Goal: Task Accomplishment & Management: Use online tool/utility

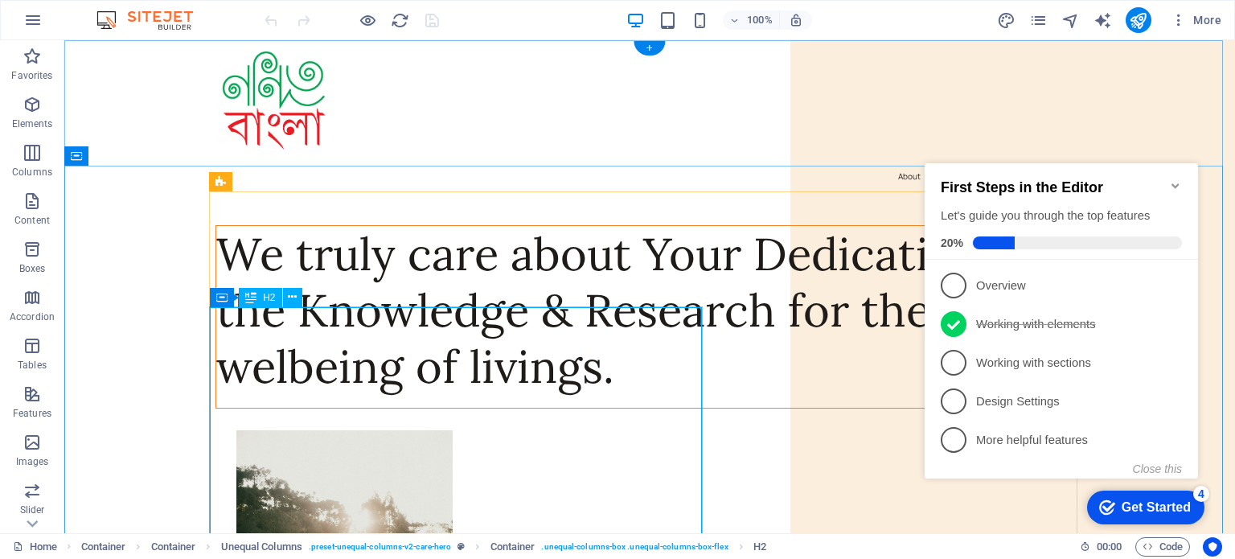
click at [341, 310] on div "We truly care about Your Dedication to the Knowledge & Research for the welbein…" at bounding box center [649, 310] width 867 height 169
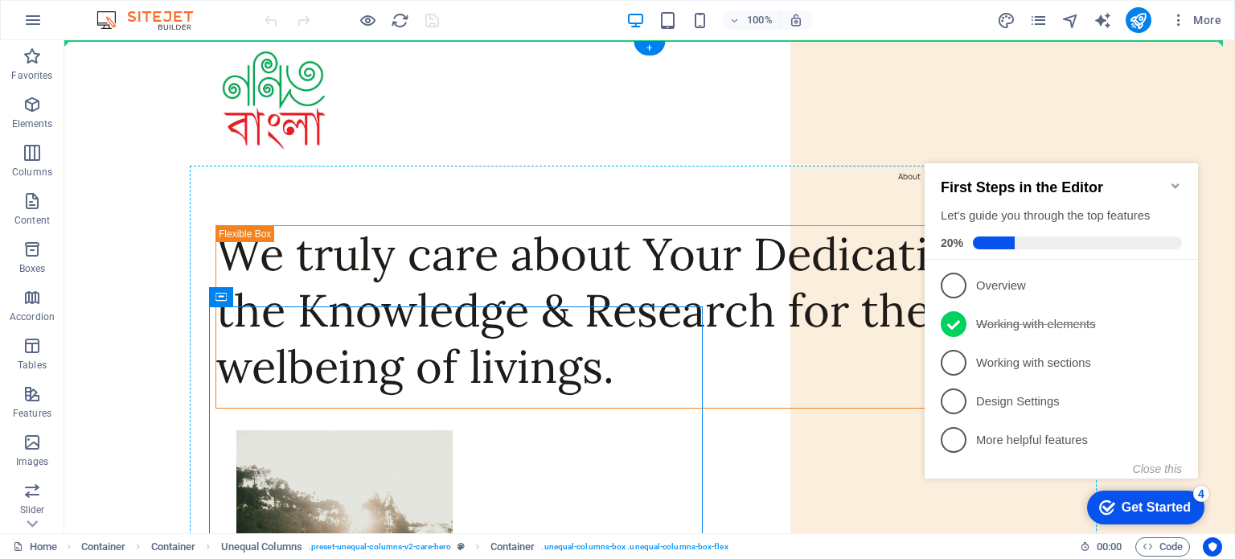
drag, startPoint x: 326, startPoint y: 339, endPoint x: 254, endPoint y: 224, distance: 136.1
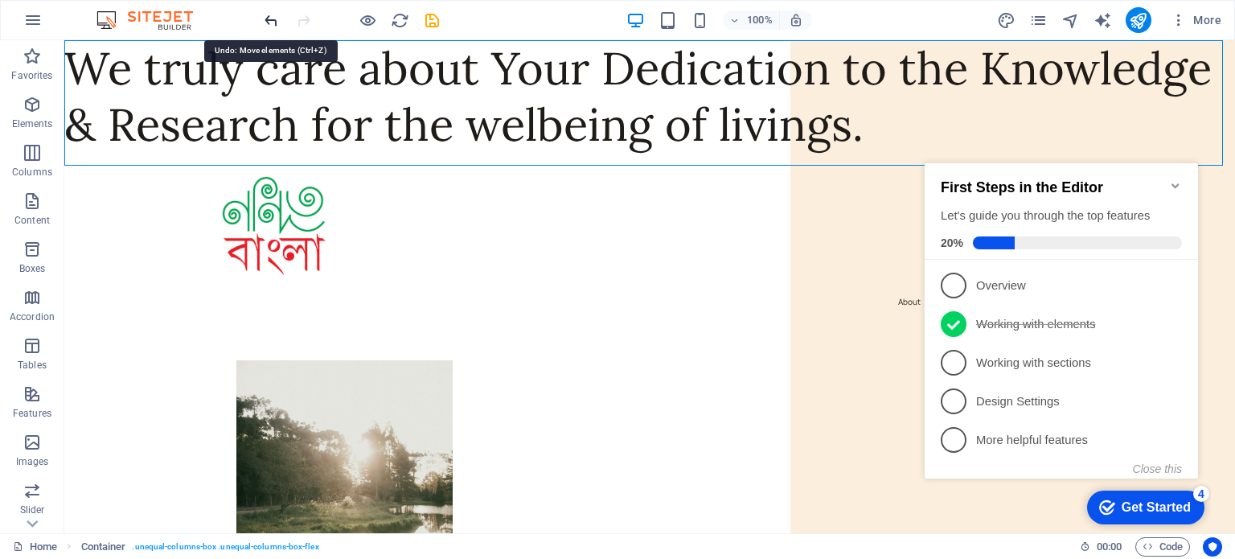
click at [272, 18] on icon "undo" at bounding box center [271, 20] width 18 height 18
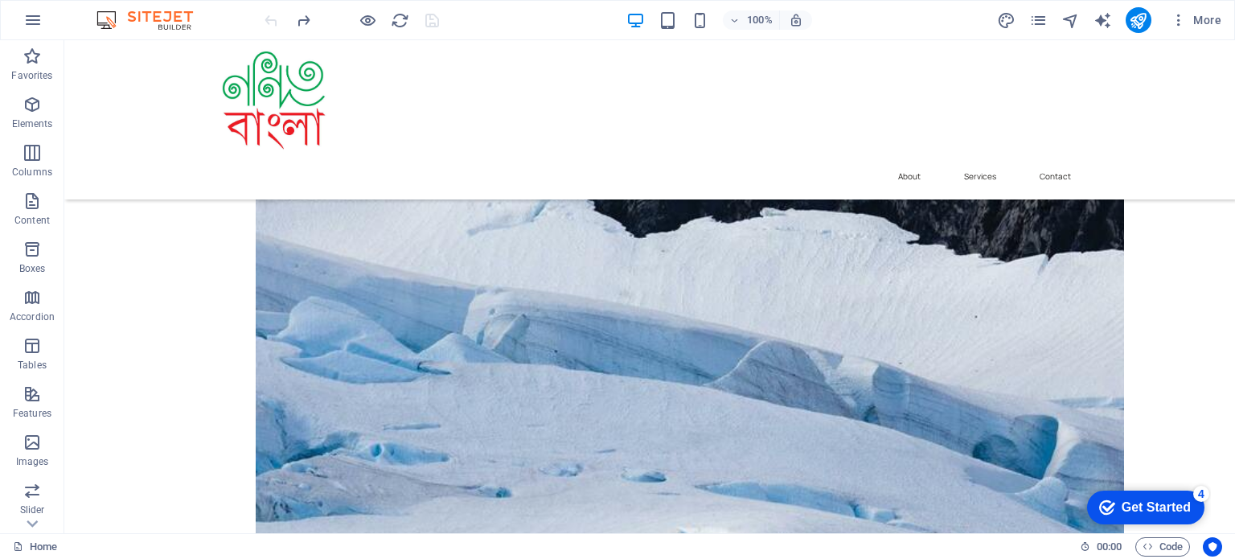
scroll to position [846, 0]
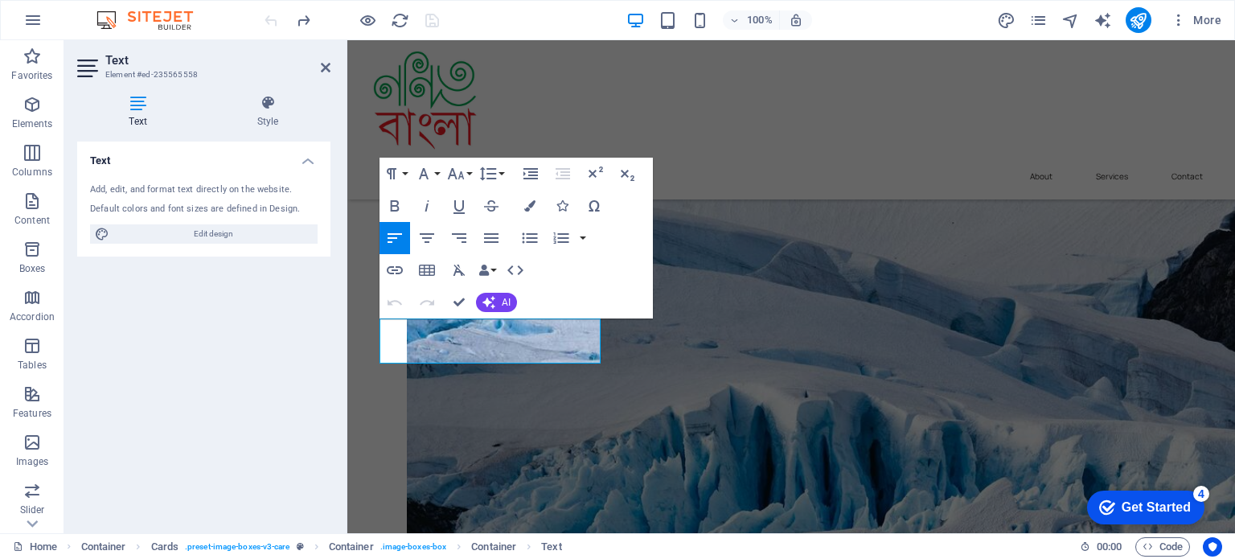
scroll to position [827, 0]
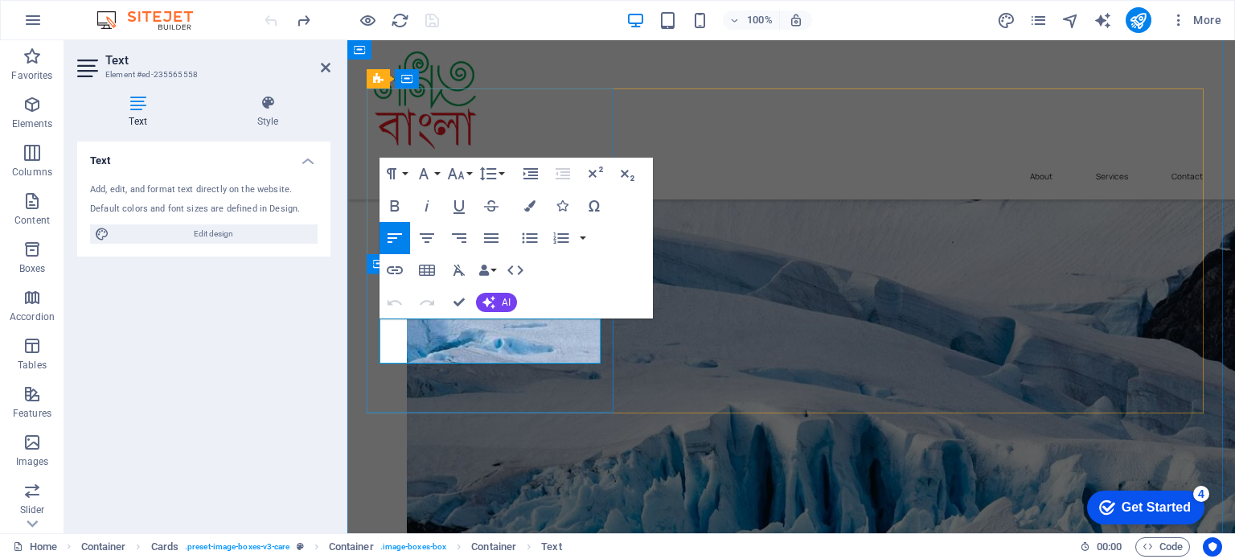
click at [515, 302] on button "AI" at bounding box center [496, 302] width 41 height 19
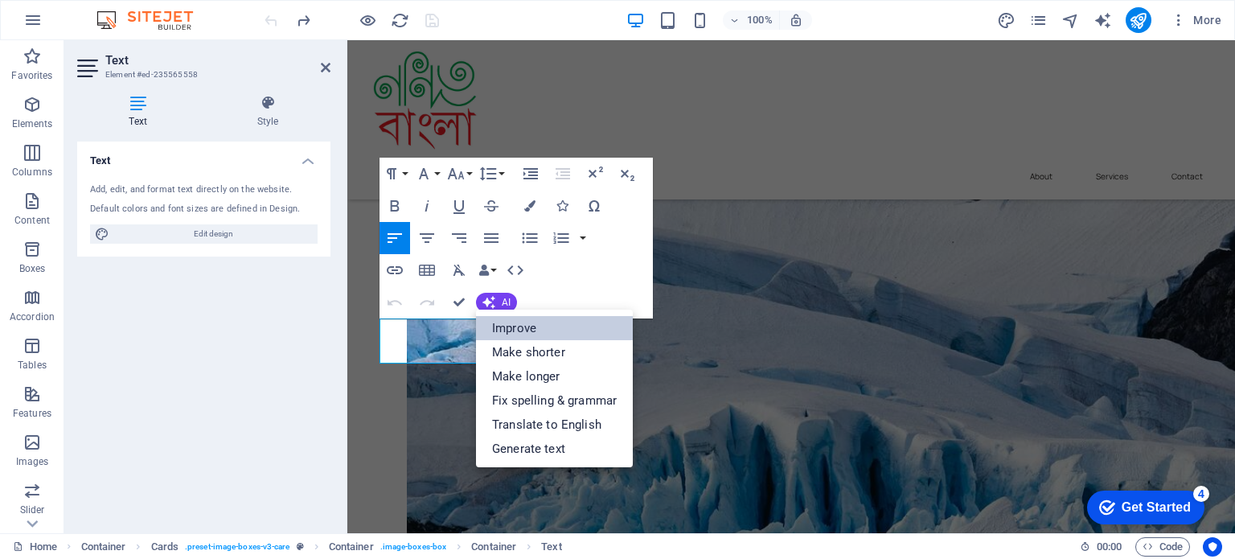
click at [515, 326] on link "Improve" at bounding box center [554, 328] width 157 height 24
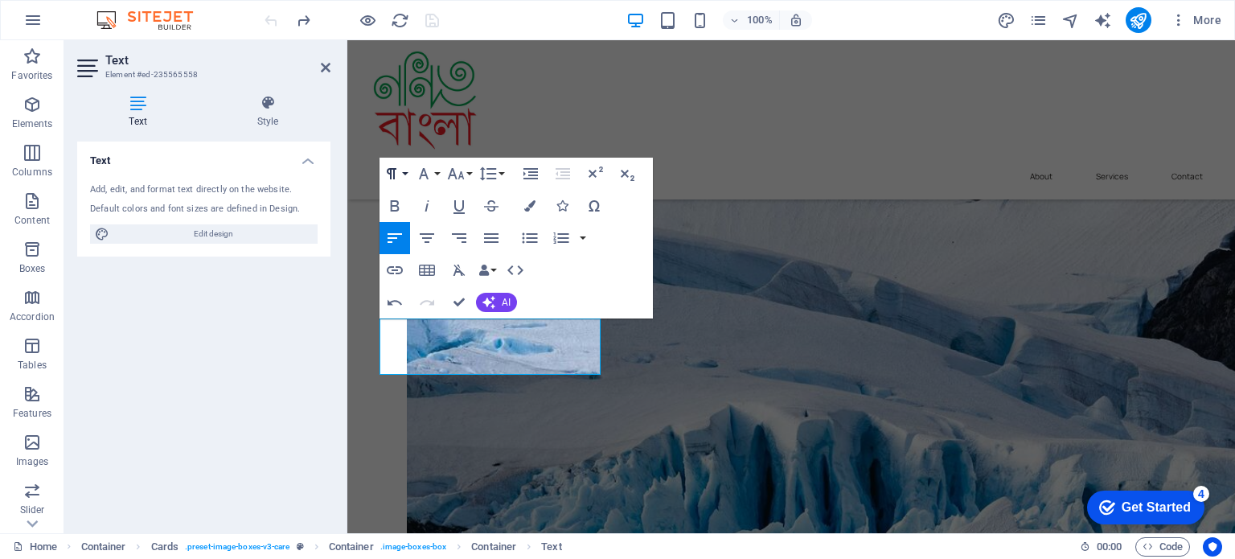
click at [403, 174] on button "Paragraph Format" at bounding box center [395, 174] width 31 height 32
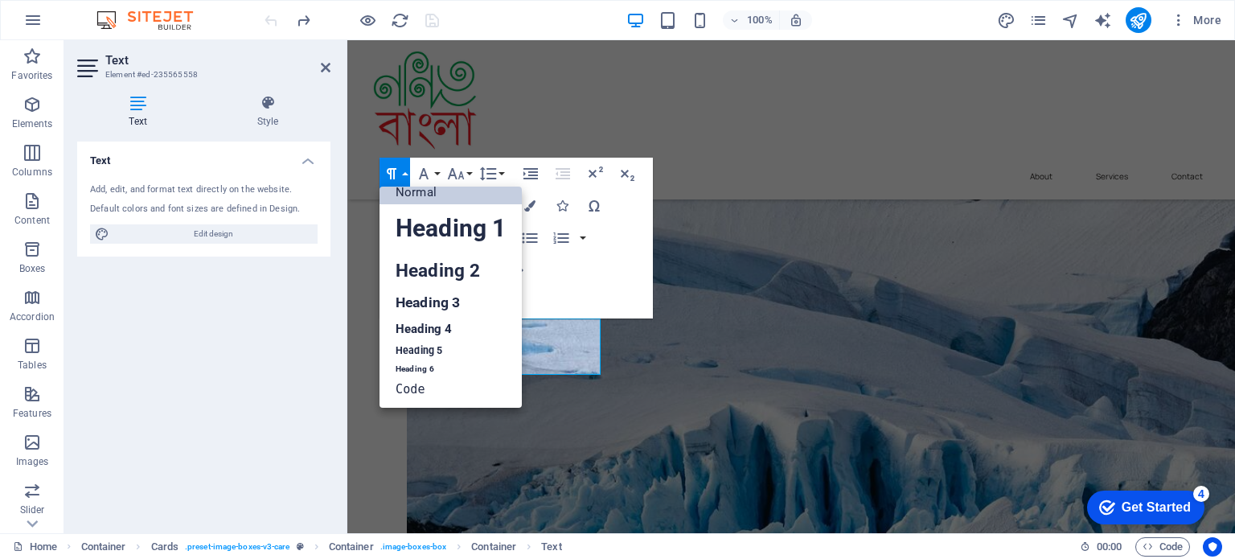
scroll to position [13, 0]
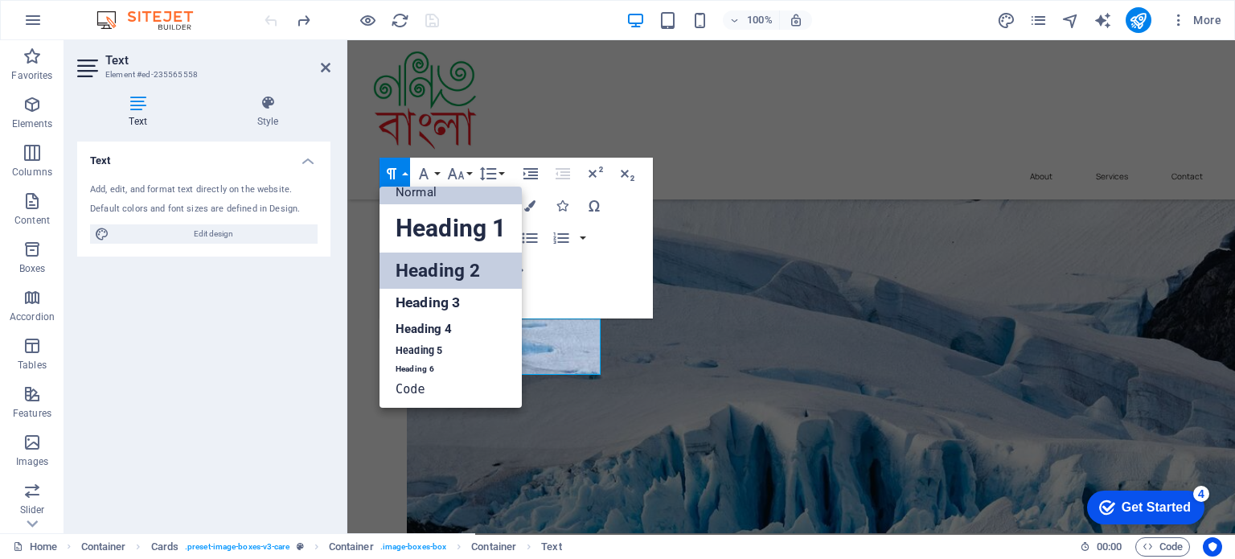
click at [438, 275] on link "Heading 2" at bounding box center [451, 271] width 142 height 36
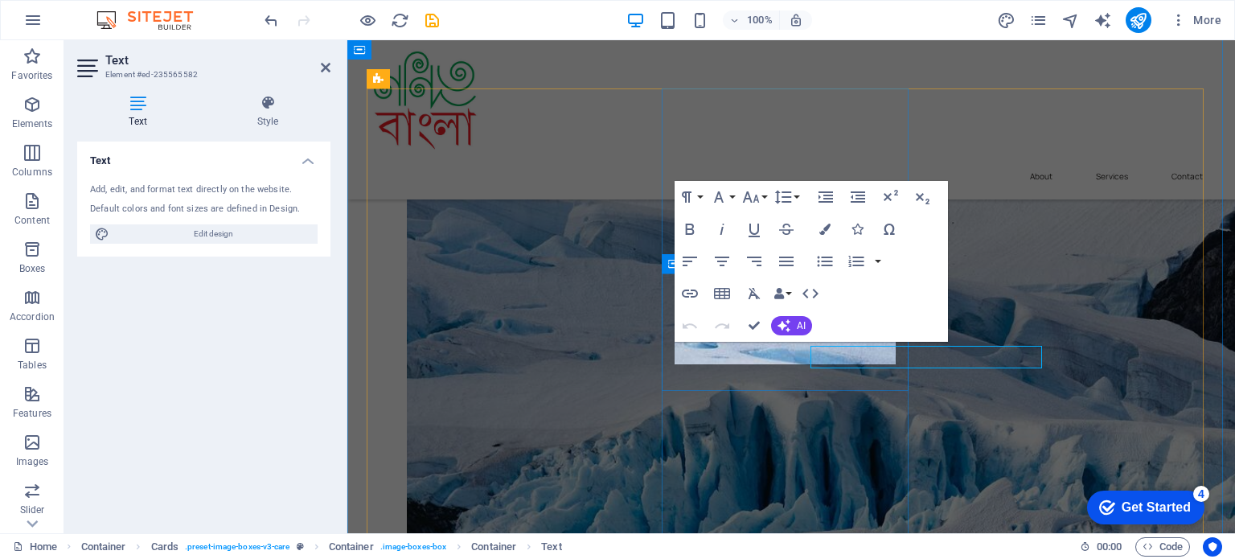
scroll to position [827, 0]
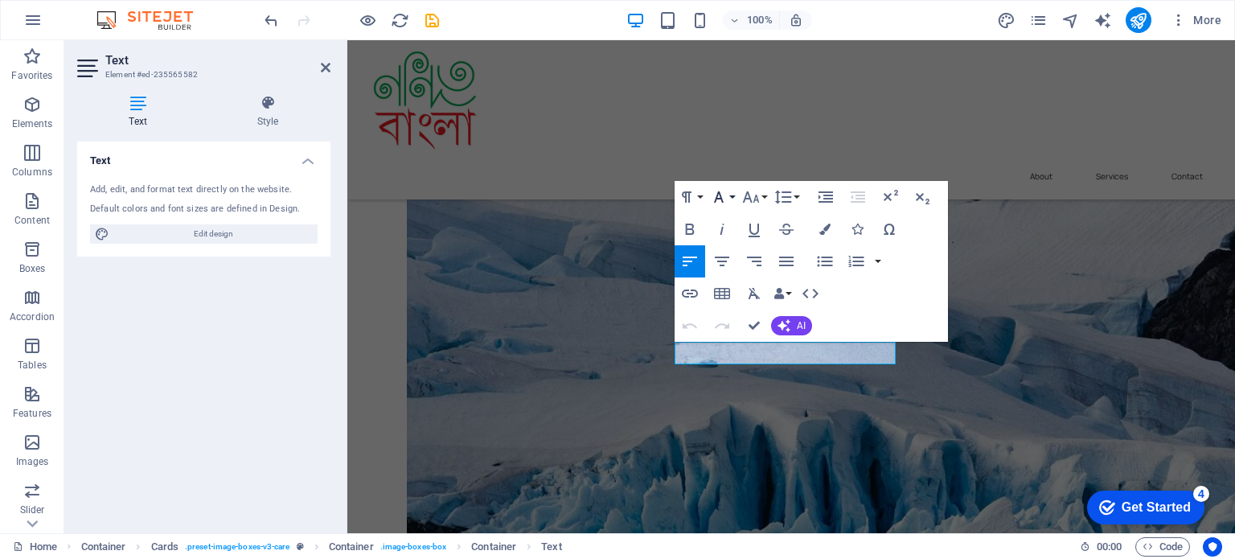
click at [728, 198] on icon "button" at bounding box center [718, 196] width 19 height 19
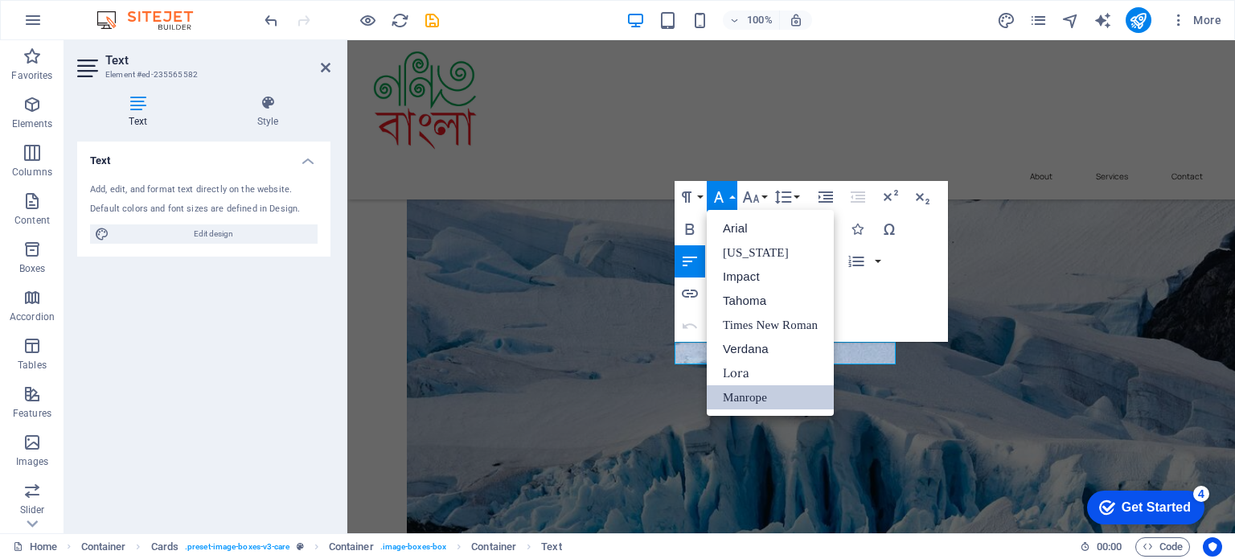
scroll to position [0, 0]
click at [701, 199] on button "Paragraph Format" at bounding box center [690, 197] width 31 height 32
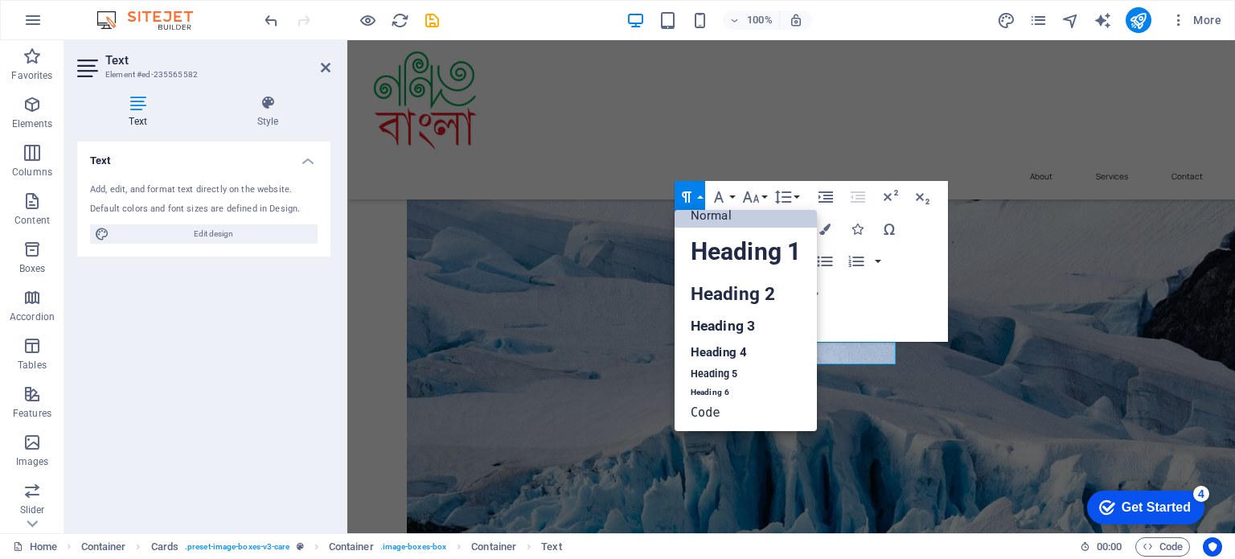
scroll to position [13, 0]
click at [722, 292] on link "Heading 2" at bounding box center [746, 294] width 142 height 36
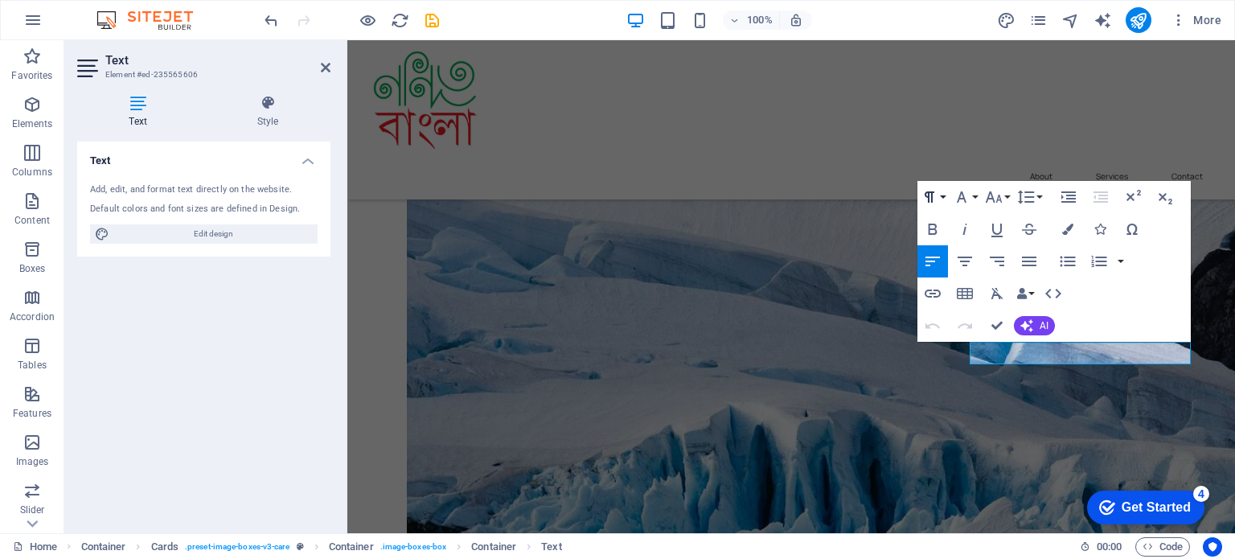
click at [946, 197] on button "Paragraph Format" at bounding box center [933, 197] width 31 height 32
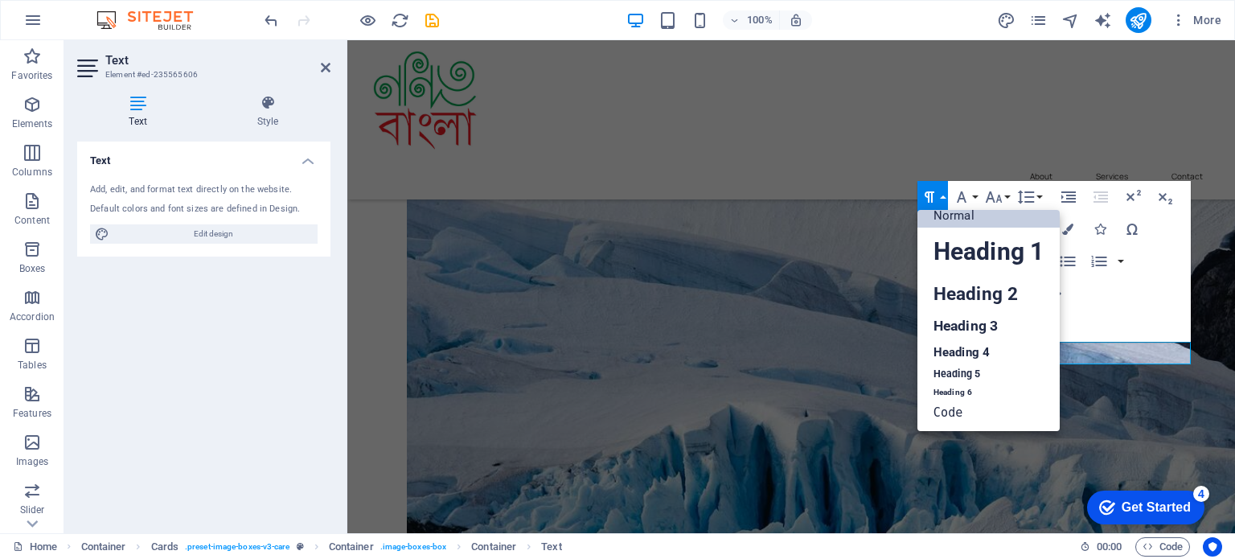
scroll to position [13, 0]
click at [959, 292] on link "Heading 2" at bounding box center [989, 294] width 142 height 36
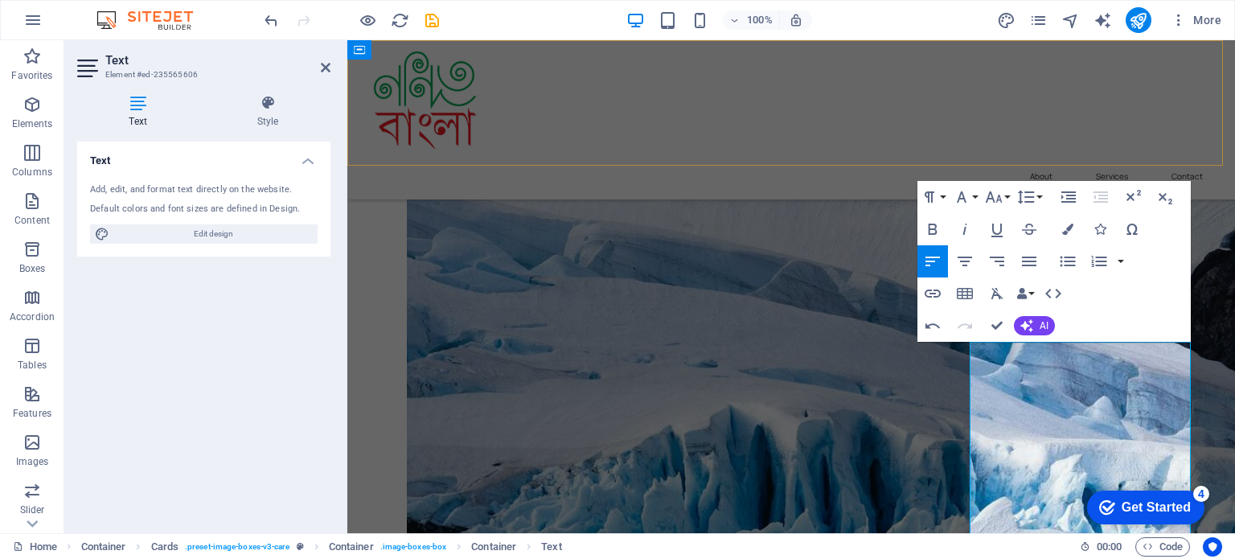
click at [921, 134] on div "About Services Contact" at bounding box center [791, 119] width 888 height 159
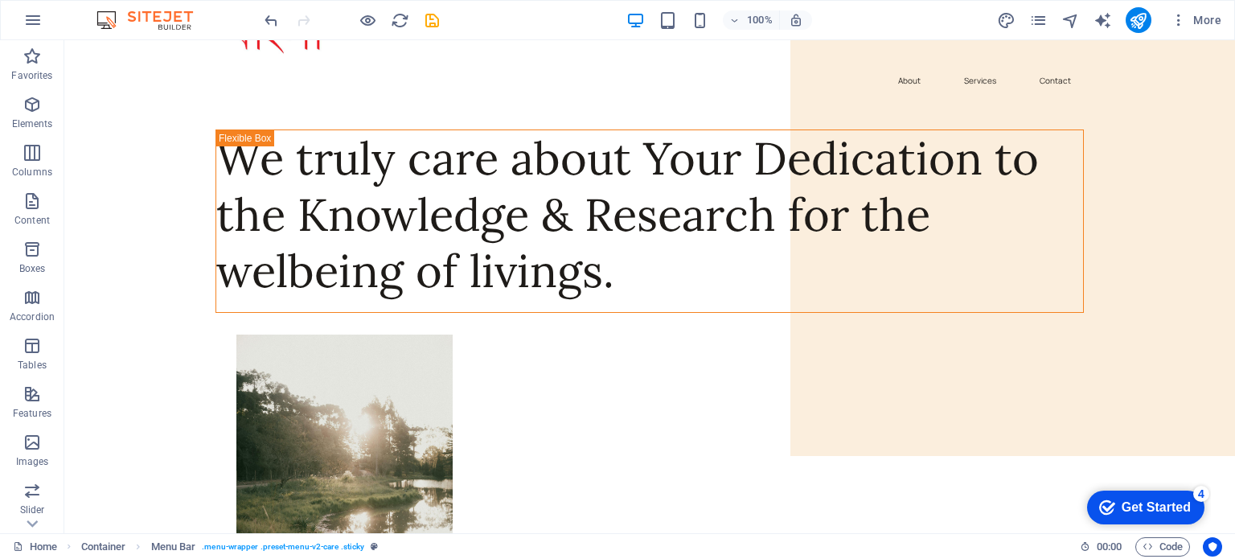
scroll to position [84, 0]
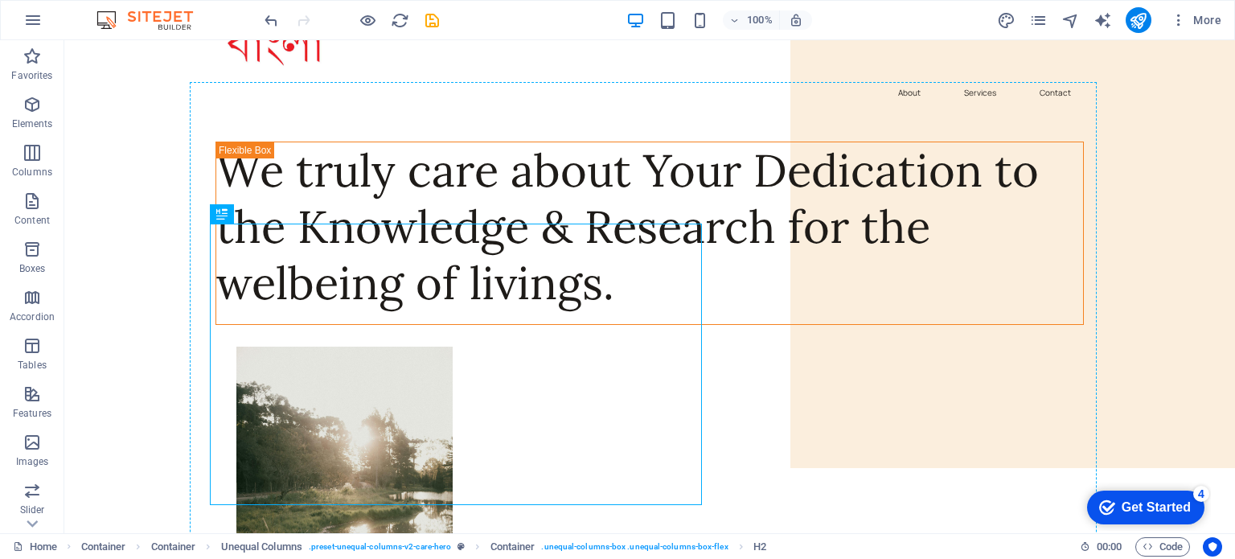
drag, startPoint x: 311, startPoint y: 257, endPoint x: 251, endPoint y: 215, distance: 73.9
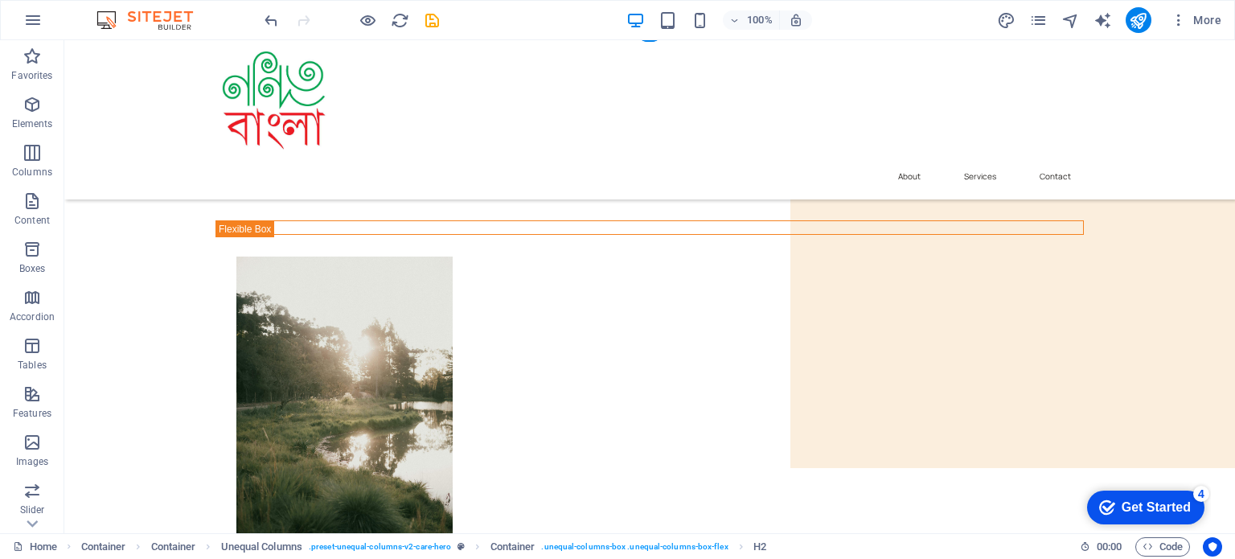
scroll to position [0, 0]
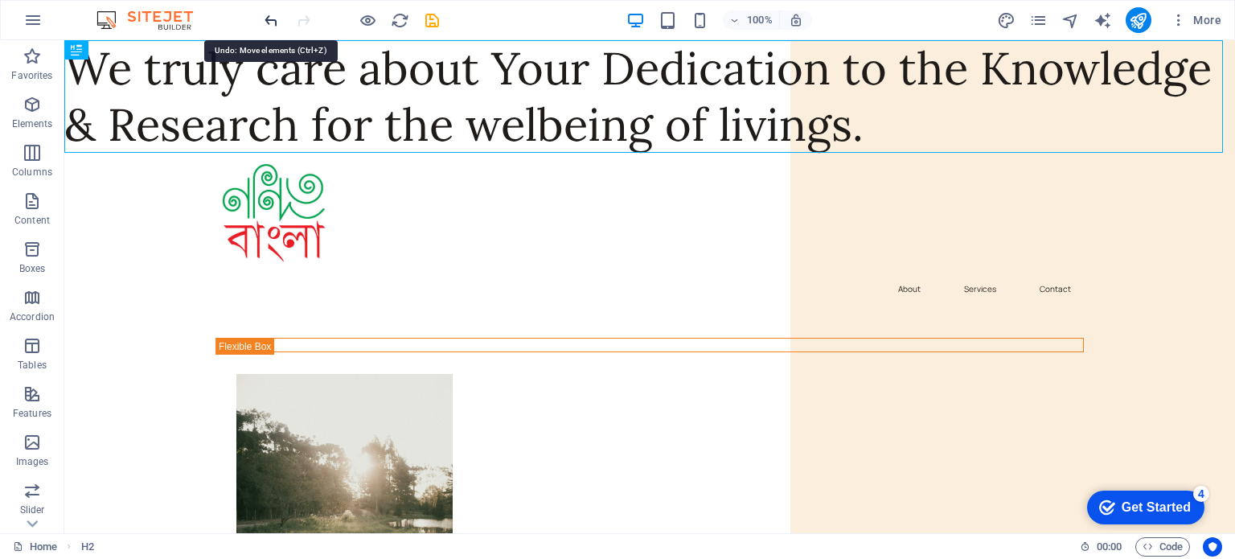
click at [269, 22] on icon "undo" at bounding box center [271, 20] width 18 height 18
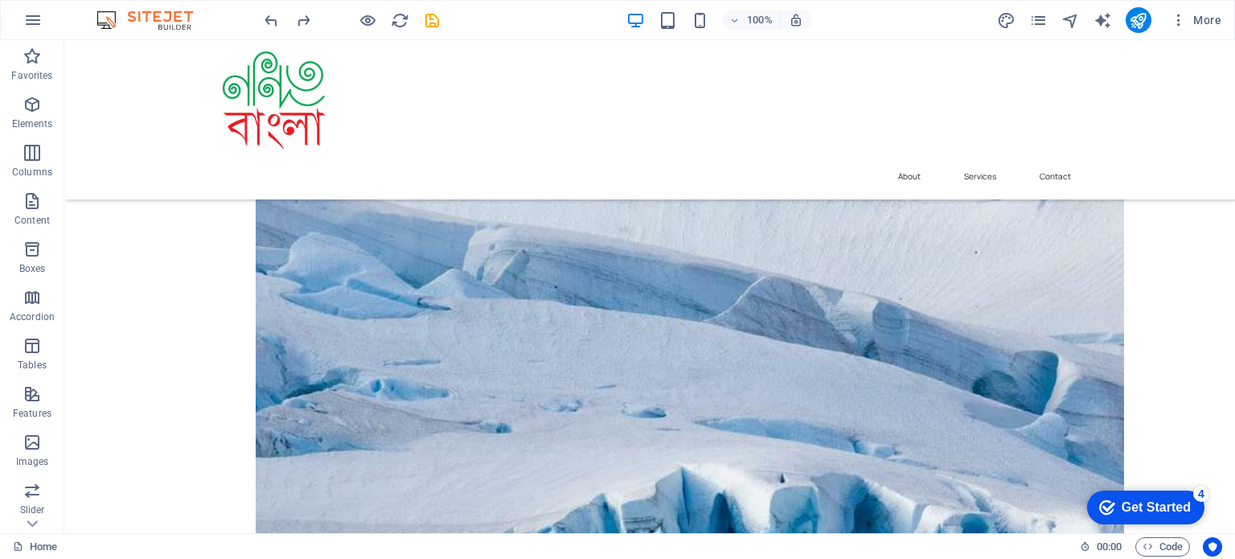
scroll to position [907, 0]
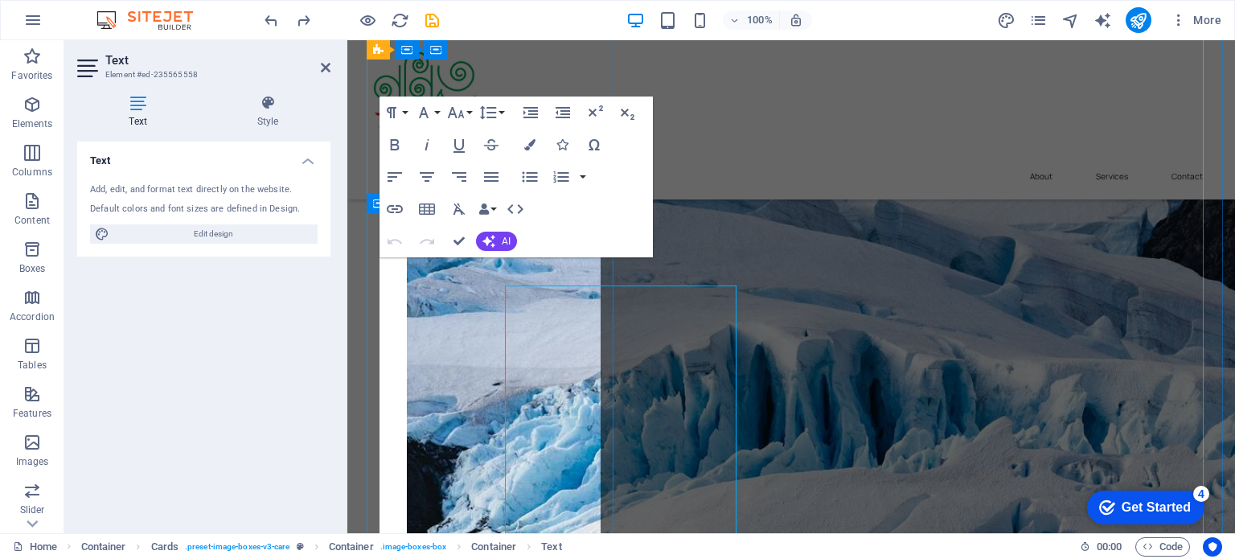
scroll to position [887, 0]
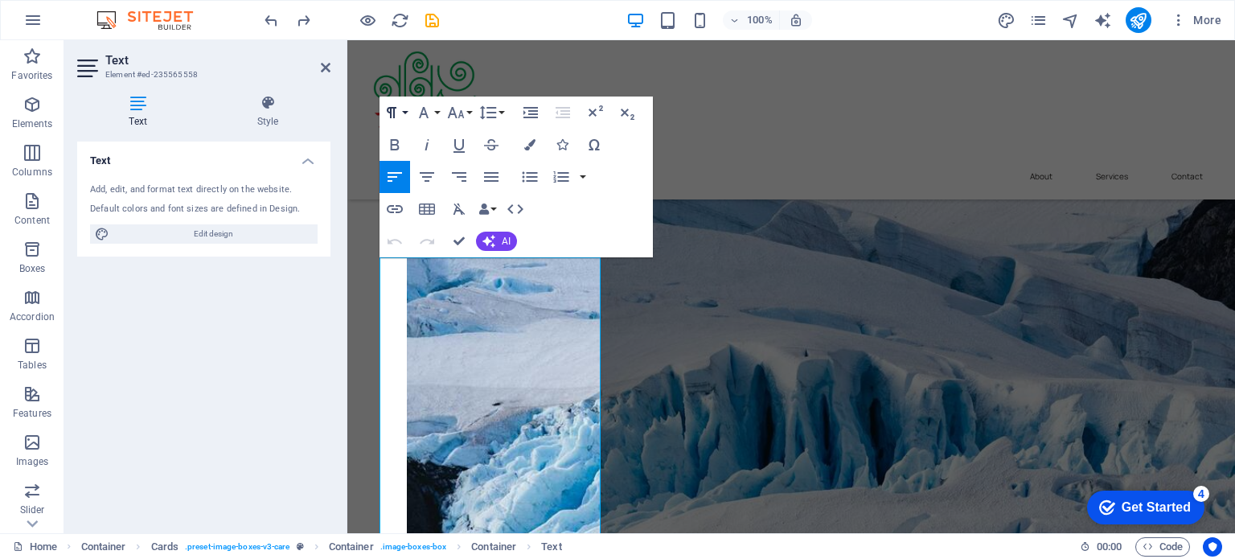
click at [407, 111] on button "Paragraph Format" at bounding box center [395, 113] width 31 height 32
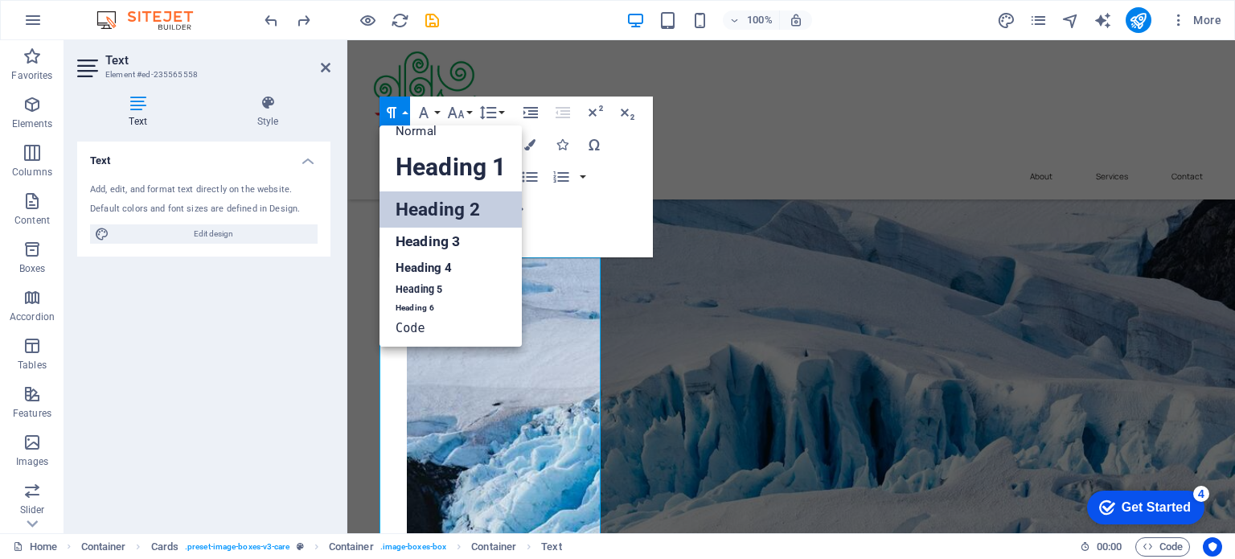
scroll to position [13, 0]
click at [437, 237] on link "Heading 3" at bounding box center [451, 242] width 142 height 28
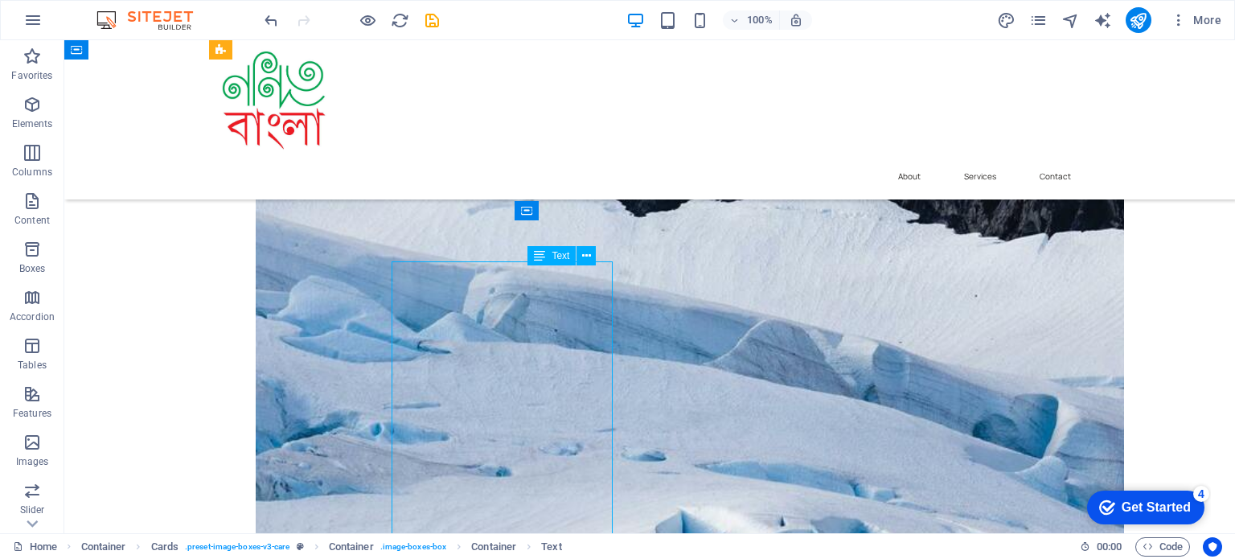
scroll to position [907, 0]
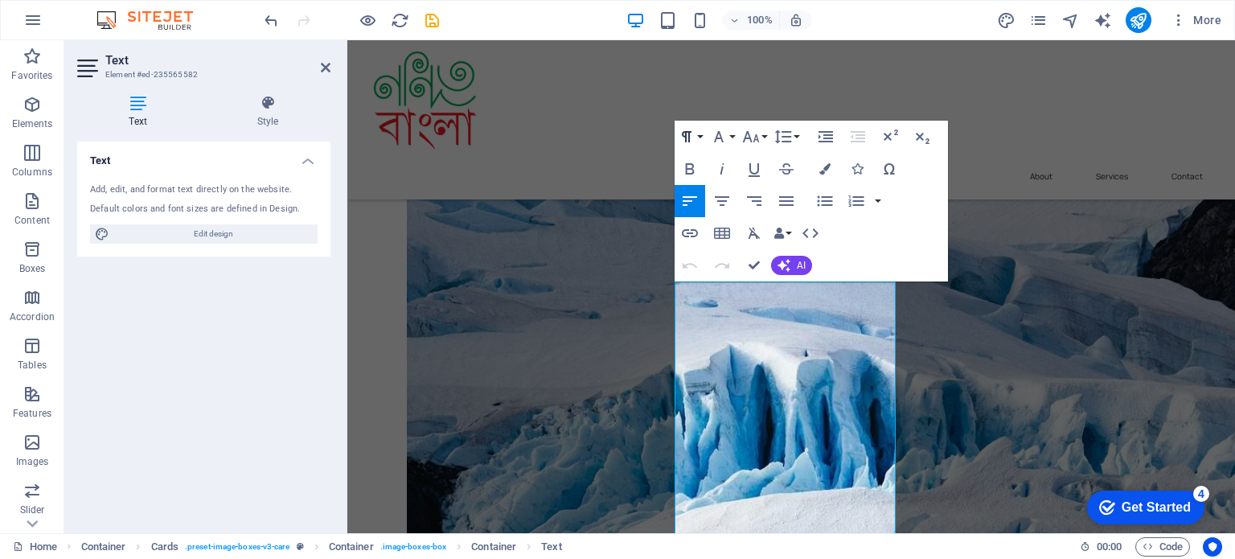
click at [699, 135] on button "Paragraph Format" at bounding box center [690, 137] width 31 height 32
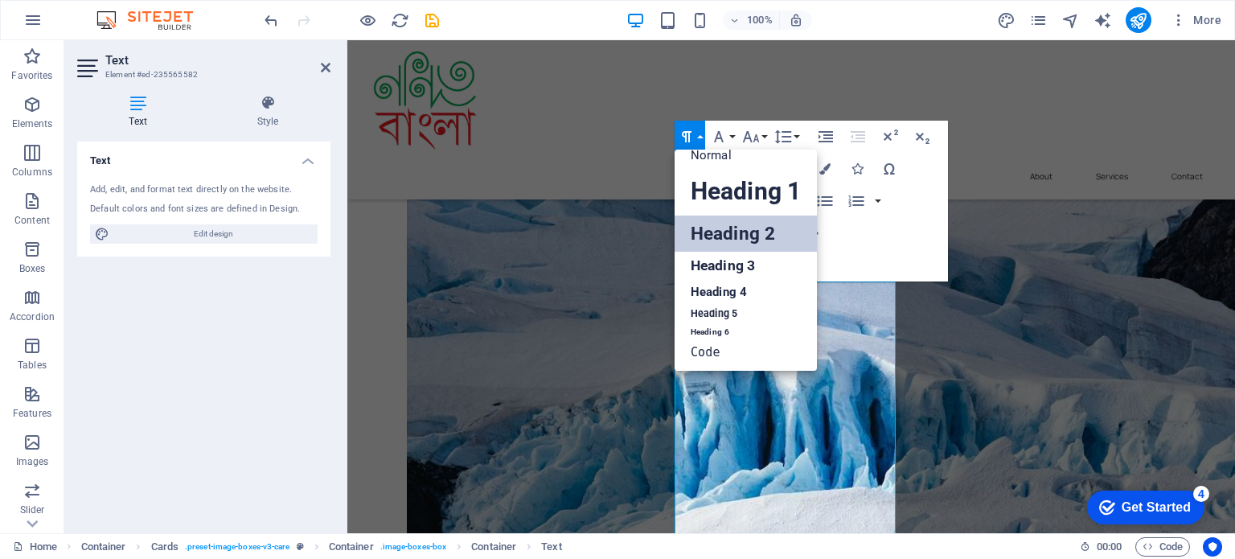
scroll to position [13, 0]
click at [721, 260] on link "Heading 3" at bounding box center [746, 266] width 142 height 28
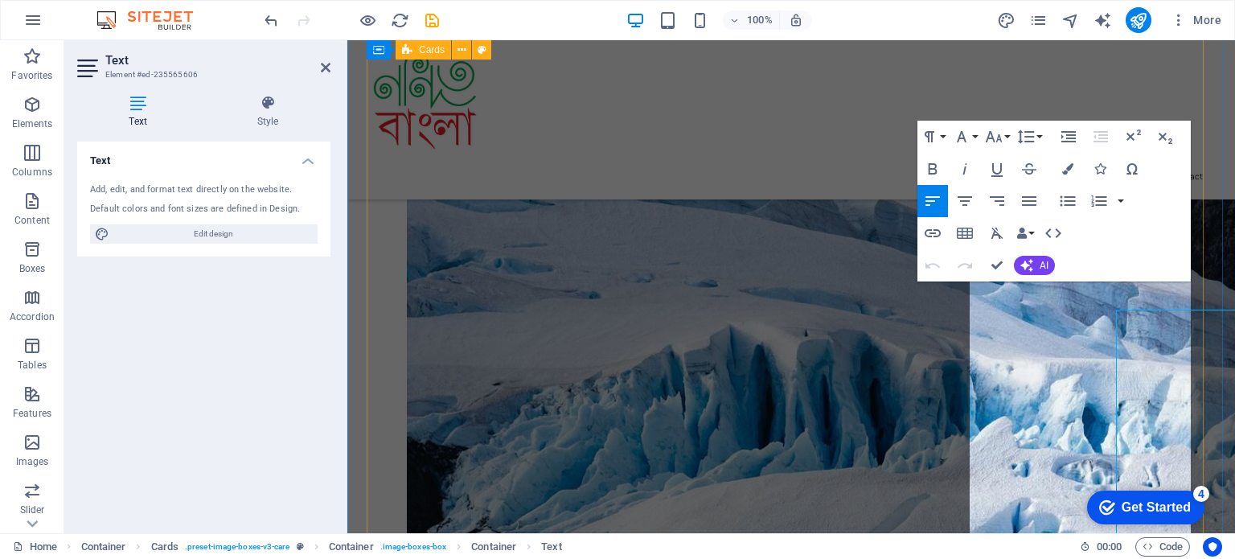
scroll to position [887, 0]
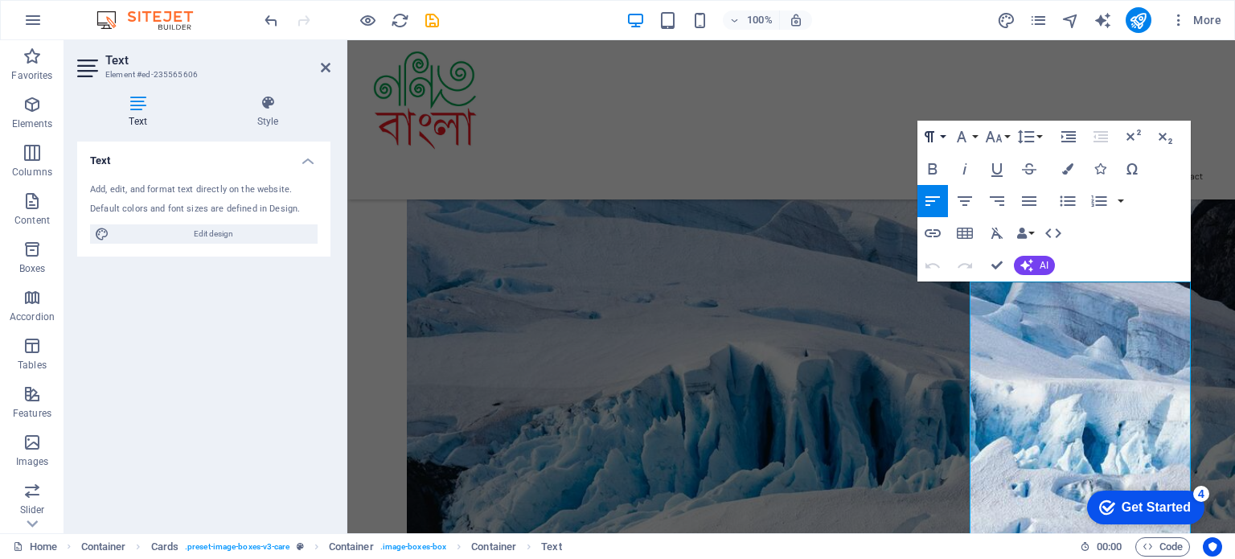
click at [943, 138] on button "Paragraph Format" at bounding box center [933, 137] width 31 height 32
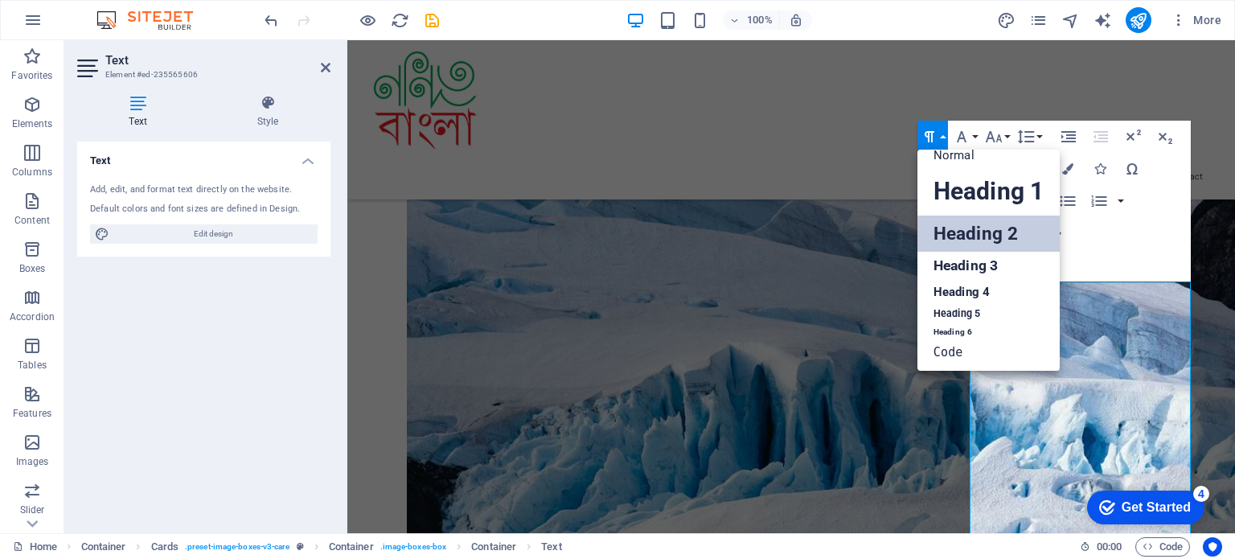
scroll to position [13, 0]
click at [968, 260] on link "Heading 3" at bounding box center [989, 266] width 142 height 28
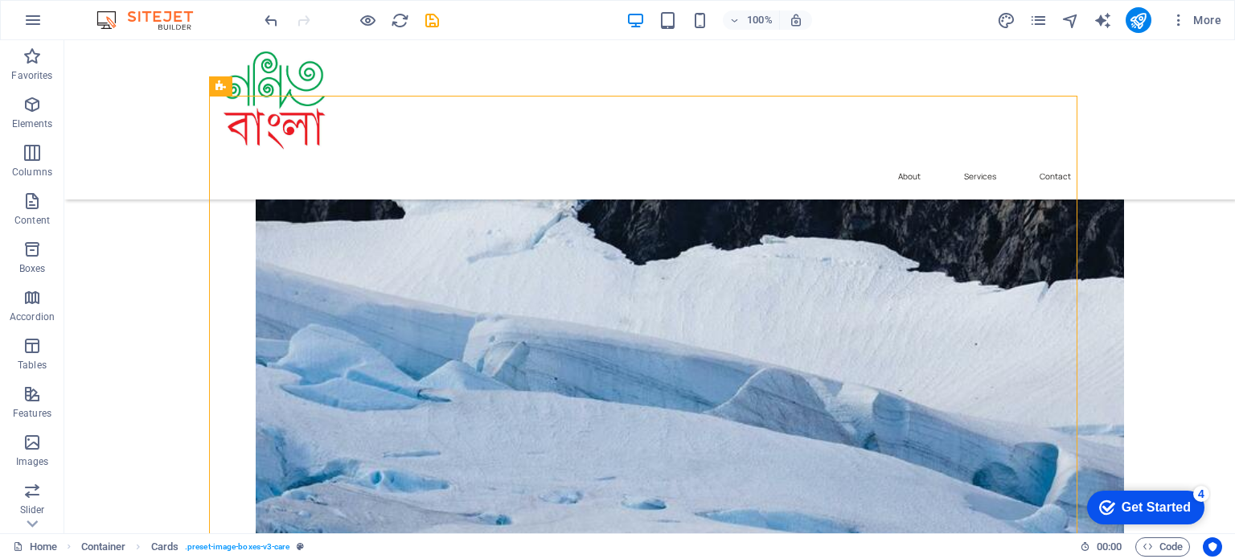
scroll to position [849, 0]
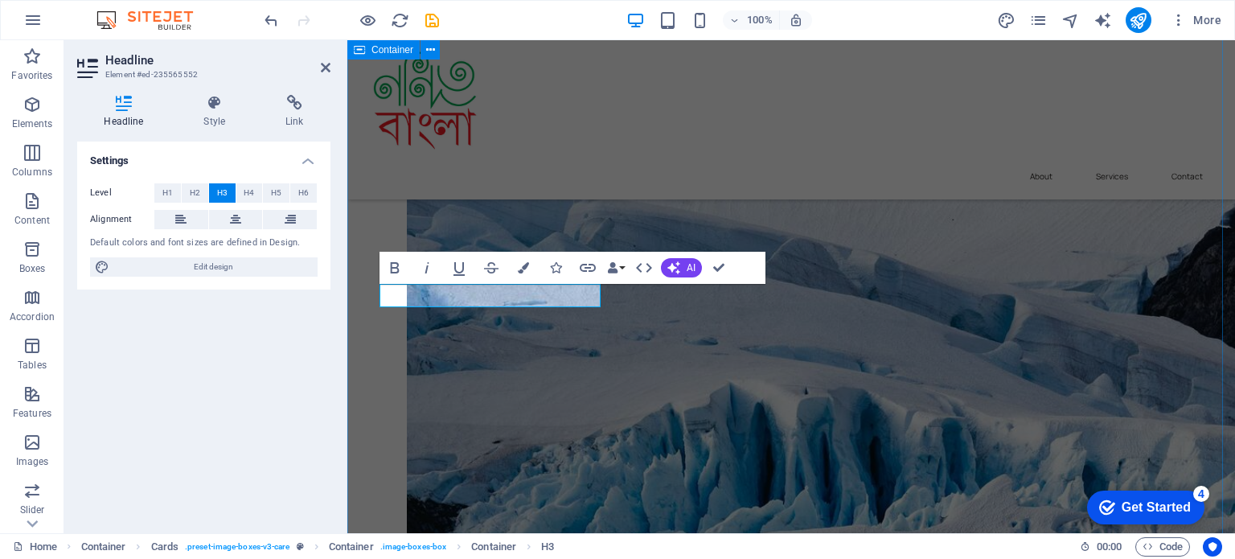
scroll to position [829, 0]
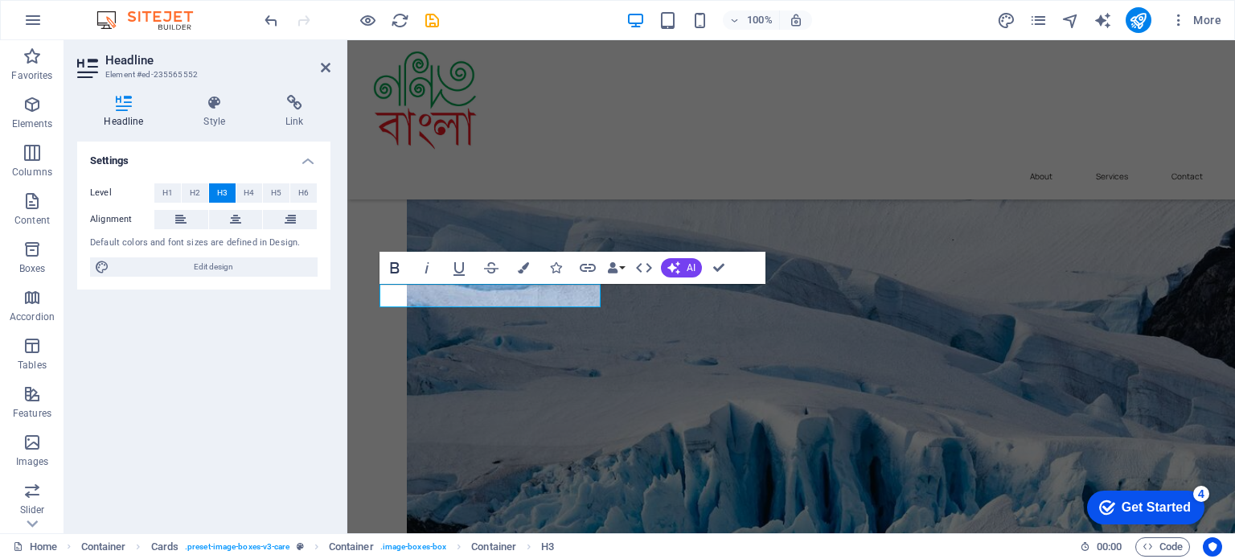
click at [396, 267] on icon "button" at bounding box center [395, 267] width 9 height 11
click at [457, 269] on icon "button" at bounding box center [459, 267] width 19 height 19
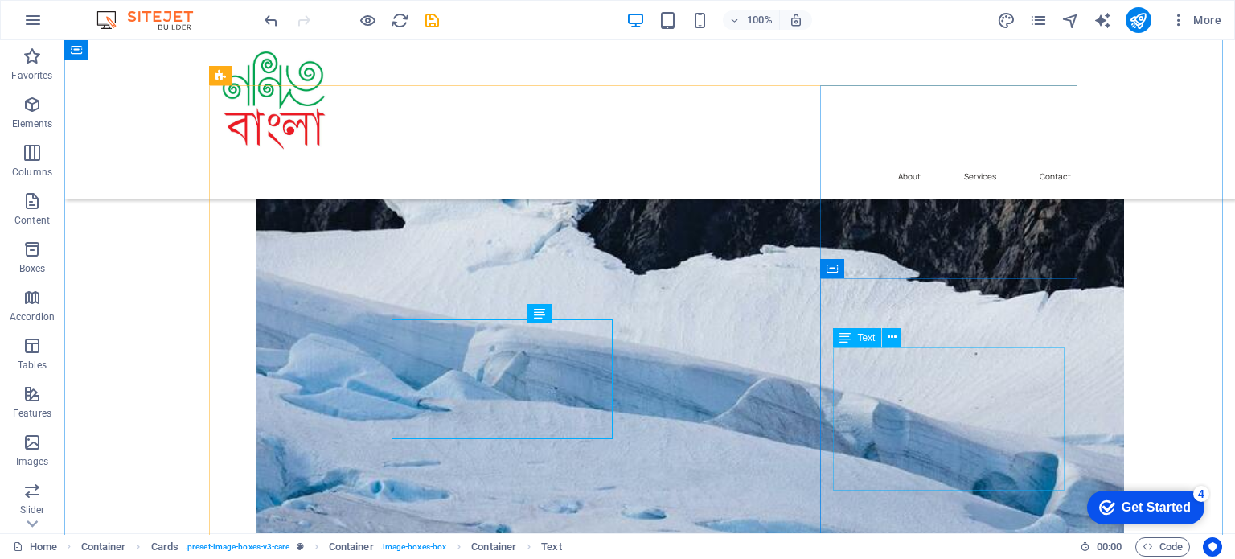
scroll to position [849, 0]
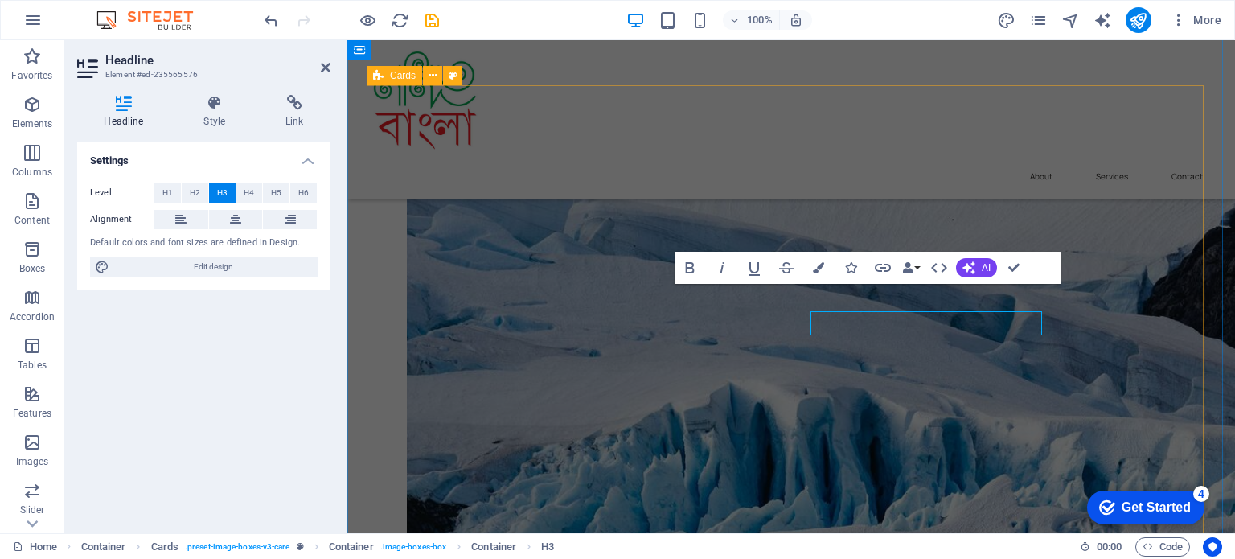
scroll to position [829, 0]
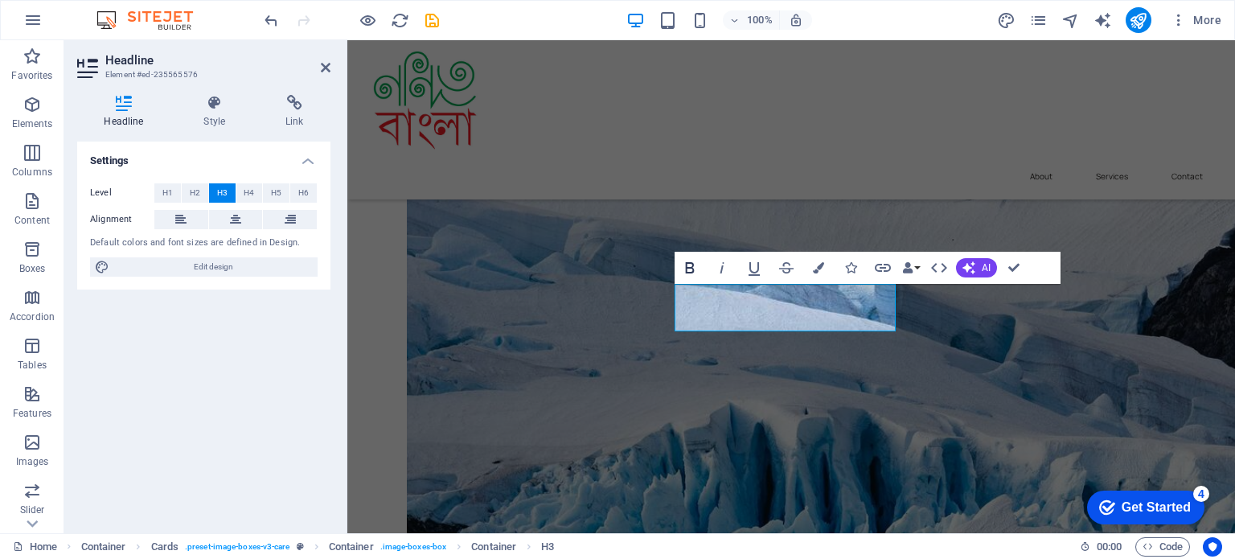
click at [686, 265] on icon "button" at bounding box center [690, 267] width 9 height 11
click at [753, 273] on icon "button" at bounding box center [754, 269] width 11 height 14
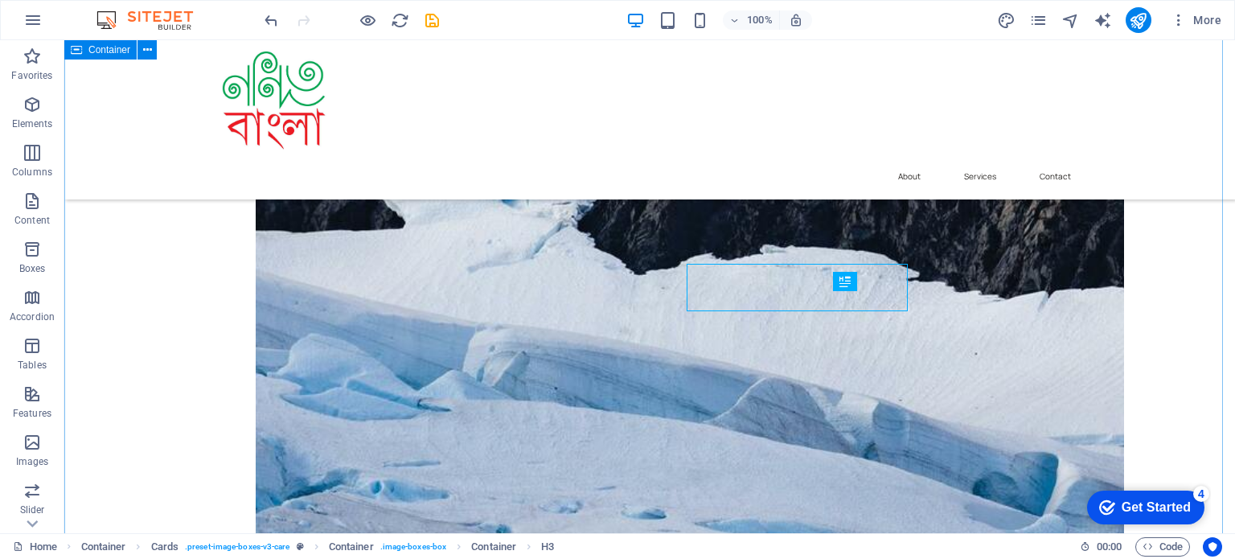
scroll to position [849, 0]
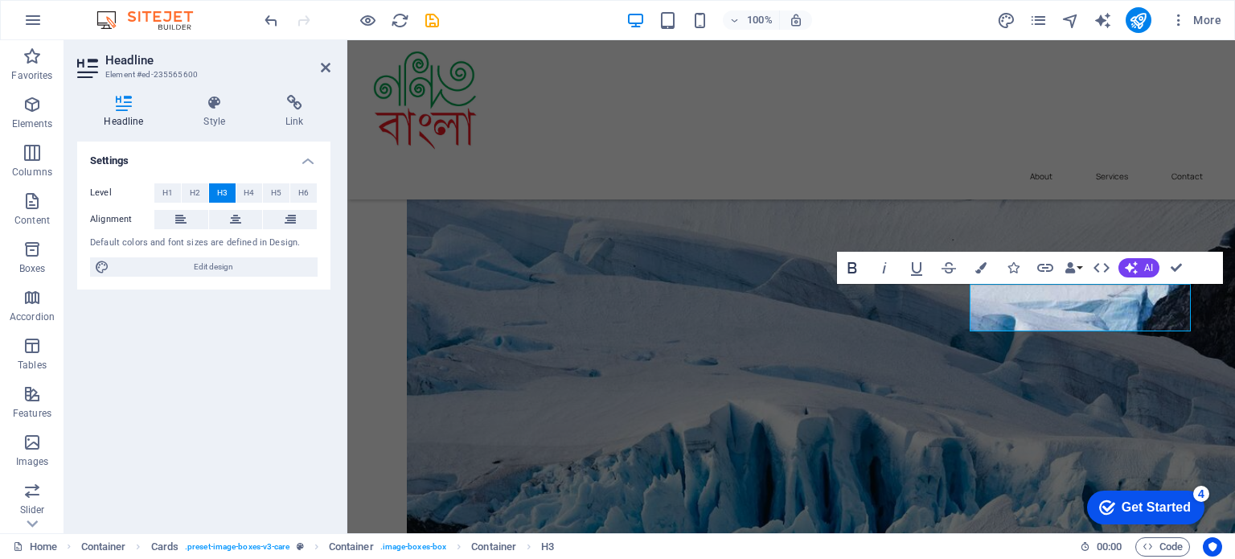
click at [856, 271] on icon "button" at bounding box center [852, 267] width 9 height 11
click at [914, 269] on icon "button" at bounding box center [916, 267] width 19 height 19
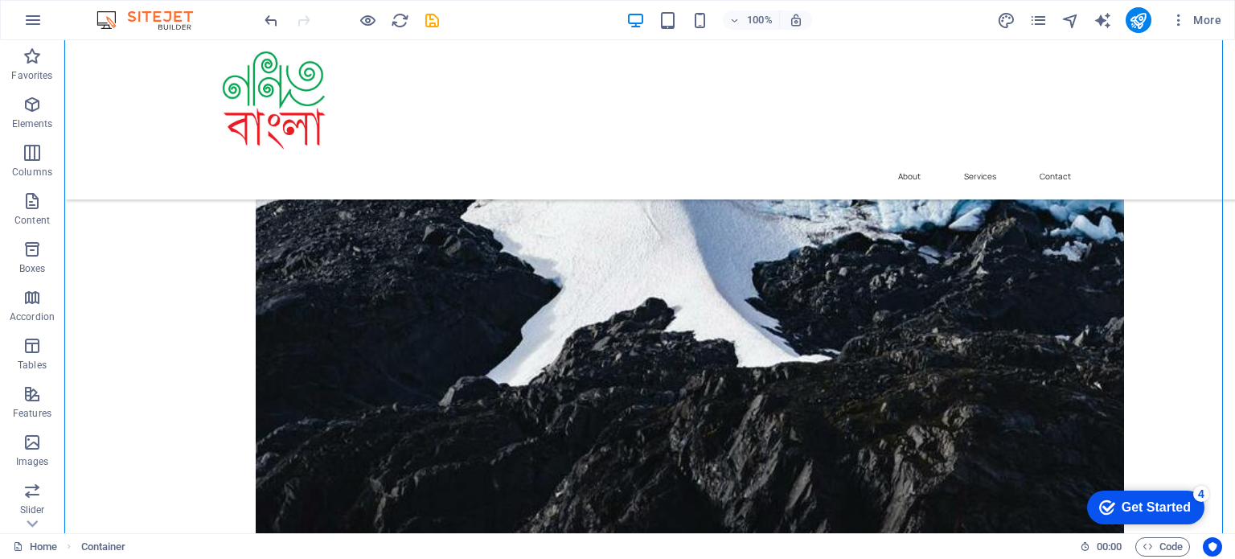
scroll to position [1670, 0]
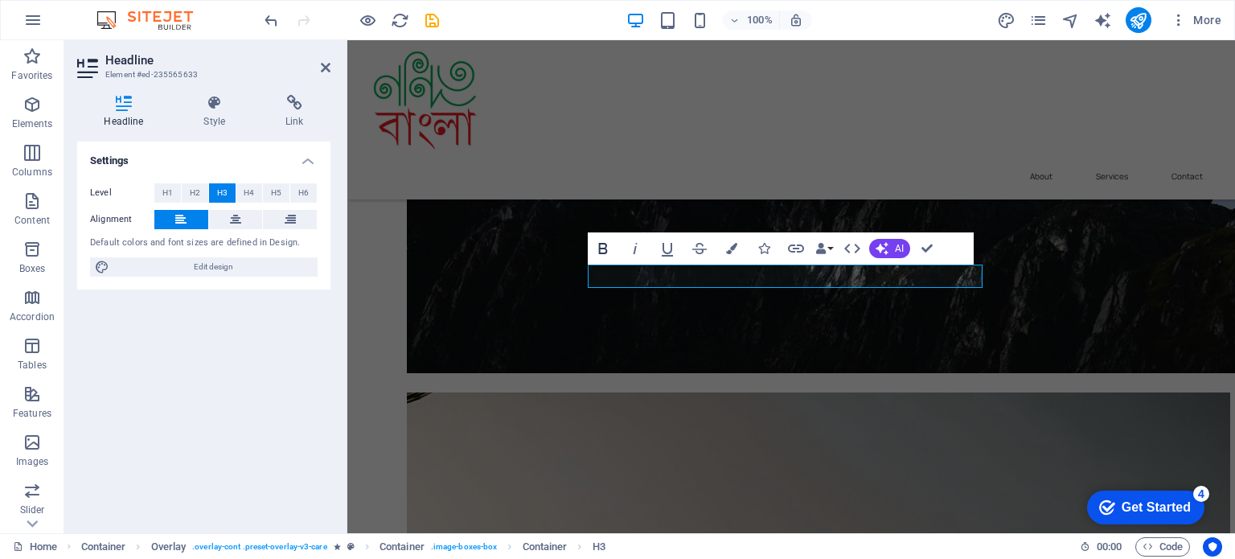
click at [606, 242] on icon "button" at bounding box center [603, 248] width 19 height 19
click at [663, 244] on icon "button" at bounding box center [667, 250] width 11 height 14
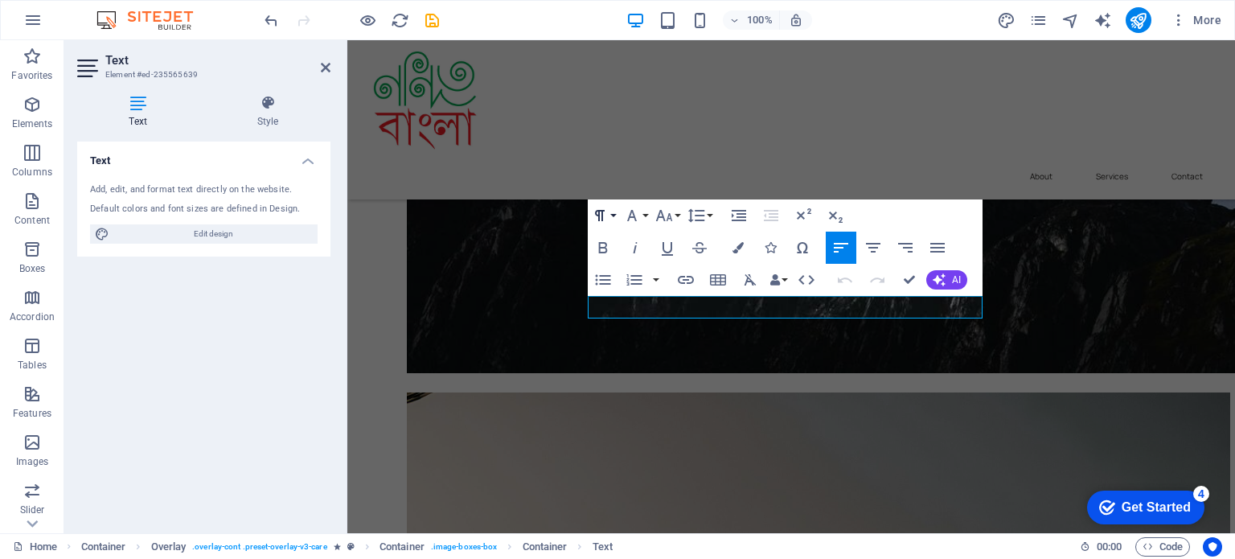
click at [617, 216] on button "Paragraph Format" at bounding box center [603, 215] width 31 height 32
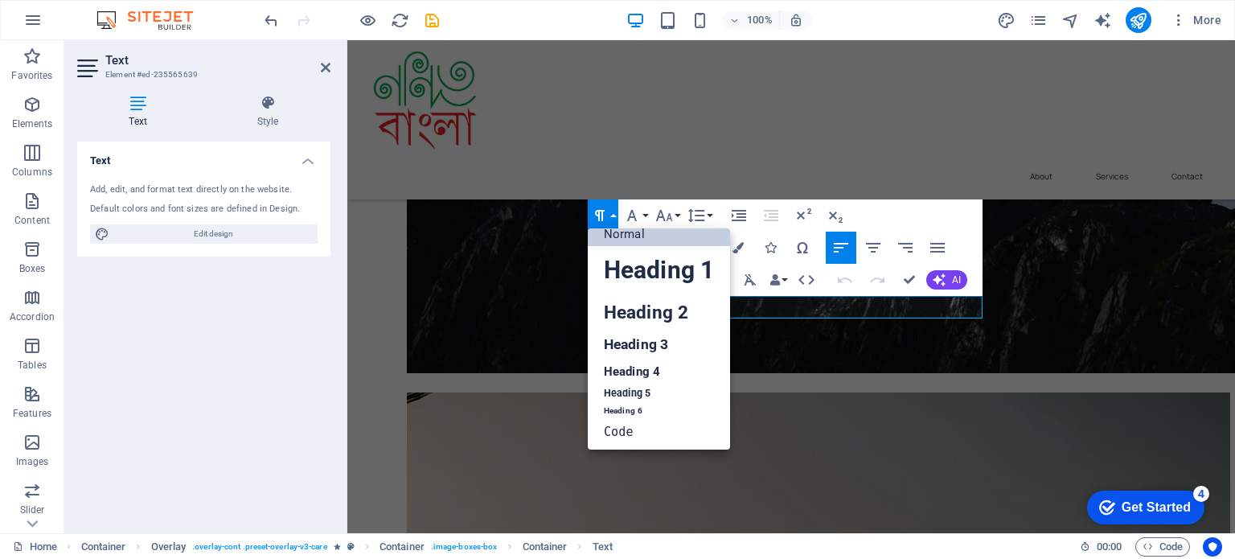
scroll to position [13, 0]
click at [655, 339] on link "Heading 3" at bounding box center [659, 345] width 142 height 28
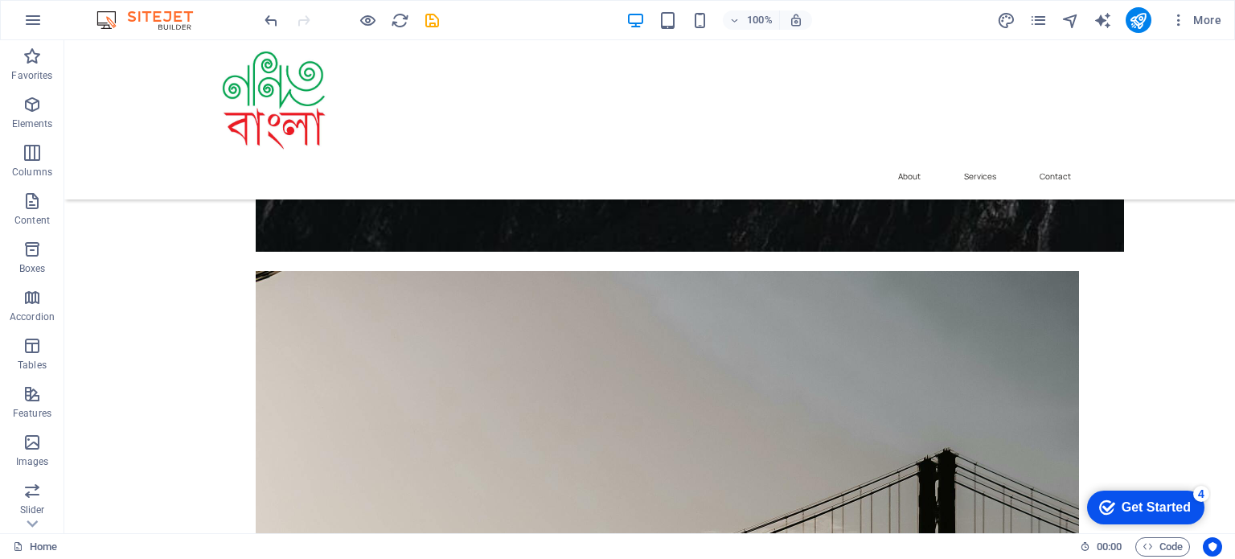
scroll to position [2249, 0]
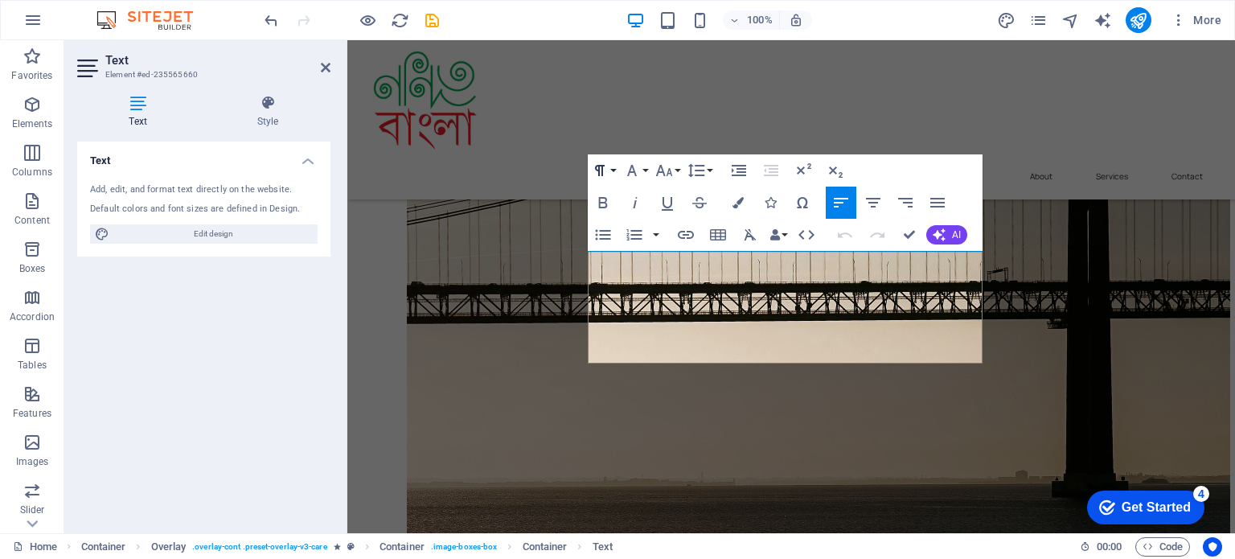
click at [611, 166] on button "Paragraph Format" at bounding box center [603, 170] width 31 height 32
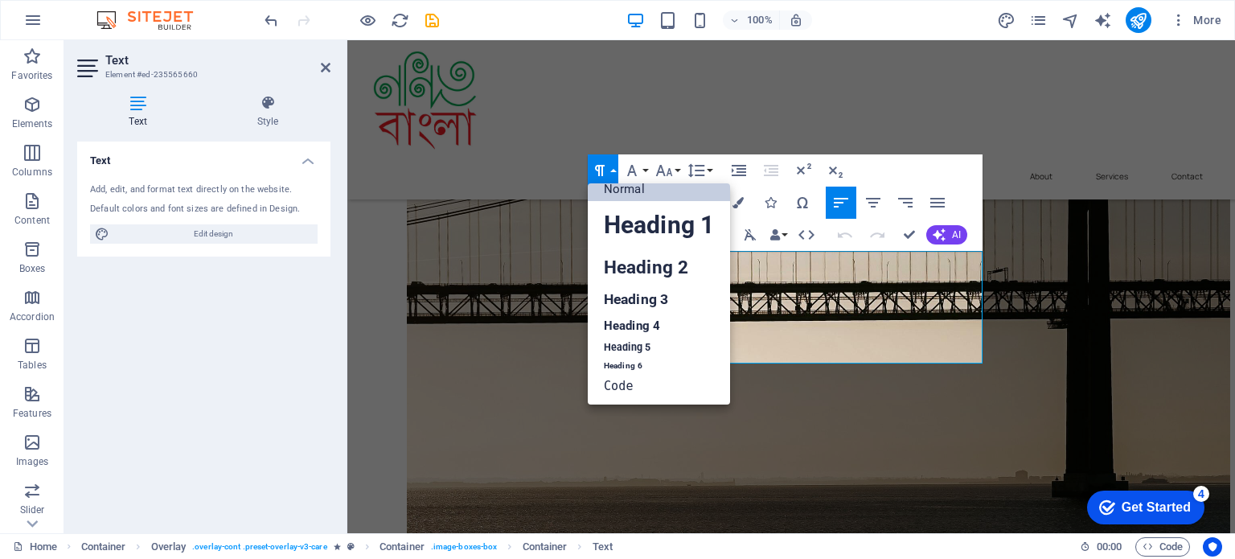
scroll to position [13, 0]
click at [640, 302] on link "Heading 3" at bounding box center [659, 300] width 142 height 28
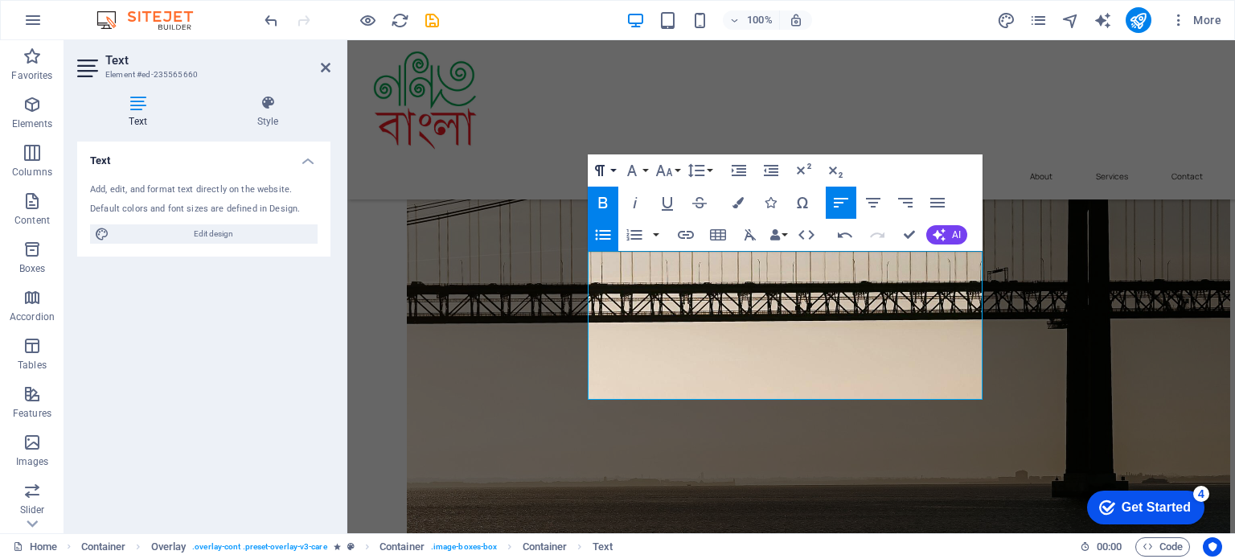
click at [614, 170] on button "Paragraph Format" at bounding box center [603, 170] width 31 height 32
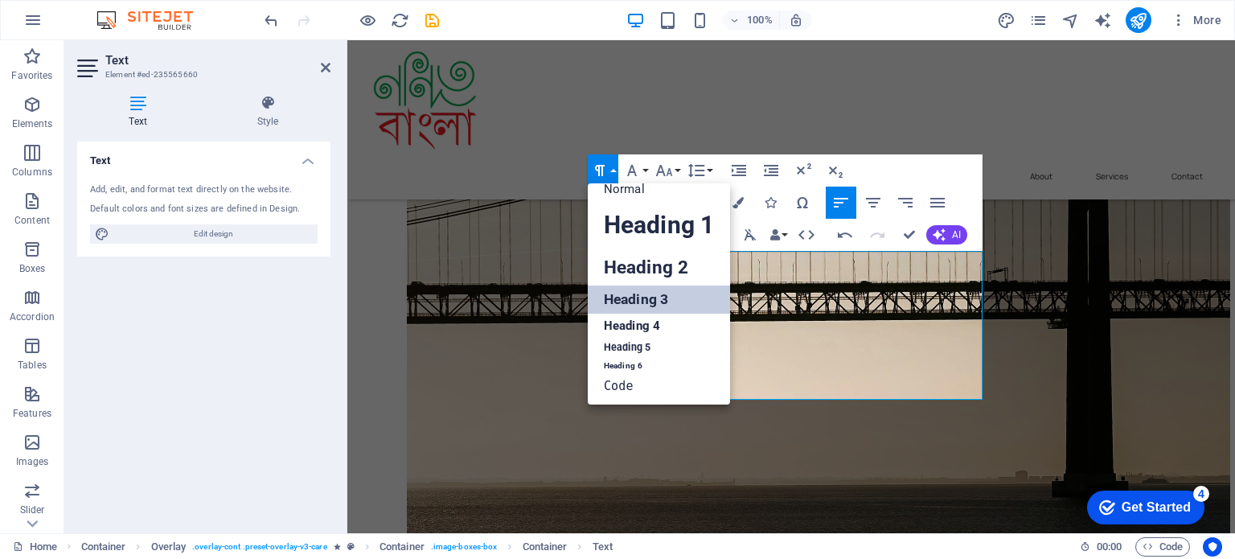
click at [641, 292] on link "Heading 3" at bounding box center [659, 300] width 142 height 28
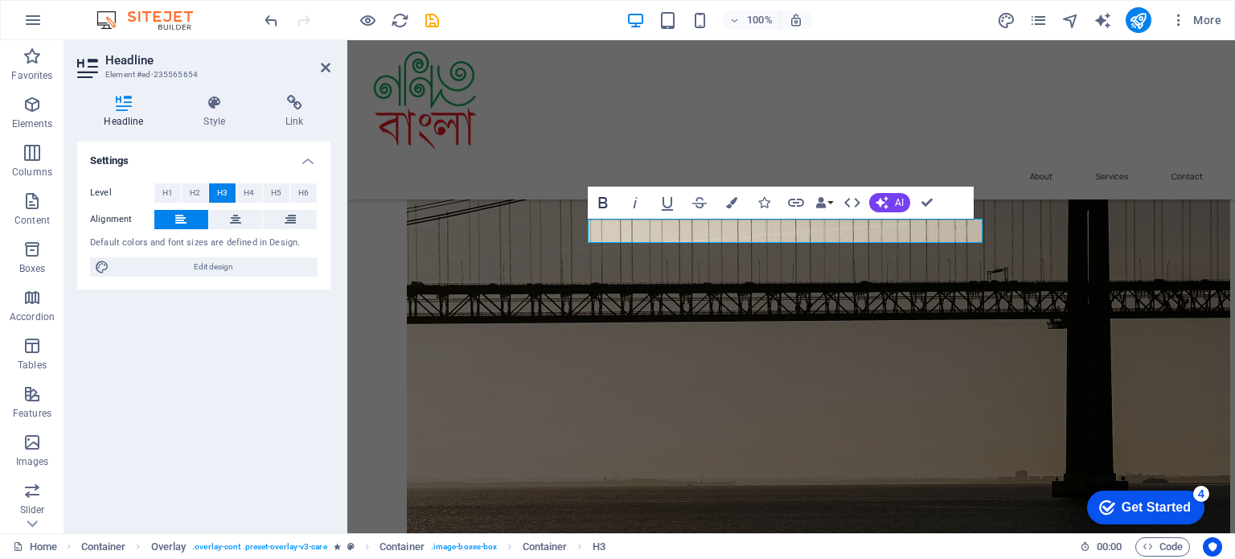
click at [606, 198] on icon "button" at bounding box center [603, 202] width 9 height 11
click at [668, 203] on icon "button" at bounding box center [667, 202] width 19 height 19
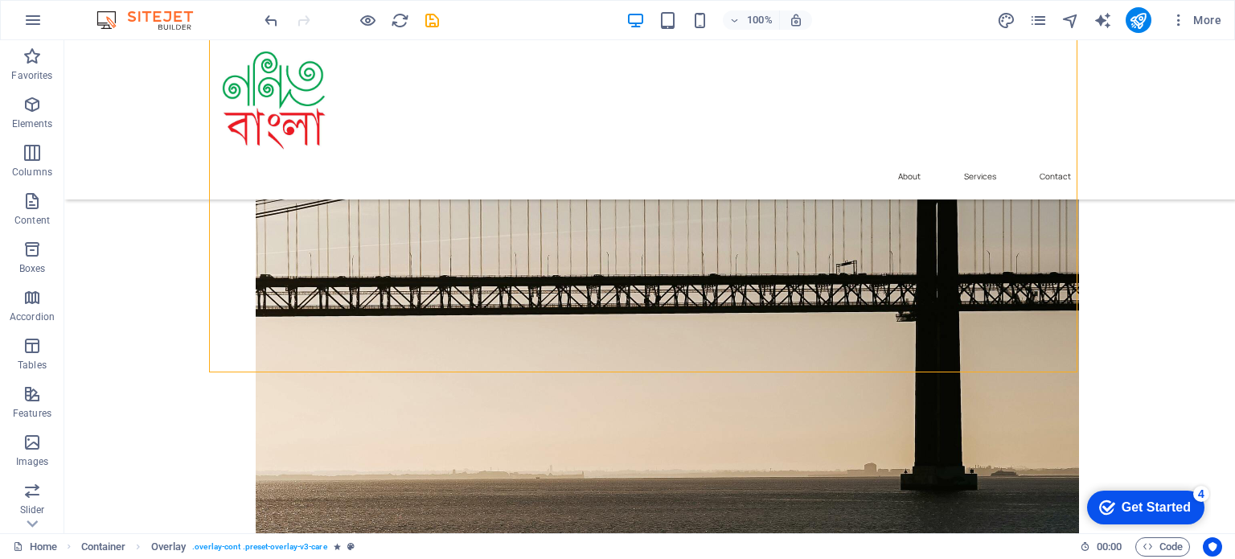
scroll to position [3112, 0]
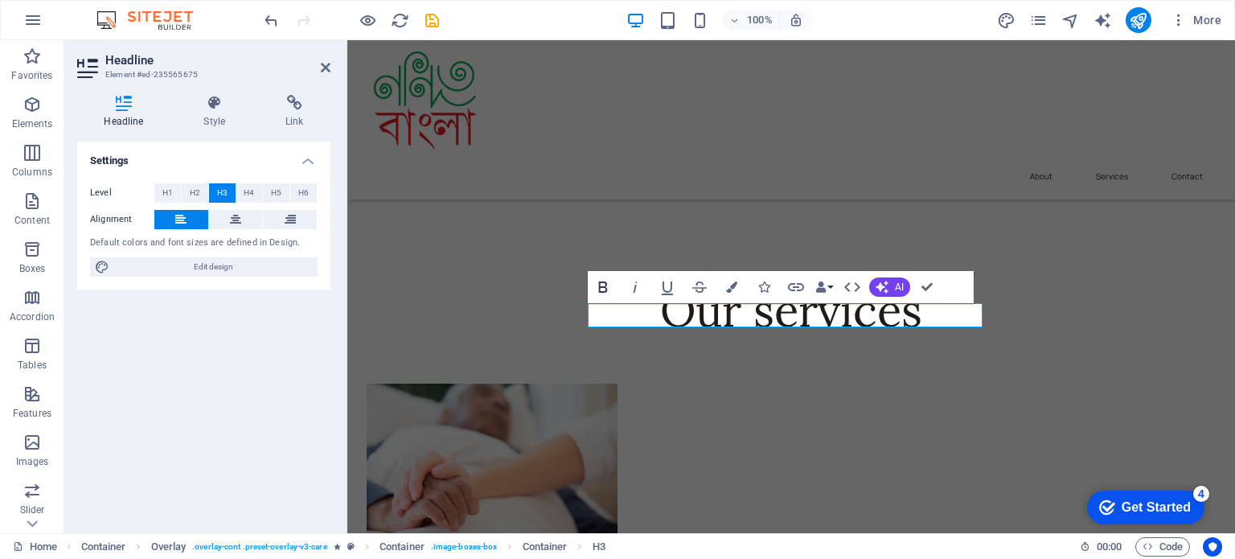
click at [601, 290] on icon "button" at bounding box center [603, 286] width 19 height 19
click at [668, 283] on icon "button" at bounding box center [667, 286] width 19 height 19
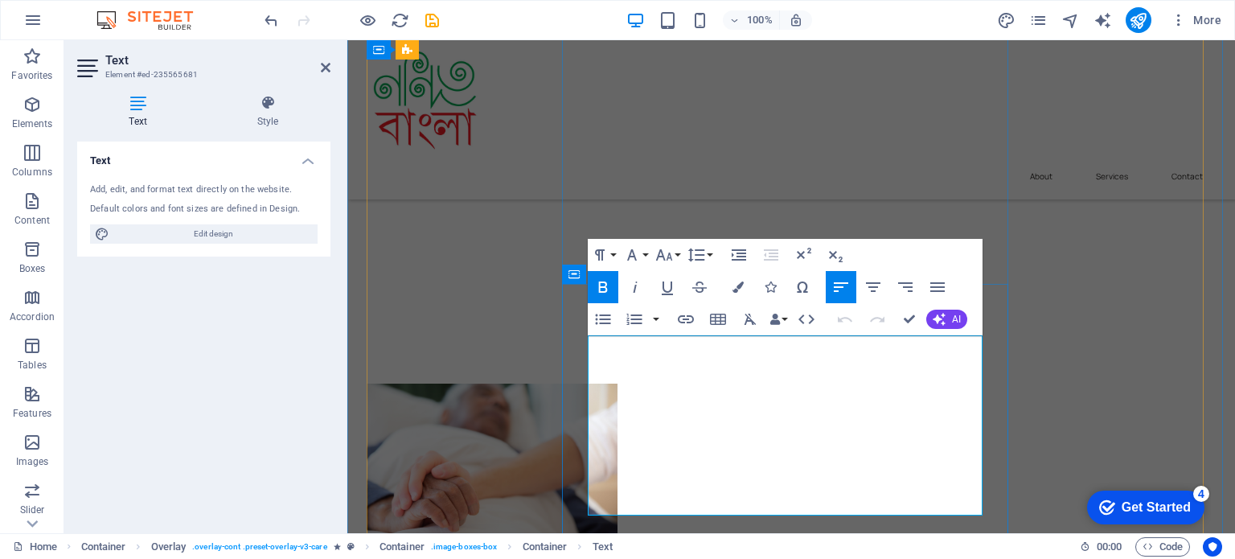
drag, startPoint x: 590, startPoint y: 340, endPoint x: 873, endPoint y: 511, distance: 329.8
click at [614, 257] on button "Paragraph Format" at bounding box center [603, 255] width 31 height 32
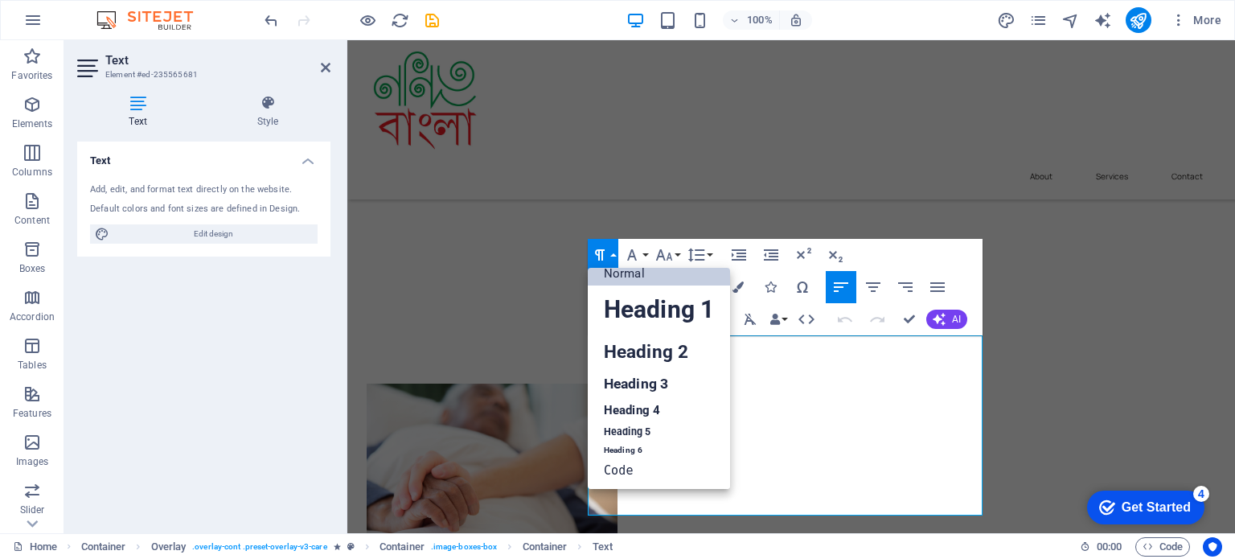
scroll to position [13, 0]
click at [647, 376] on link "Heading 3" at bounding box center [659, 384] width 142 height 28
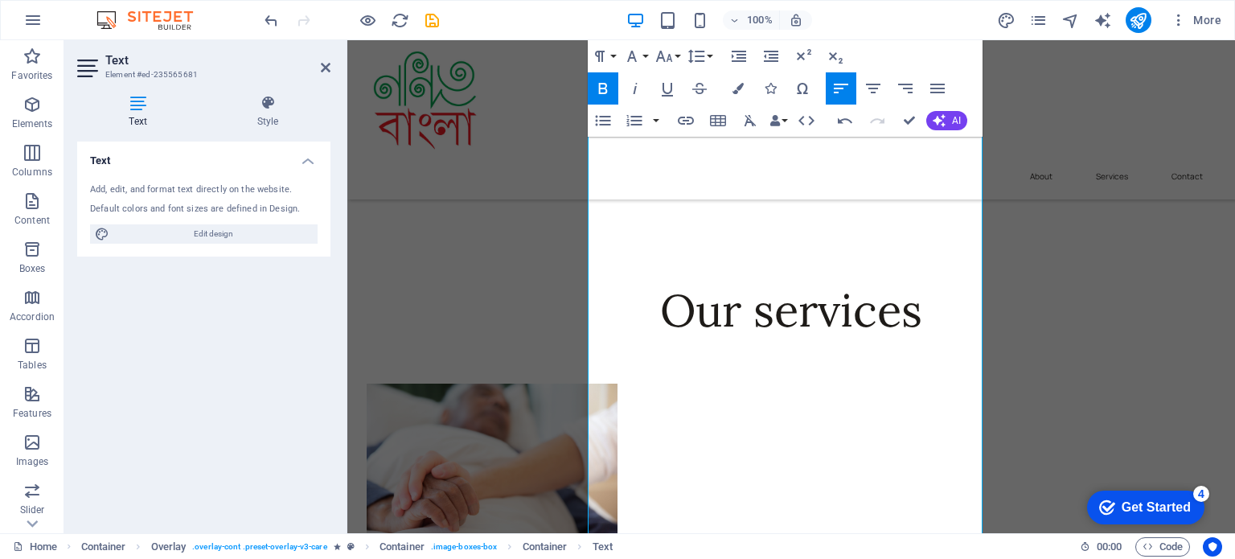
scroll to position [3544, 0]
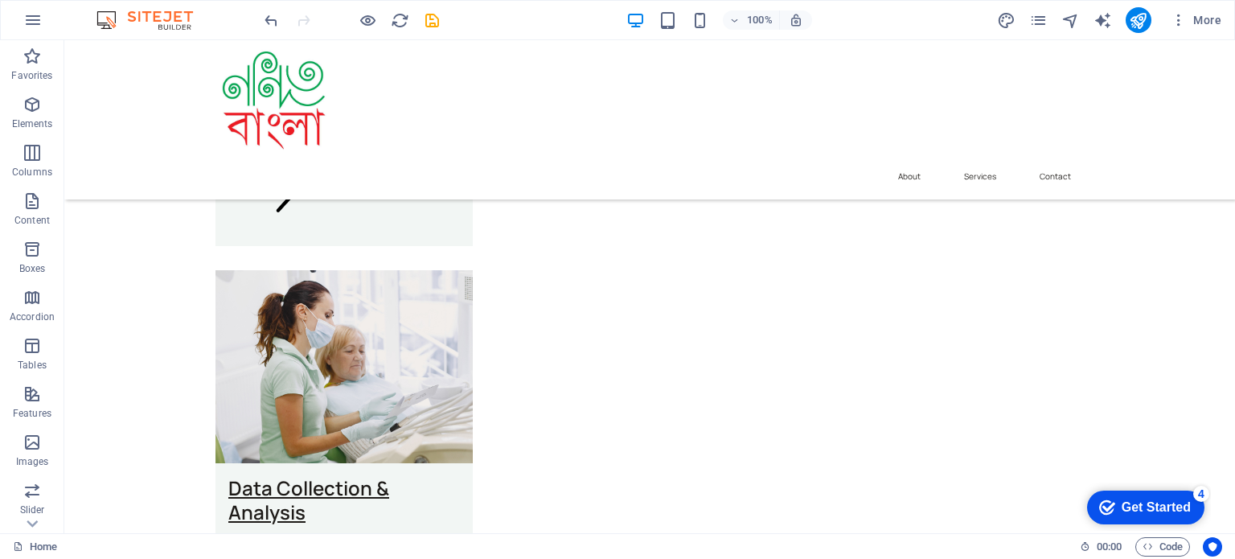
scroll to position [4279, 0]
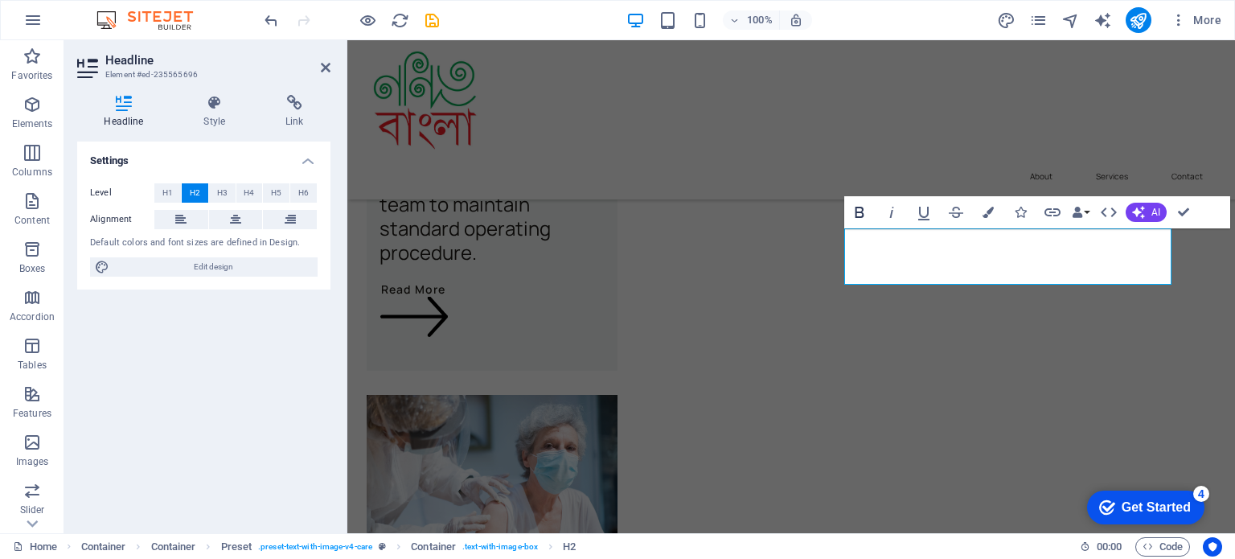
click at [865, 211] on icon "button" at bounding box center [859, 212] width 19 height 19
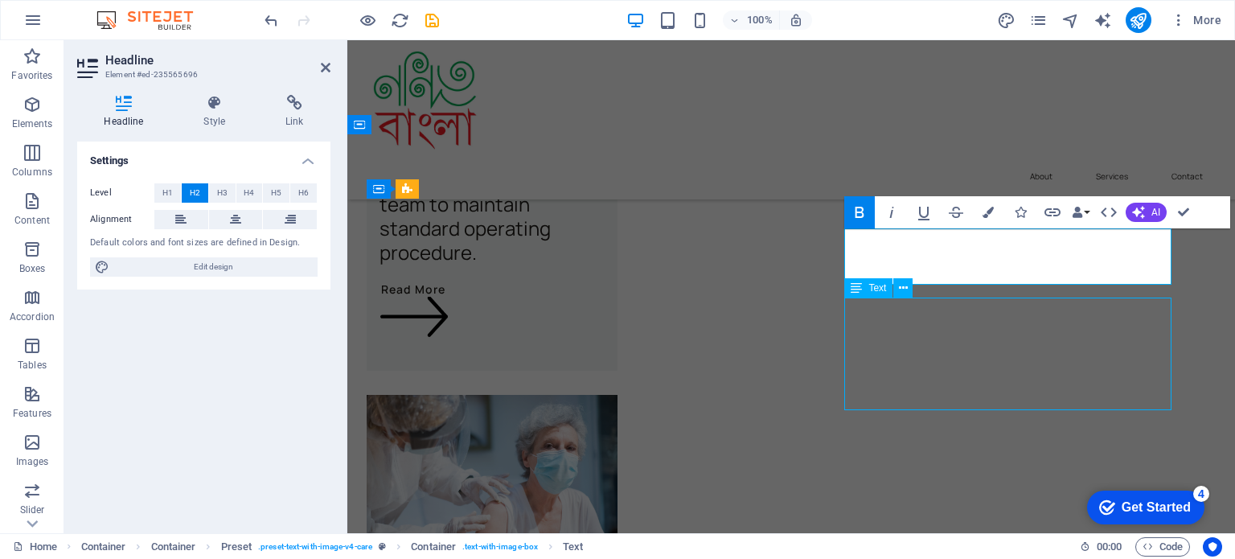
scroll to position [4279, 0]
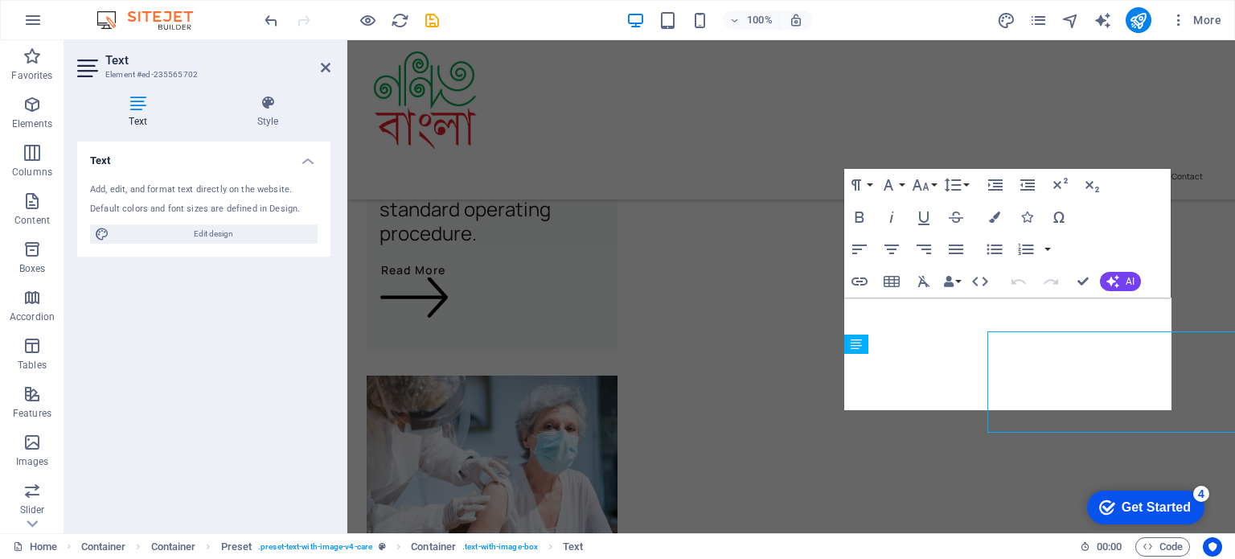
scroll to position [4259, 0]
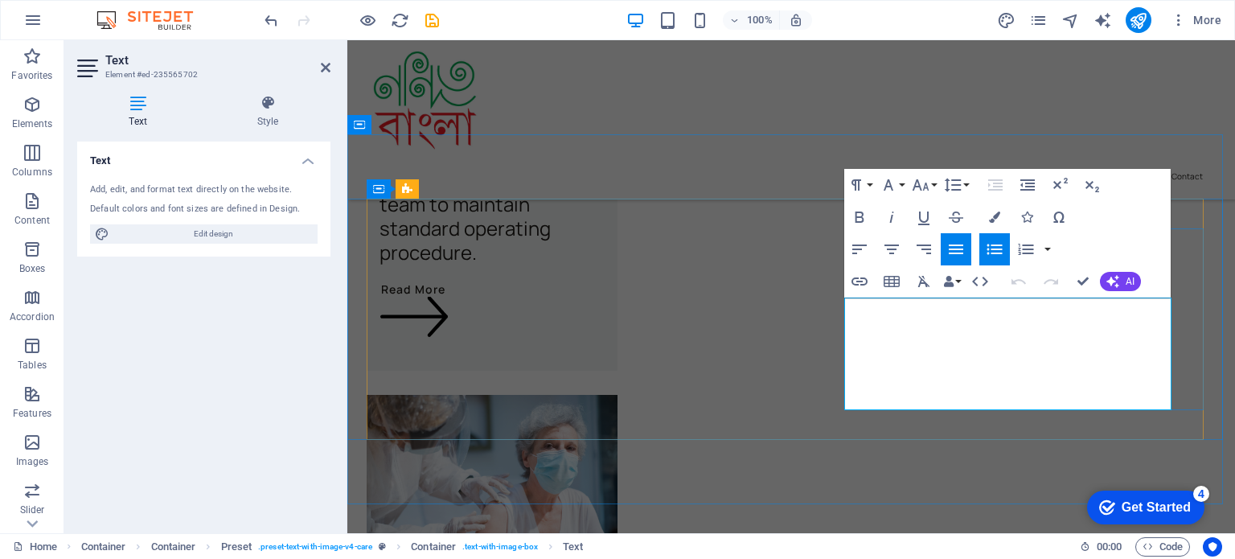
drag, startPoint x: 862, startPoint y: 307, endPoint x: 983, endPoint y: 405, distance: 155.5
click at [869, 183] on button "Paragraph Format" at bounding box center [859, 185] width 31 height 32
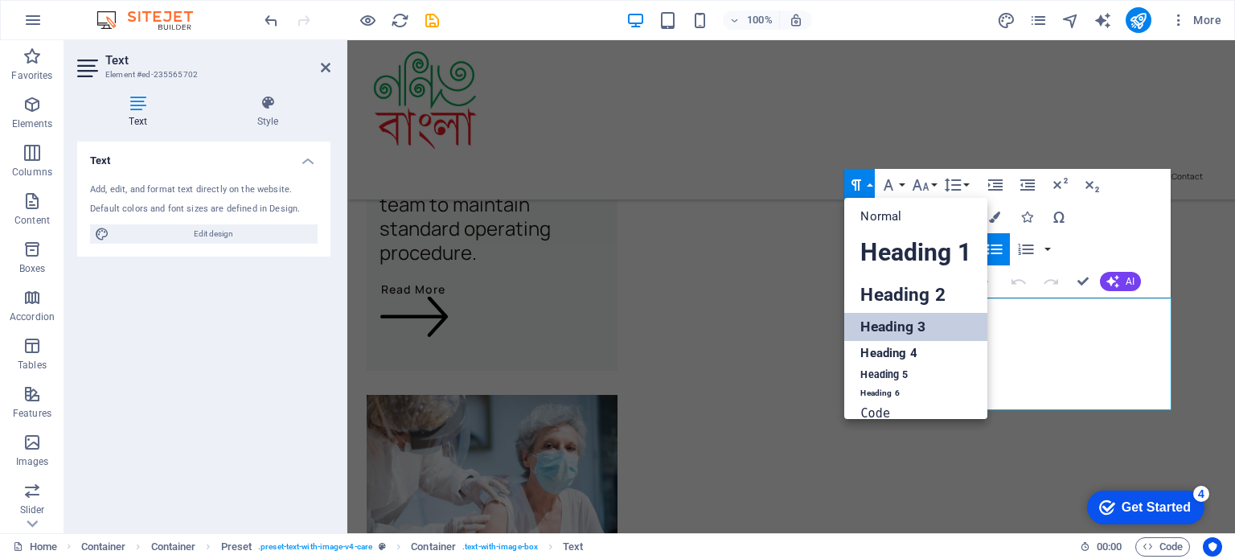
click at [890, 323] on link "Heading 3" at bounding box center [915, 327] width 142 height 28
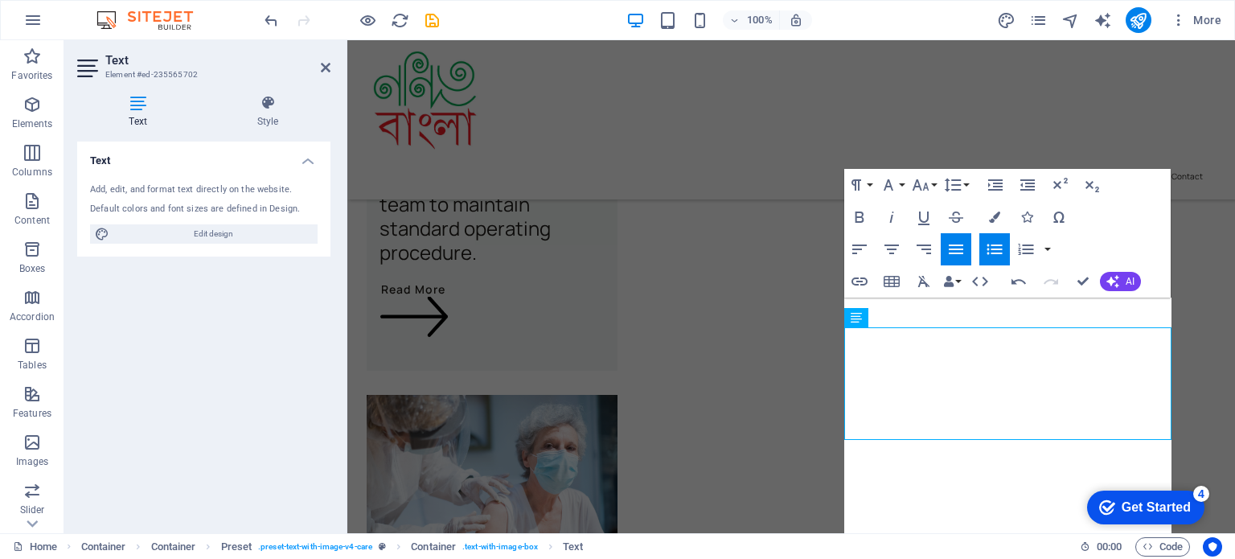
scroll to position [4230, 0]
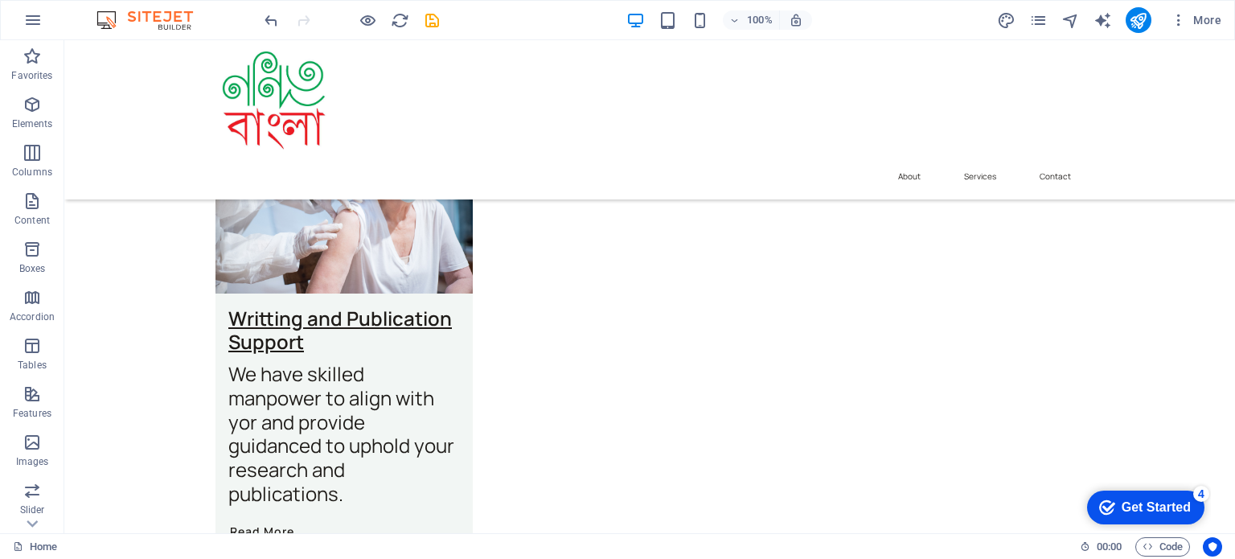
scroll to position [4952, 0]
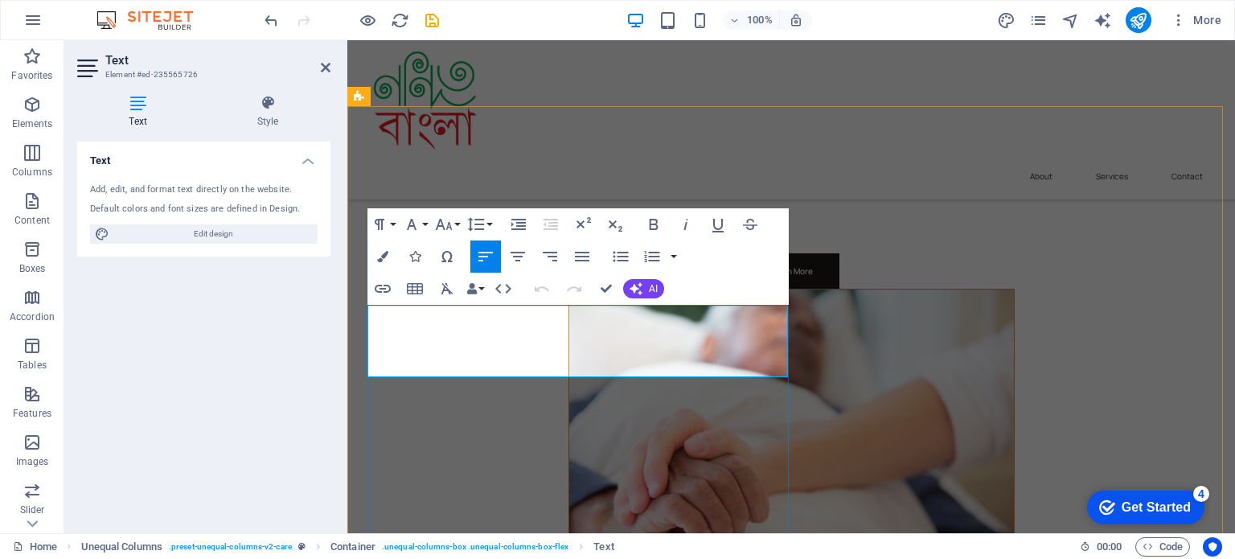
drag, startPoint x: 758, startPoint y: 338, endPoint x: 708, endPoint y: 343, distance: 50.1
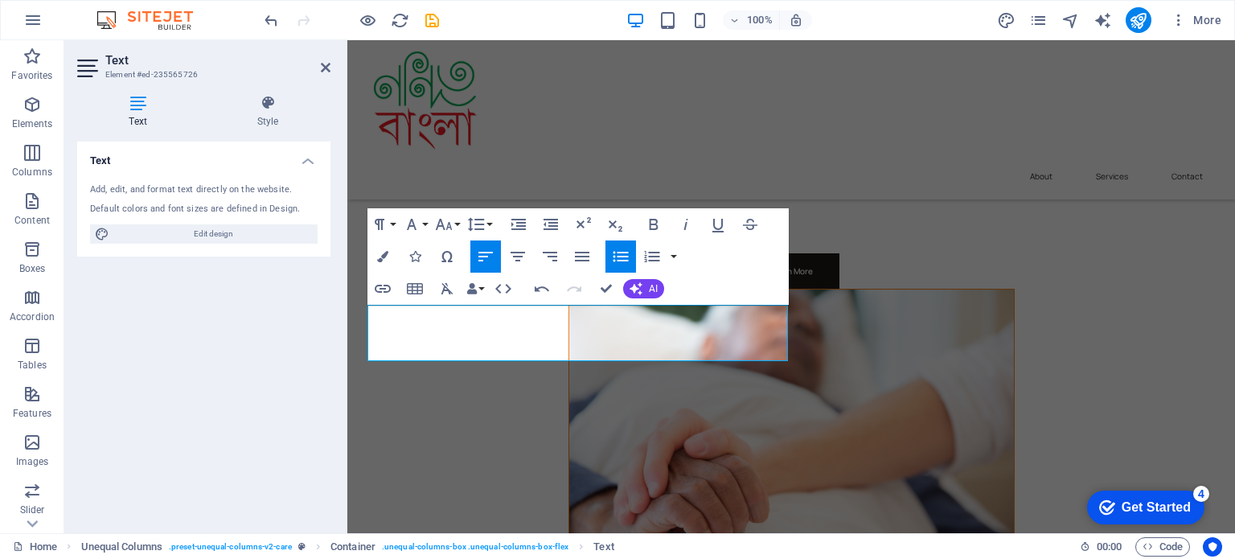
drag, startPoint x: 370, startPoint y: 309, endPoint x: 783, endPoint y: 360, distance: 415.7
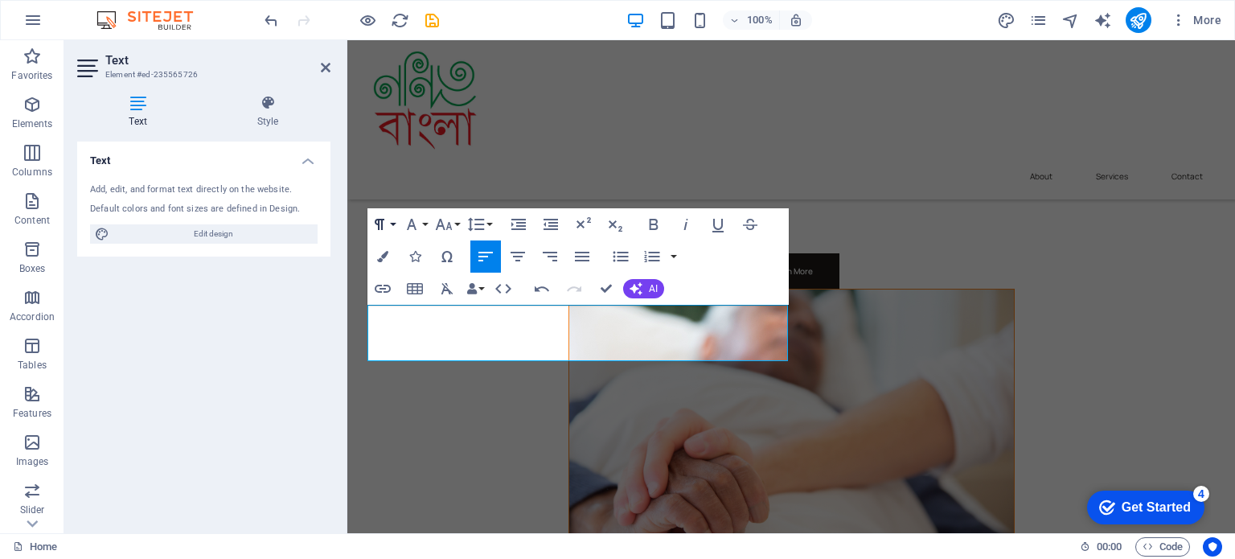
click at [396, 227] on button "Paragraph Format" at bounding box center [383, 224] width 31 height 32
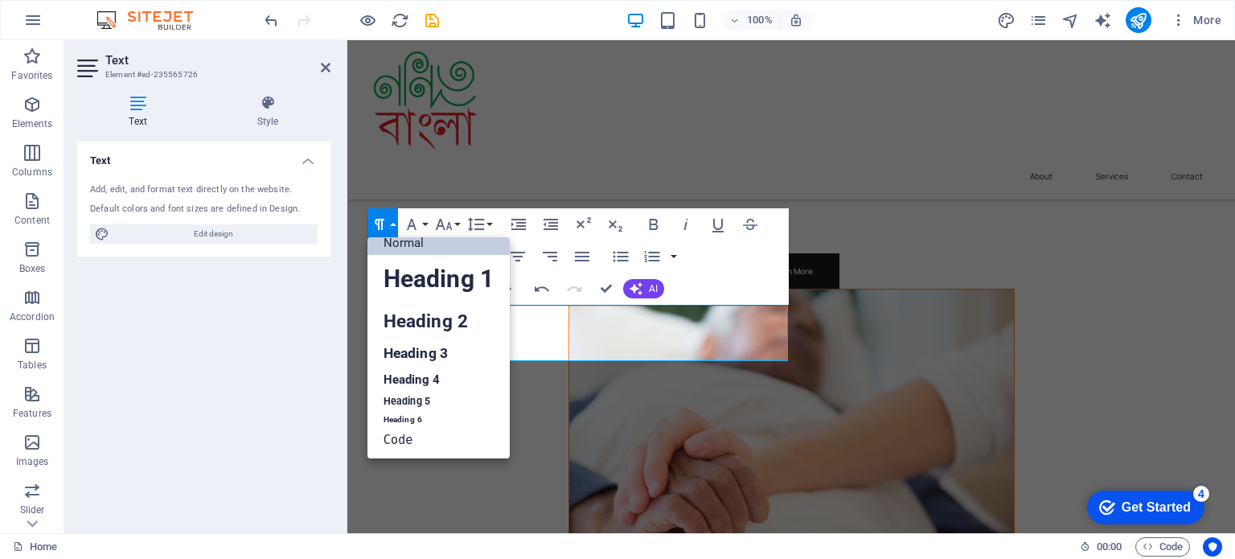
scroll to position [13, 0]
click at [425, 351] on link "Heading 3" at bounding box center [439, 353] width 142 height 28
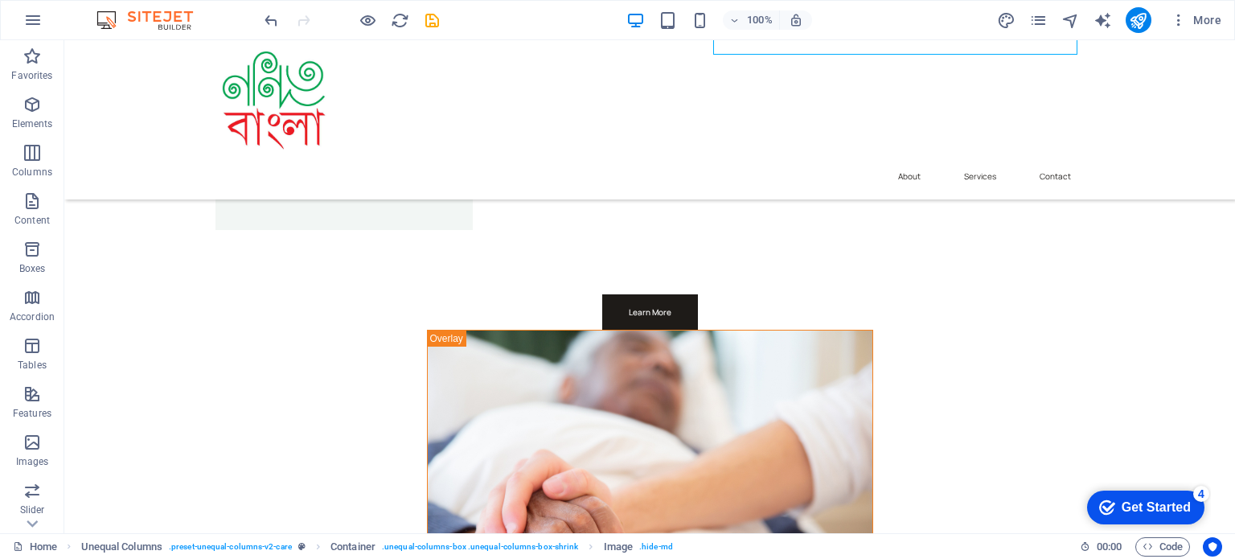
scroll to position [5402, 0]
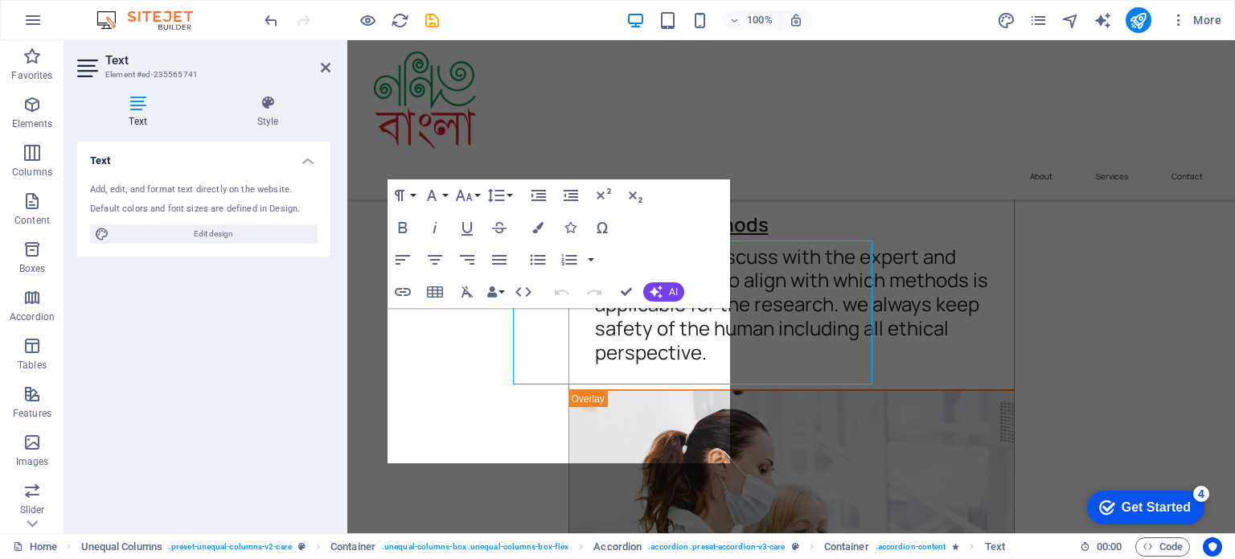
scroll to position [5446, 0]
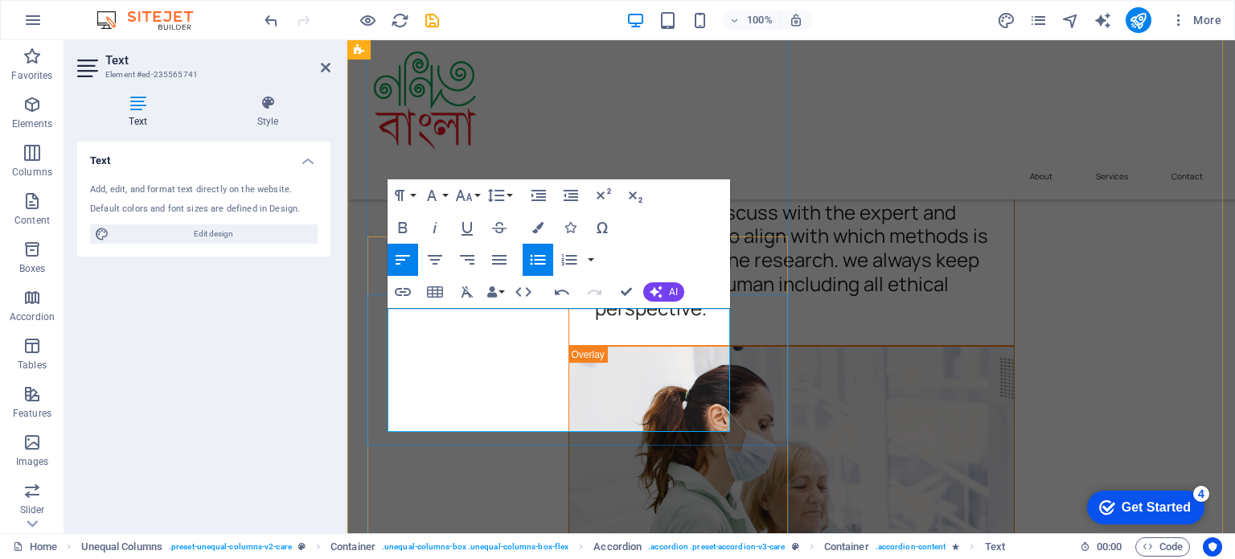
drag, startPoint x: 389, startPoint y: 314, endPoint x: 600, endPoint y: 424, distance: 237.8
click at [408, 192] on icon "button" at bounding box center [399, 195] width 19 height 19
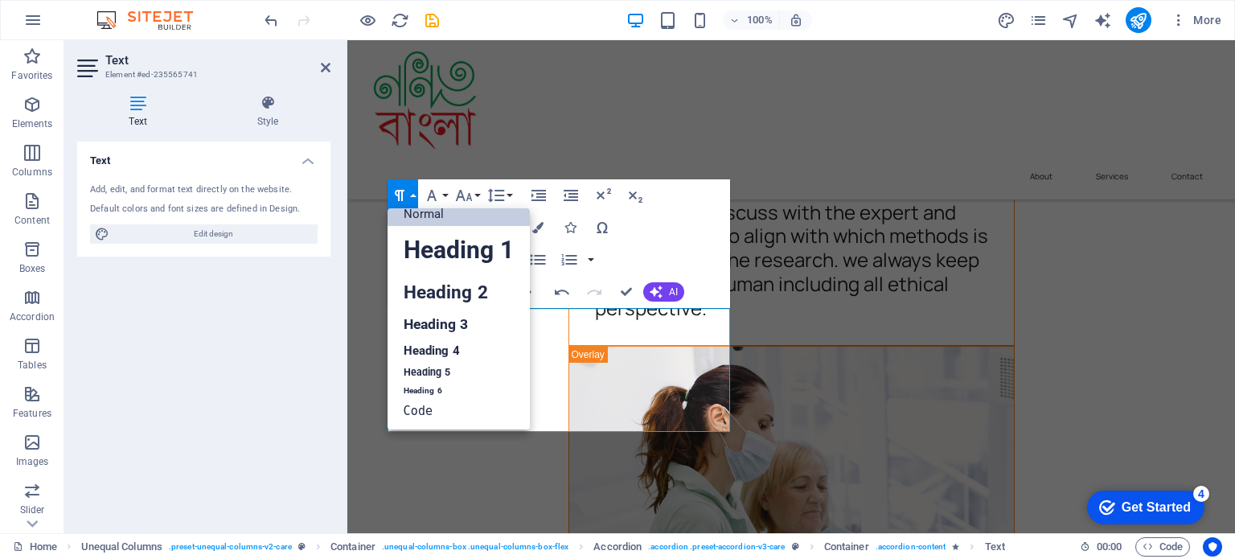
scroll to position [13, 0]
click at [454, 322] on link "Heading 3" at bounding box center [459, 324] width 142 height 28
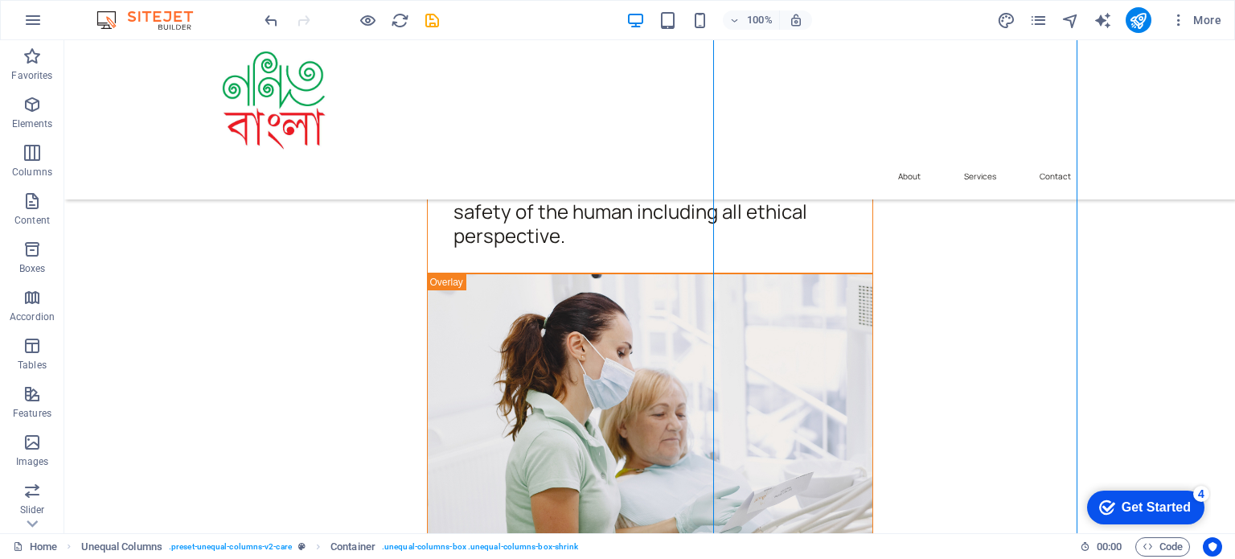
scroll to position [5981, 0]
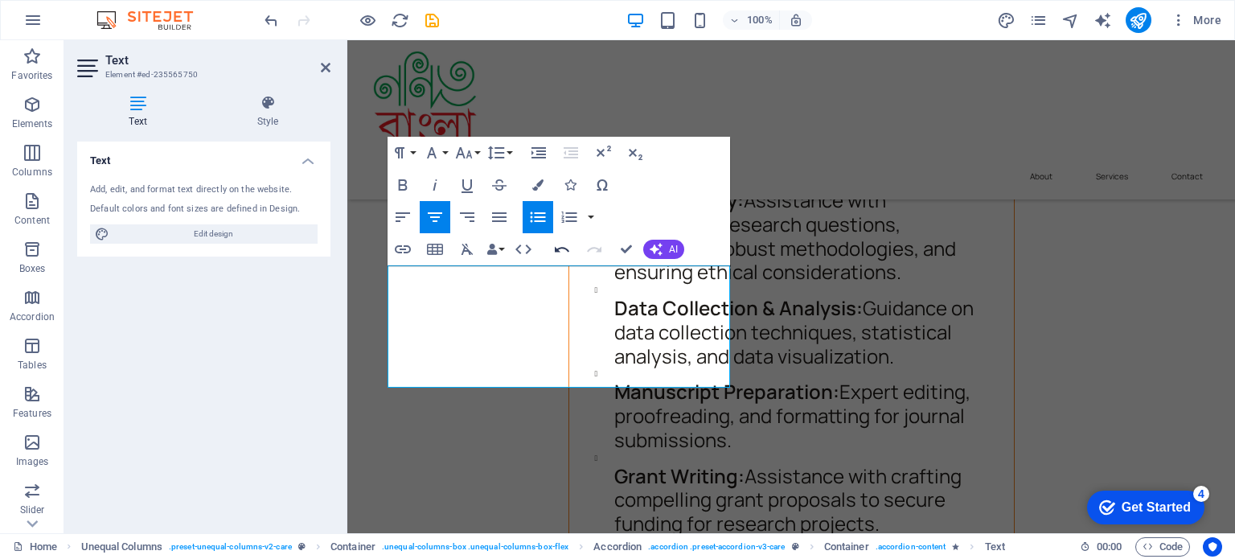
click at [561, 253] on icon "button" at bounding box center [562, 249] width 19 height 19
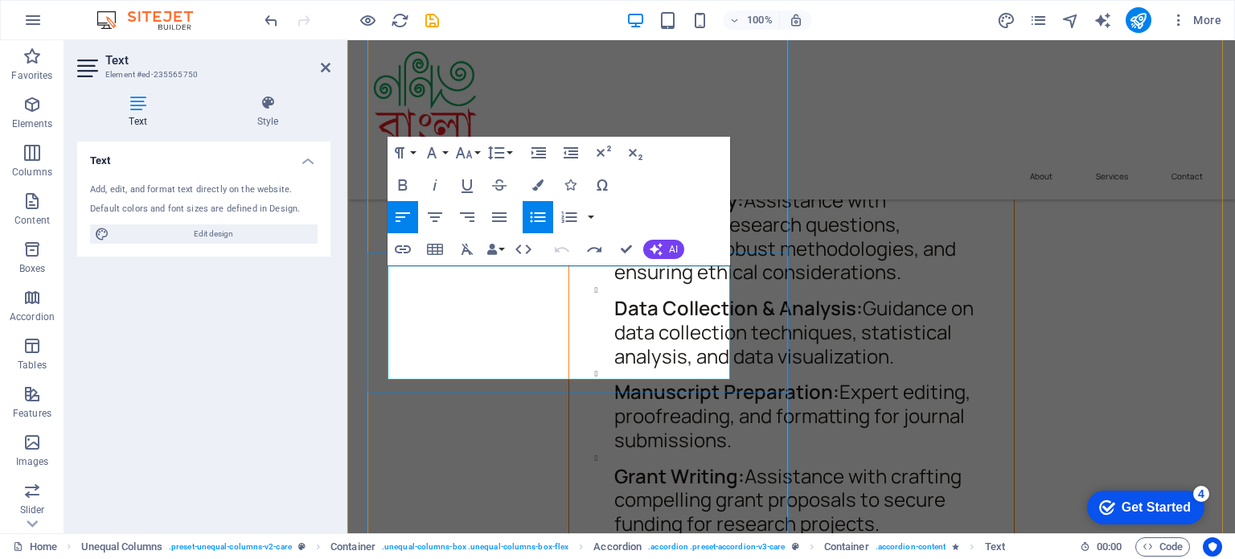
drag, startPoint x: 624, startPoint y: 323, endPoint x: 591, endPoint y: 327, distance: 33.2
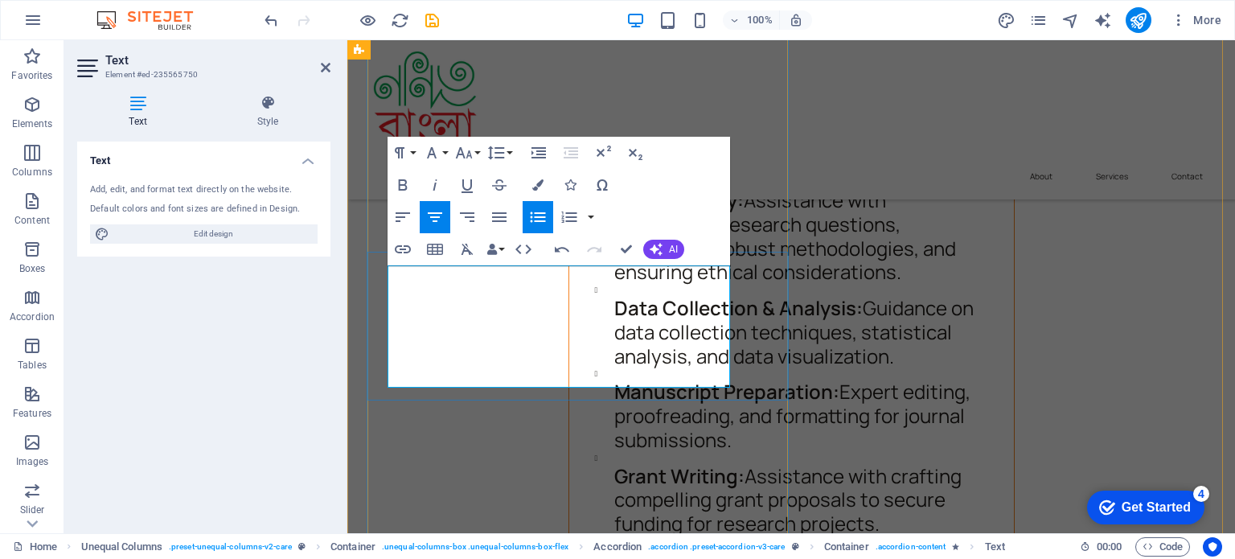
click at [565, 250] on icon "button" at bounding box center [562, 249] width 19 height 19
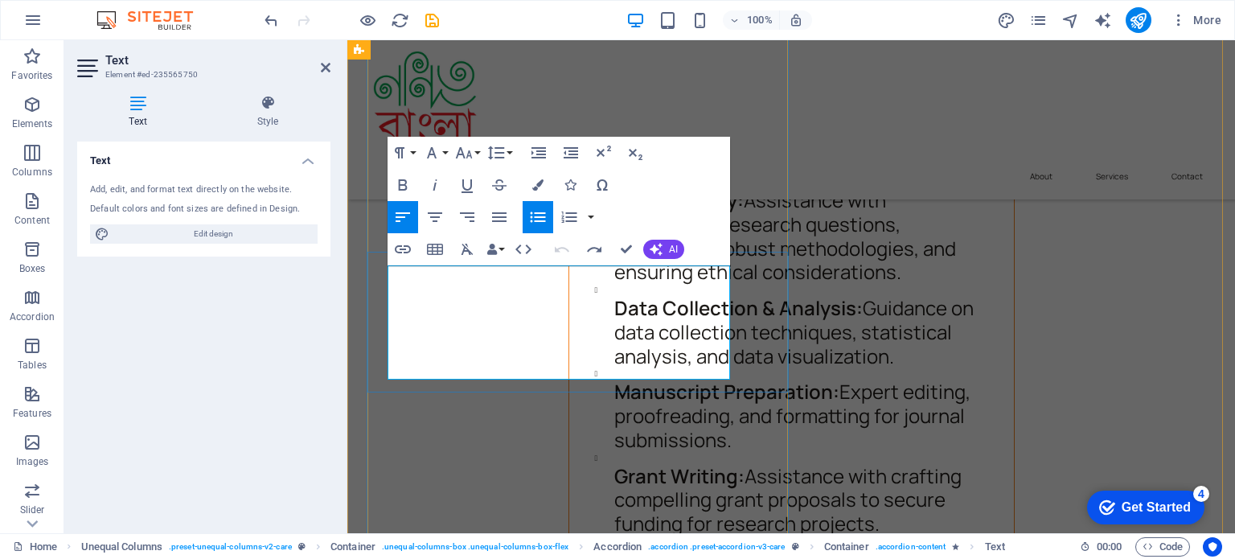
drag, startPoint x: 512, startPoint y: 318, endPoint x: 525, endPoint y: 323, distance: 13.7
click at [654, 244] on icon "button" at bounding box center [656, 249] width 13 height 13
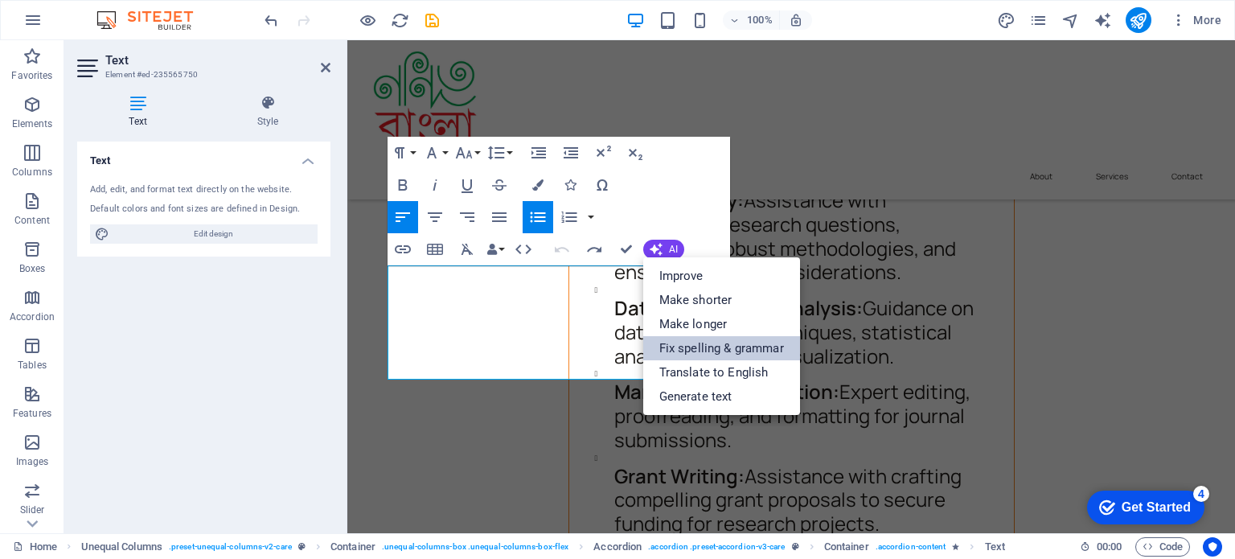
click at [690, 343] on link "Fix spelling & grammar" at bounding box center [721, 348] width 157 height 24
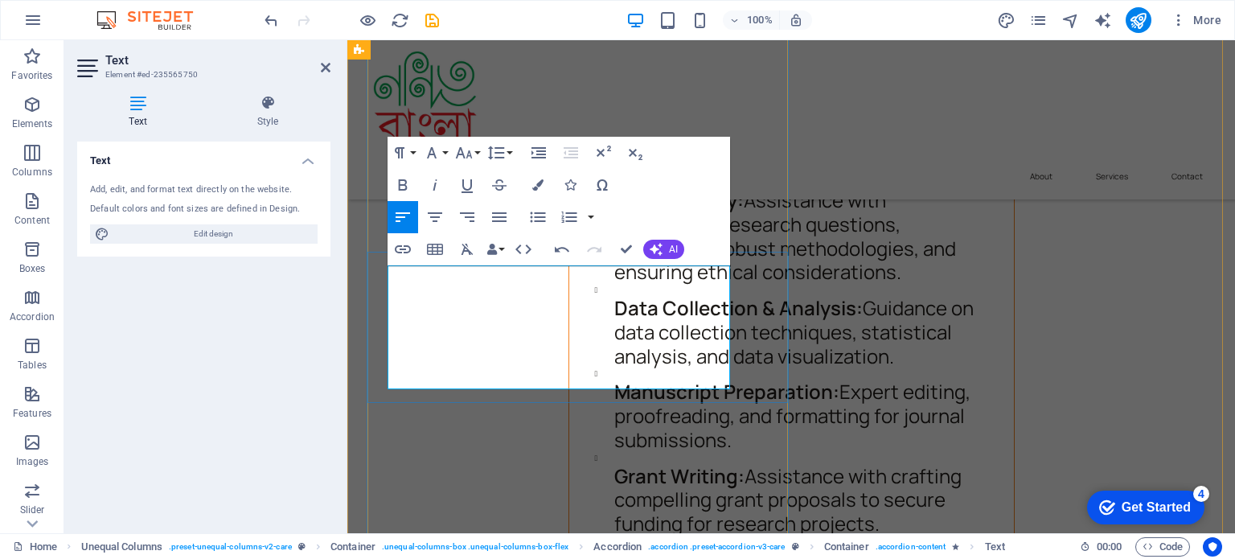
drag, startPoint x: 390, startPoint y: 273, endPoint x: 622, endPoint y: 385, distance: 257.5
click at [413, 154] on button "Paragraph Format" at bounding box center [403, 153] width 31 height 32
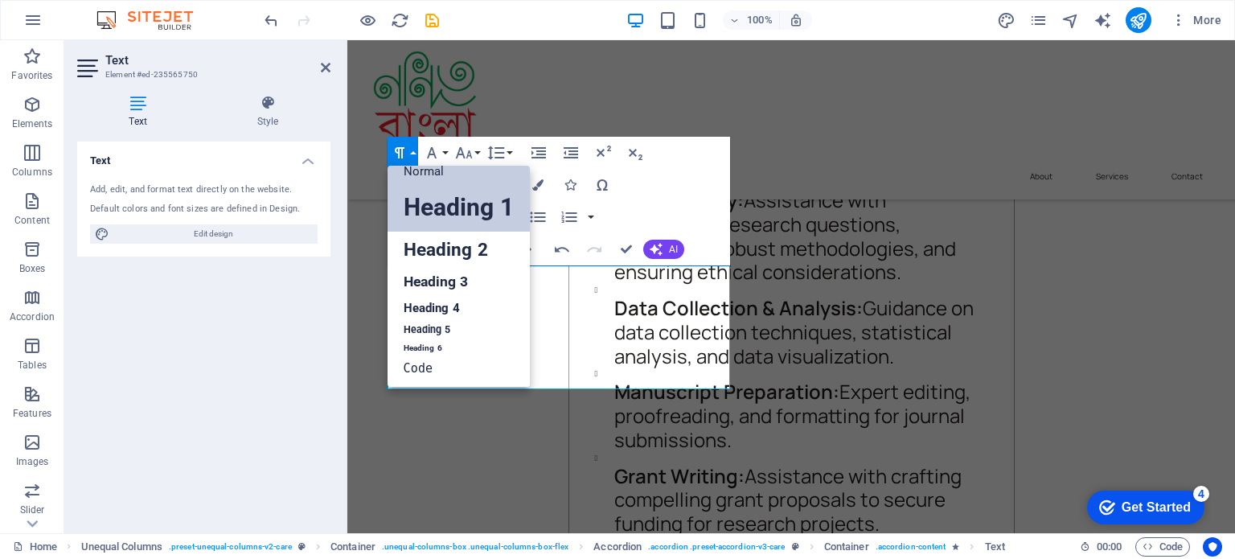
scroll to position [13, 0]
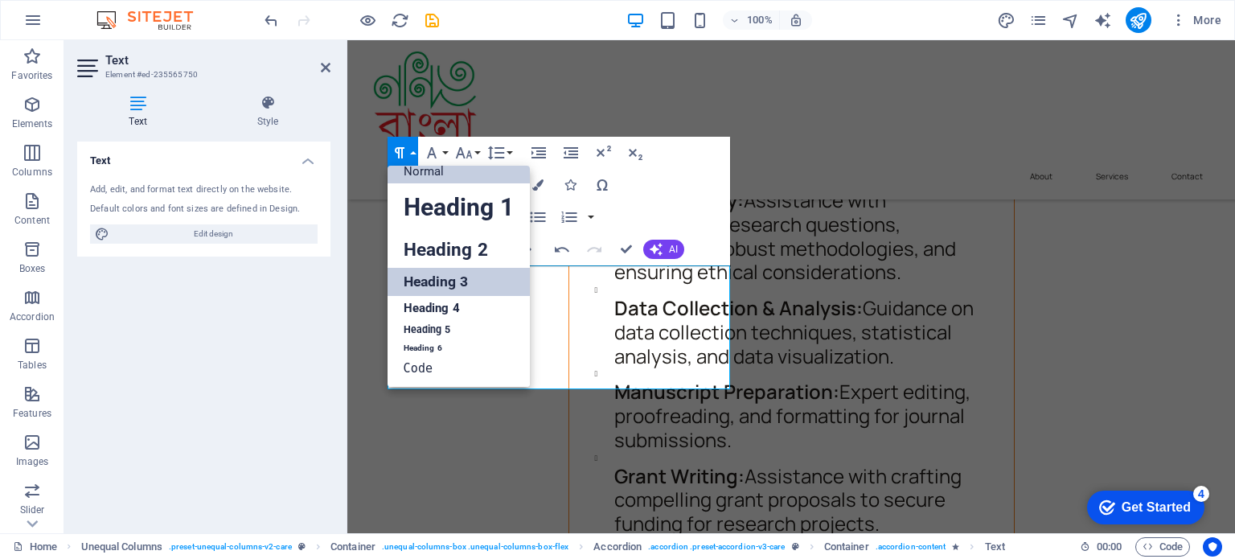
click at [447, 282] on link "Heading 3" at bounding box center [459, 282] width 142 height 28
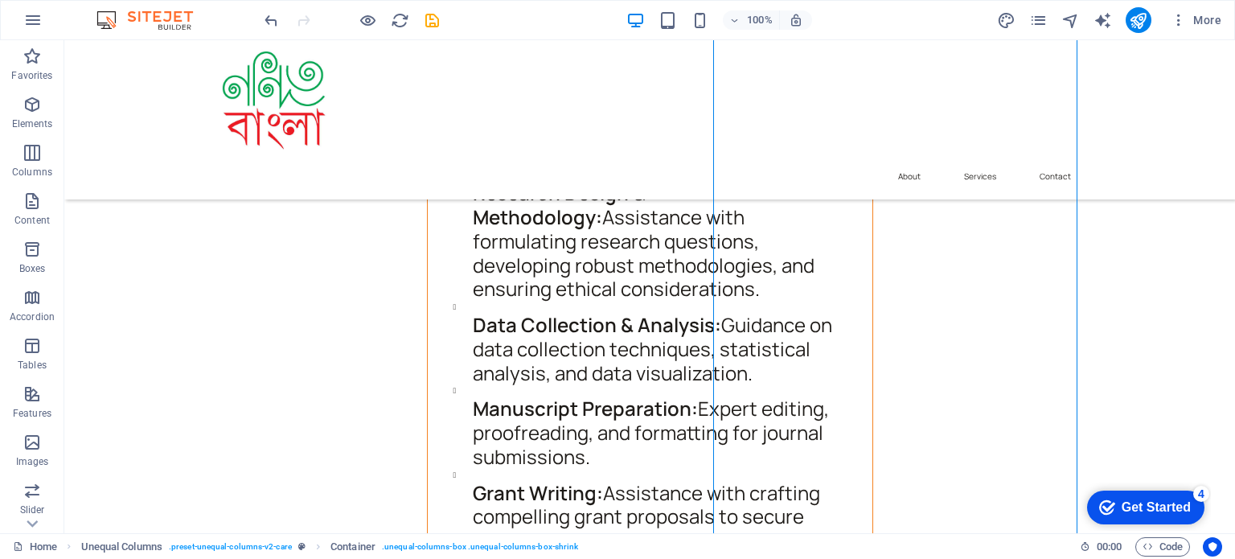
scroll to position [6550, 0]
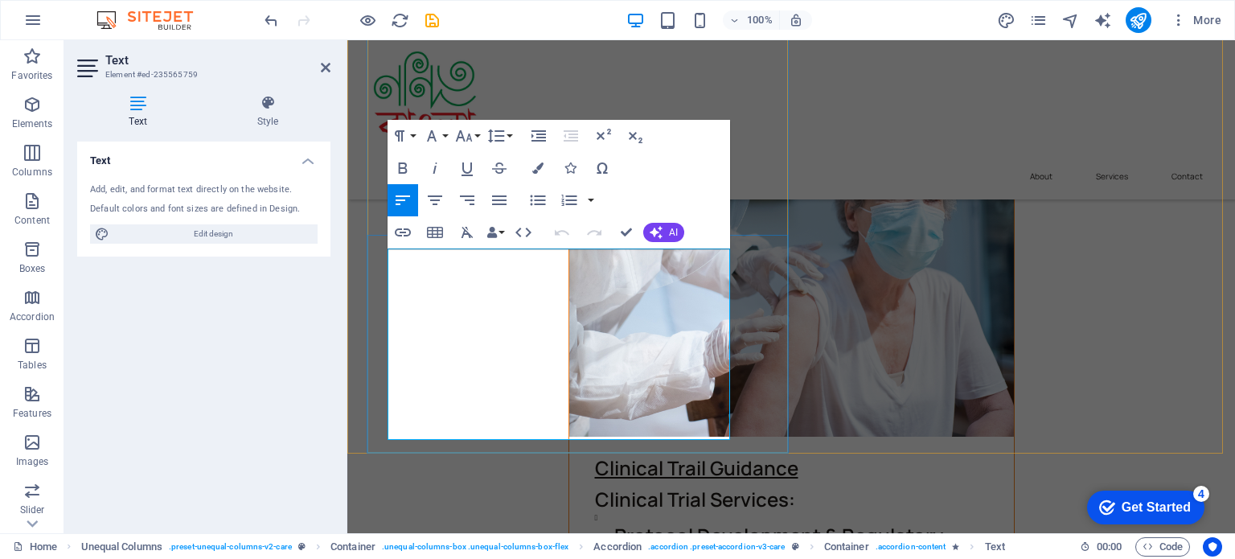
drag, startPoint x: 389, startPoint y: 254, endPoint x: 621, endPoint y: 437, distance: 294.9
drag, startPoint x: 391, startPoint y: 256, endPoint x: 590, endPoint y: 436, distance: 268.2
click at [416, 135] on button "Paragraph Format" at bounding box center [403, 136] width 31 height 32
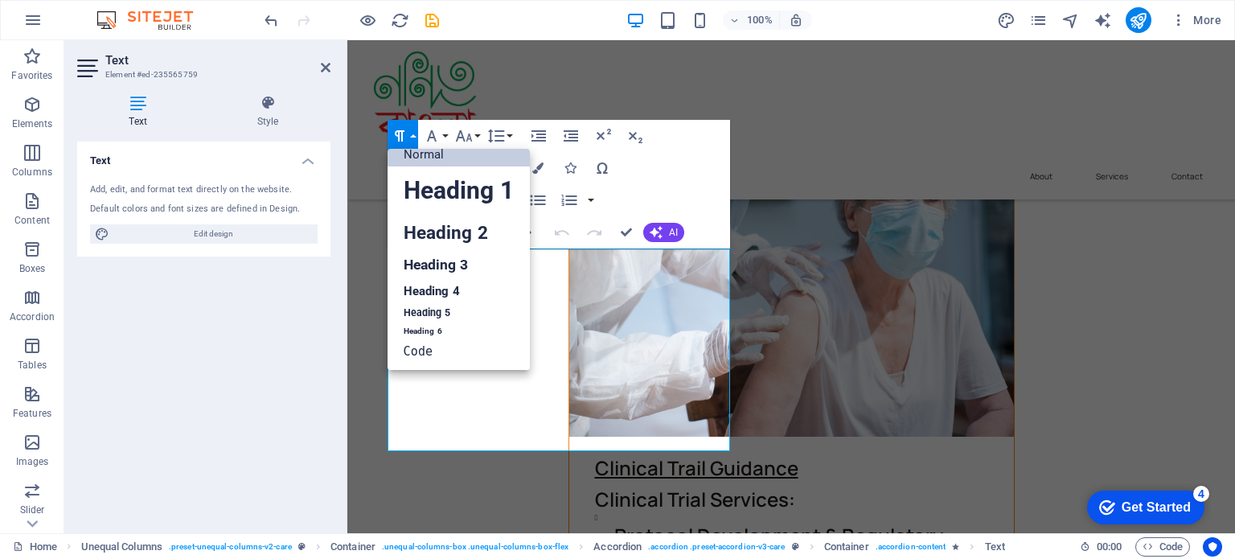
scroll to position [13, 0]
click at [450, 261] on link "Heading 3" at bounding box center [459, 265] width 142 height 28
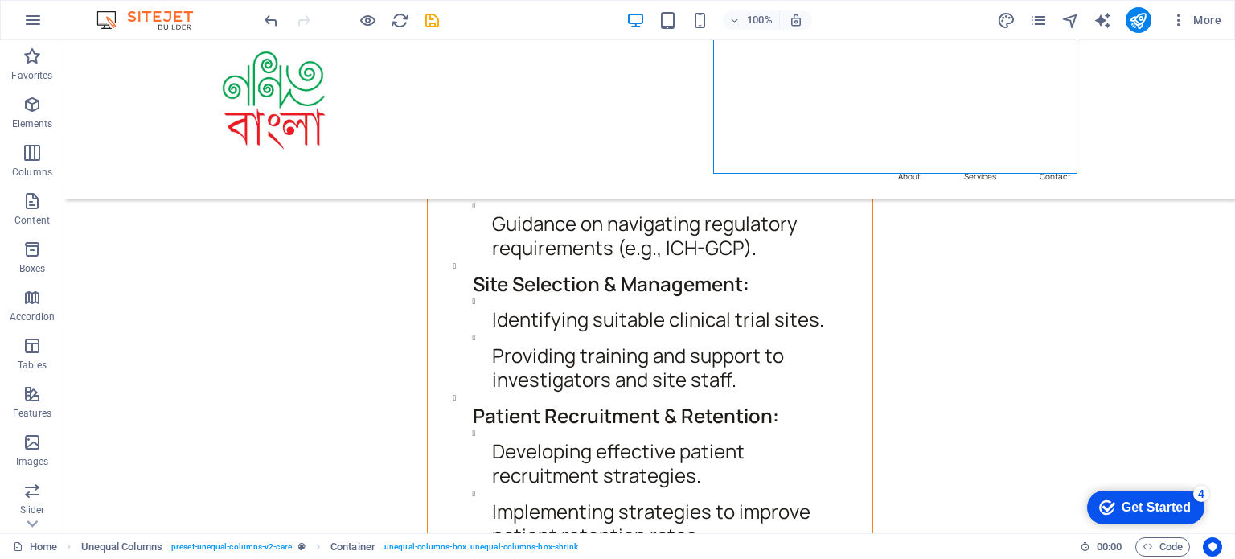
scroll to position [7588, 0]
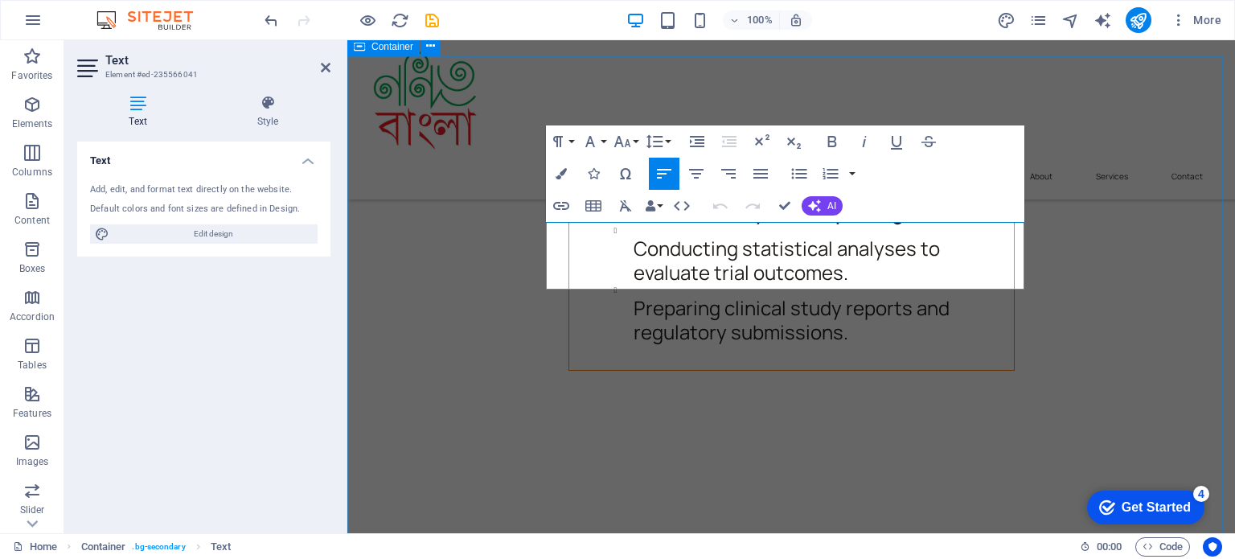
scroll to position [7727, 0]
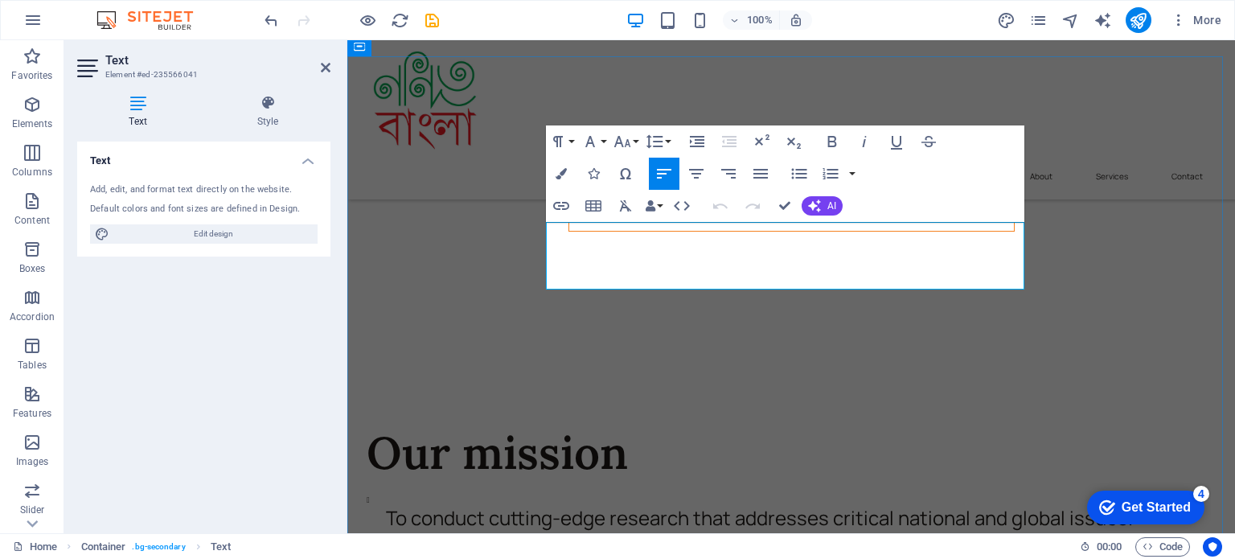
drag, startPoint x: 550, startPoint y: 229, endPoint x: 971, endPoint y: 281, distance: 423.8
click at [571, 139] on button "Paragraph Format" at bounding box center [561, 141] width 31 height 32
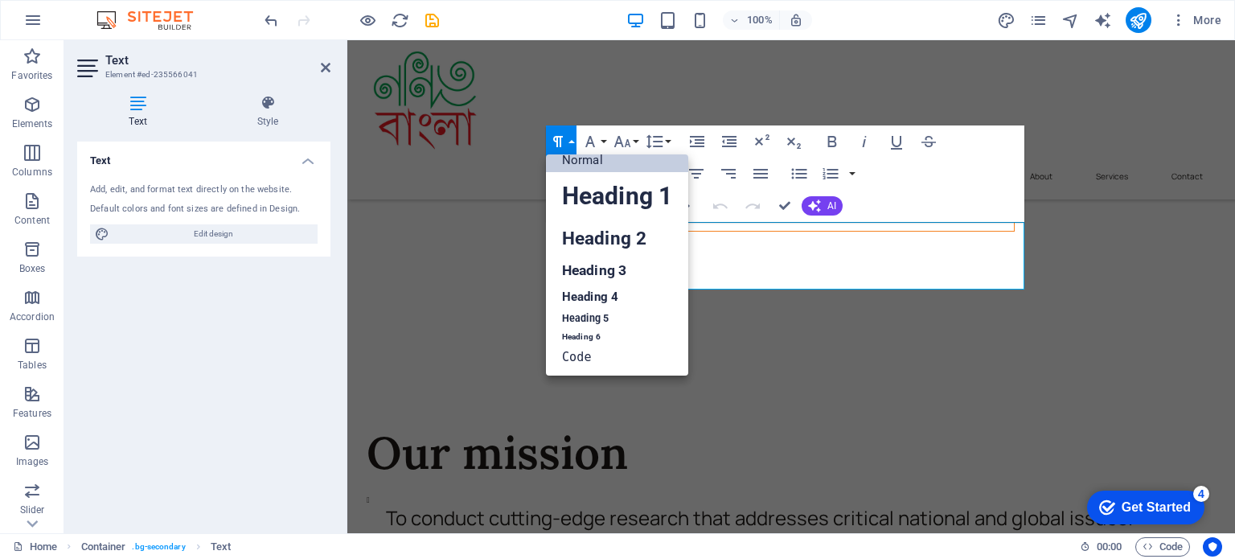
scroll to position [13, 0]
click at [592, 260] on link "Heading 3" at bounding box center [617, 271] width 142 height 28
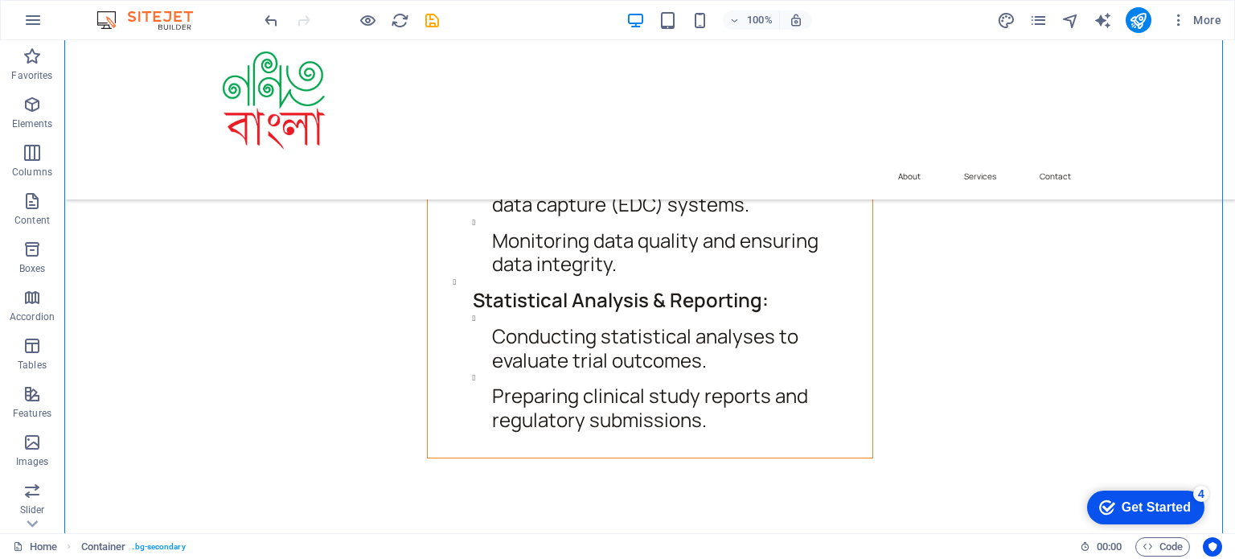
scroll to position [7942, 0]
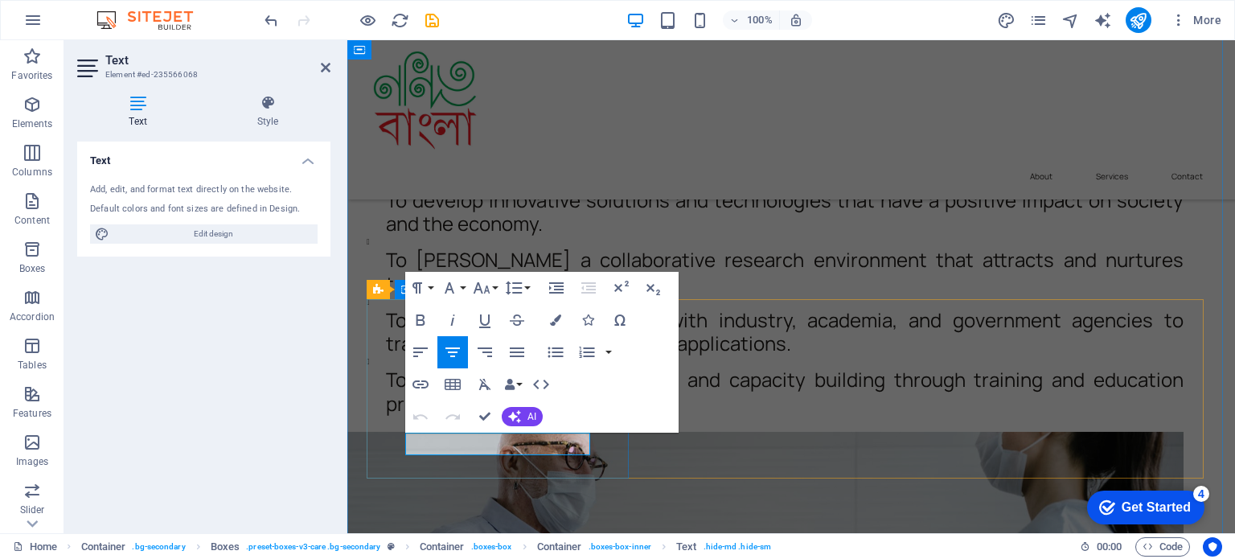
click at [432, 287] on button "Paragraph Format" at bounding box center [420, 288] width 31 height 32
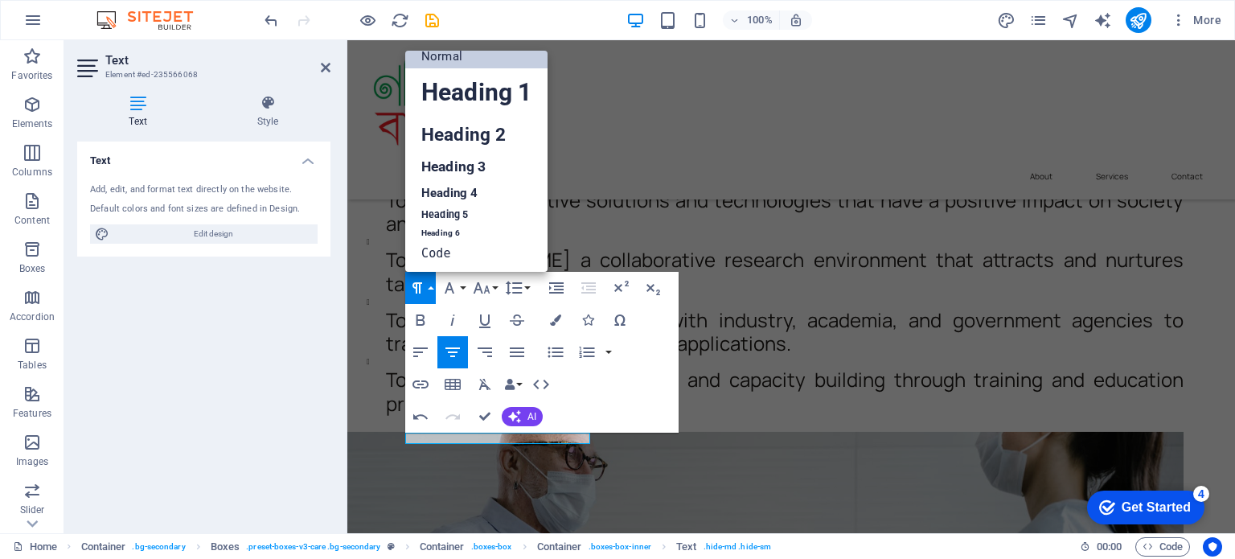
scroll to position [13, 0]
click at [441, 191] on link "Heading 4" at bounding box center [476, 193] width 142 height 24
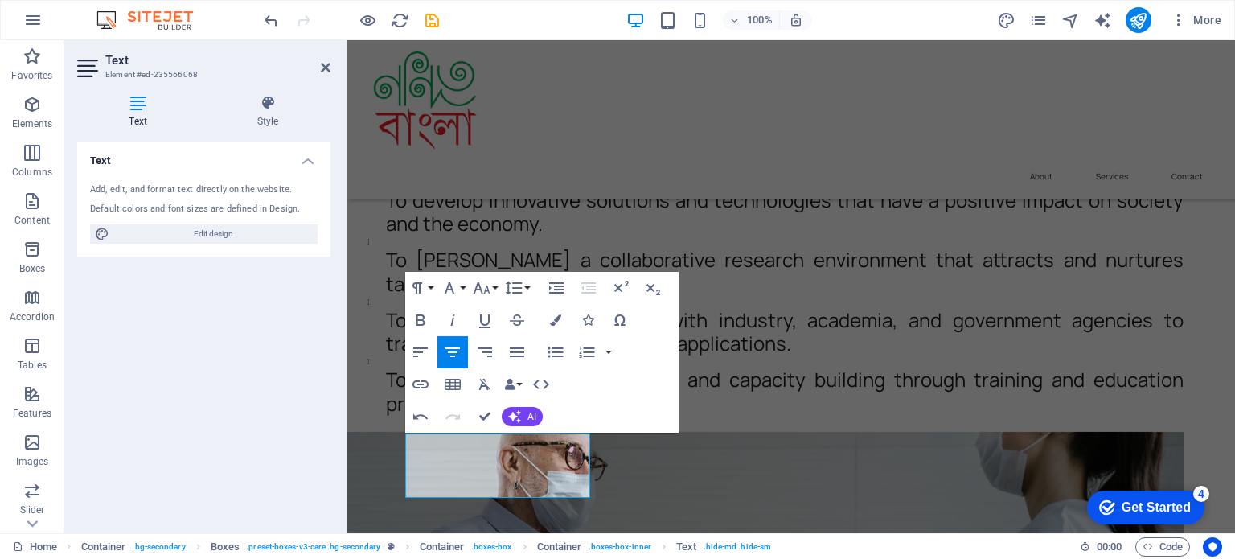
click at [347, 40] on span "Rewrite sentence" at bounding box center [347, 40] width 0 height 0
click at [531, 412] on span "AI" at bounding box center [532, 417] width 9 height 10
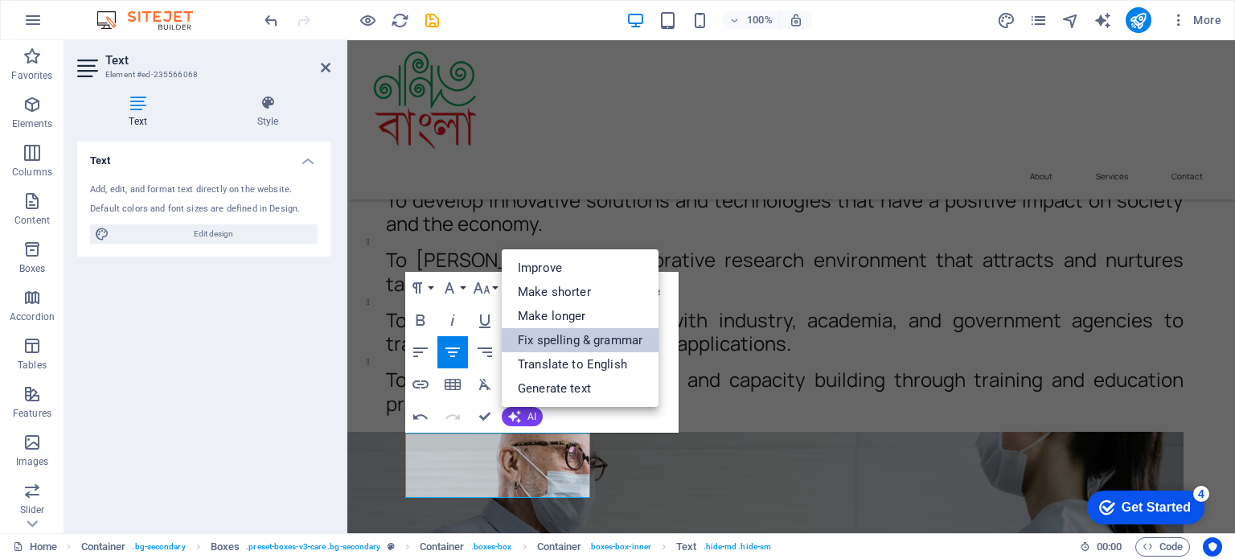
click at [577, 340] on link "Fix spelling & grammar" at bounding box center [580, 340] width 157 height 24
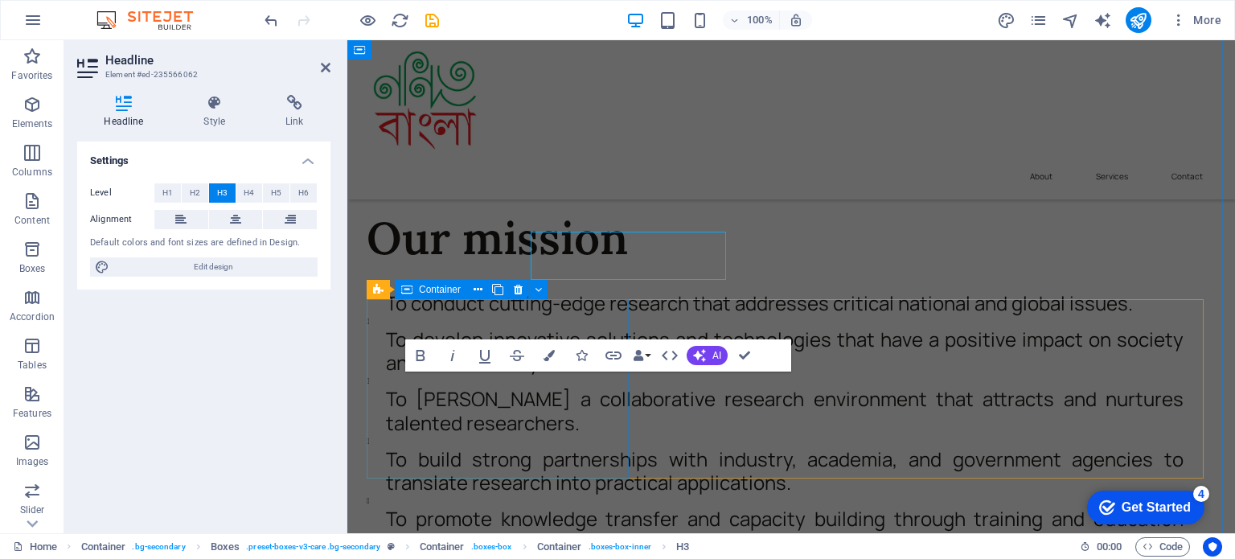
scroll to position [8081, 0]
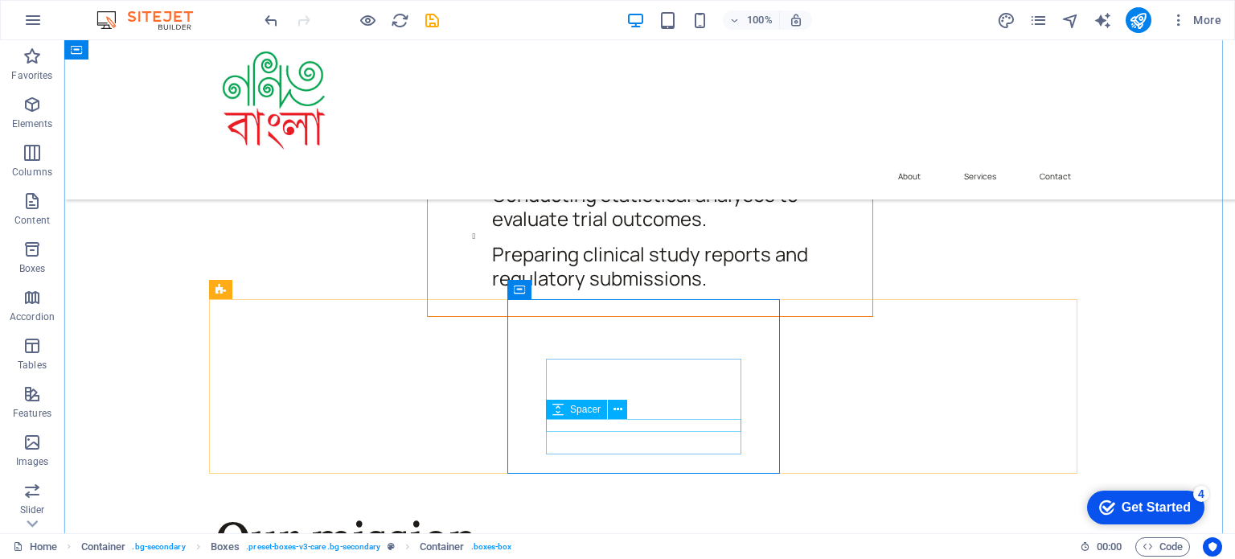
scroll to position [7942, 0]
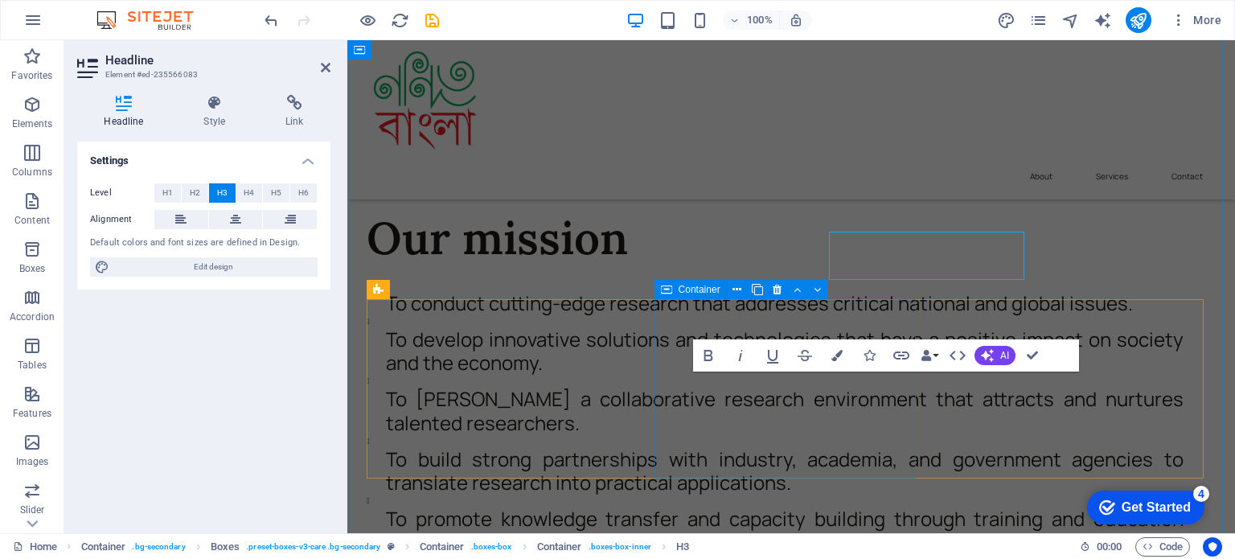
scroll to position [8081, 0]
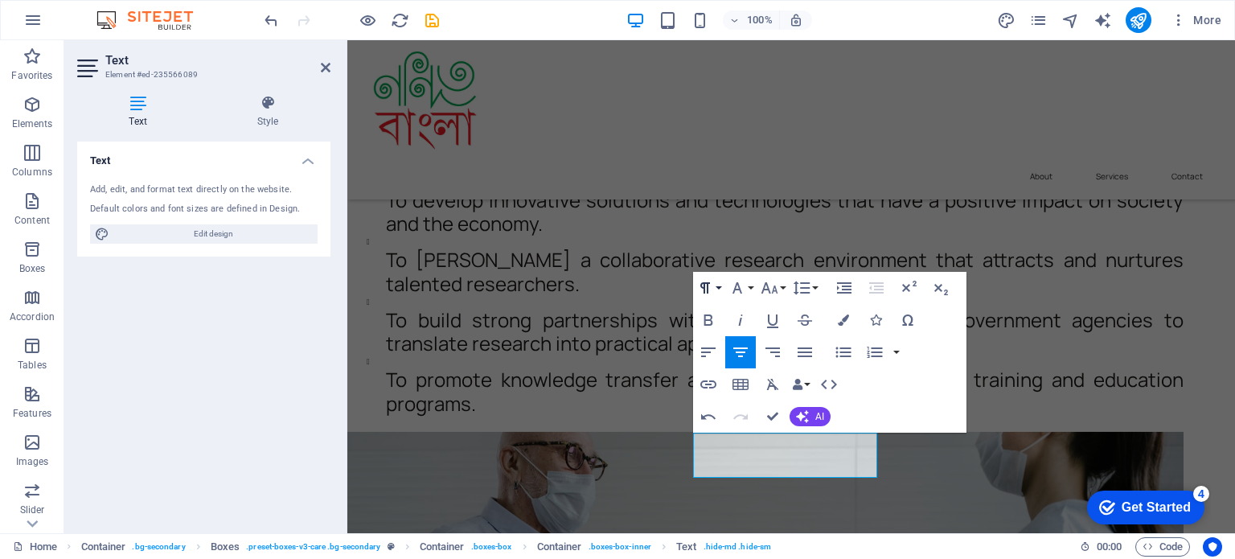
click at [717, 285] on button "Paragraph Format" at bounding box center [708, 288] width 31 height 32
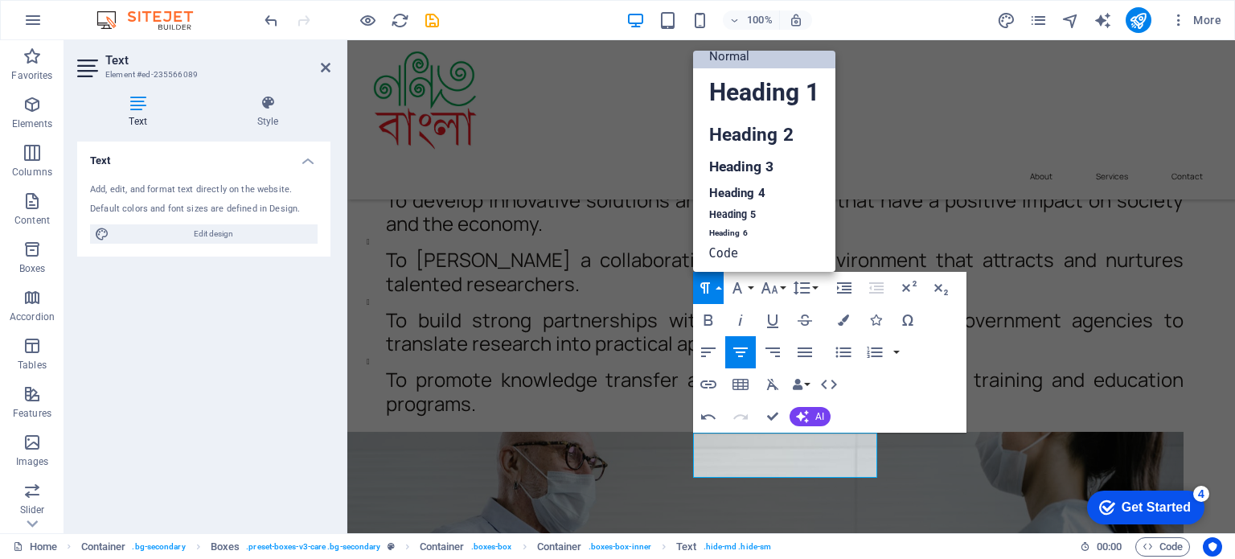
scroll to position [13, 0]
click at [737, 189] on link "Heading 4" at bounding box center [764, 193] width 142 height 24
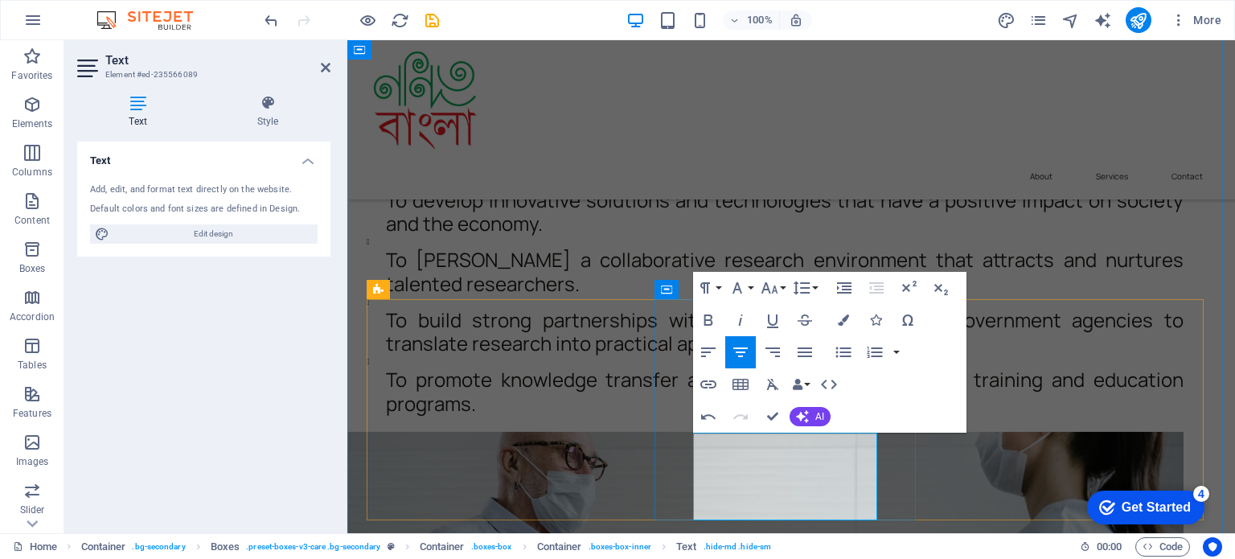
drag, startPoint x: 703, startPoint y: 438, endPoint x: 828, endPoint y: 450, distance: 126.0
click at [715, 284] on button "Paragraph Format" at bounding box center [708, 288] width 31 height 32
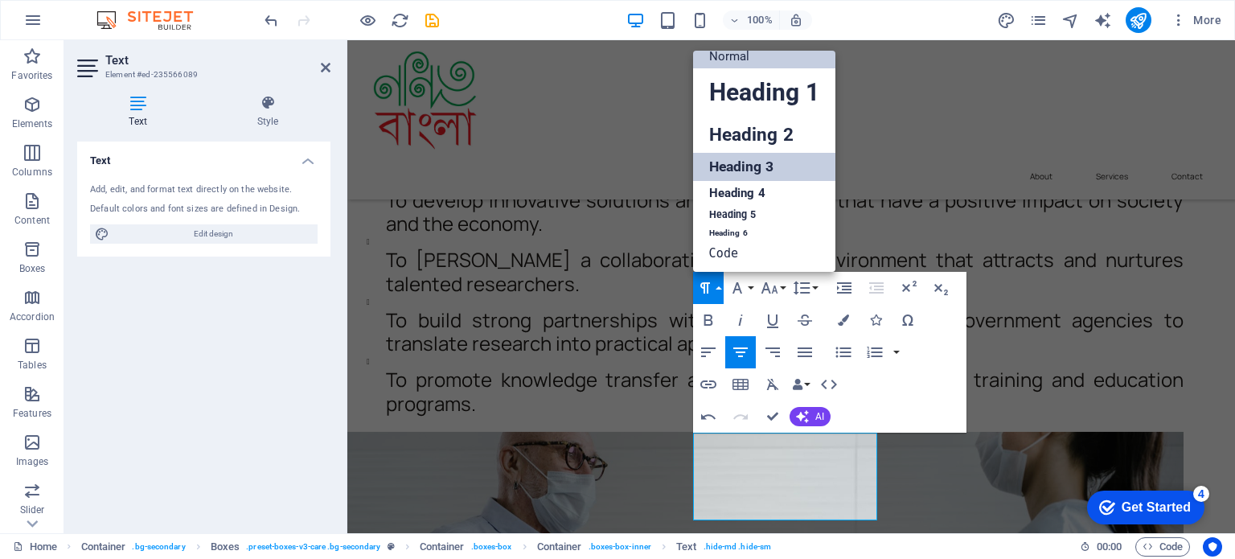
click at [730, 171] on link "Heading 3" at bounding box center [764, 167] width 142 height 28
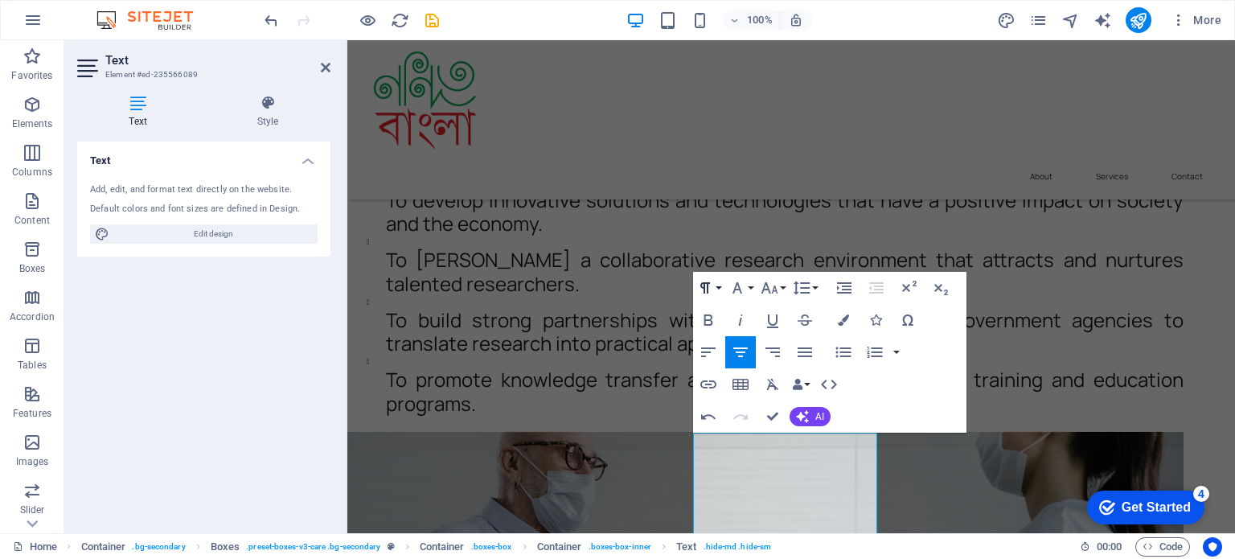
click at [713, 281] on icon "button" at bounding box center [705, 287] width 19 height 19
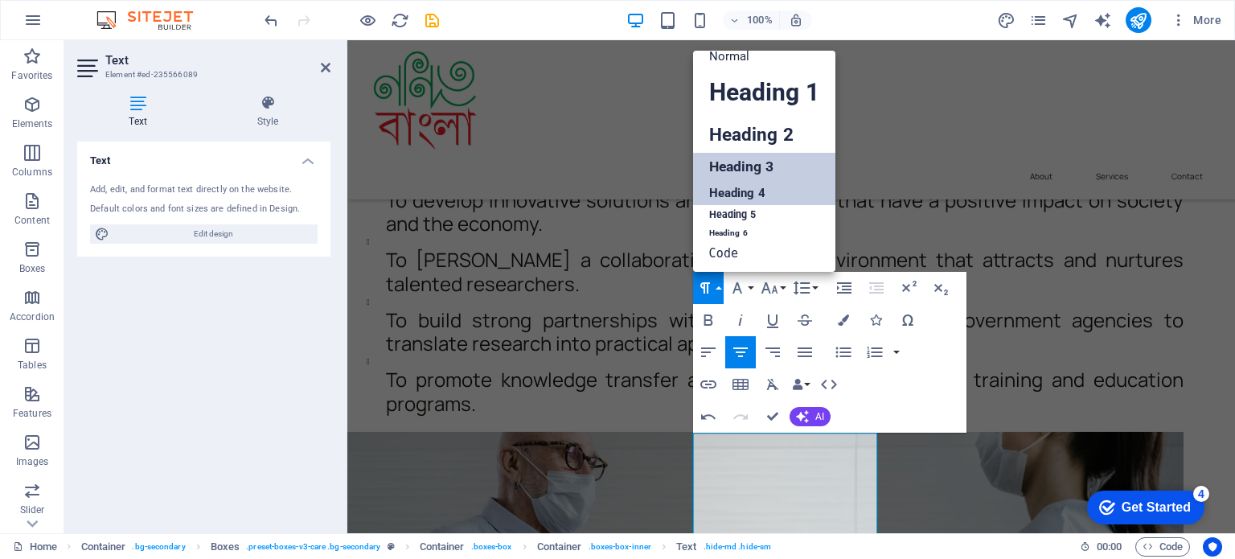
click at [741, 187] on link "Heading 4" at bounding box center [764, 193] width 142 height 24
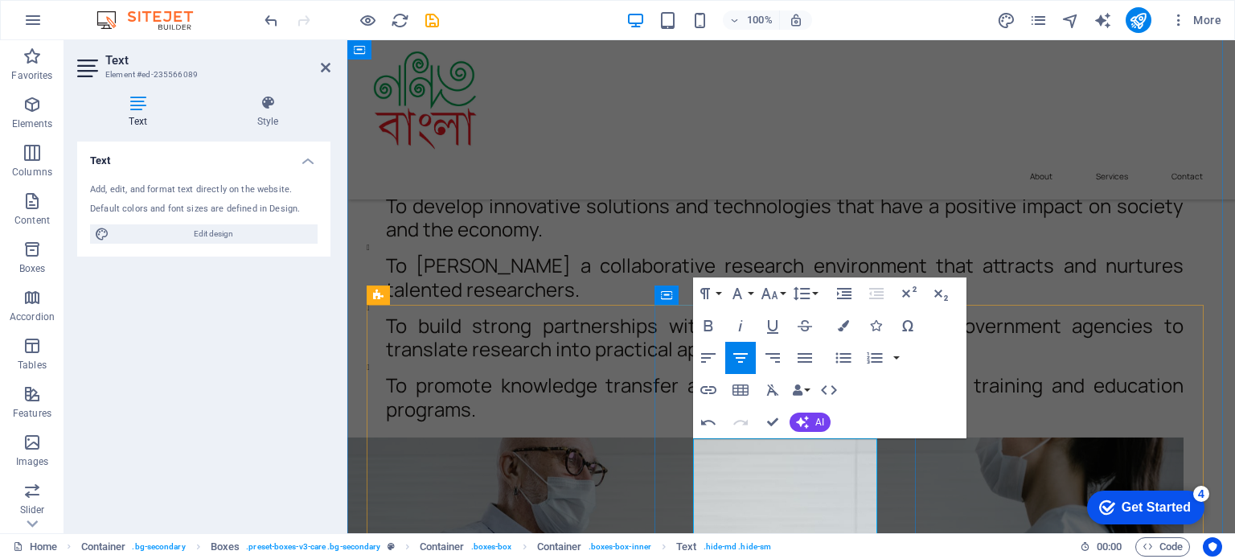
click at [820, 422] on span "AI" at bounding box center [820, 422] width 9 height 10
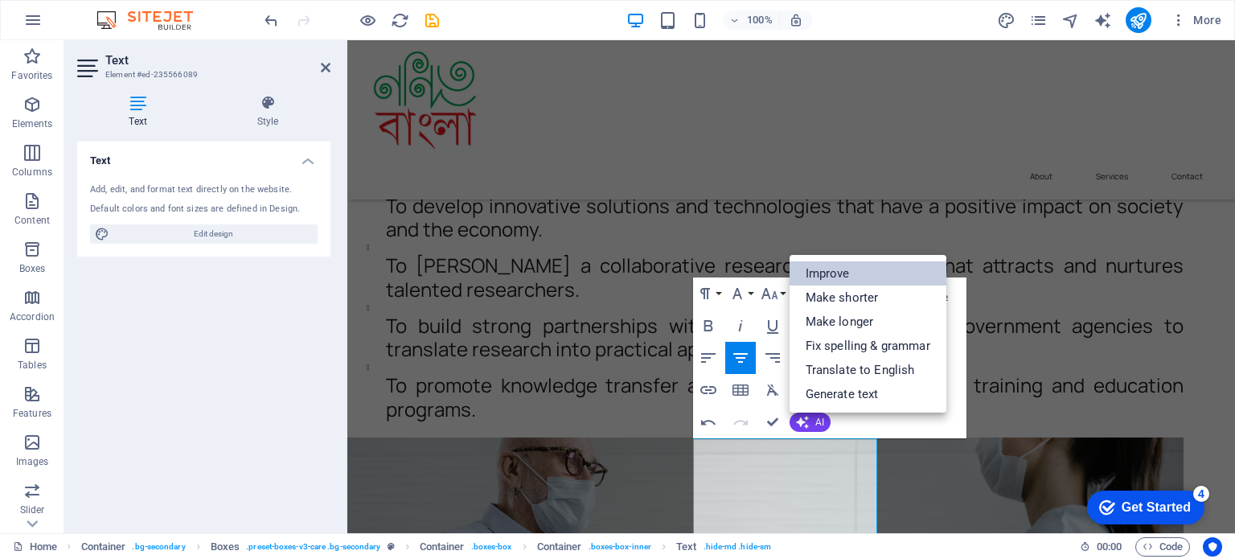
click at [843, 279] on link "Improve" at bounding box center [868, 273] width 157 height 24
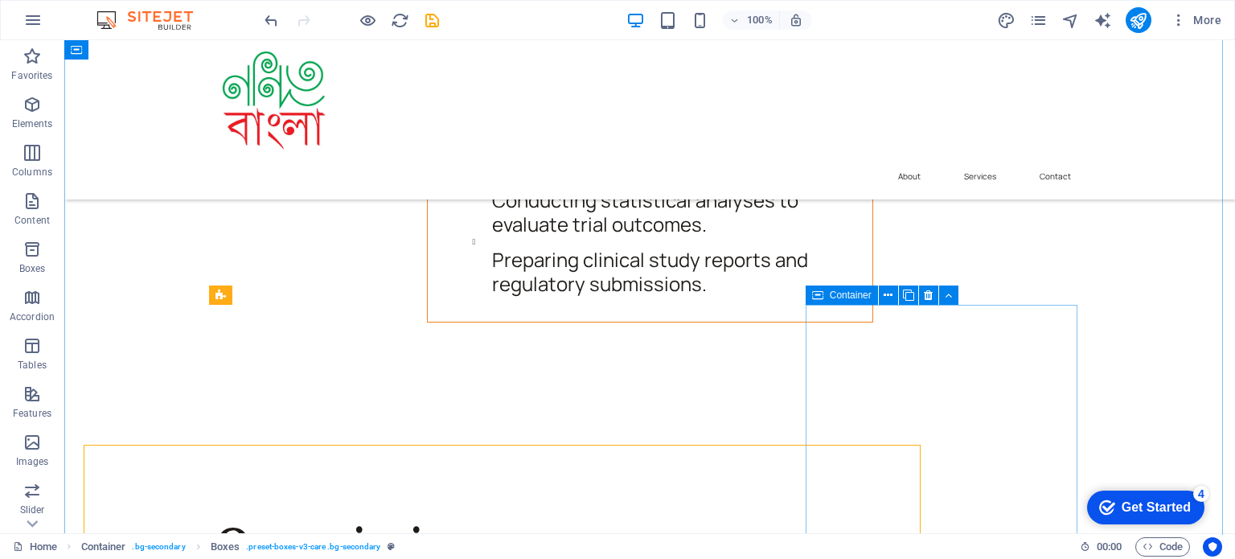
scroll to position [7936, 0]
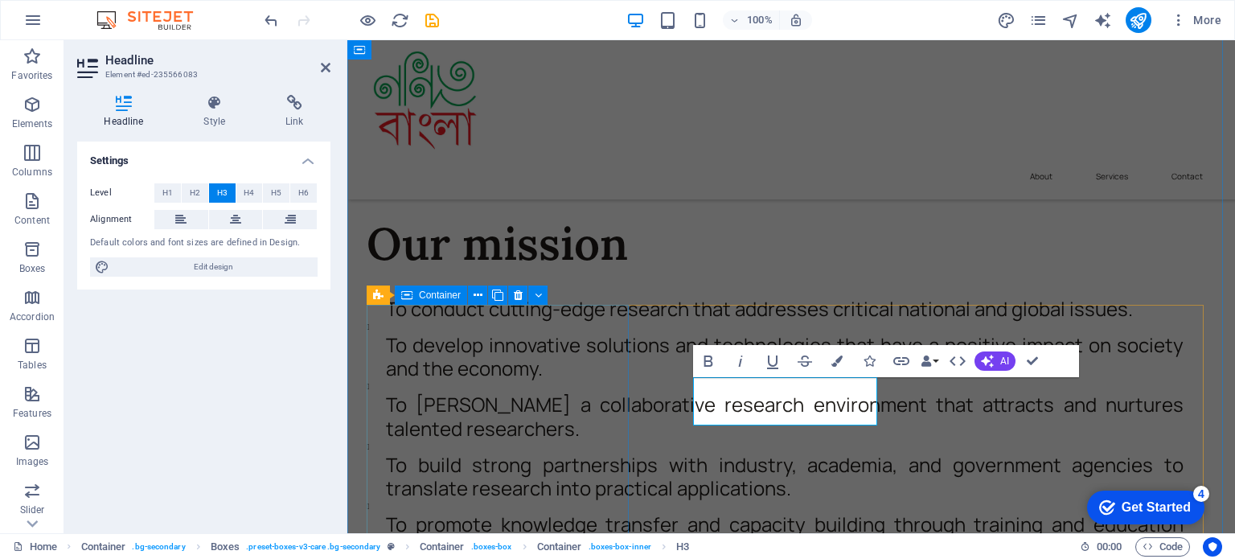
scroll to position [8076, 0]
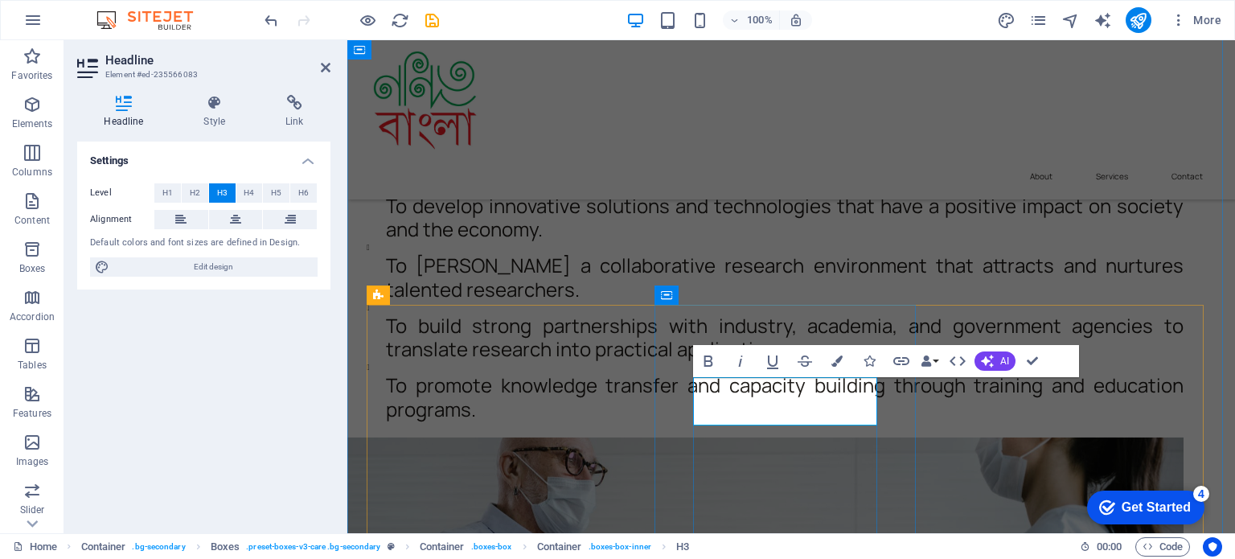
click at [708, 369] on icon "button" at bounding box center [708, 360] width 19 height 19
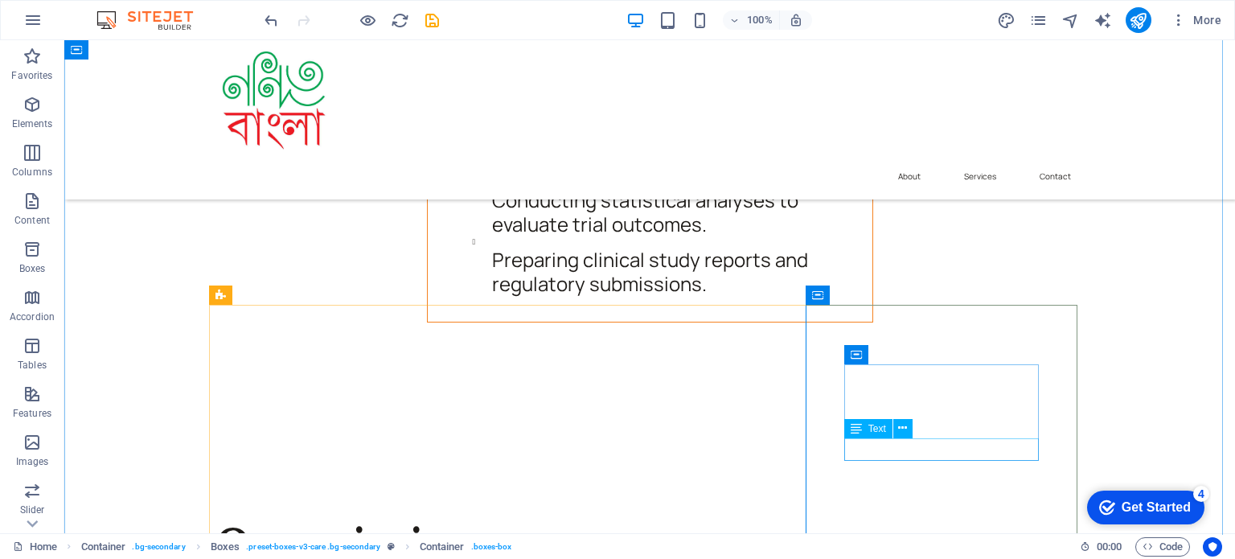
scroll to position [7936, 0]
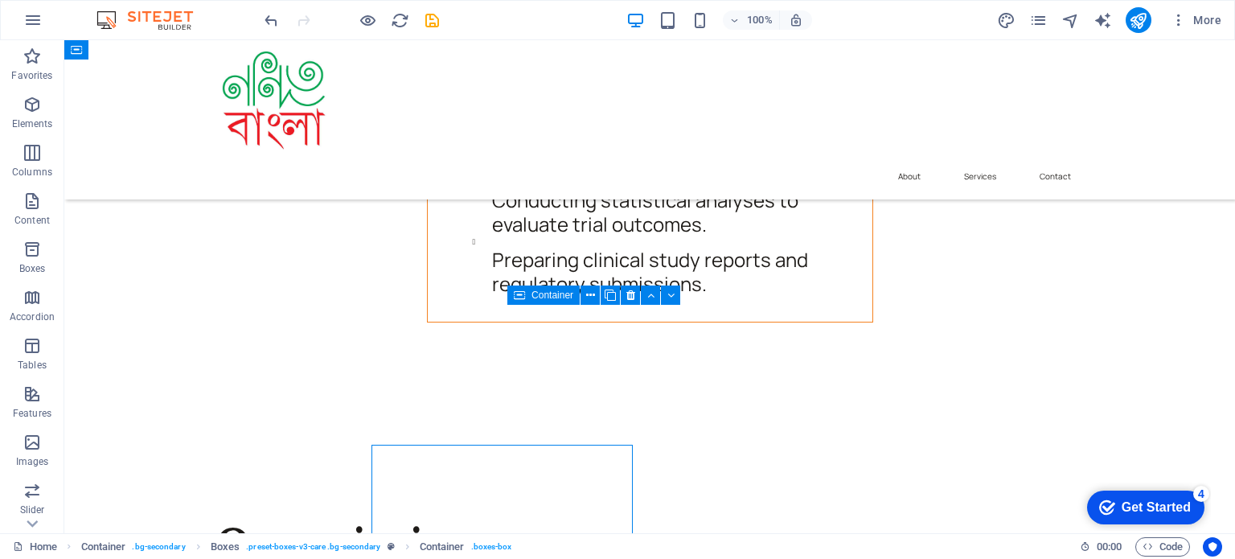
scroll to position [7936, 0]
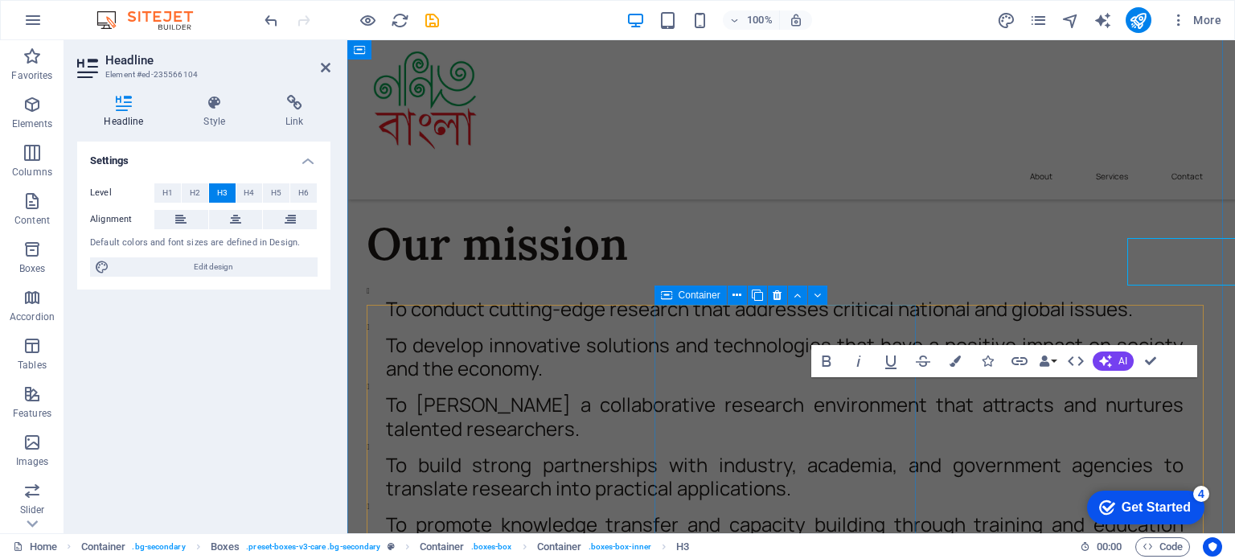
scroll to position [8076, 0]
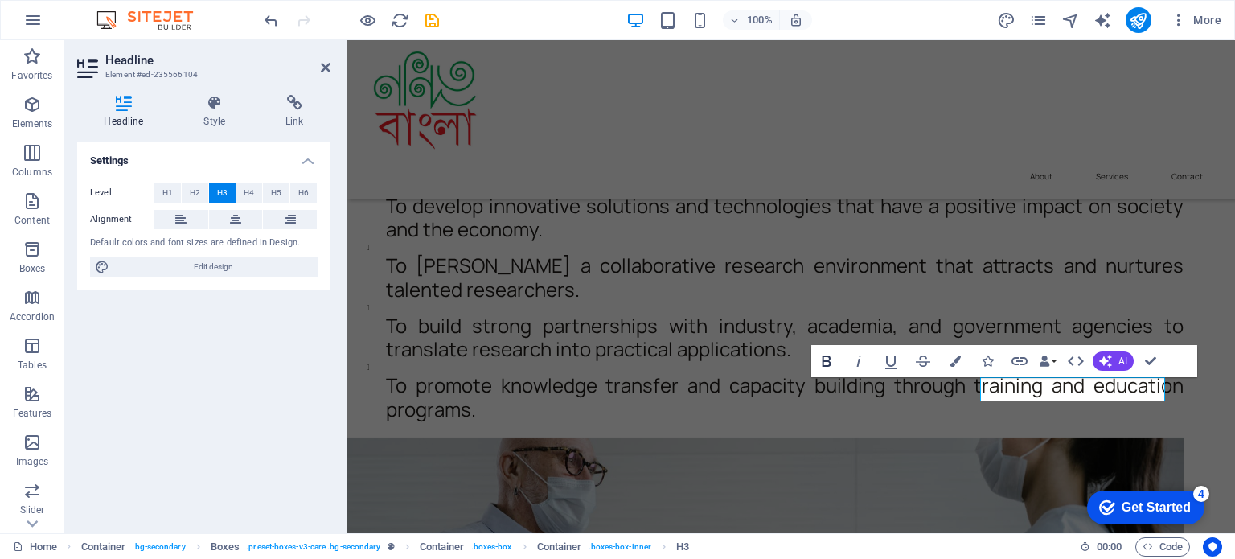
click at [831, 360] on icon "button" at bounding box center [826, 360] width 19 height 19
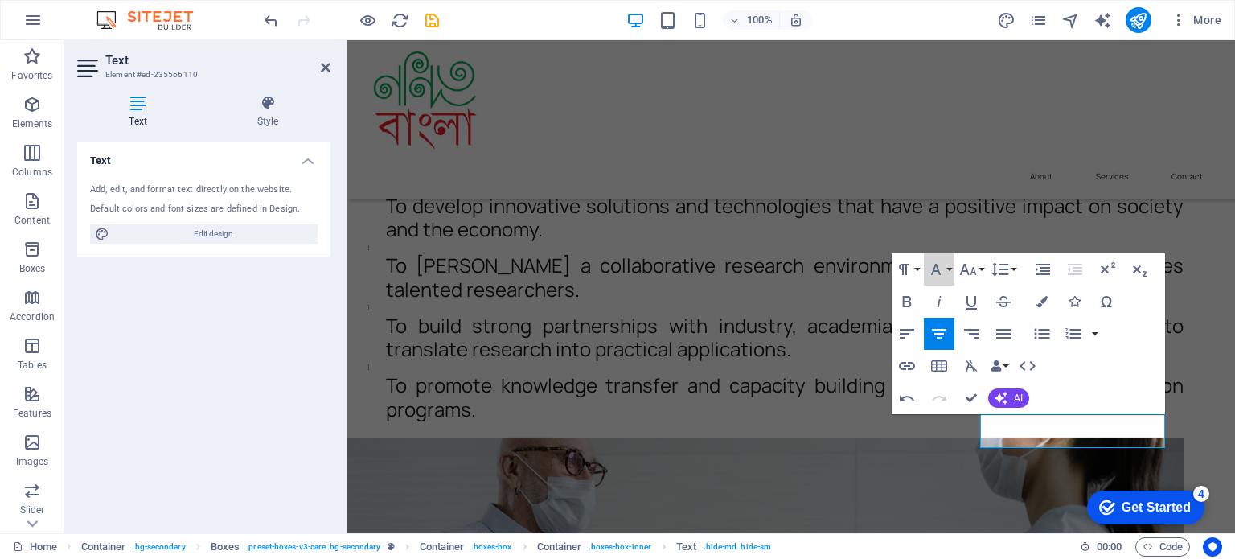
click at [924, 269] on button "Font Family" at bounding box center [939, 269] width 31 height 32
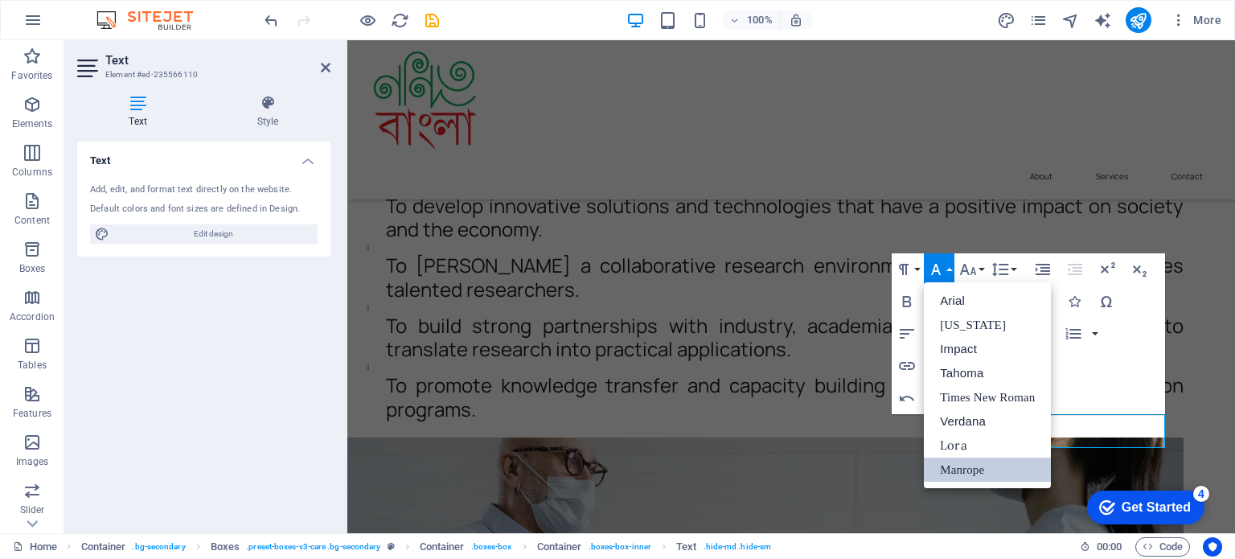
scroll to position [0, 0]
click at [912, 273] on icon "button" at bounding box center [903, 269] width 19 height 19
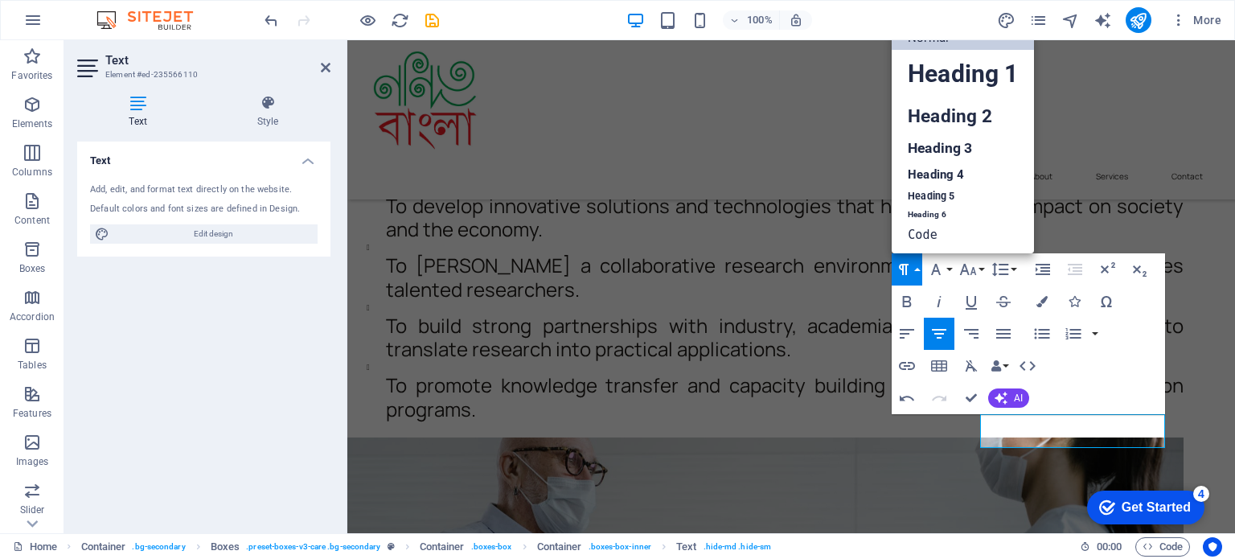
scroll to position [13, 0]
click at [954, 171] on link "Heading 4" at bounding box center [963, 174] width 142 height 24
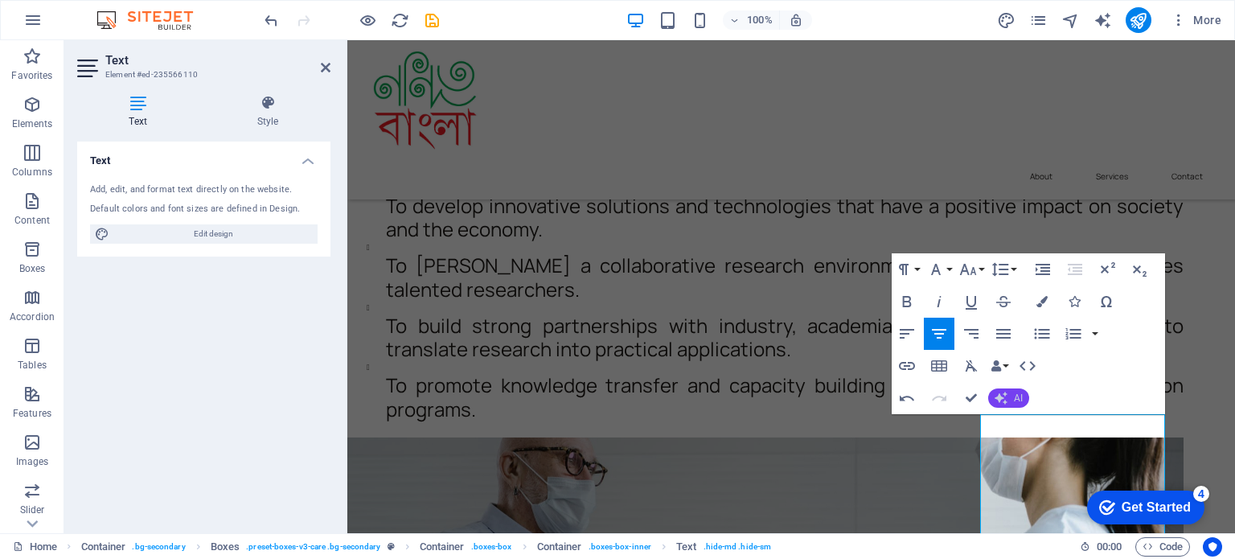
click at [1011, 391] on button "AI" at bounding box center [1008, 397] width 41 height 19
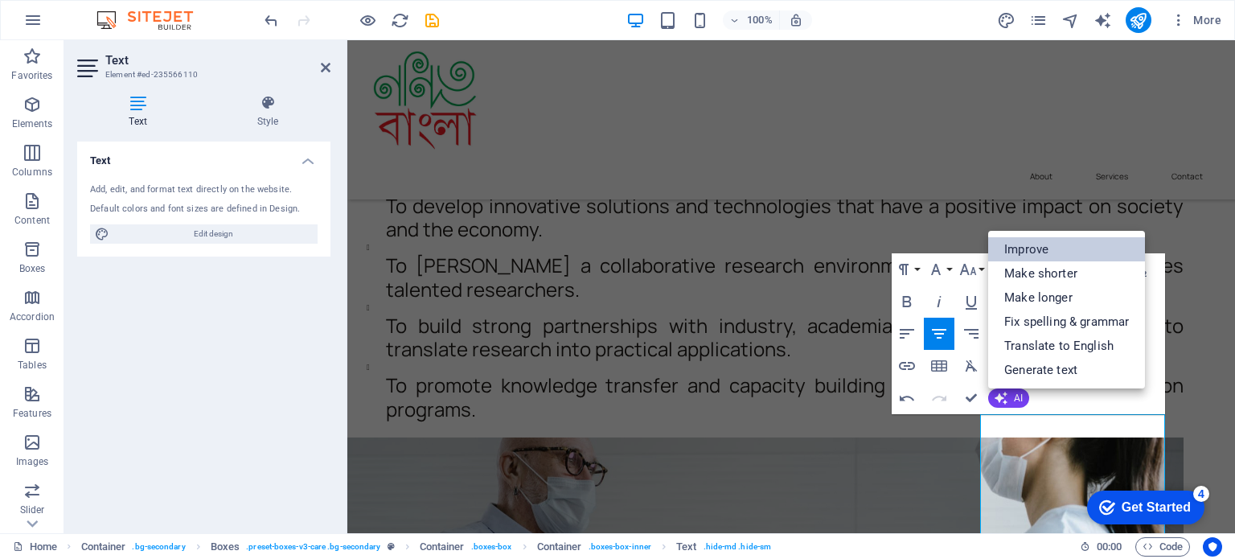
click at [1036, 254] on link "Improve" at bounding box center [1066, 249] width 157 height 24
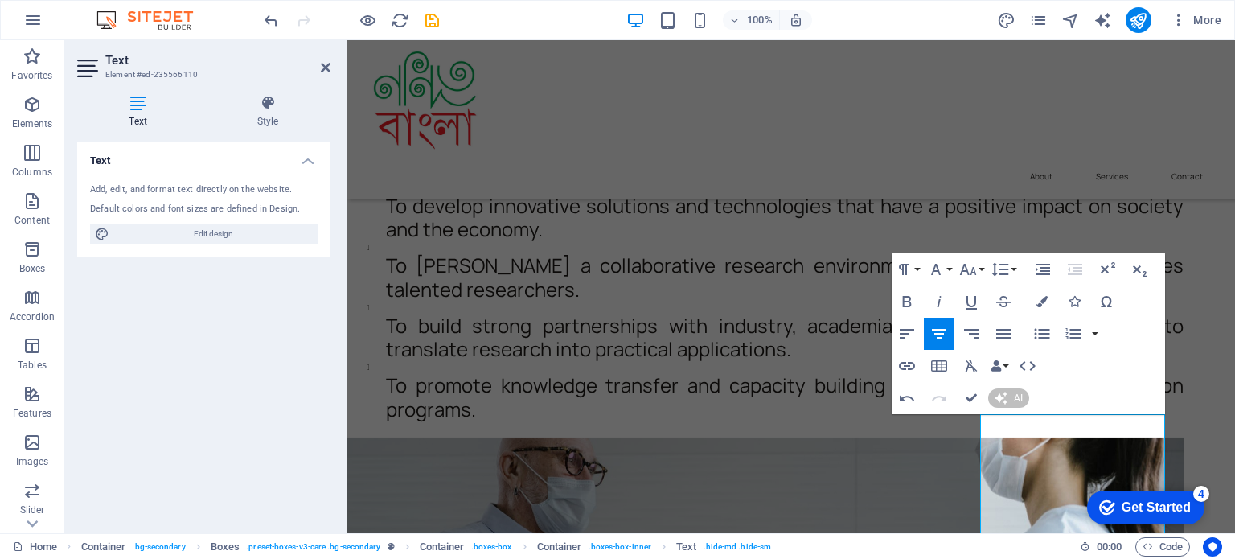
scroll to position [7988, 0]
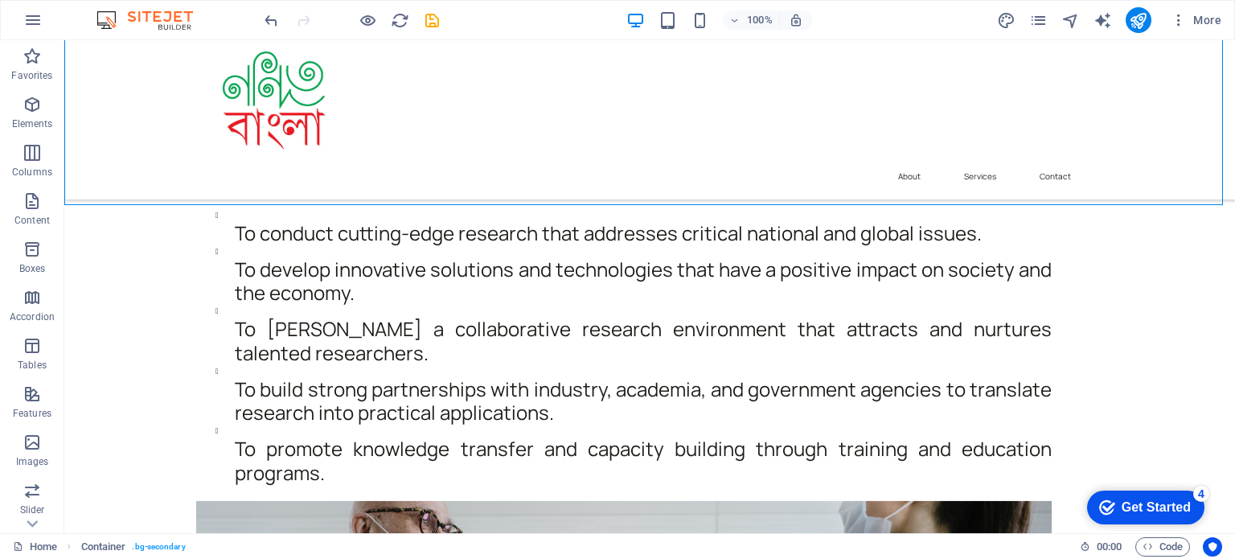
scroll to position [8548, 0]
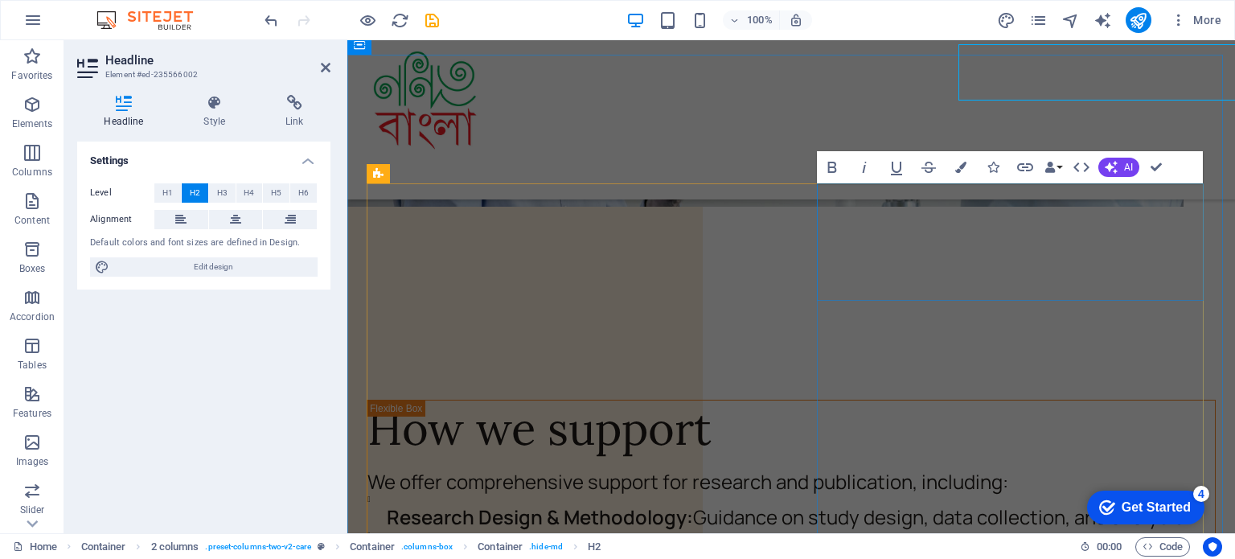
scroll to position [8687, 0]
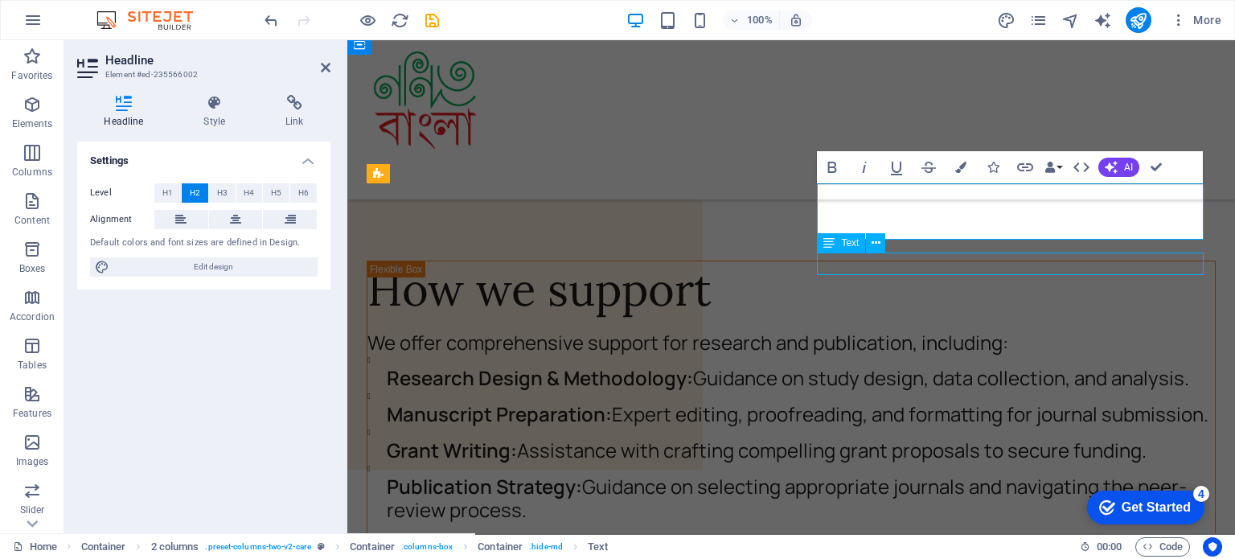
scroll to position [8548, 0]
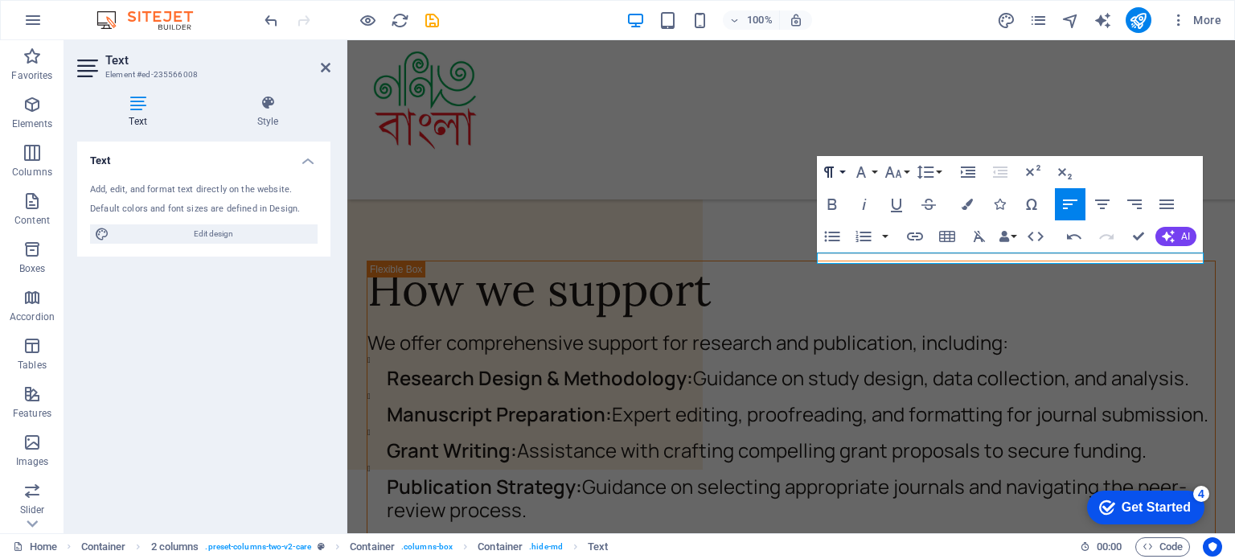
click at [846, 172] on button "Paragraph Format" at bounding box center [832, 172] width 31 height 32
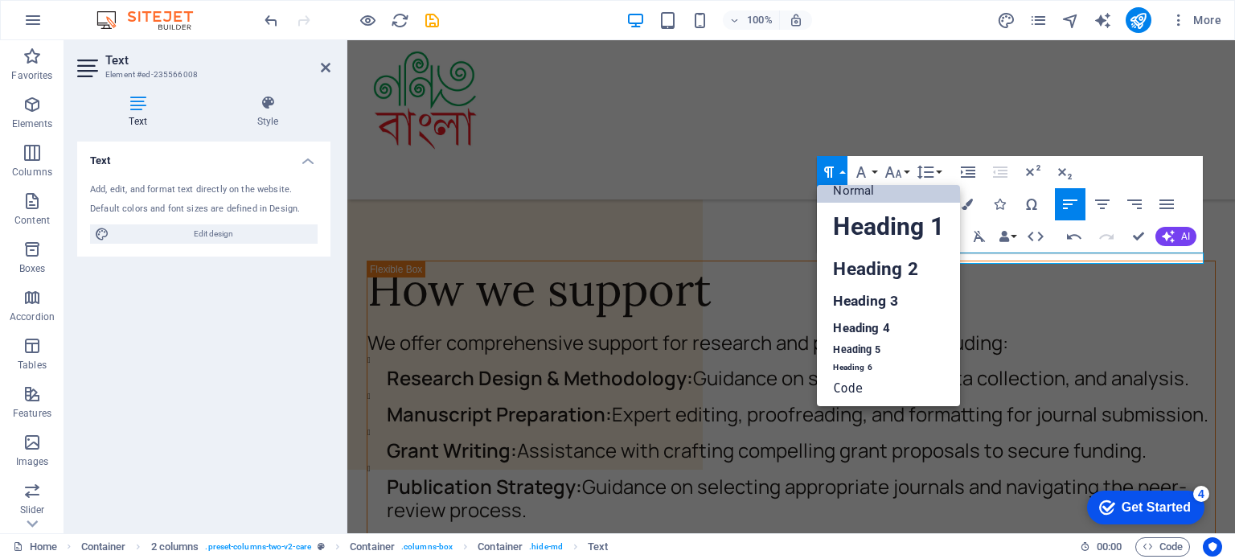
scroll to position [13, 0]
click at [853, 320] on link "Heading 4" at bounding box center [888, 328] width 142 height 24
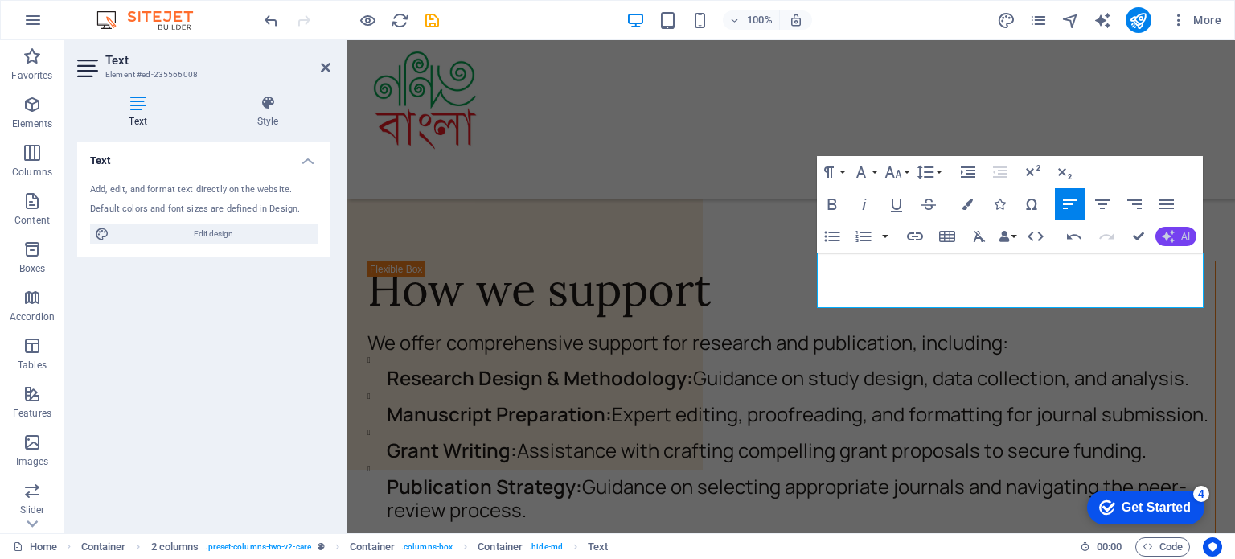
click at [1172, 242] on icon "button" at bounding box center [1168, 236] width 13 height 13
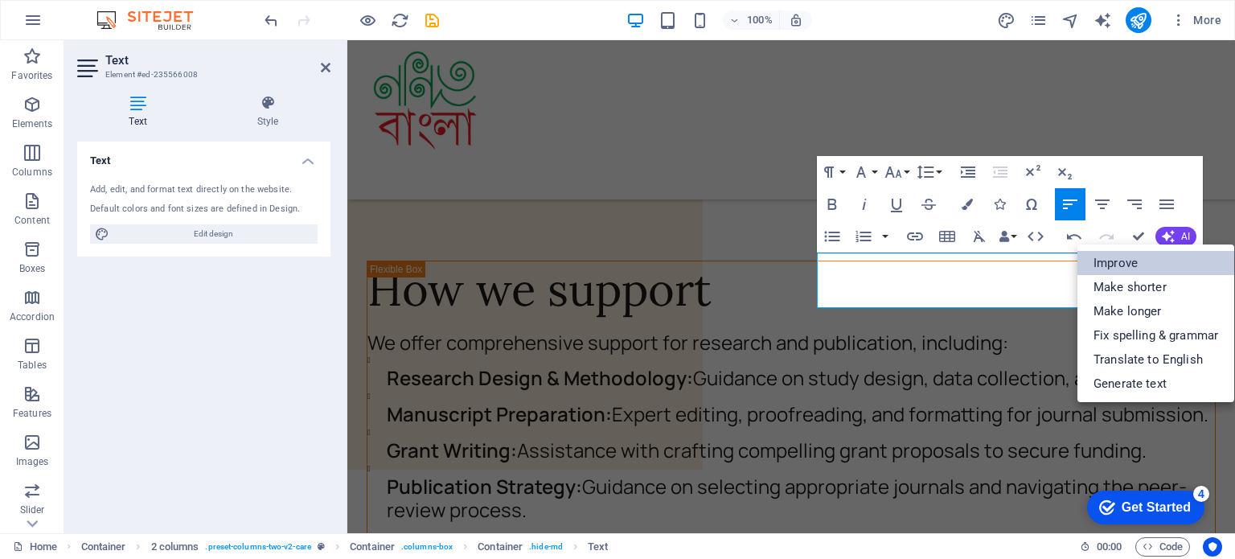
click at [1141, 262] on link "Improve" at bounding box center [1156, 263] width 157 height 24
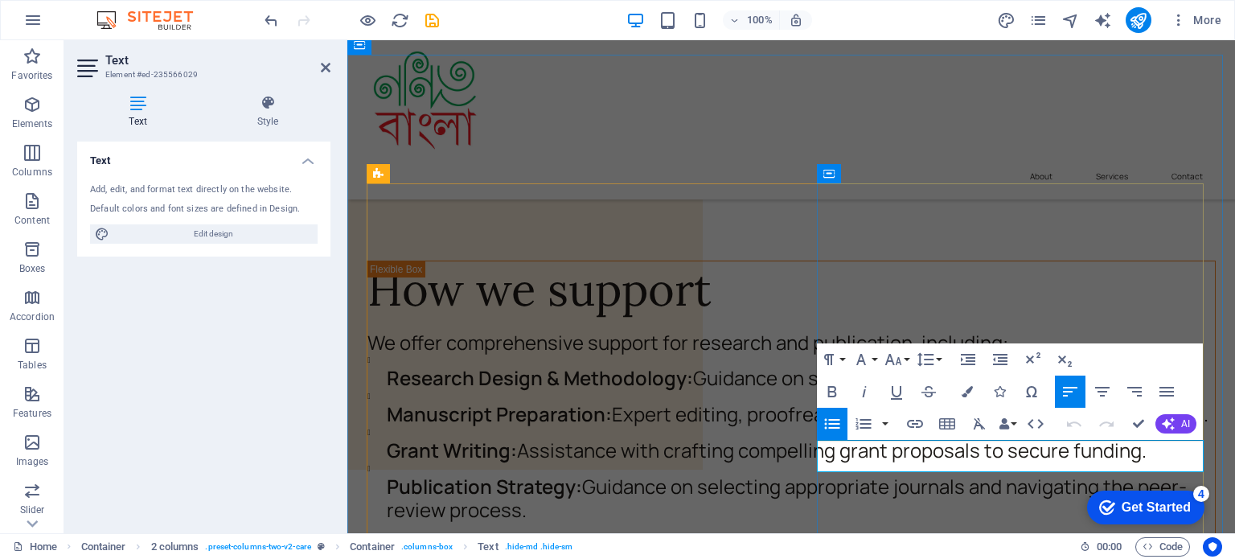
drag, startPoint x: 836, startPoint y: 450, endPoint x: 1063, endPoint y: 464, distance: 227.3
click at [846, 362] on button "Paragraph Format" at bounding box center [832, 359] width 31 height 32
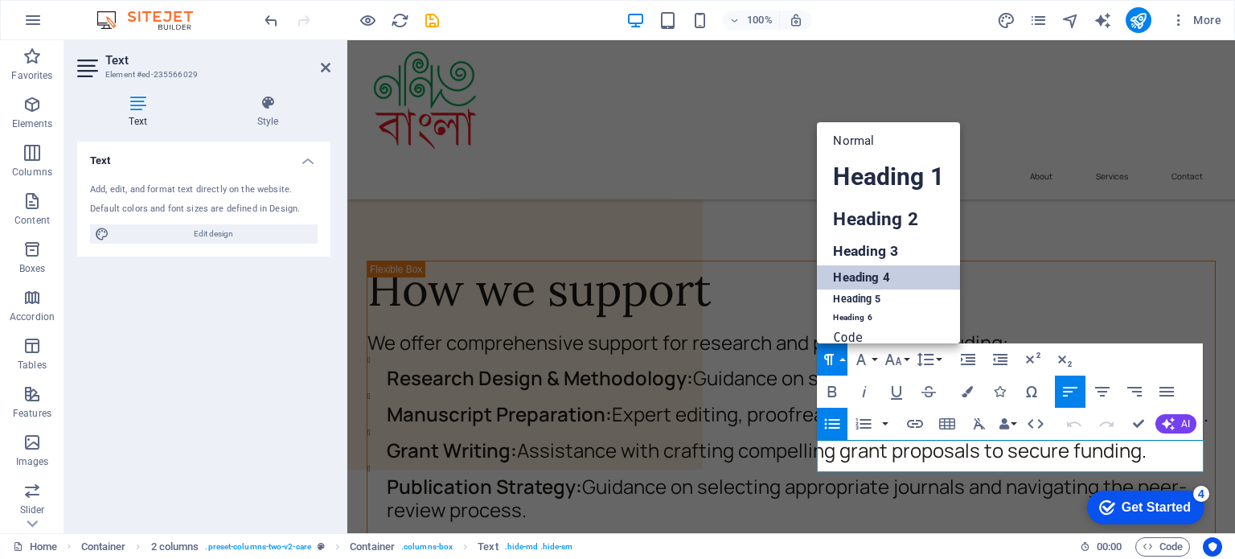
click at [873, 271] on link "Heading 4" at bounding box center [888, 277] width 142 height 24
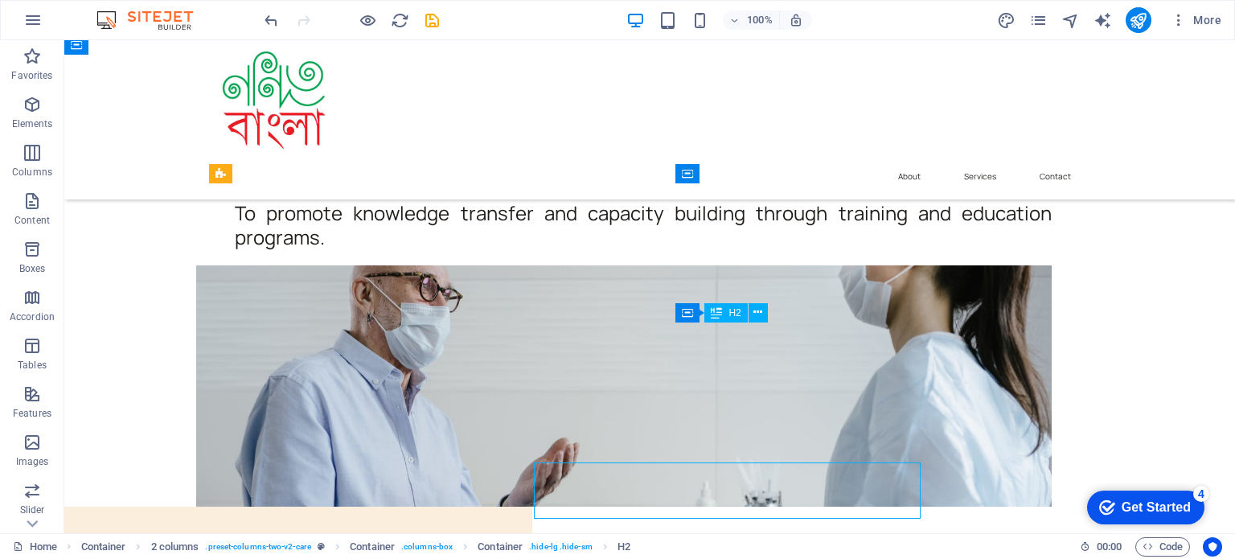
scroll to position [8548, 0]
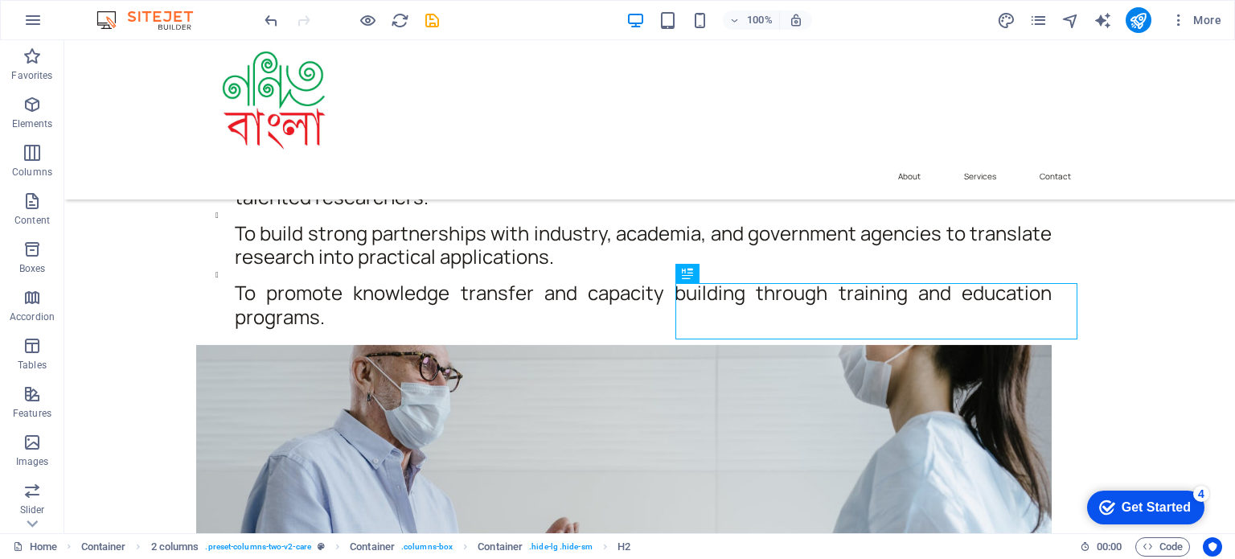
scroll to position [8612, 0]
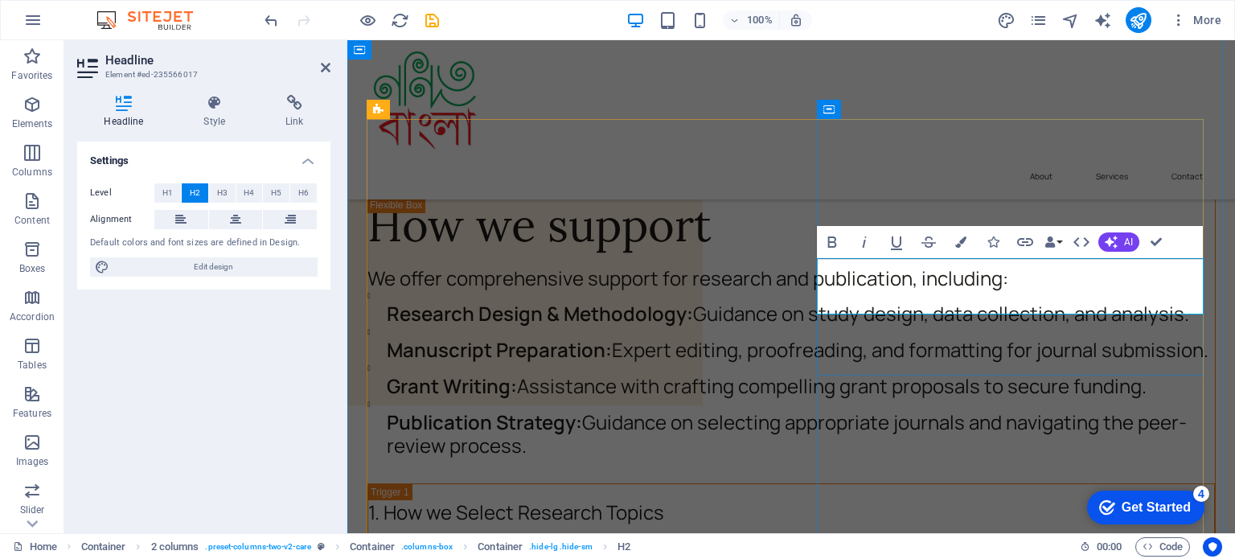
click at [1019, 243] on icon "button" at bounding box center [1025, 242] width 16 height 8
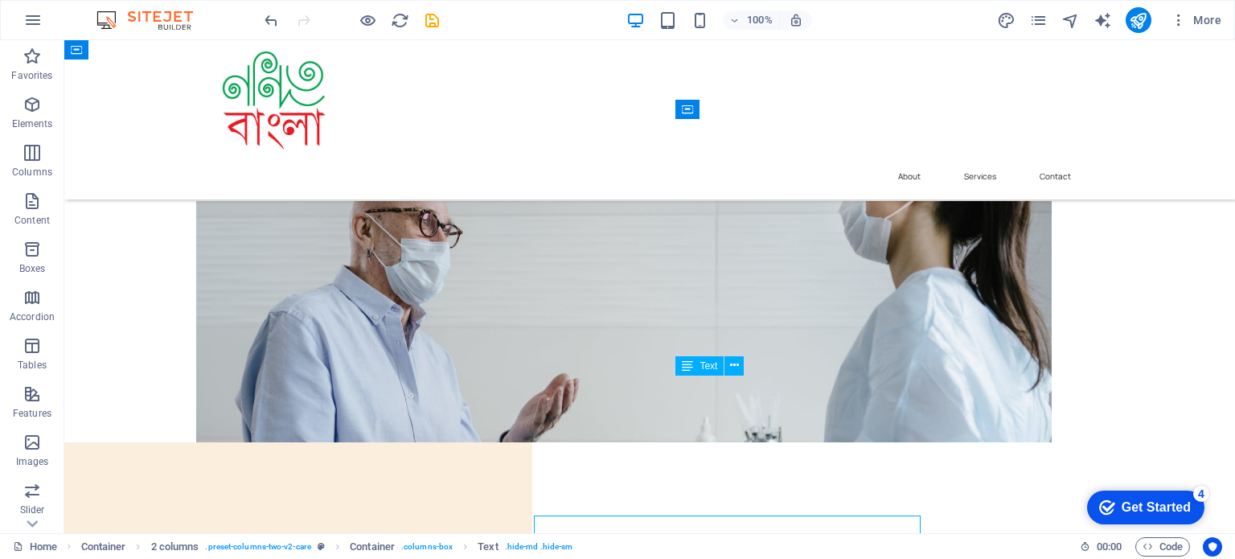
scroll to position [8612, 0]
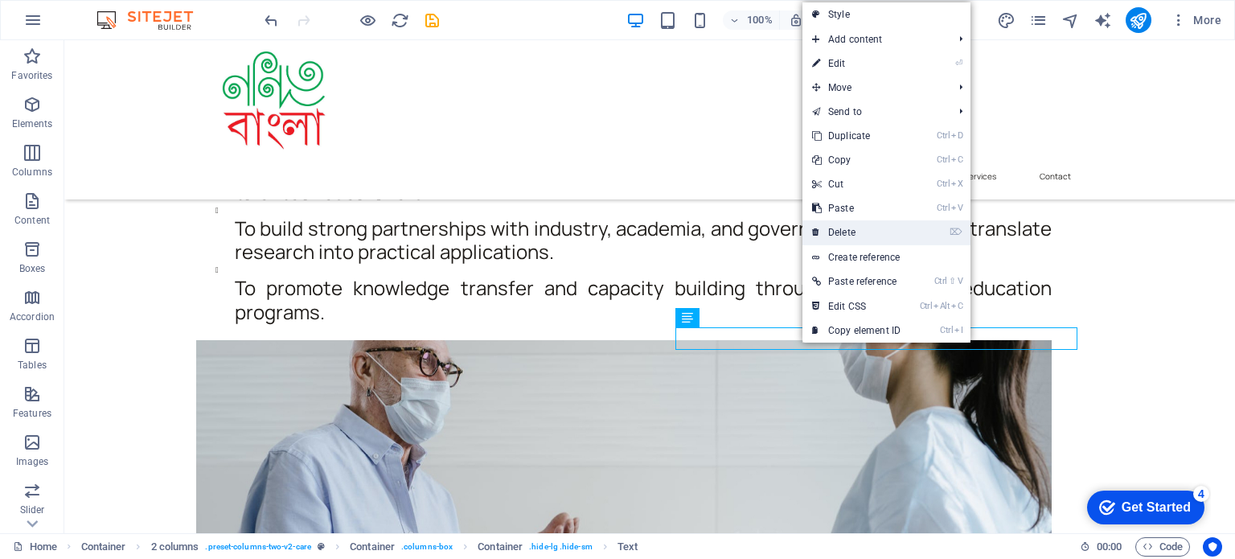
click at [842, 234] on link "⌦ Delete" at bounding box center [857, 232] width 108 height 24
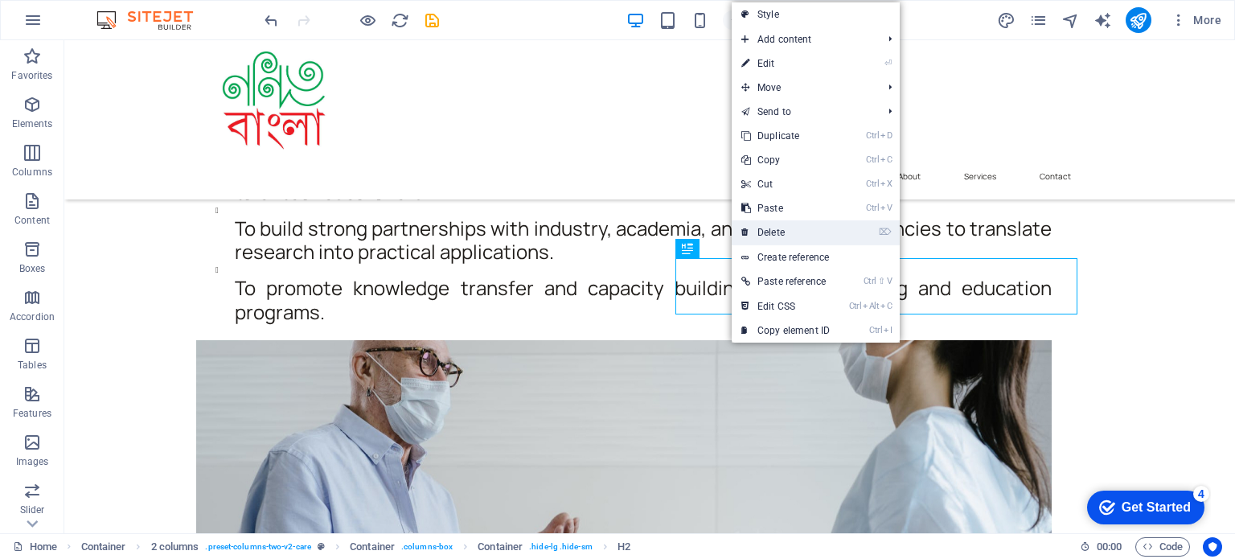
click at [776, 237] on link "⌦ Delete" at bounding box center [786, 232] width 108 height 24
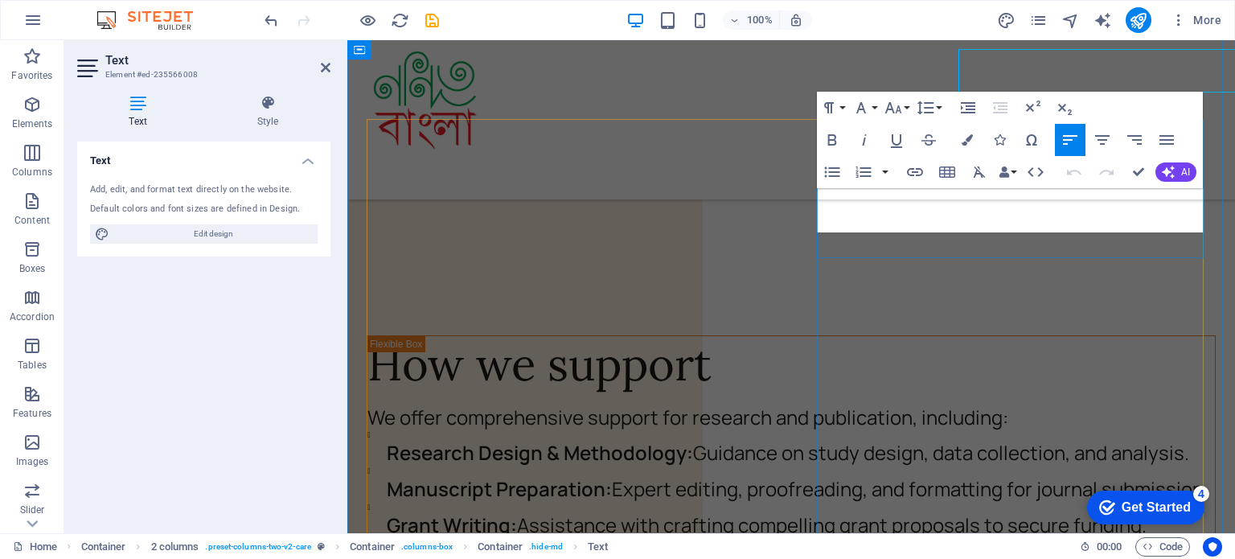
scroll to position [8751, 0]
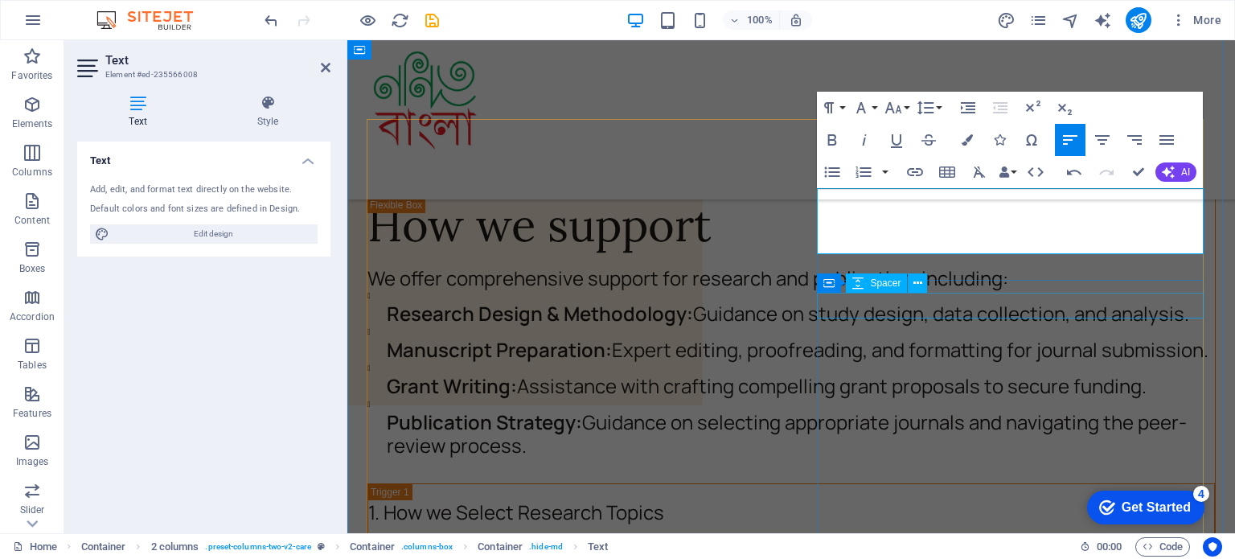
select select "px"
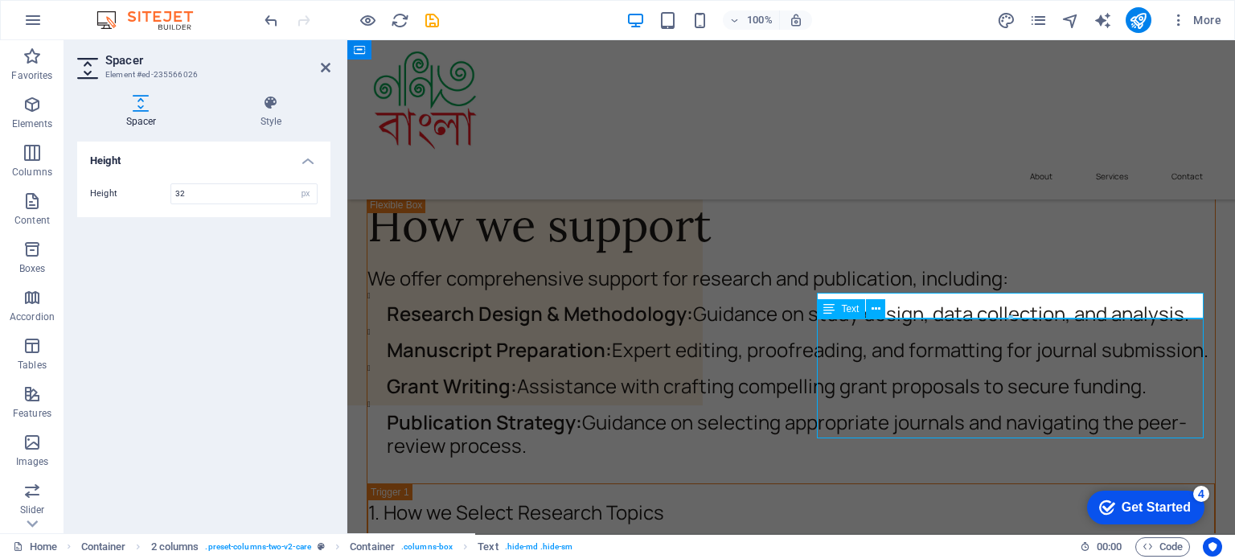
scroll to position [8612, 0]
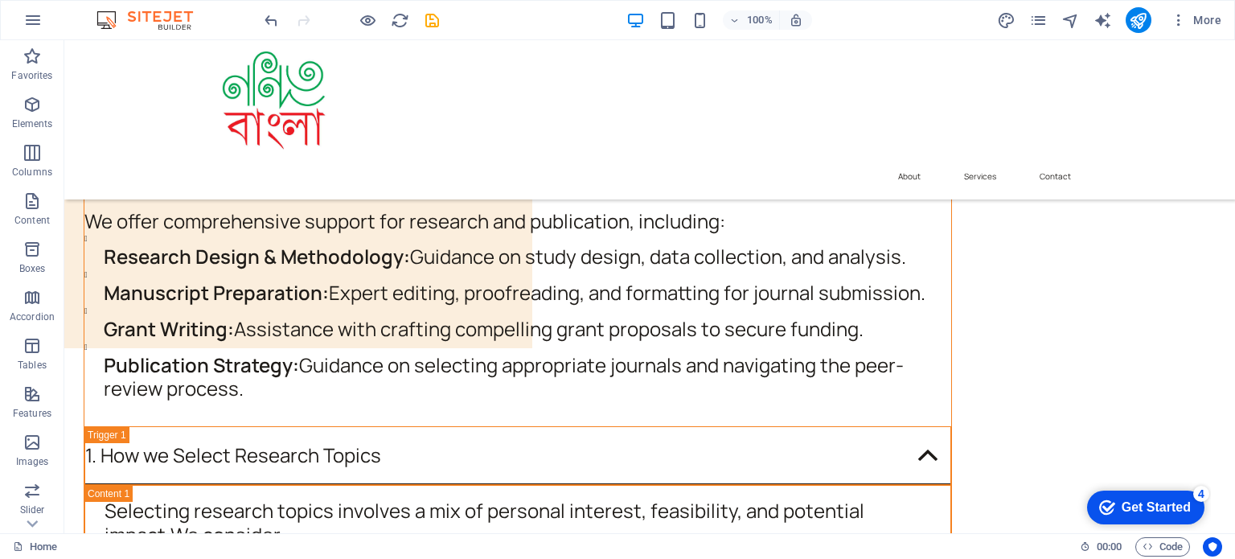
scroll to position [9280, 0]
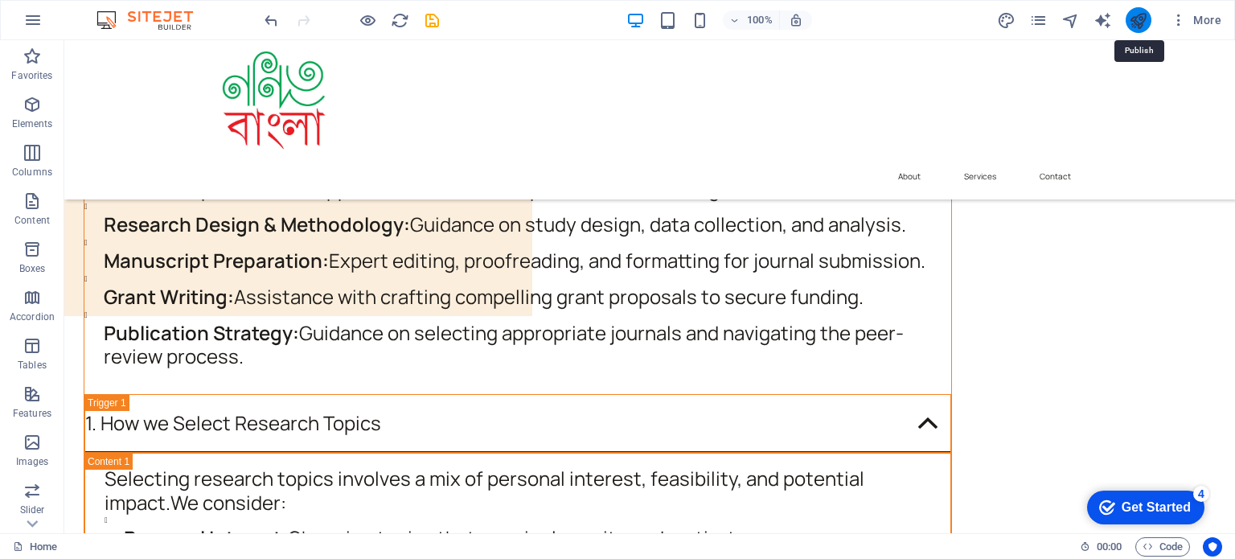
click at [1136, 27] on icon "publish" at bounding box center [1138, 20] width 18 height 18
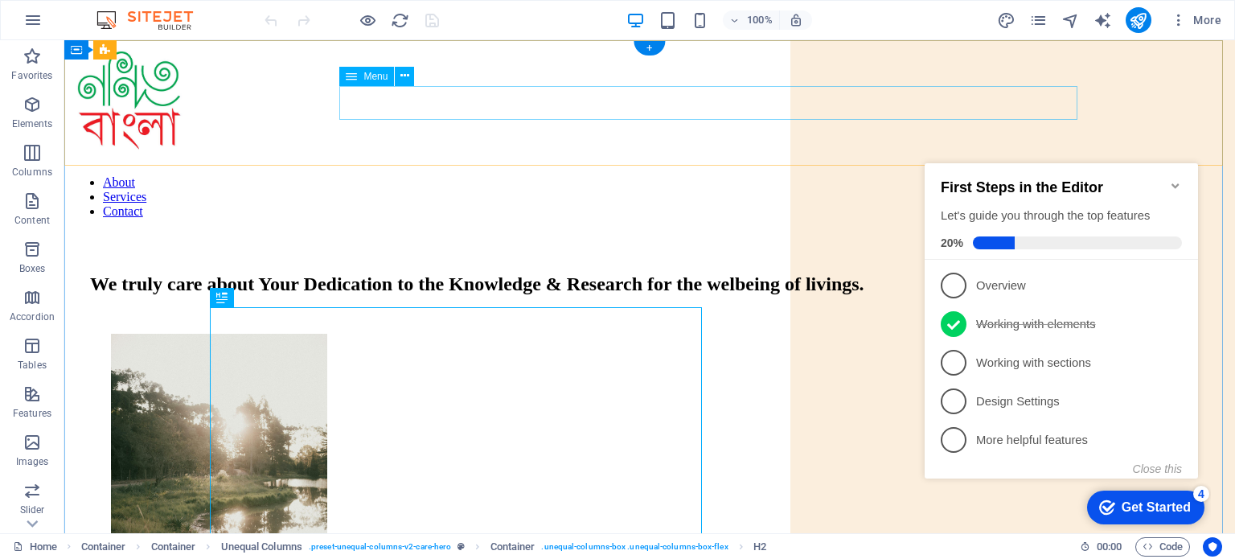
click at [902, 175] on nav "About Services Contact" at bounding box center [650, 196] width 1158 height 43
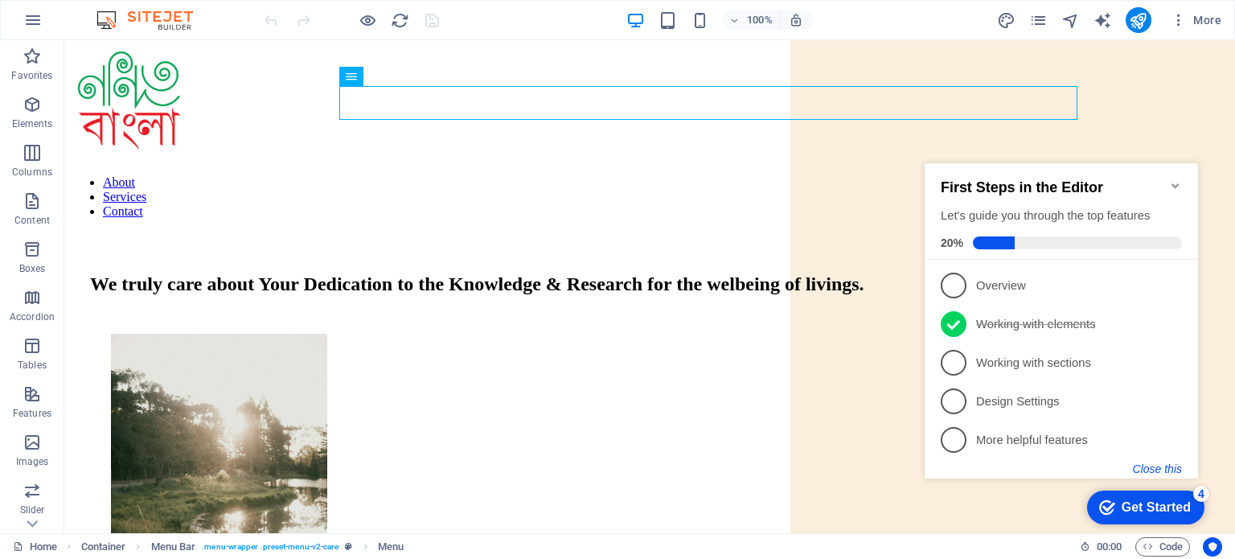
click at [1166, 463] on button "Close this" at bounding box center [1157, 468] width 49 height 13
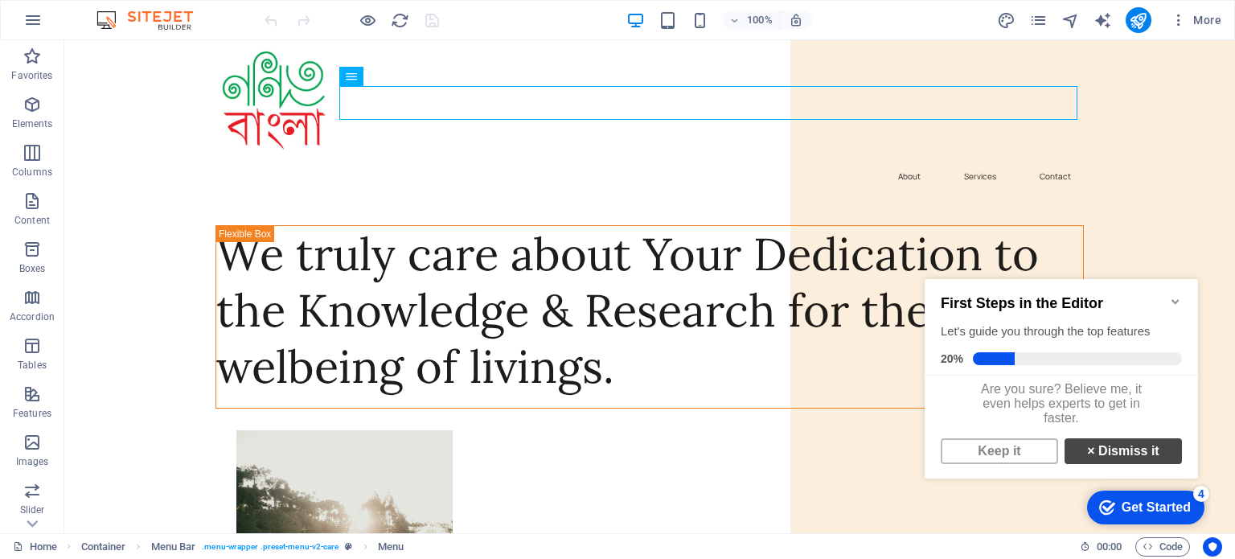
click at [1140, 460] on link "× Dismiss it" at bounding box center [1123, 451] width 117 height 26
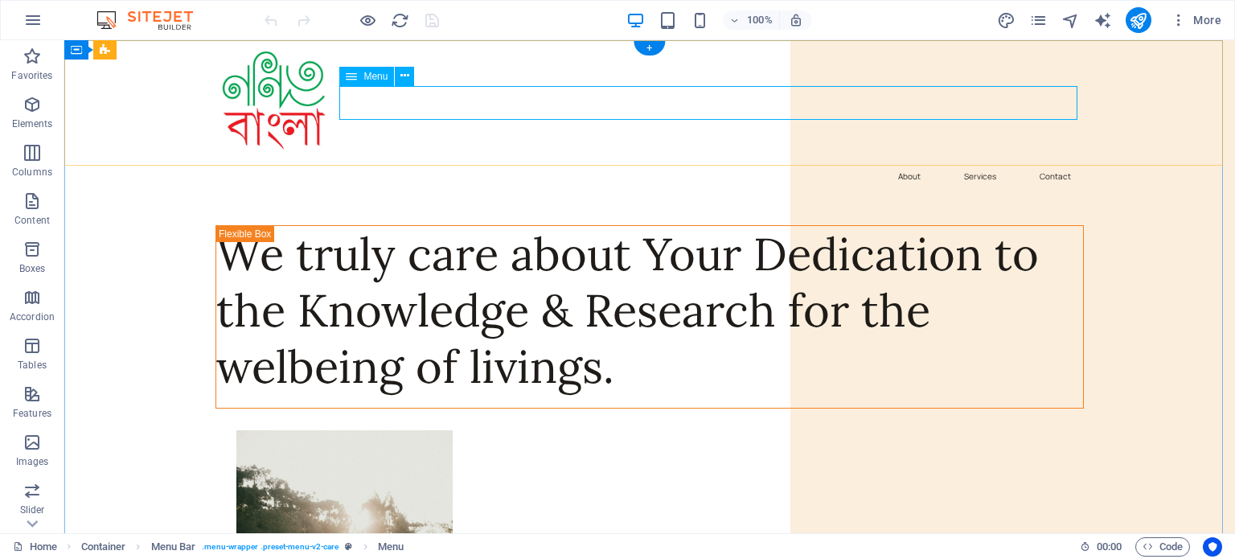
click at [904, 159] on nav "About Services Contact" at bounding box center [650, 176] width 869 height 34
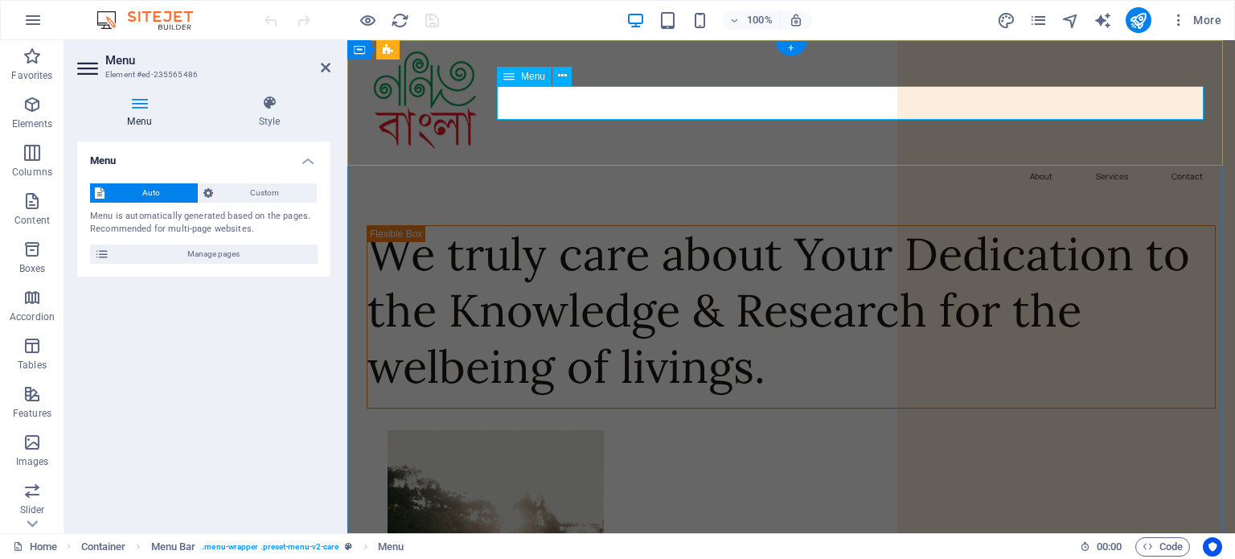
click at [1035, 159] on nav "About Services Contact" at bounding box center [791, 176] width 849 height 34
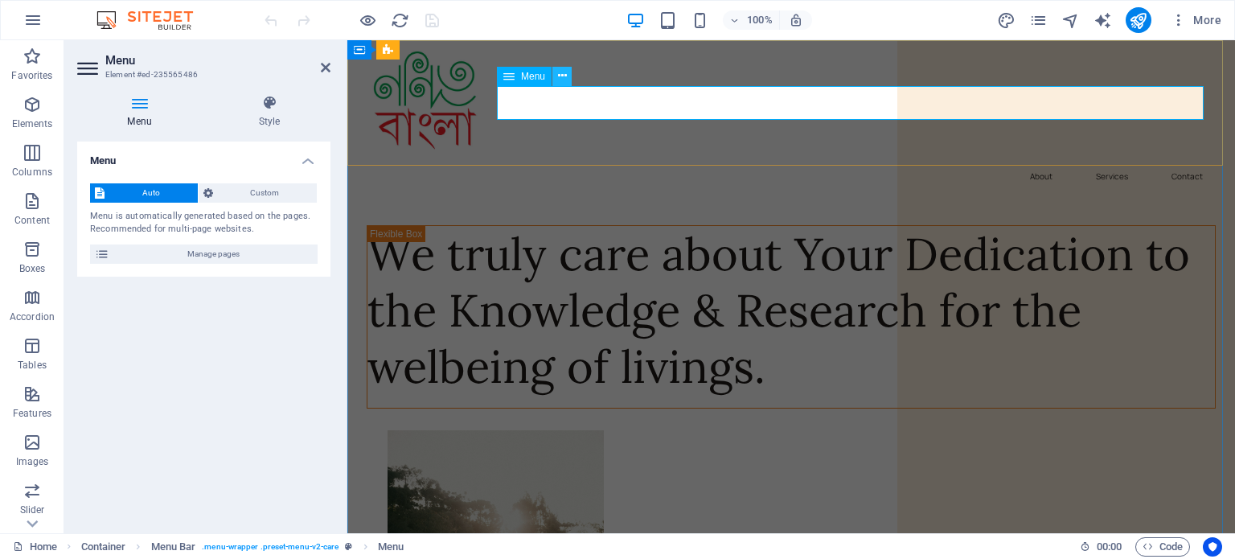
click at [558, 80] on icon at bounding box center [562, 76] width 9 height 17
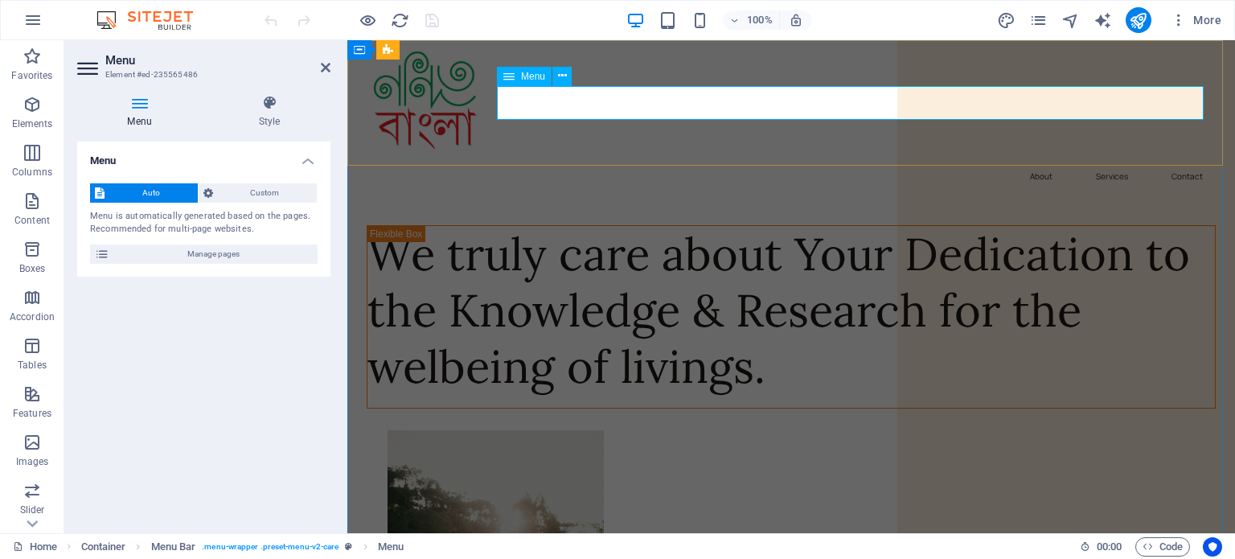
click at [1028, 159] on nav "About Services Contact" at bounding box center [791, 176] width 849 height 34
click at [145, 113] on h4 "Menu" at bounding box center [142, 112] width 131 height 34
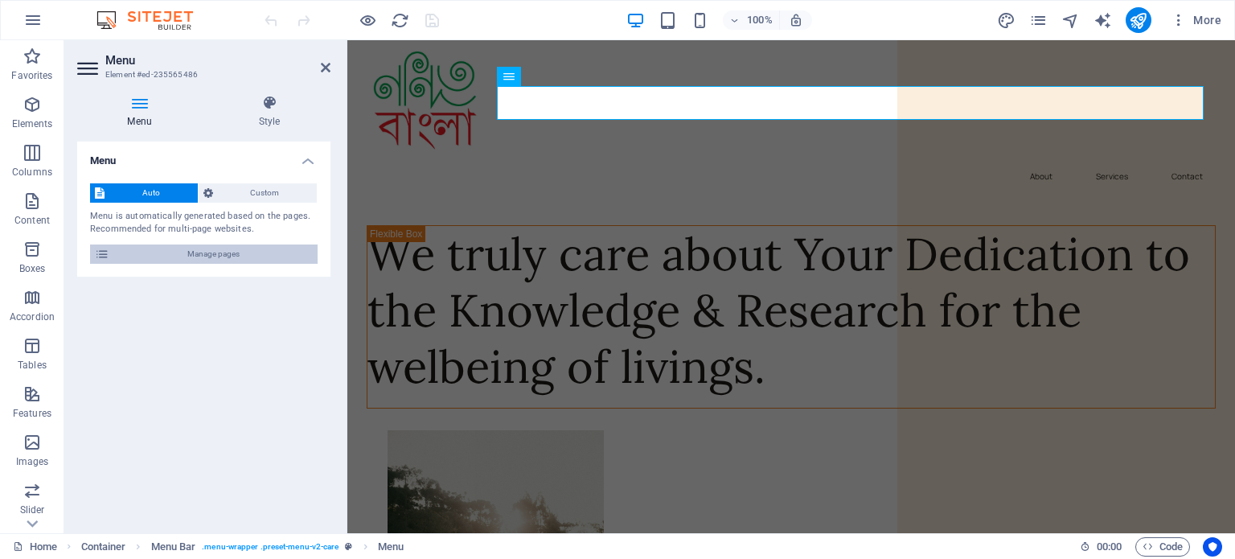
click at [97, 256] on icon at bounding box center [102, 253] width 14 height 19
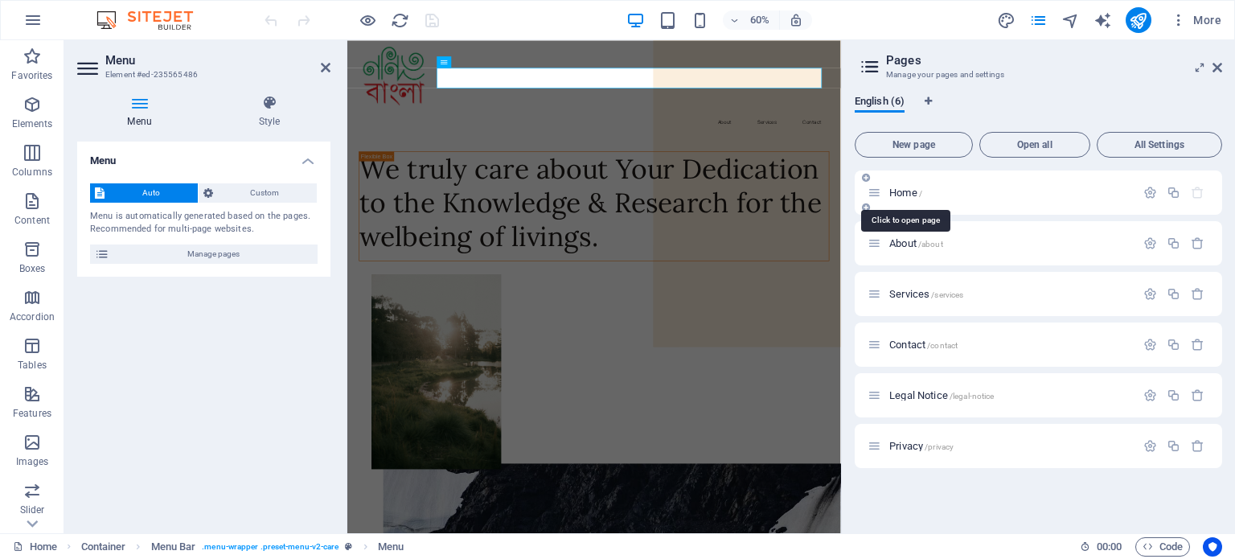
click at [911, 190] on span "Home /" at bounding box center [906, 193] width 33 height 12
click at [1154, 193] on icon "button" at bounding box center [1151, 193] width 14 height 14
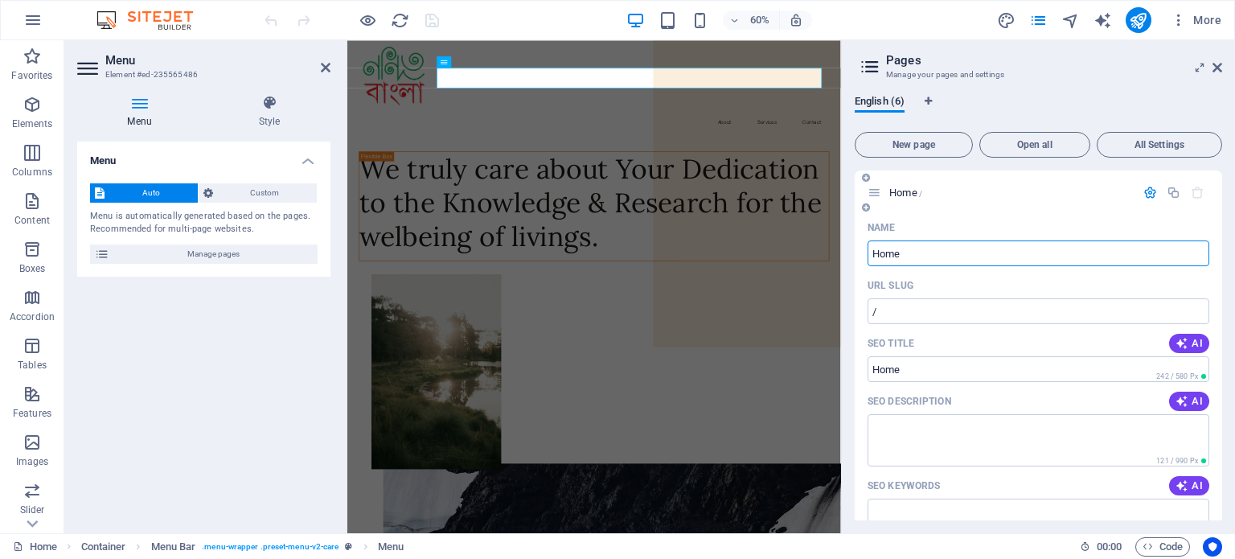
click at [1216, 392] on div "Name Home ​ URL SLUG / ​ SEO Title AI ​ 242 / 580 Px SEO Description AI ​ 121 /…" at bounding box center [1039, 526] width 368 height 622
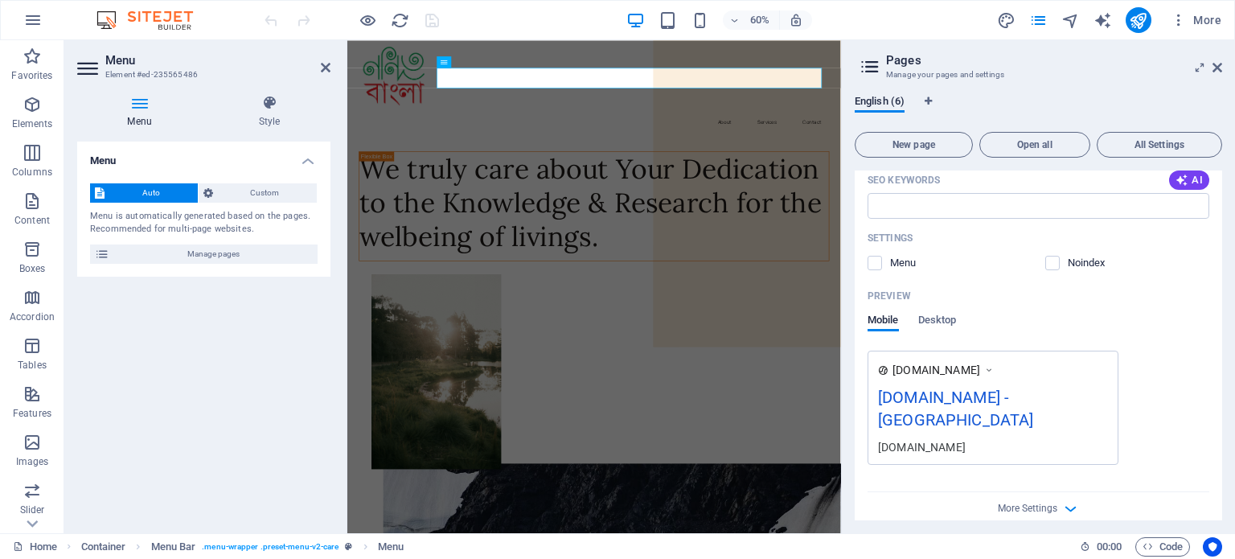
click at [1031, 395] on div "[DOMAIN_NAME] - [GEOGRAPHIC_DATA]" at bounding box center [993, 412] width 230 height 54
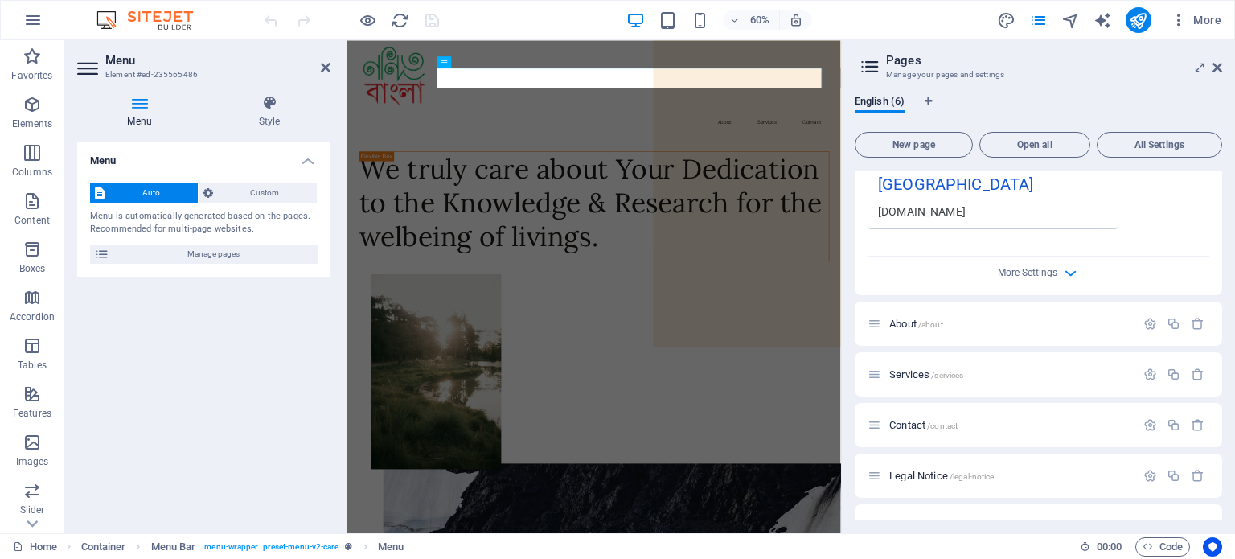
scroll to position [553, 0]
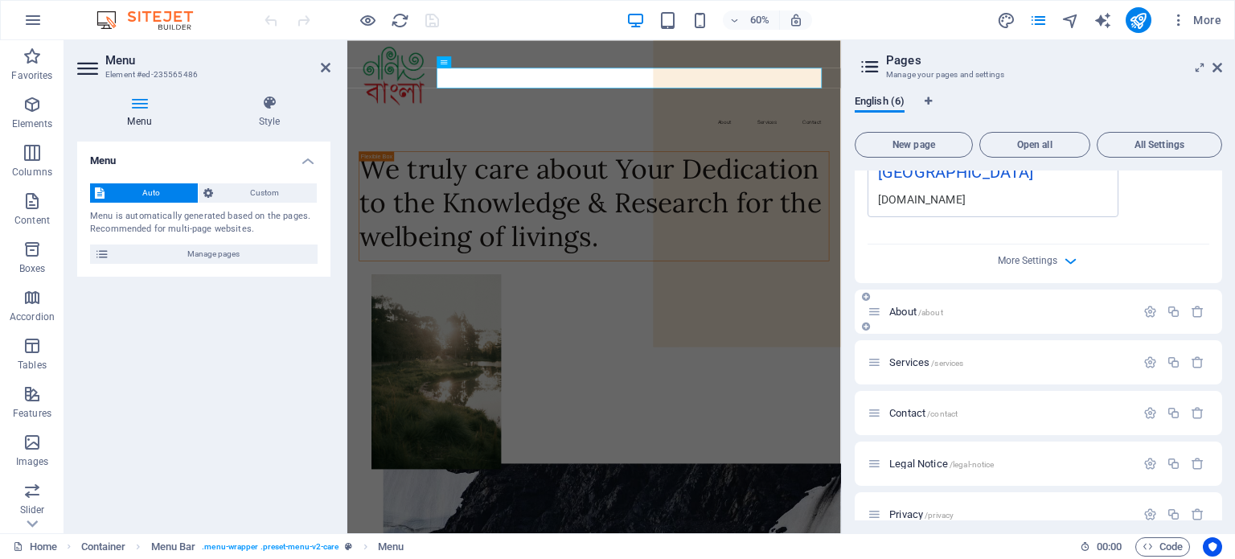
click at [912, 306] on span "About /about" at bounding box center [917, 312] width 54 height 12
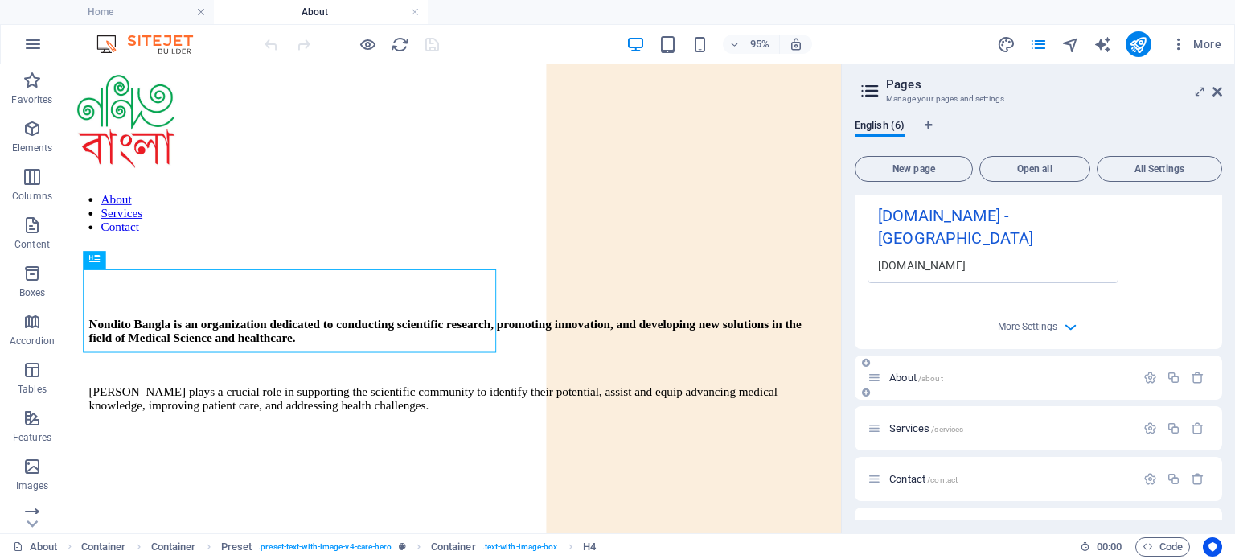
scroll to position [0, 0]
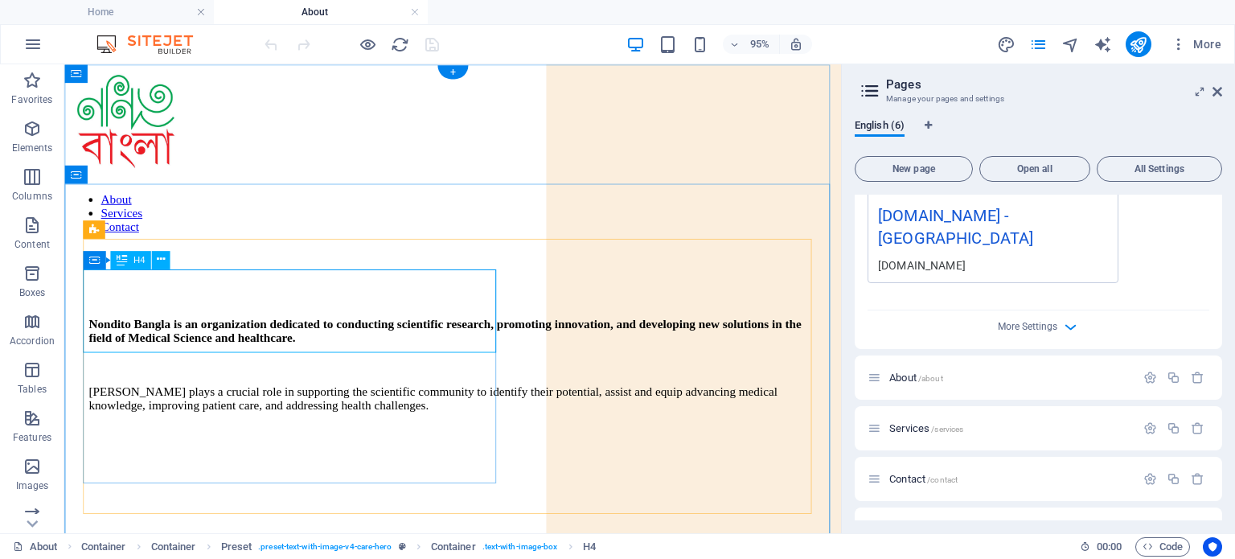
click at [348, 331] on div "Nondito Bangla is an organization dedicated to conducting scientific research, …" at bounding box center [473, 345] width 766 height 29
click at [342, 378] on div at bounding box center [473, 382] width 766 height 13
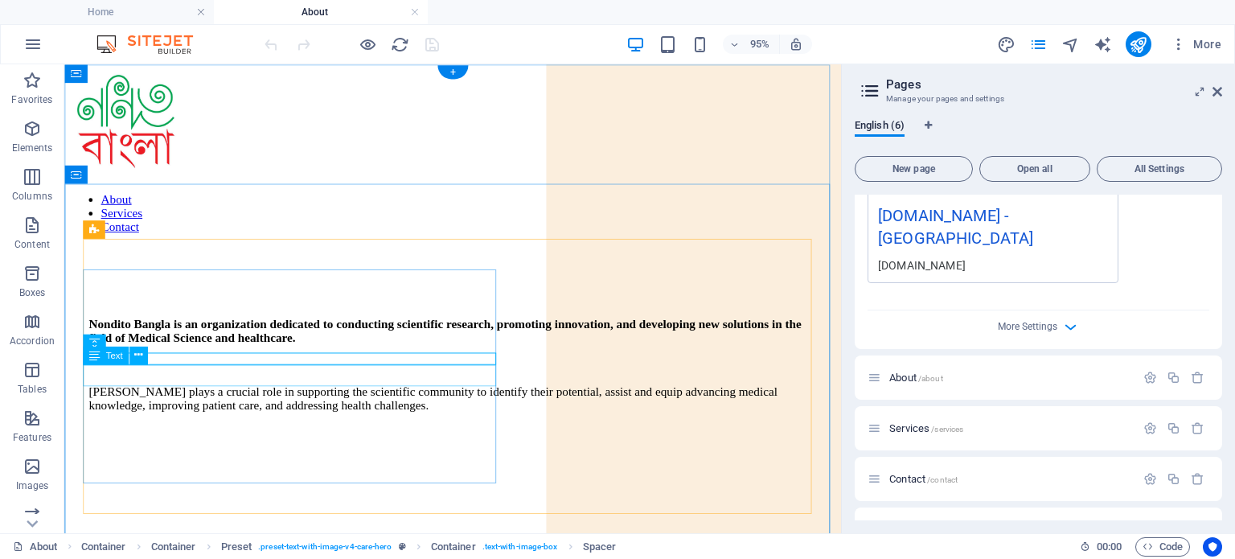
click at [317, 402] on div "Nondito Bangla plays a crucial role in supporting the scientific community to i…" at bounding box center [473, 416] width 766 height 29
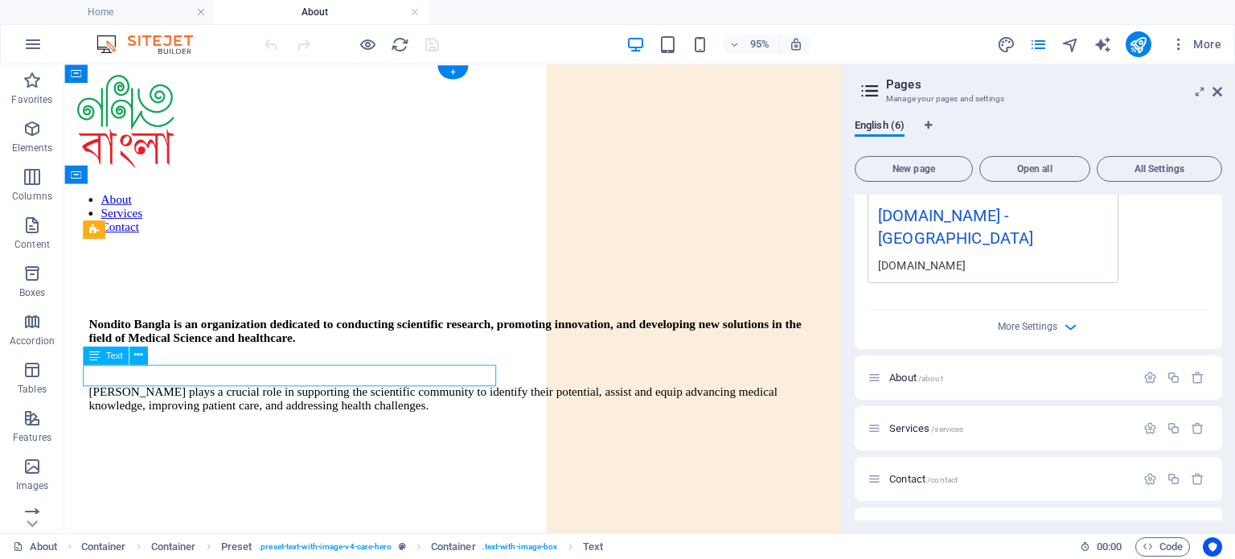
click at [259, 402] on div "Nondito Bangla plays a crucial role in supporting the scientific community to i…" at bounding box center [473, 416] width 766 height 29
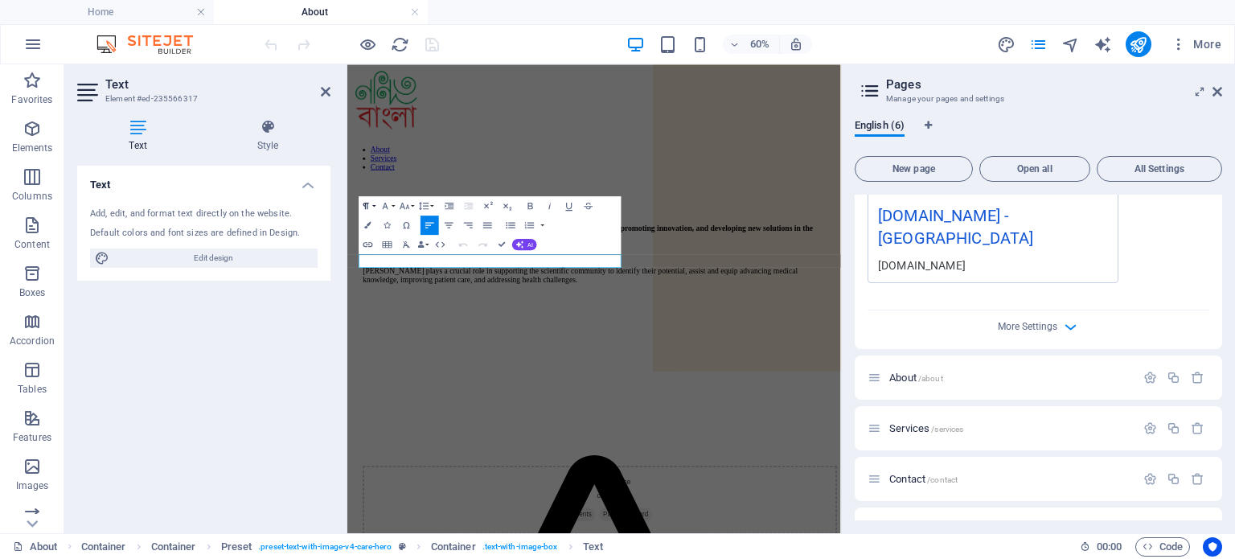
click at [376, 203] on button "Paragraph Format" at bounding box center [368, 205] width 18 height 19
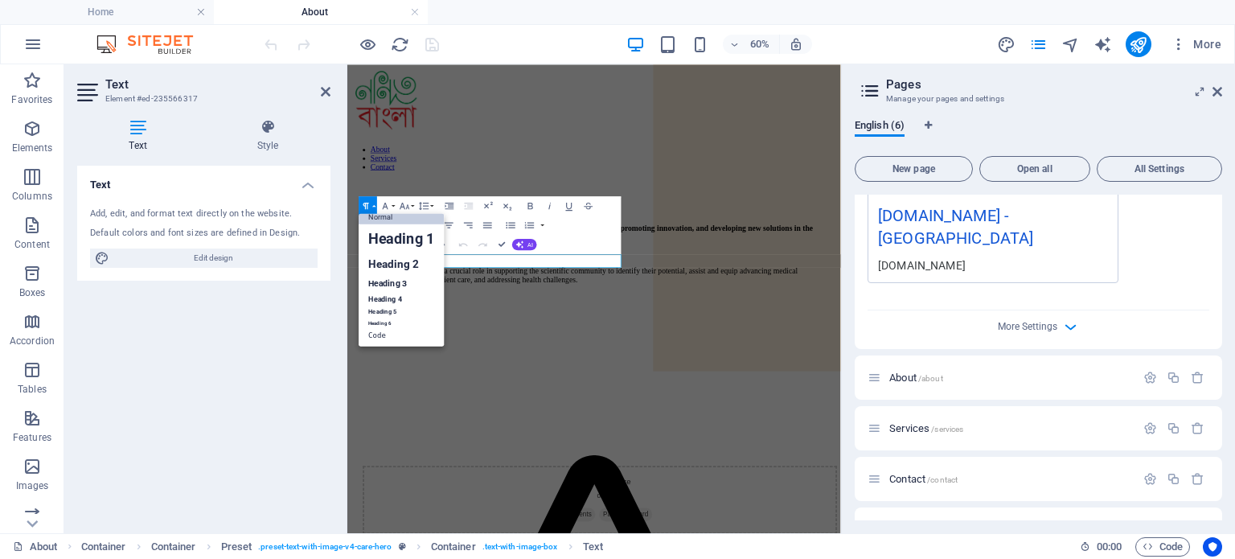
scroll to position [13, 0]
click at [397, 283] on link "Heading 3" at bounding box center [401, 282] width 85 height 17
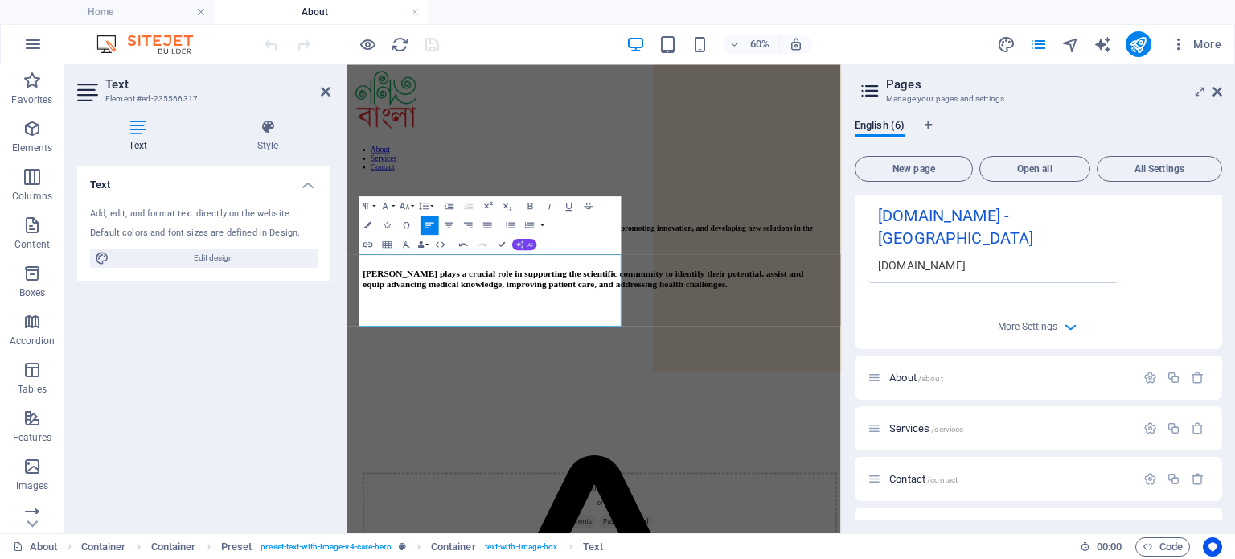
click at [527, 244] on button "AI" at bounding box center [524, 243] width 25 height 11
click at [471, 257] on link "Improve" at bounding box center [498, 260] width 94 height 14
click at [396, 39] on icon "reload" at bounding box center [400, 44] width 18 height 18
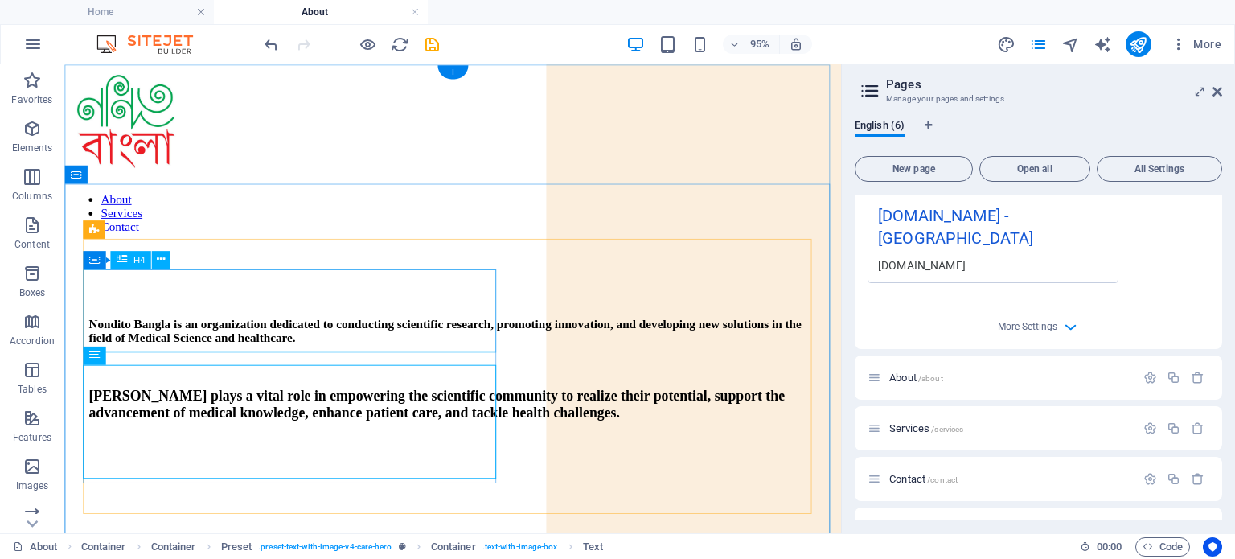
click at [195, 331] on div "Nondito Bangla is an organization dedicated to conducting scientific research, …" at bounding box center [473, 345] width 766 height 29
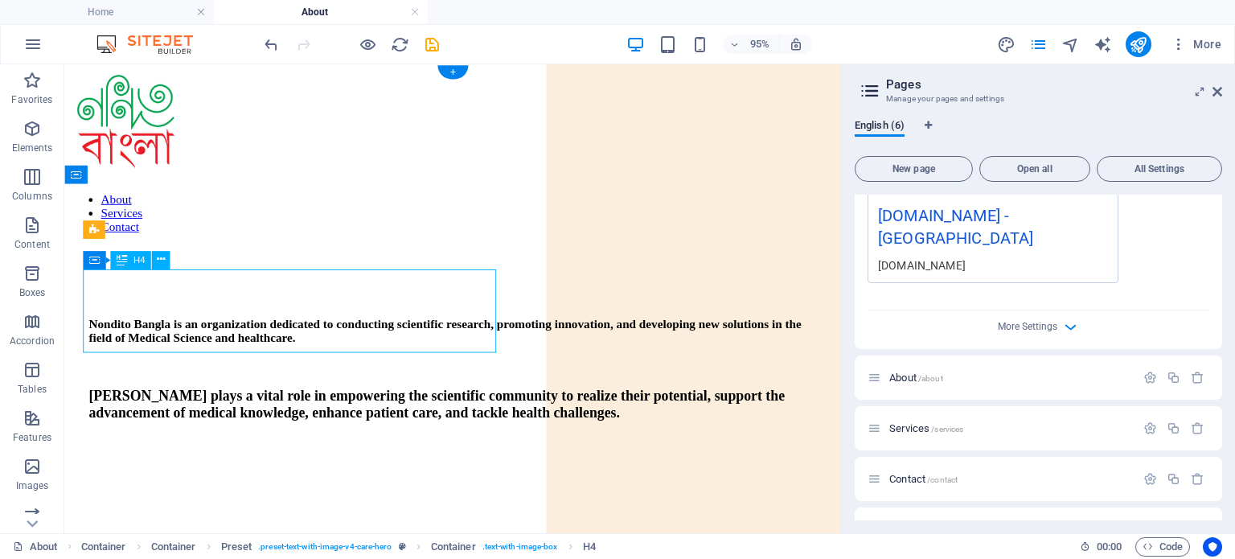
click at [195, 331] on div "Nondito Bangla is an organization dedicated to conducting scientific research, …" at bounding box center [473, 345] width 766 height 29
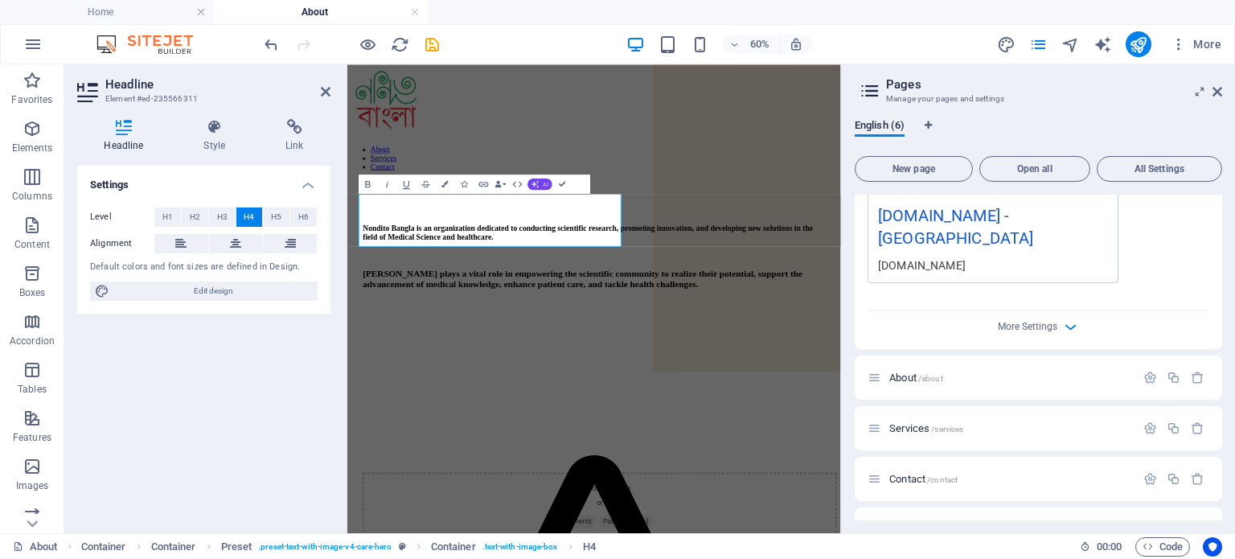
click at [544, 187] on span "AI" at bounding box center [547, 184] width 6 height 6
click at [499, 199] on link "Improve" at bounding box center [507, 199] width 94 height 14
click at [800, 169] on div "About Services Contact" at bounding box center [759, 157] width 810 height 172
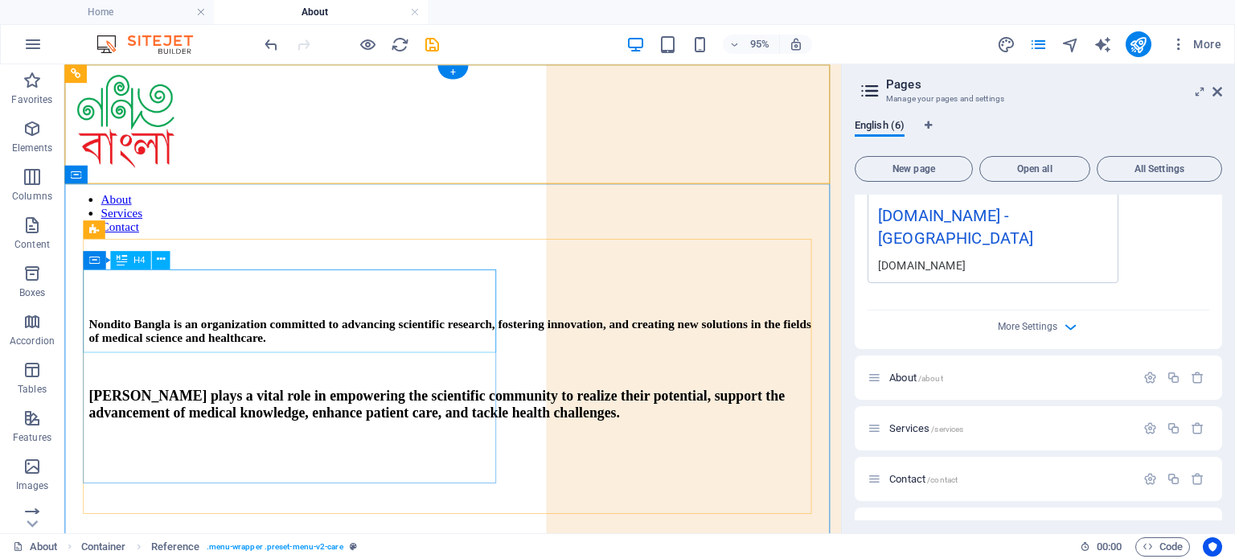
click at [166, 331] on div "Nondito Bangla is an organization committed to advancing scientific research, f…" at bounding box center [473, 345] width 766 height 29
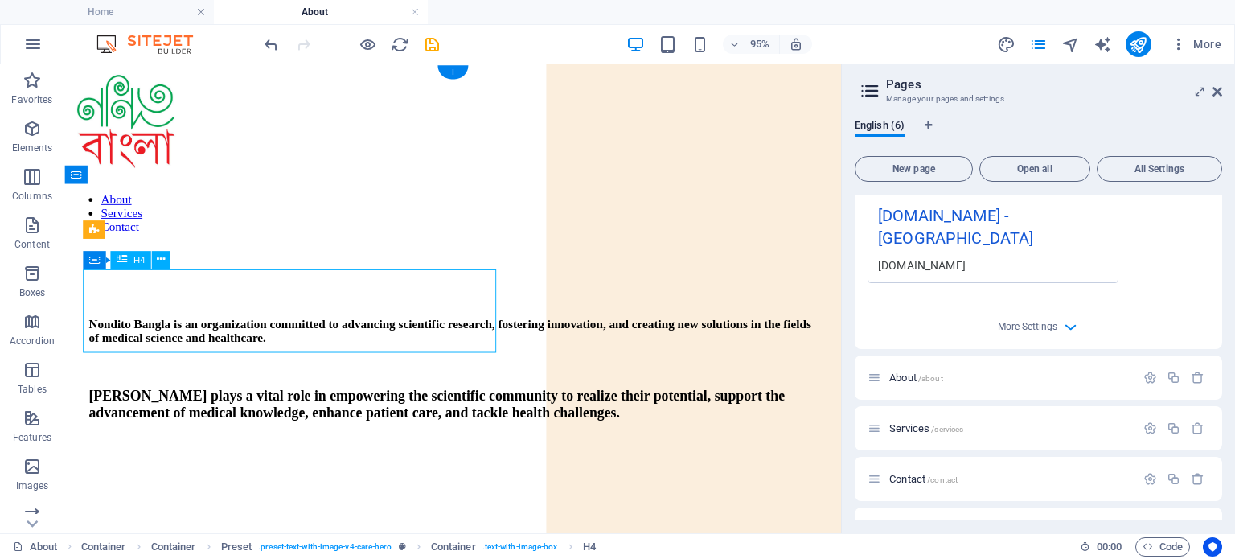
click at [166, 331] on div "Nondito Bangla is an organization committed to advancing scientific research, f…" at bounding box center [473, 345] width 766 height 29
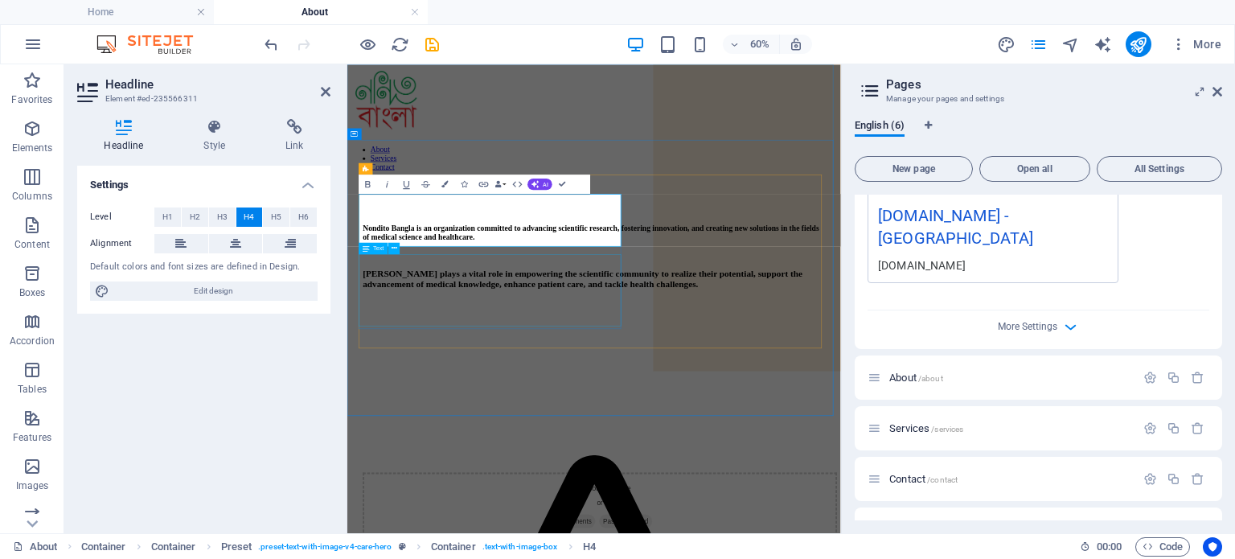
click at [374, 405] on div "Nondito Bangla plays a vital role in empowering the scientific community to rea…" at bounding box center [758, 422] width 771 height 35
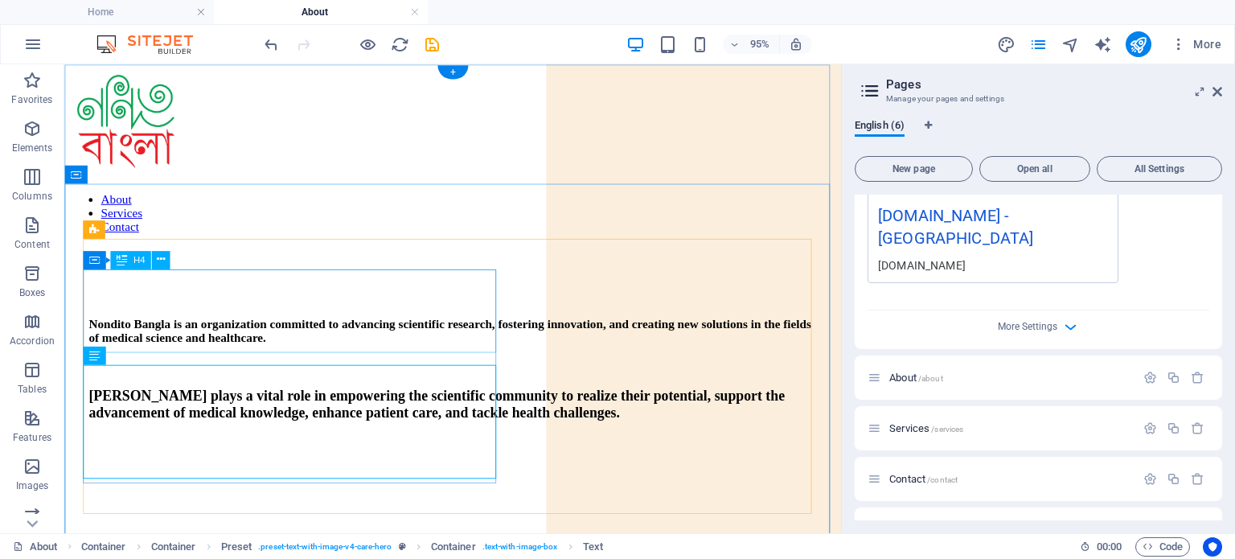
click at [224, 331] on div "Nondito Bangla is an organization committed to advancing scientific research, f…" at bounding box center [473, 345] width 766 height 29
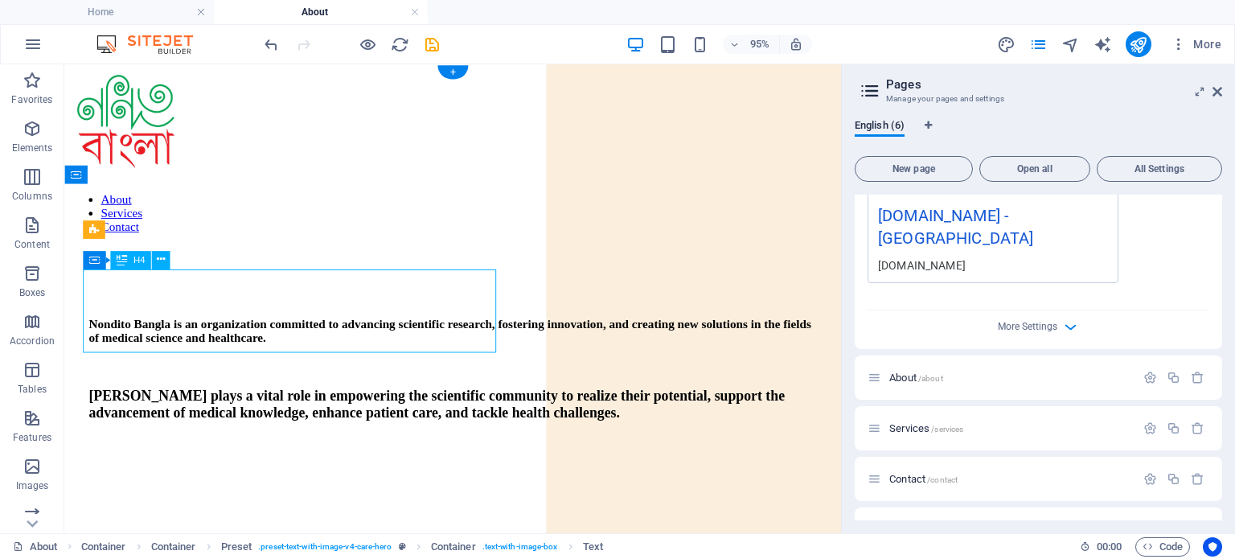
click at [224, 331] on div "Nondito Bangla is an organization committed to advancing scientific research, f…" at bounding box center [473, 345] width 766 height 29
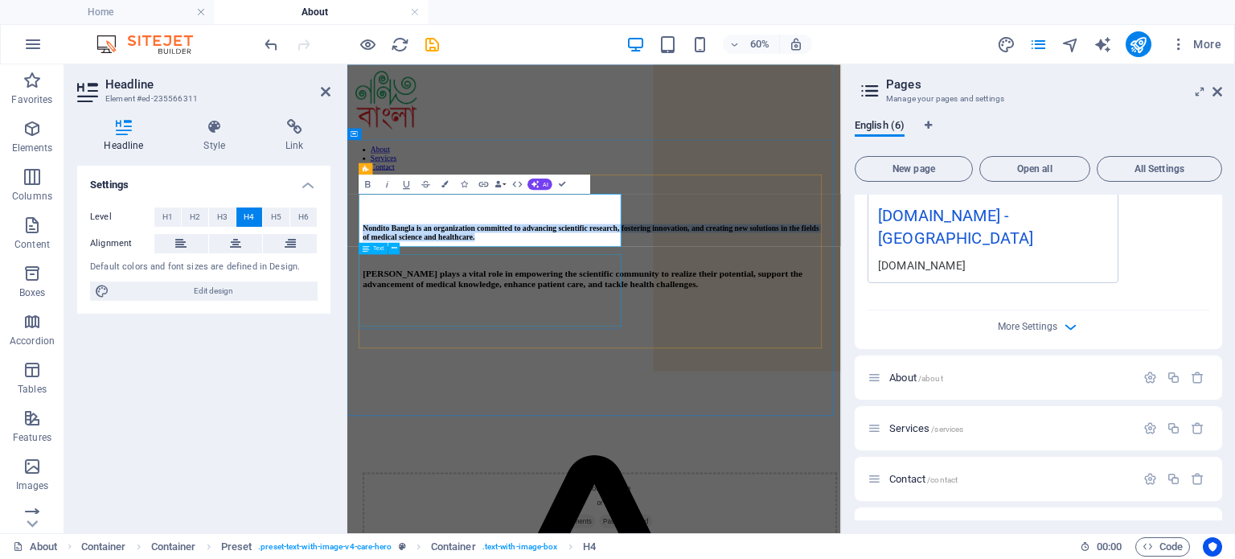
click at [561, 416] on div "Nondito Bangla plays a vital role in empowering the scientific community to rea…" at bounding box center [758, 422] width 771 height 35
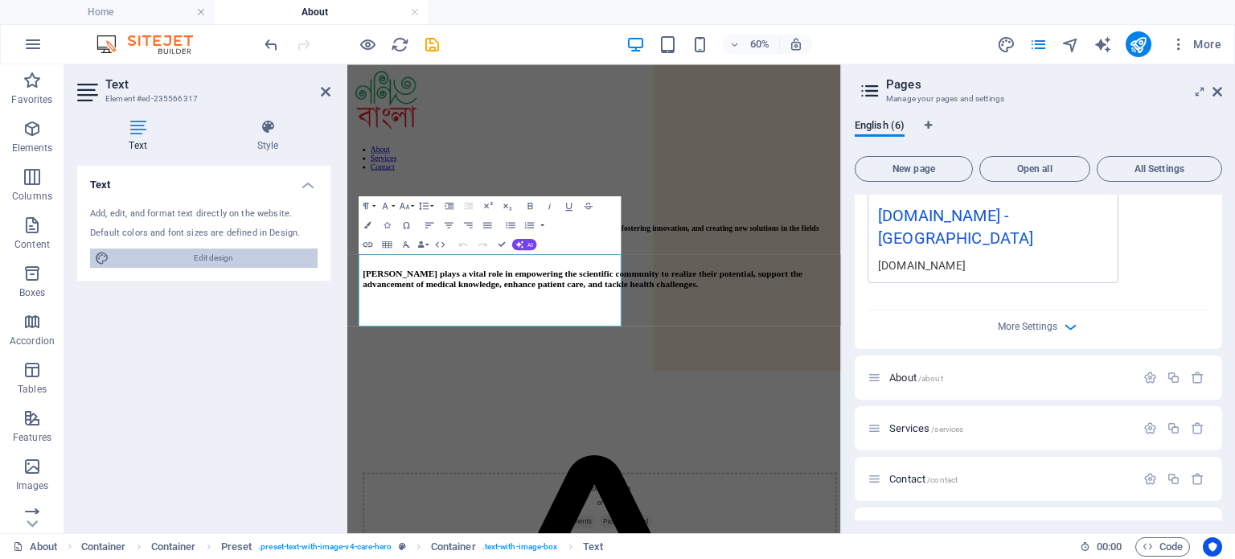
click at [180, 256] on span "Edit design" at bounding box center [213, 258] width 199 height 19
select select "px"
select select "400"
select select "px"
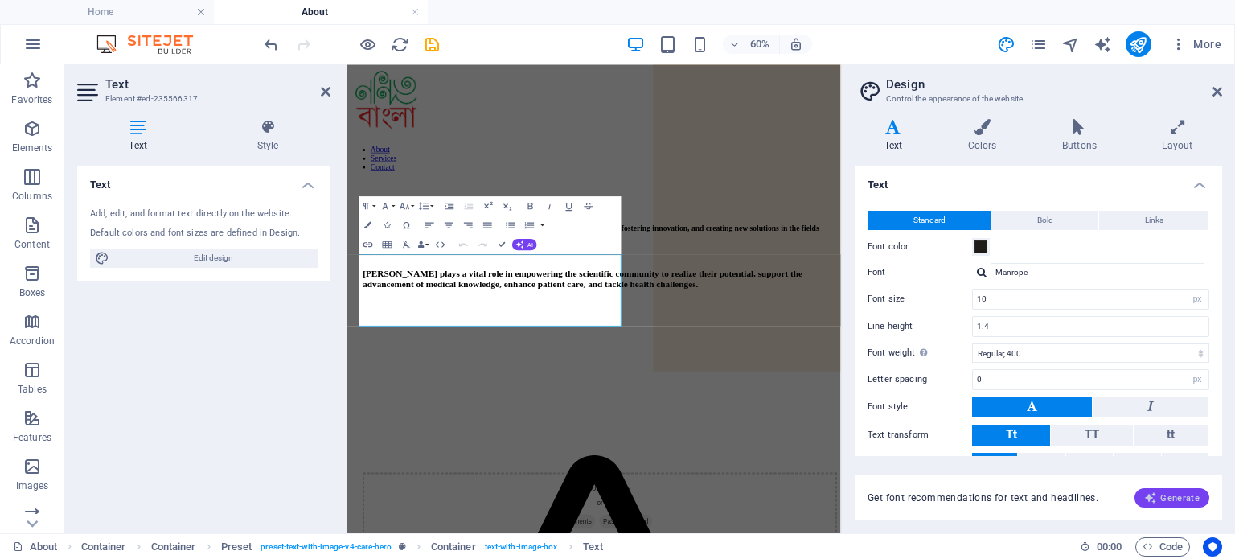
click at [1176, 494] on span "Generate" at bounding box center [1171, 497] width 55 height 13
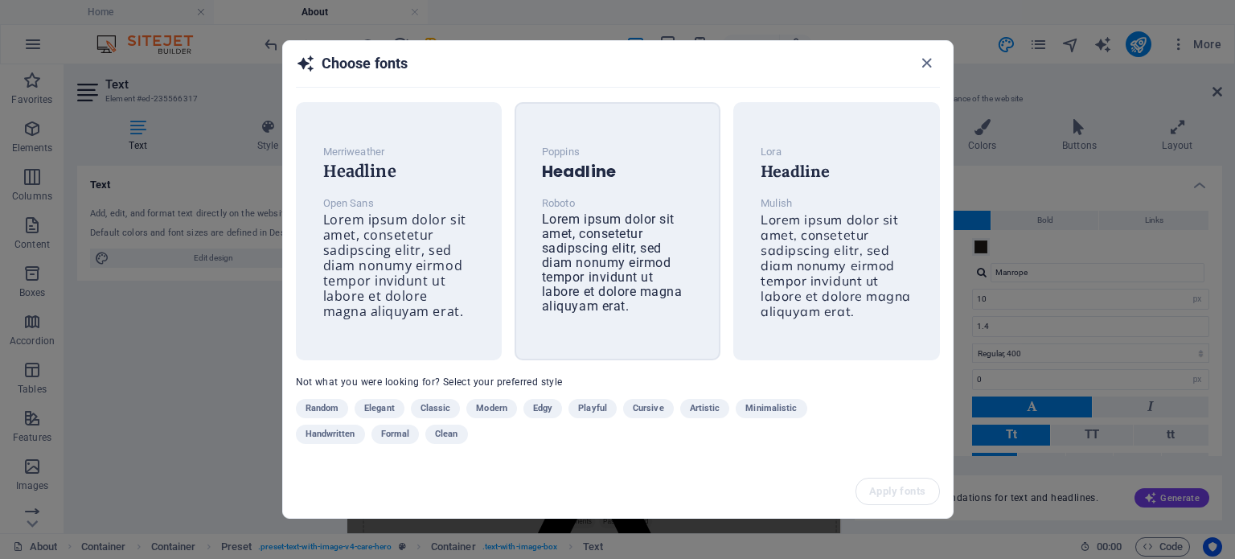
click at [589, 279] on span "Lorem ipsum dolor sit amet, consetetur sadipscing elitr, sed diam nonumy eirmod…" at bounding box center [612, 263] width 141 height 102
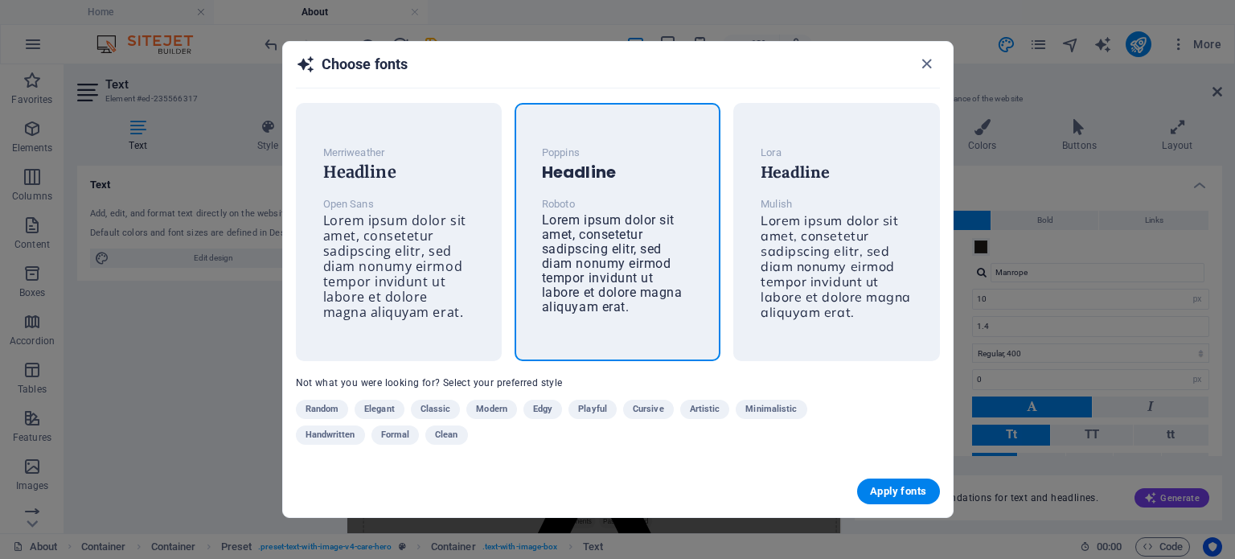
click at [589, 279] on span "Lorem ipsum dolor sit amet, consetetur sadipscing elitr, sed diam nonumy eirmod…" at bounding box center [612, 263] width 141 height 102
click at [378, 311] on span "Lorem ipsum dolor sit amet, consetetur sadipscing elitr, sed diam nonumy eirmod…" at bounding box center [394, 266] width 143 height 109
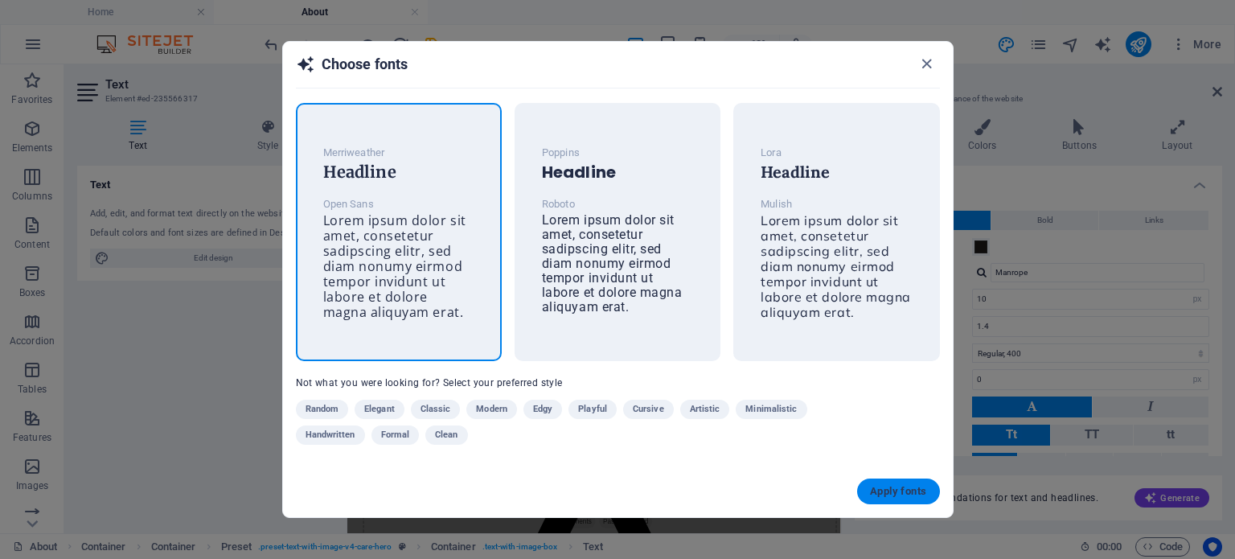
click at [906, 490] on span "Apply fonts" at bounding box center [898, 491] width 56 height 13
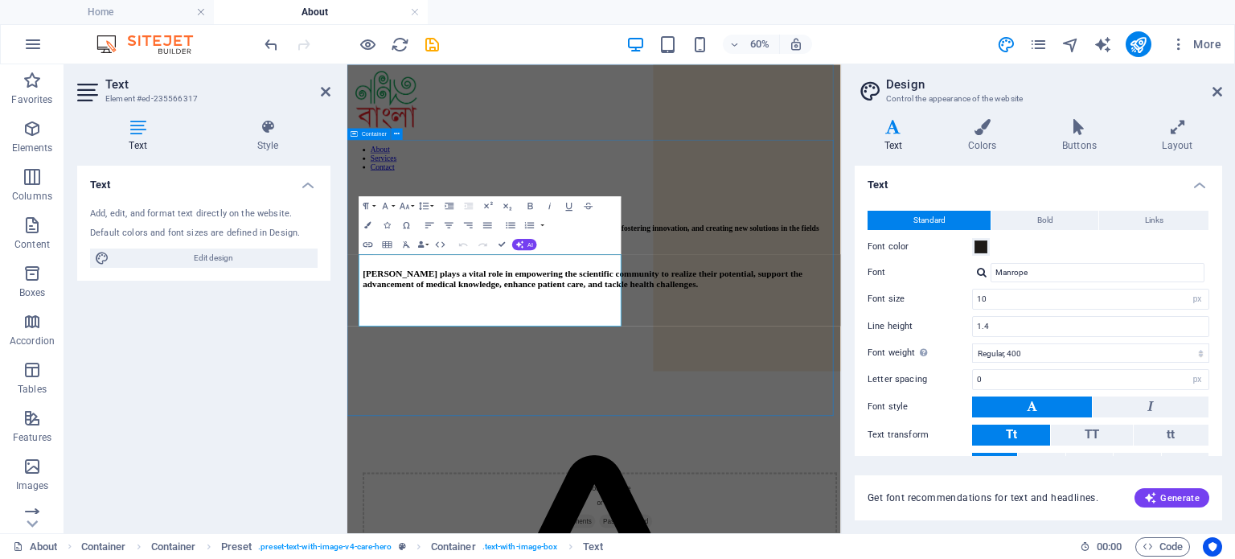
type input "Open Sans"
type input "16"
type input "1.6"
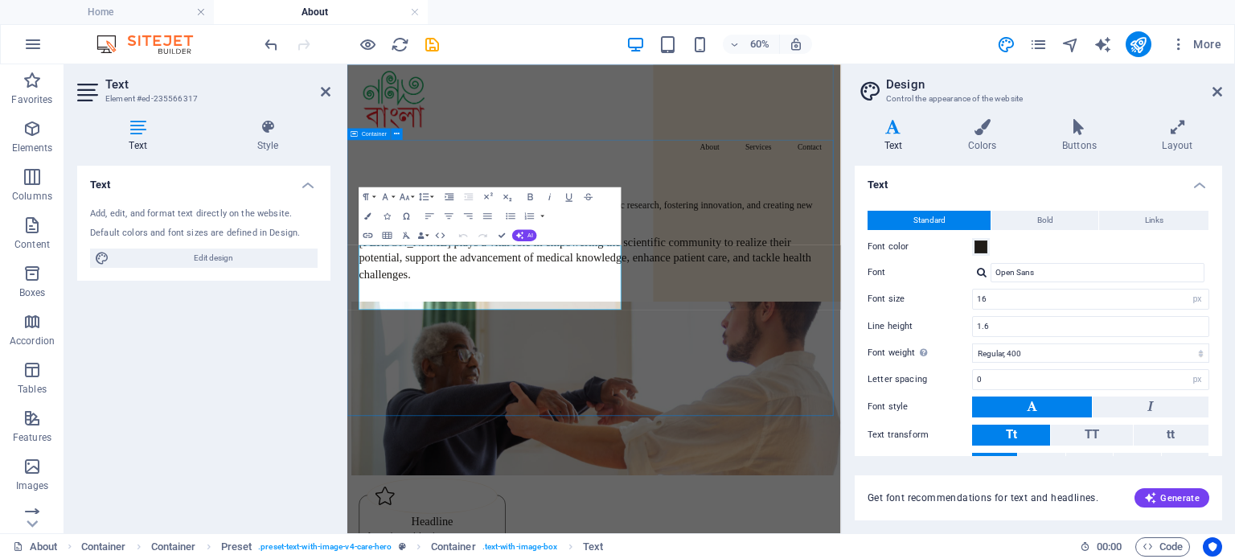
click at [880, 558] on div "Nondito Bangla is an organization committed to advancing scientific research, f…" at bounding box center [758, 458] width 823 height 460
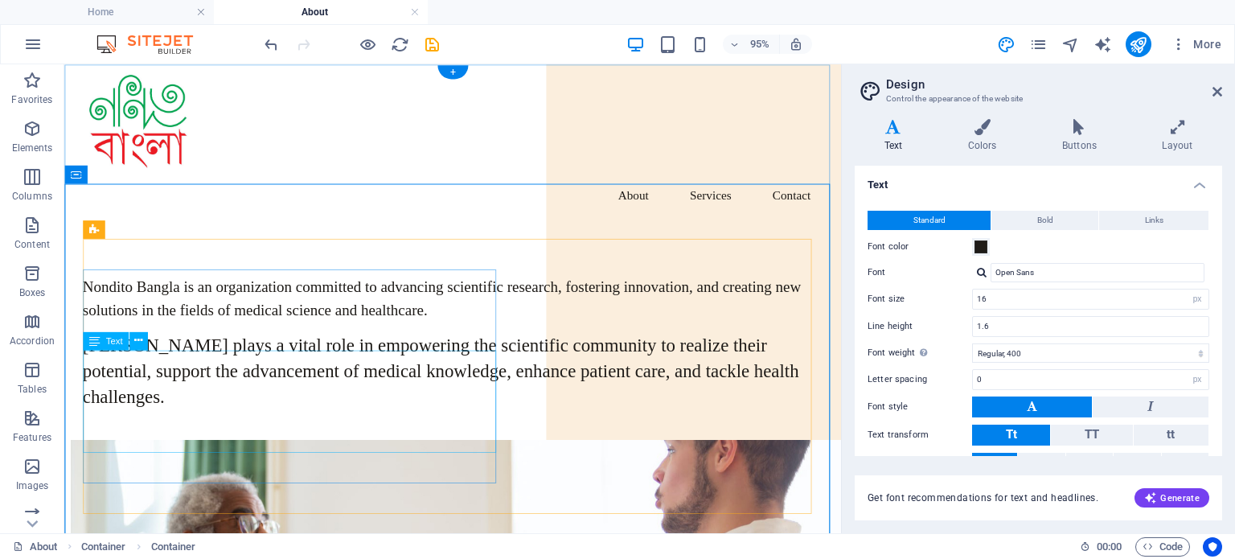
click at [188, 406] on div "Nondito Bangla plays a vital role in empowering the scientific community to rea…" at bounding box center [473, 387] width 779 height 81
click at [241, 401] on div "Nondito Bangla plays a vital role in empowering the scientific community to rea…" at bounding box center [473, 387] width 779 height 81
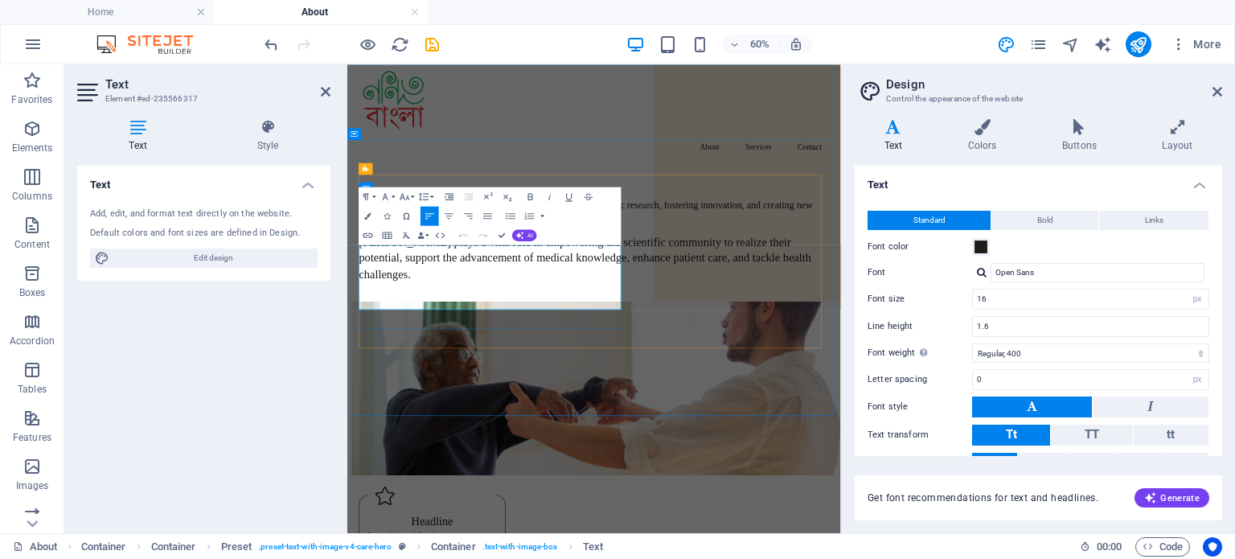
click at [522, 413] on h3 "Nondito Bangla plays a vital role in empowering the scientific community to rea…" at bounding box center [759, 387] width 784 height 81
click at [521, 235] on icon "button" at bounding box center [520, 235] width 8 height 8
click at [435, 409] on h3 "Nondito Bangla plays a vital role in empowering the scientific community to rea…" at bounding box center [759, 387] width 784 height 81
click at [579, 218] on div "Paragraph Format Normal Heading 1 Heading 2 Heading 3 Heading 4 Heading 5 Headi…" at bounding box center [490, 216] width 262 height 58
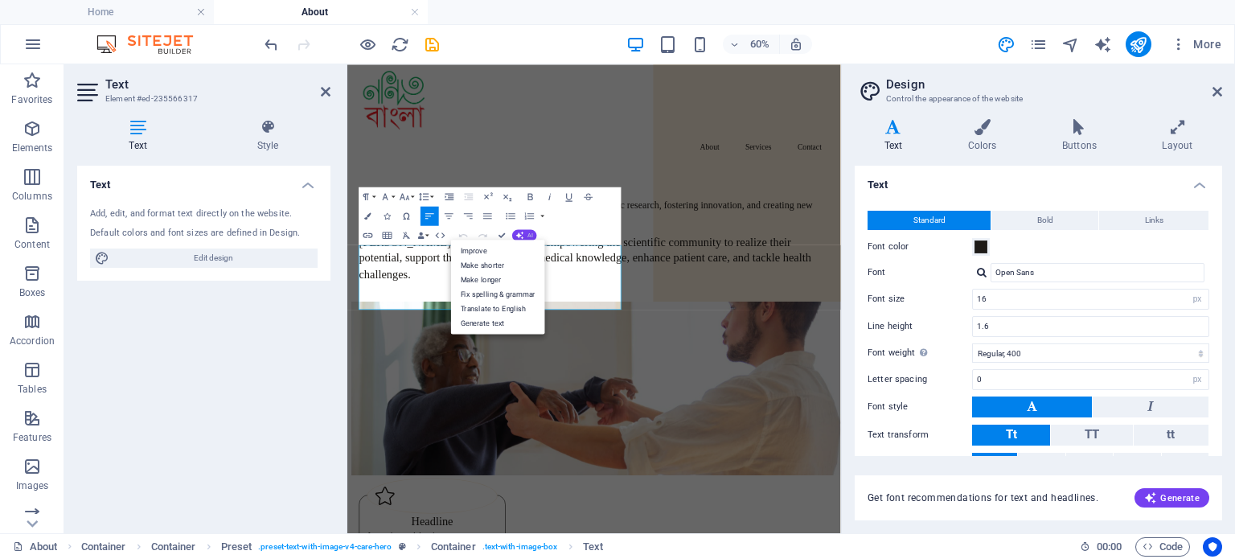
click at [528, 232] on span "AI" at bounding box center [531, 235] width 6 height 6
click at [1161, 495] on span "Generate" at bounding box center [1171, 497] width 55 height 13
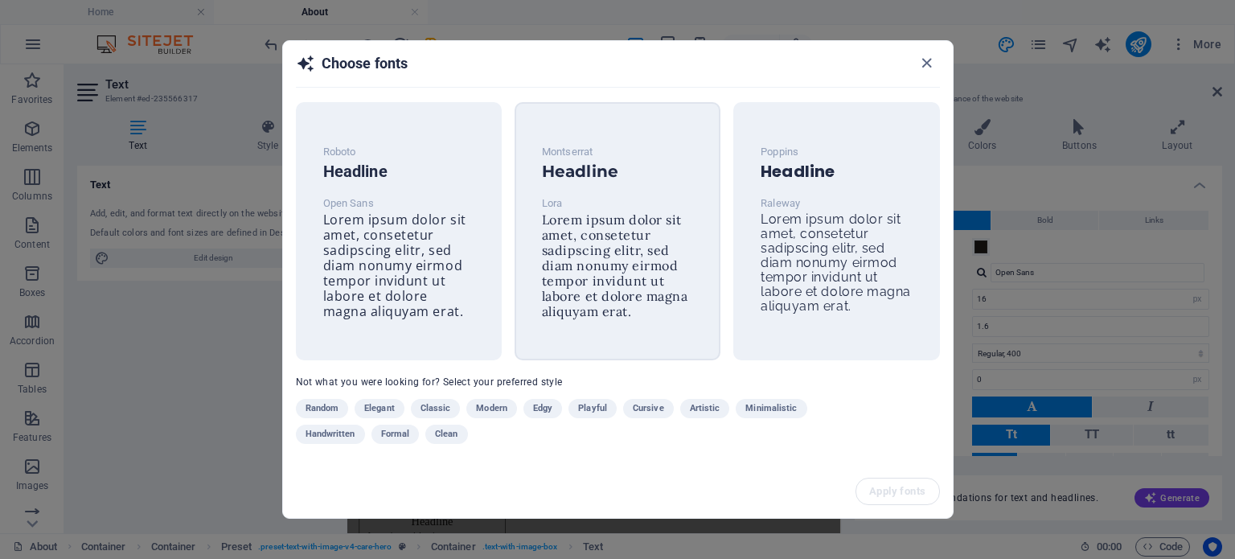
click at [639, 266] on span "Lorem ipsum dolor sit amet, consetetur sadipscing elitr, sed diam nonumy eirmod…" at bounding box center [615, 266] width 146 height 108
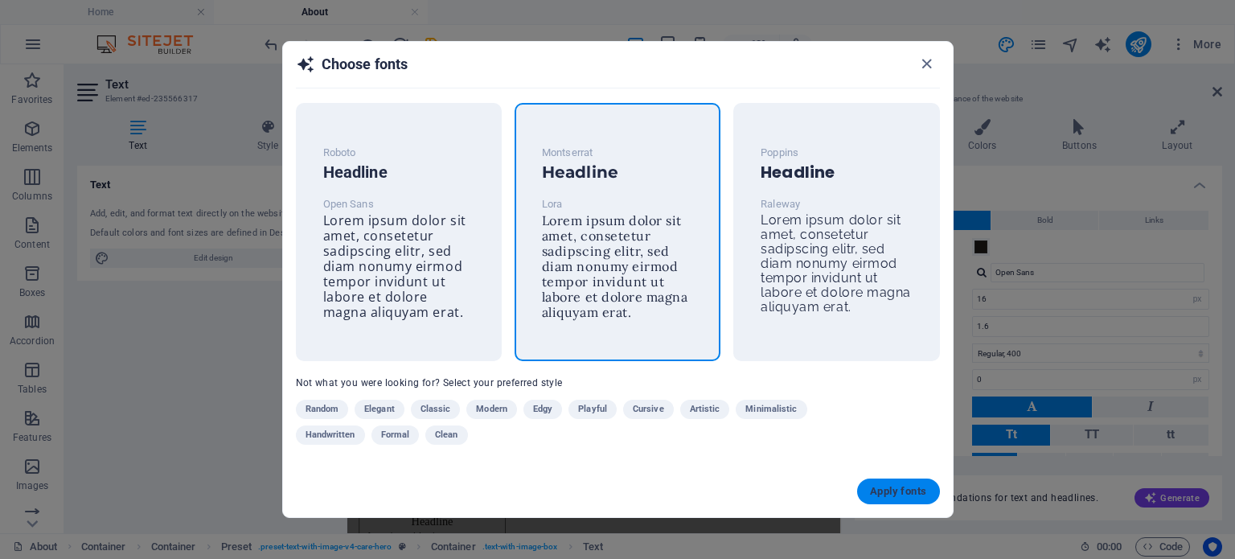
click at [881, 499] on button "Apply fonts" at bounding box center [898, 492] width 82 height 26
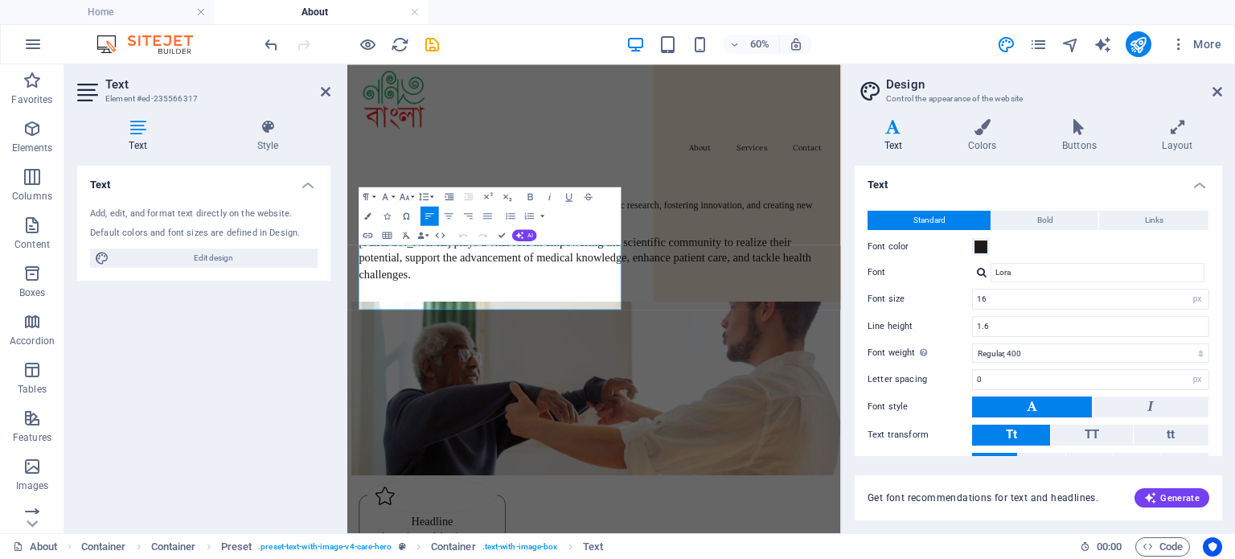
click at [273, 375] on div "Text Add, edit, and format text directly on the website. Default colors and fon…" at bounding box center [203, 343] width 253 height 355
click at [274, 411] on div "Text Add, edit, and format text directly on the website. Default colors and fon…" at bounding box center [203, 343] width 253 height 355
click at [1177, 498] on span "Generate" at bounding box center [1171, 497] width 55 height 13
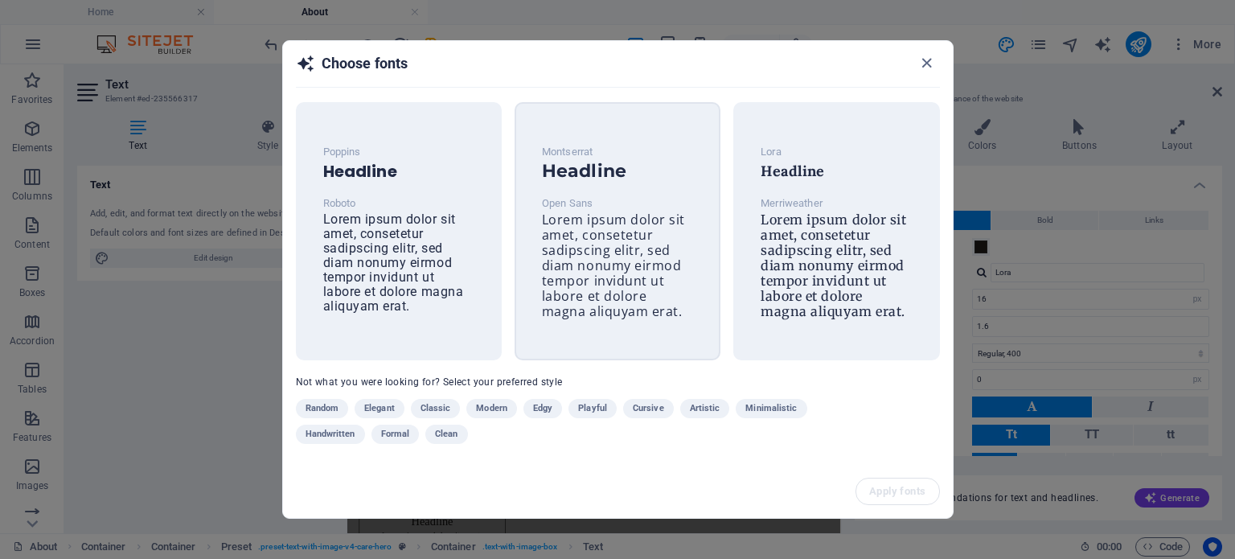
click at [593, 224] on span "Lorem ipsum dolor sit amet, consetetur sadipscing elitr, sed diam nonumy eirmod…" at bounding box center [613, 265] width 143 height 109
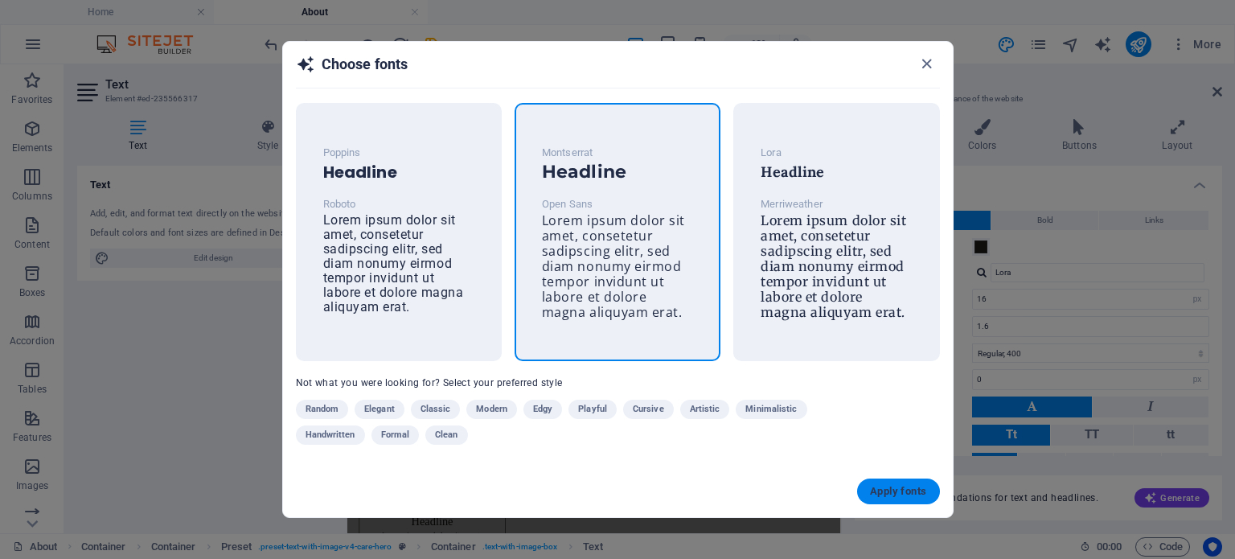
click at [889, 485] on span "Apply fonts" at bounding box center [898, 491] width 56 height 13
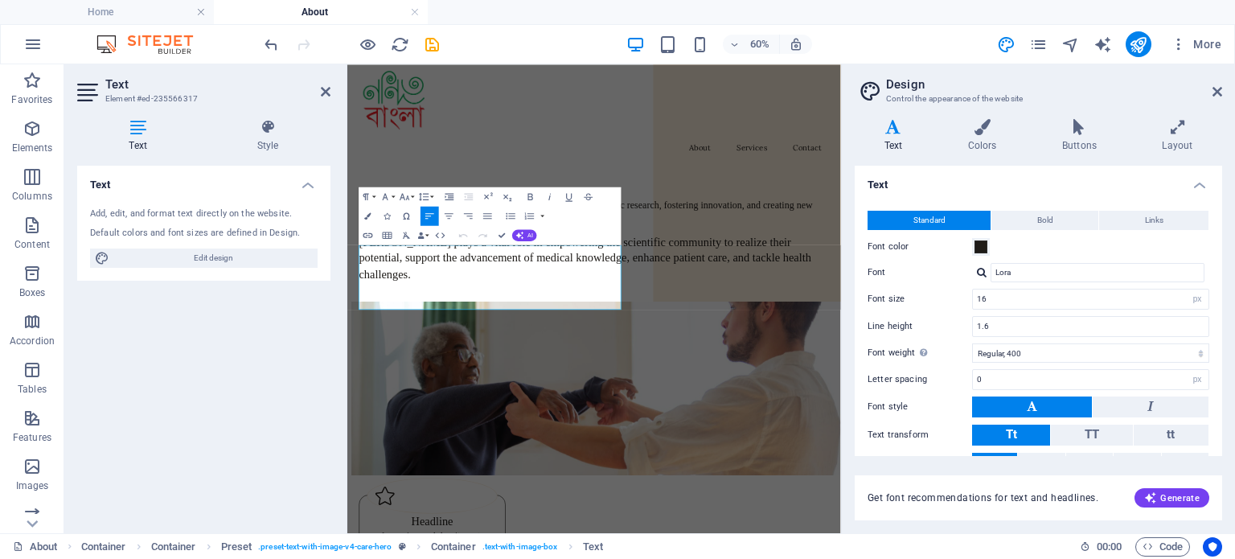
type input "Open Sans"
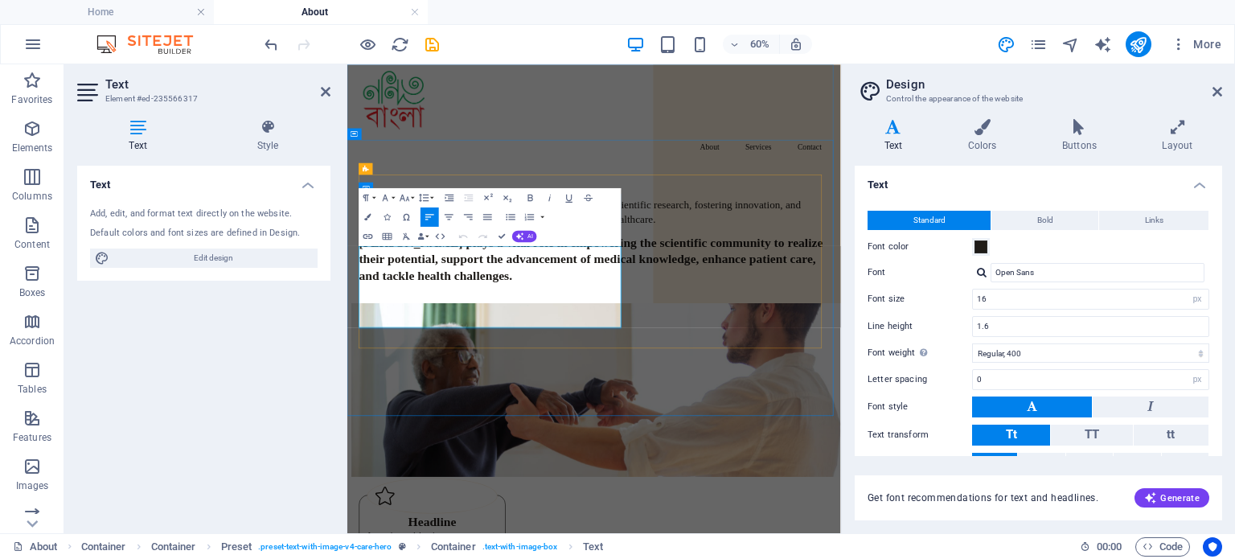
drag, startPoint x: 369, startPoint y: 381, endPoint x: 565, endPoint y: 491, distance: 224.4
click at [565, 429] on h3 "Nondito Bangla plays a vital role in empowering the scientific community to rea…" at bounding box center [759, 388] width 784 height 81
click at [528, 196] on icon "button" at bounding box center [530, 196] width 11 height 11
click at [828, 558] on div "Nondito Bangla is an organization committed to advancing scientific research, f…" at bounding box center [758, 458] width 823 height 460
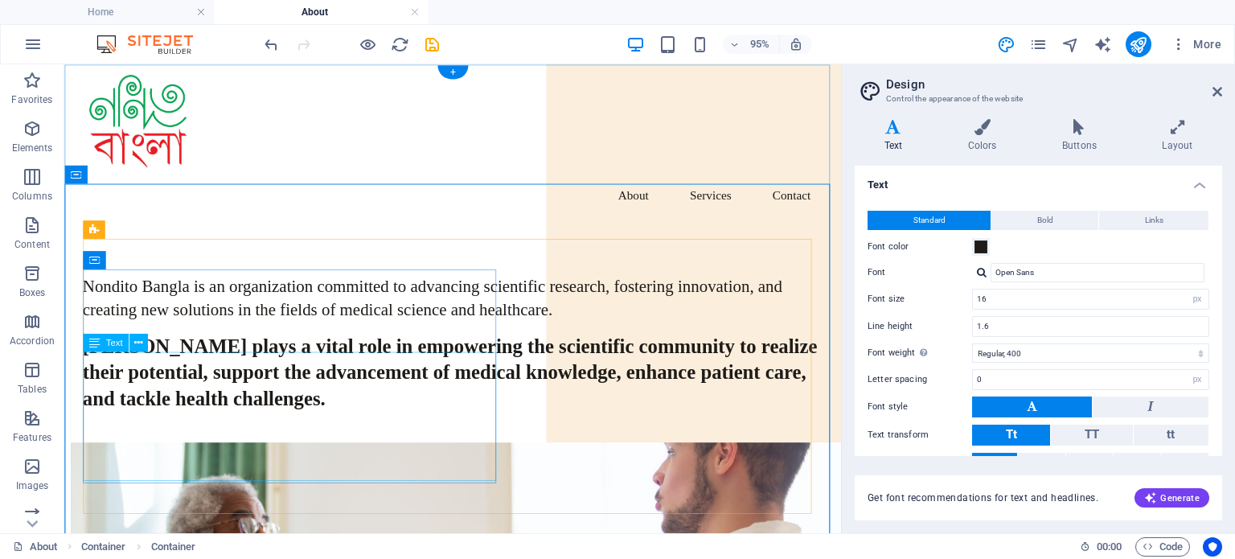
click at [339, 393] on div "Nondito Bangla plays a vital role in empowering the scientific community to rea…" at bounding box center [473, 388] width 779 height 81
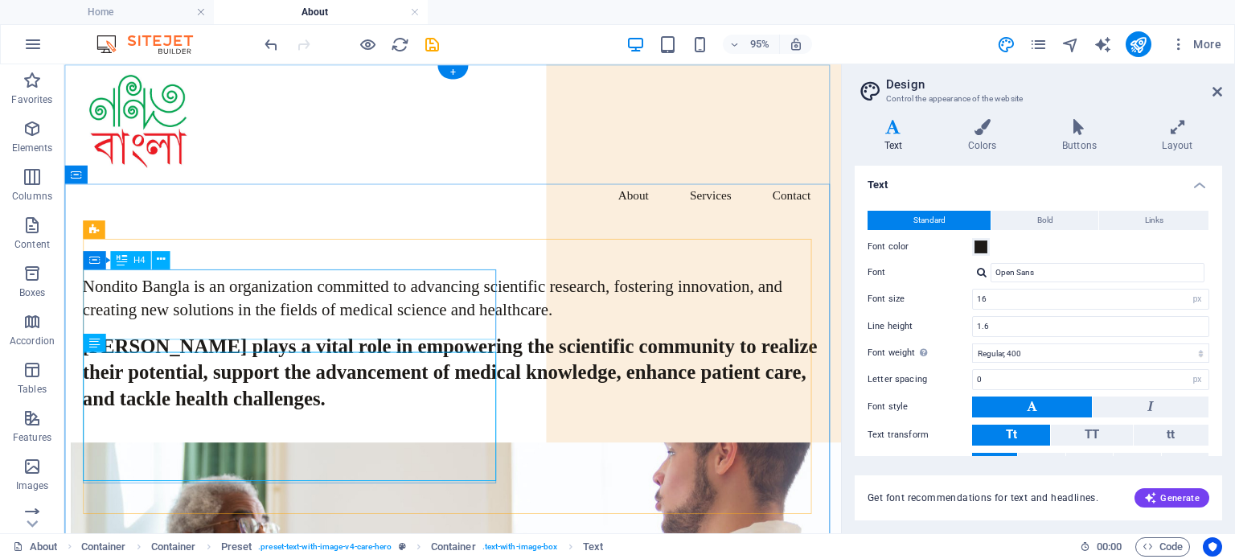
click at [310, 331] on div "Nondito Bangla is an organization committed to advancing scientific research, f…" at bounding box center [473, 311] width 779 height 50
click at [315, 396] on div "Nondito Bangla plays a vital role in empowering the scientific community to rea…" at bounding box center [473, 388] width 779 height 81
click at [249, 429] on div "Nondito Bangla plays a vital role in empowering the scientific community to rea…" at bounding box center [473, 388] width 779 height 81
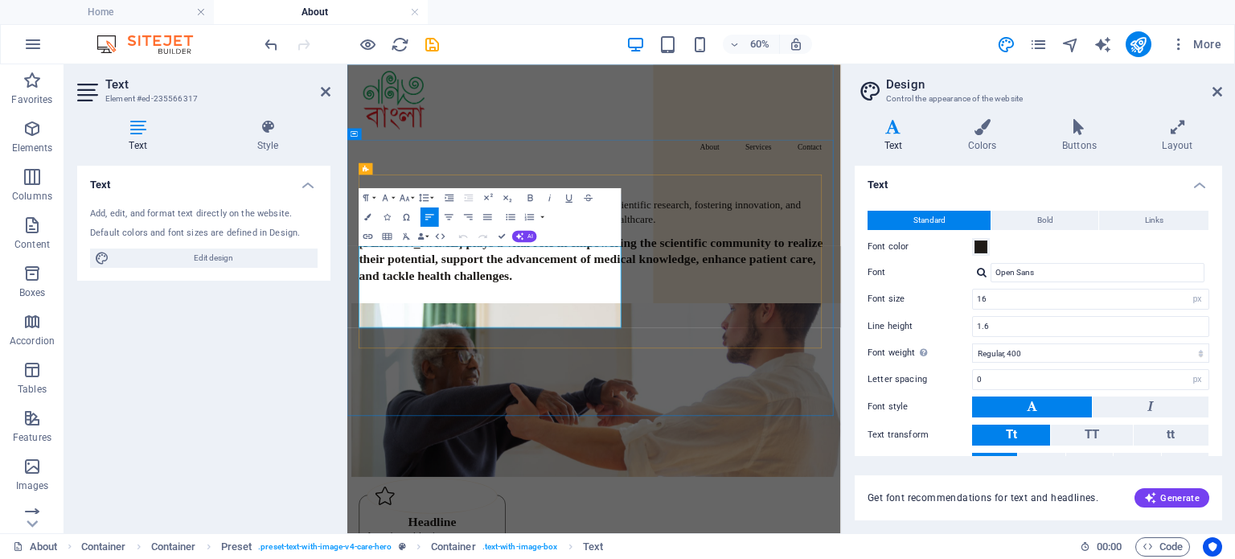
drag, startPoint x: 376, startPoint y: 374, endPoint x: 543, endPoint y: 499, distance: 209.1
click at [543, 429] on h3 "Nondito Bangla plays a vital role in empowering the scientific community to rea…" at bounding box center [759, 388] width 784 height 81
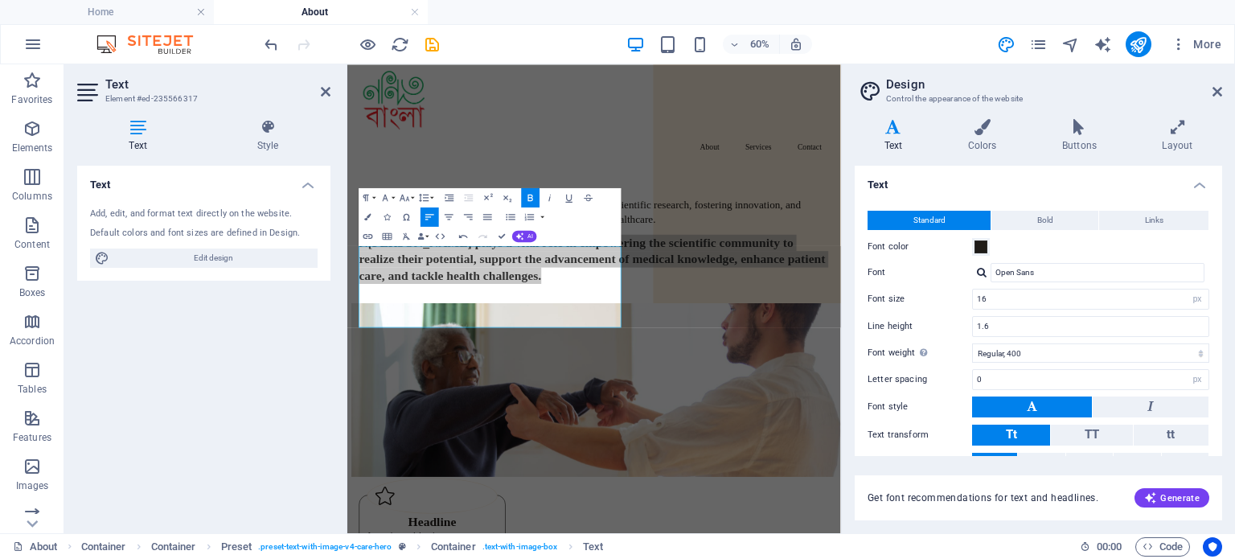
click at [209, 381] on div "Text Add, edit, and format text directly on the website. Default colors and fon…" at bounding box center [203, 343] width 253 height 355
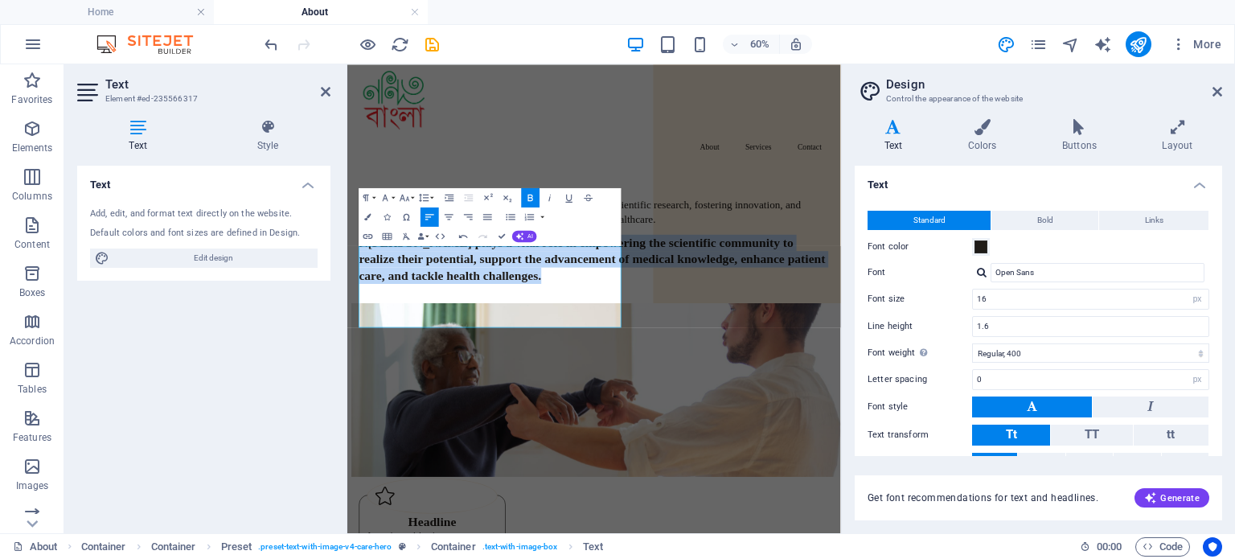
click at [523, 196] on button "Bold" at bounding box center [531, 197] width 18 height 19
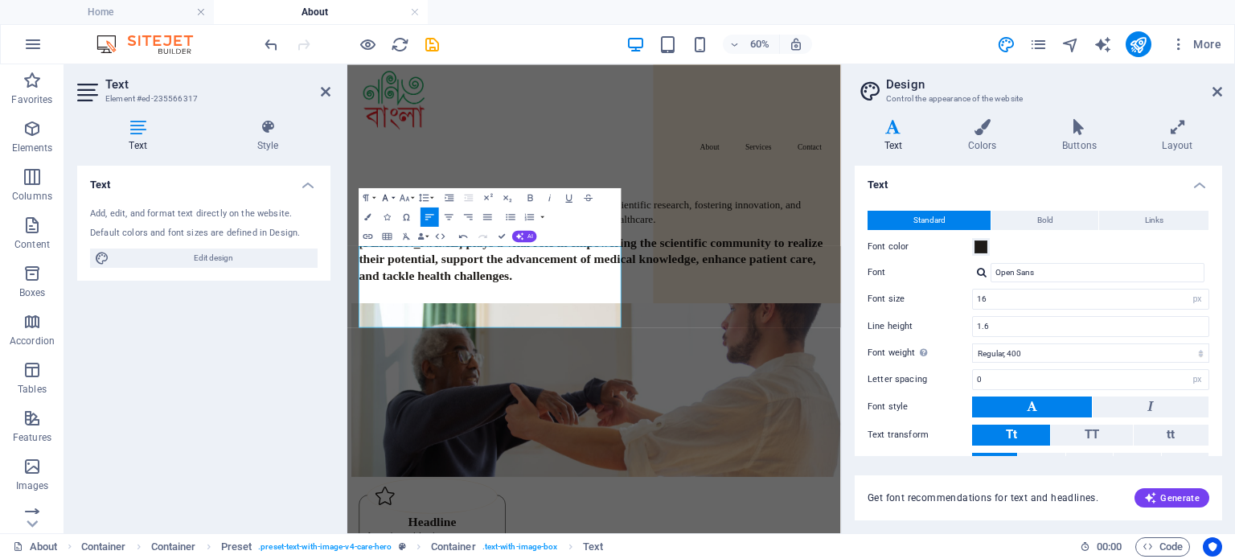
click at [389, 199] on icon "button" at bounding box center [385, 196] width 11 height 11
click at [565, 429] on h3 "Nondito Bangla plays a vital role in empowering the scientific community to rea…" at bounding box center [759, 388] width 784 height 81
click at [780, 179] on div "About Services Contact" at bounding box center [758, 146] width 823 height 164
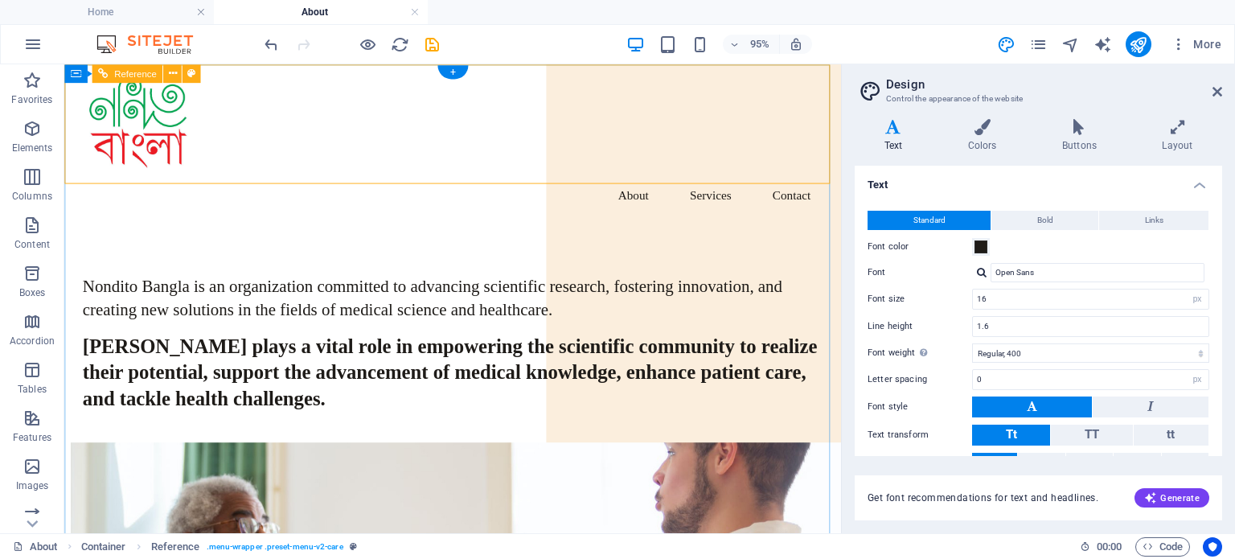
click at [643, 183] on nav "About Services Contact" at bounding box center [473, 202] width 779 height 39
click at [641, 183] on nav "About Services Contact" at bounding box center [473, 202] width 779 height 39
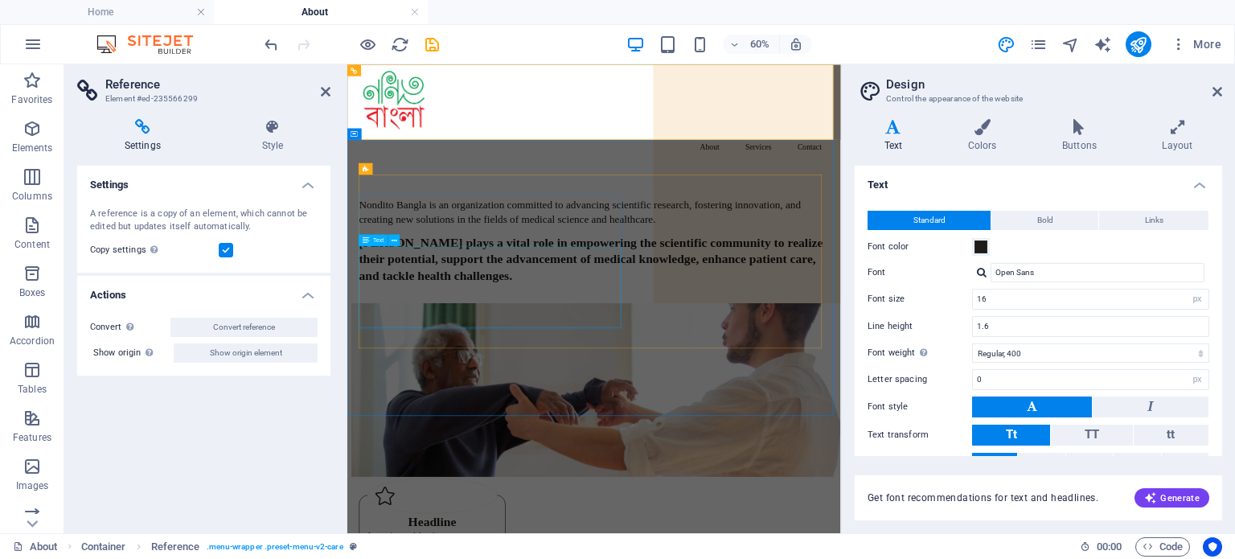
click at [484, 407] on div "Nondito Bangla plays a vital role in empowering the scientific community to rea…" at bounding box center [759, 388] width 784 height 81
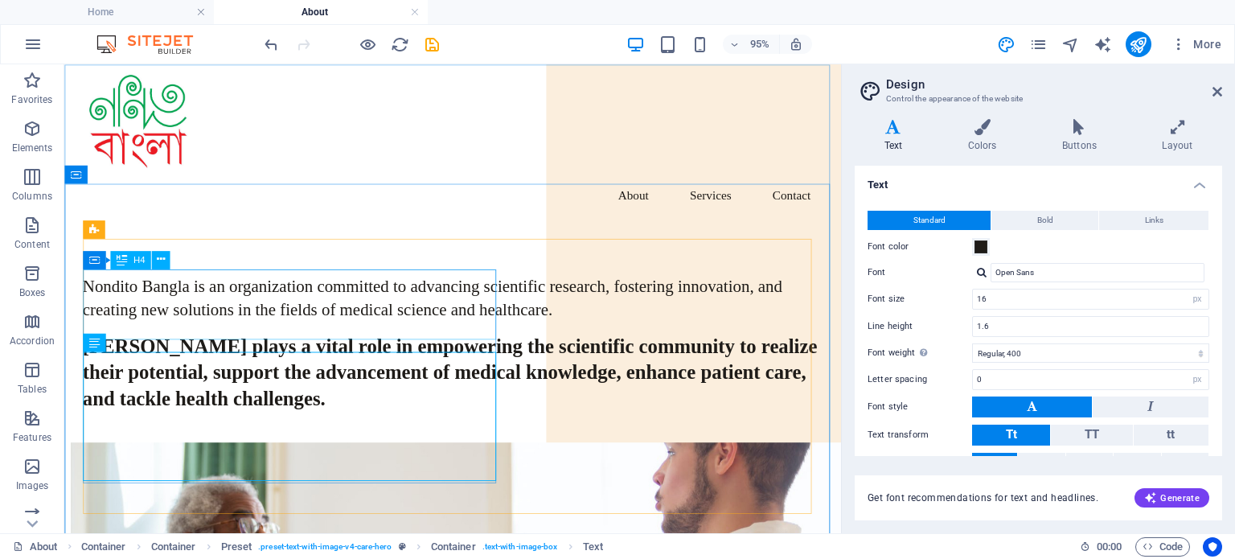
click at [142, 260] on span "H4" at bounding box center [140, 259] width 12 height 9
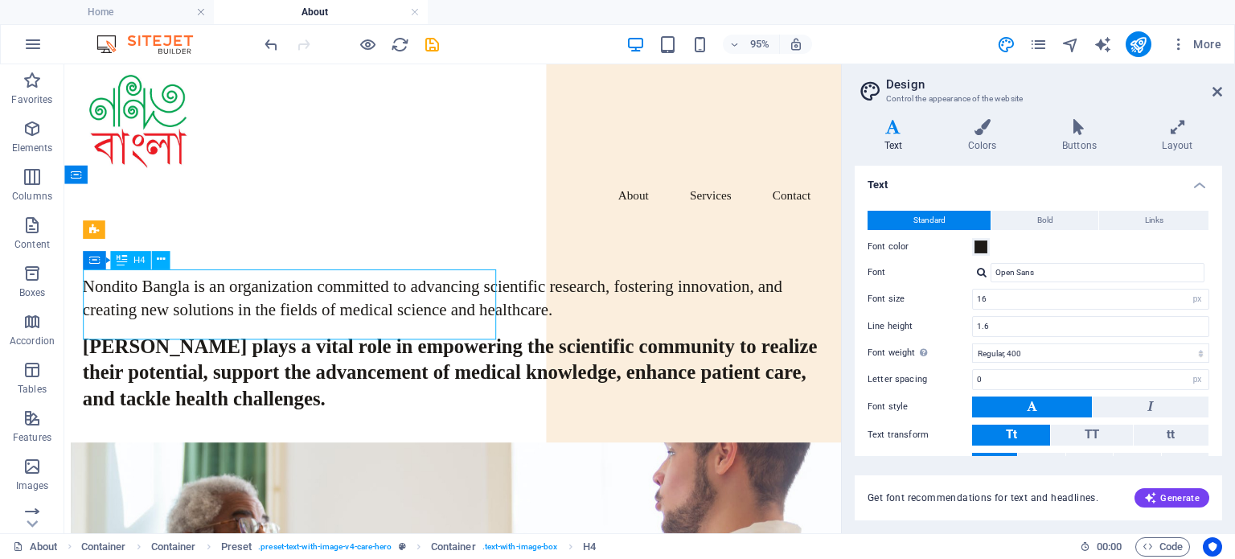
click at [142, 260] on span "H4" at bounding box center [140, 259] width 12 height 9
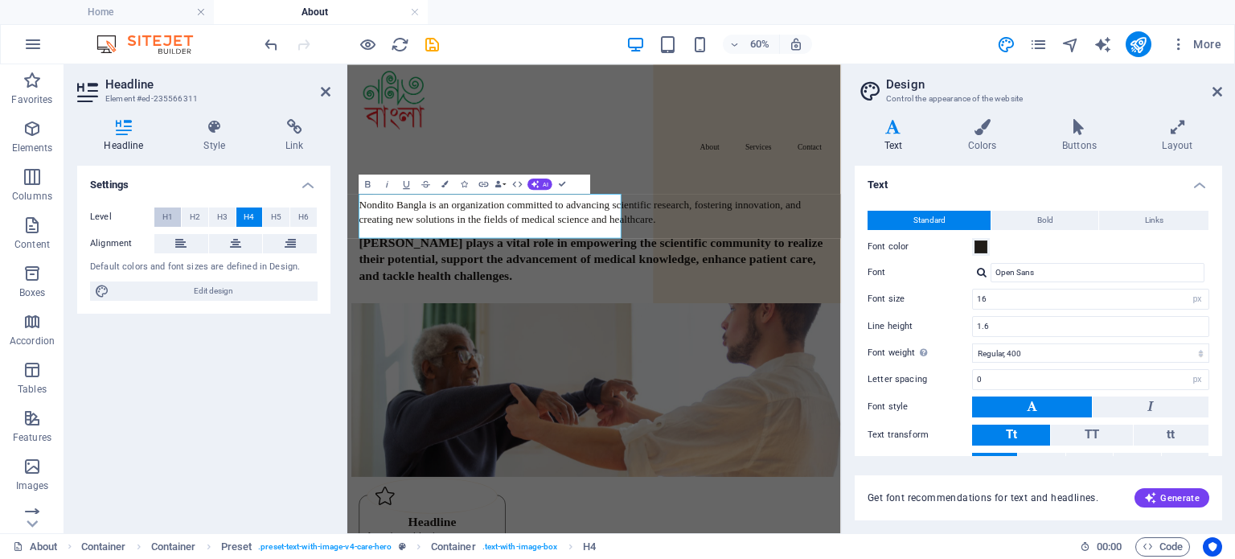
click at [167, 215] on span "H1" at bounding box center [167, 216] width 10 height 19
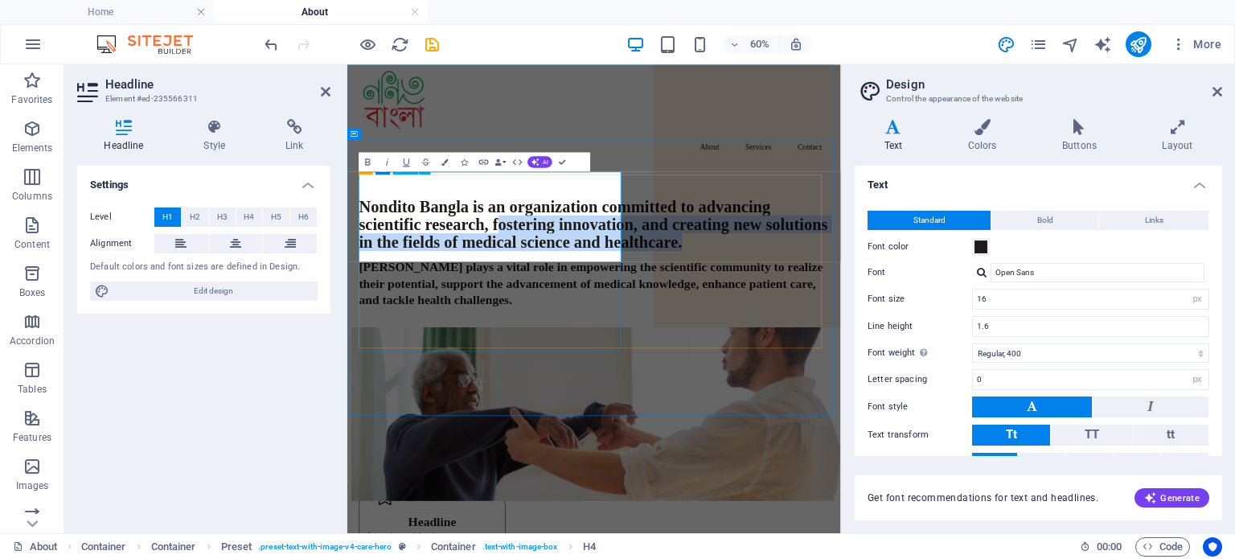
drag, startPoint x: 735, startPoint y: 384, endPoint x: 491, endPoint y: 332, distance: 249.1
click at [491, 332] on h1 "Nondito Bangla is an organization committed to advancing scientific research, f…" at bounding box center [759, 331] width 784 height 90
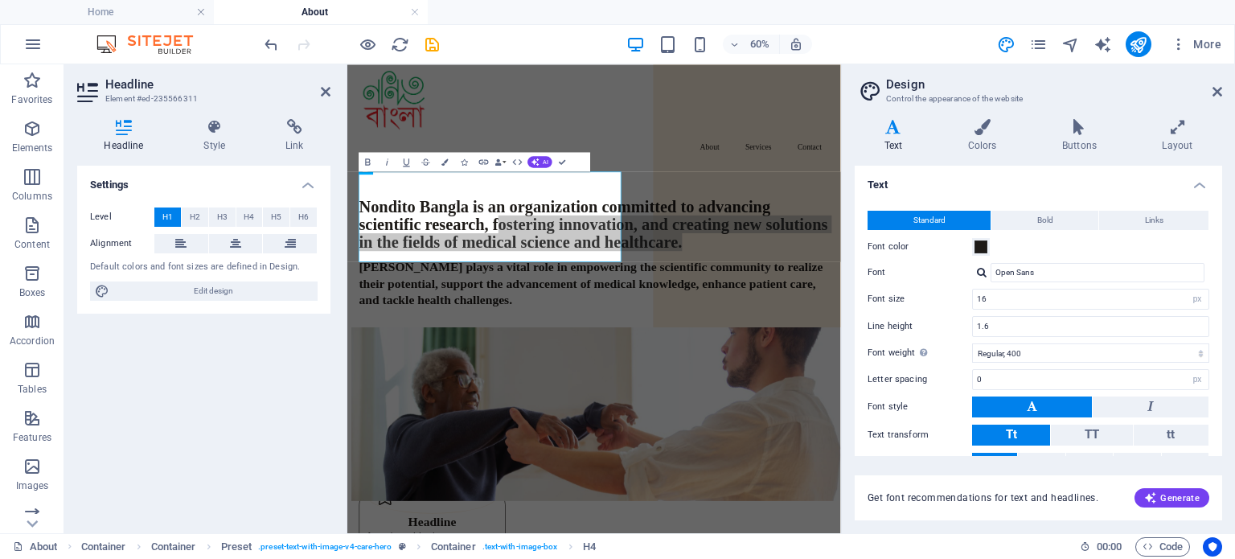
click at [304, 392] on div "Settings Level H1 H2 H3 H4 H5 H6 Alignment Default colors and font sizes are de…" at bounding box center [203, 343] width 253 height 355
click at [465, 558] on div "Nondito Bangla is an organization committed to advancing scientific research, f…" at bounding box center [758, 458] width 823 height 460
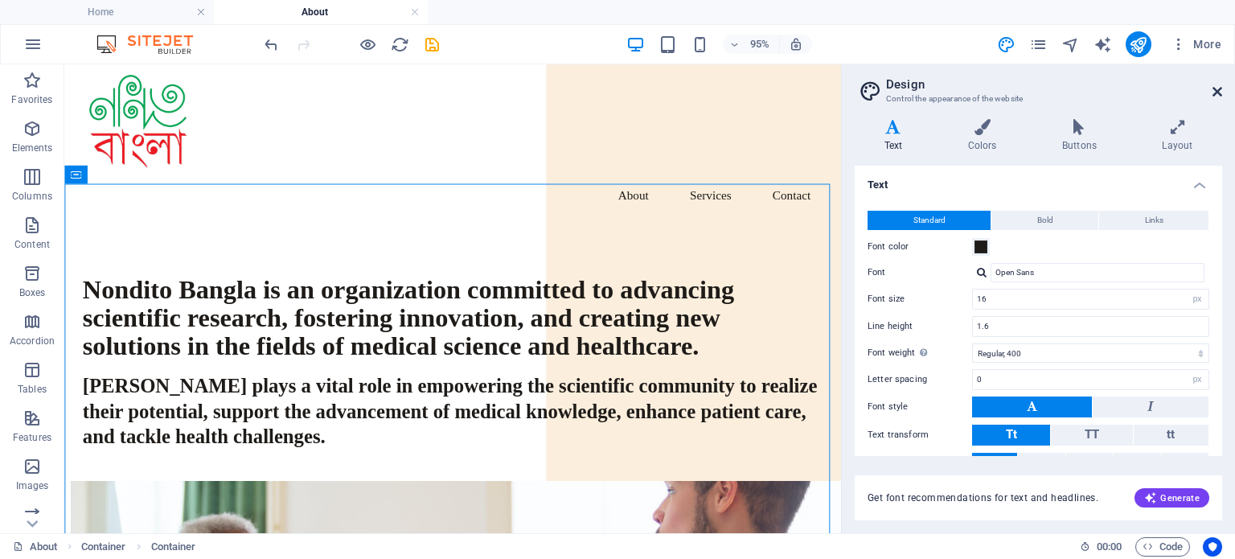
click at [1220, 92] on icon at bounding box center [1218, 91] width 10 height 13
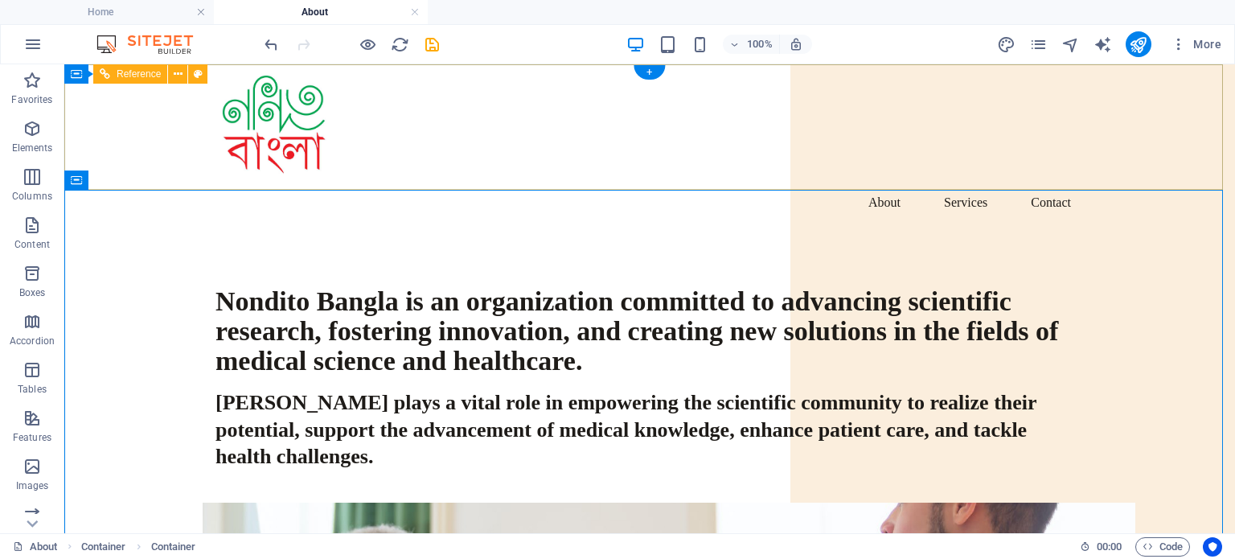
click at [872, 183] on nav "About Services Contact" at bounding box center [650, 202] width 869 height 39
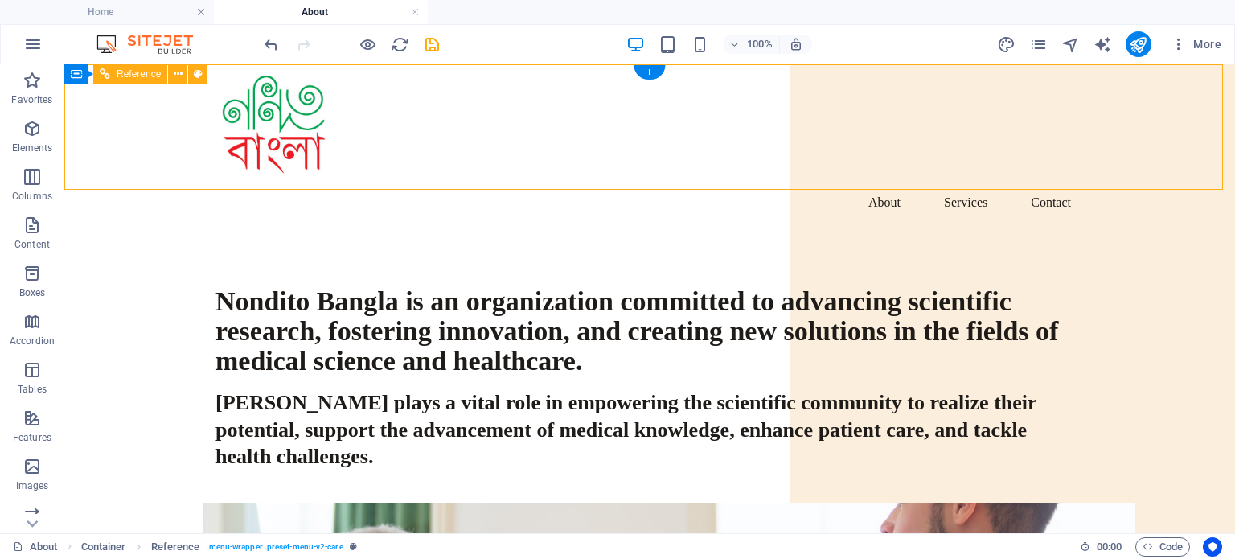
click at [943, 183] on nav "About Services Contact" at bounding box center [650, 202] width 869 height 39
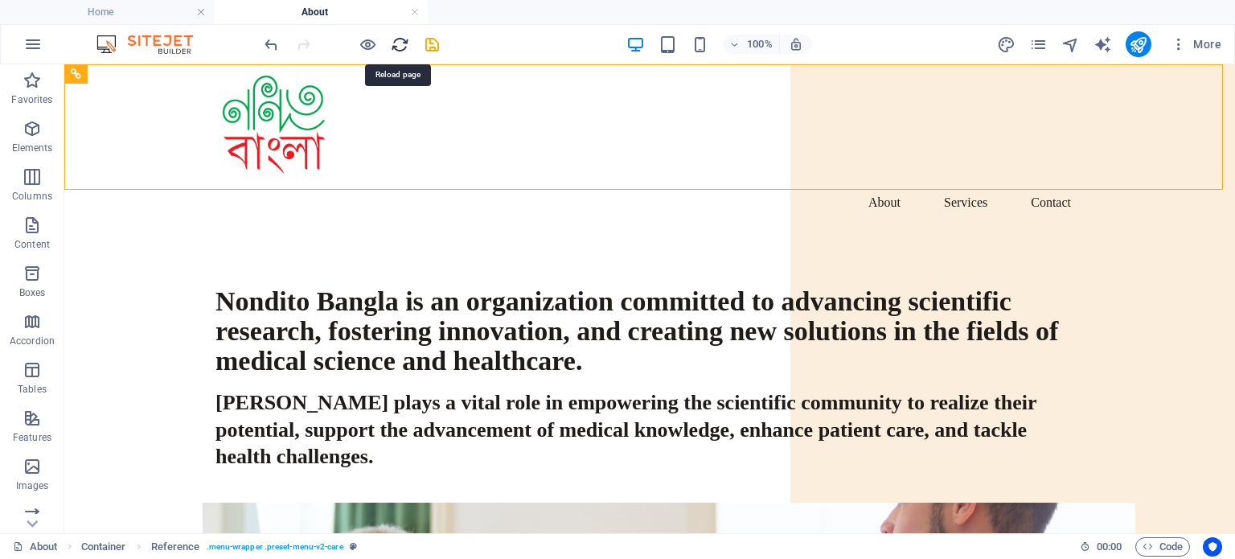
click at [405, 43] on icon "reload" at bounding box center [400, 44] width 18 height 18
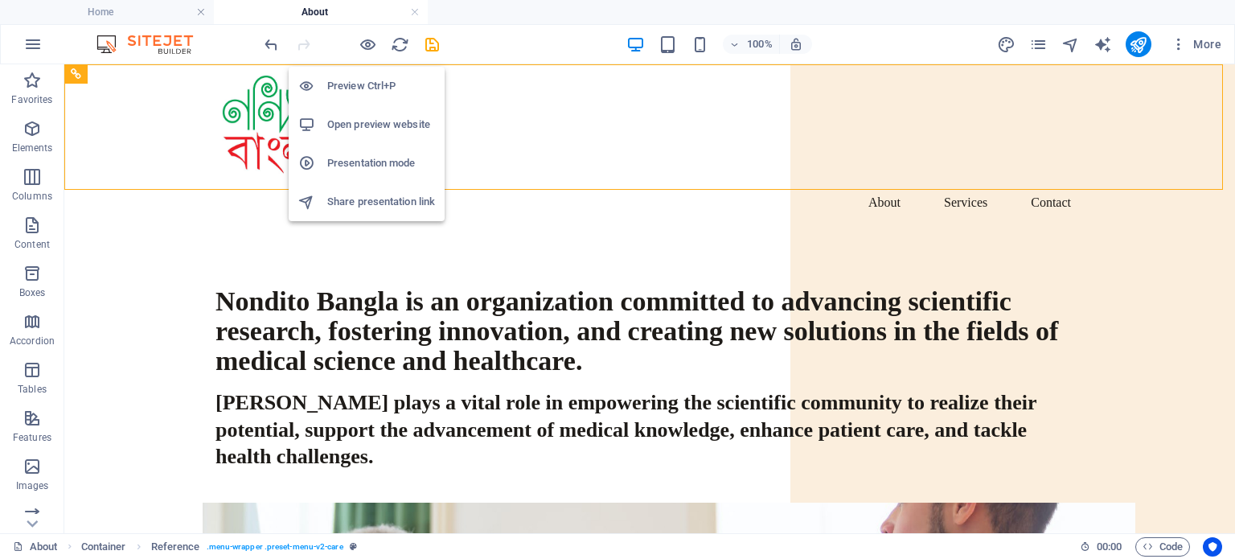
click at [363, 75] on li "Preview Ctrl+P" at bounding box center [367, 86] width 156 height 39
